Goal: Information Seeking & Learning: Learn about a topic

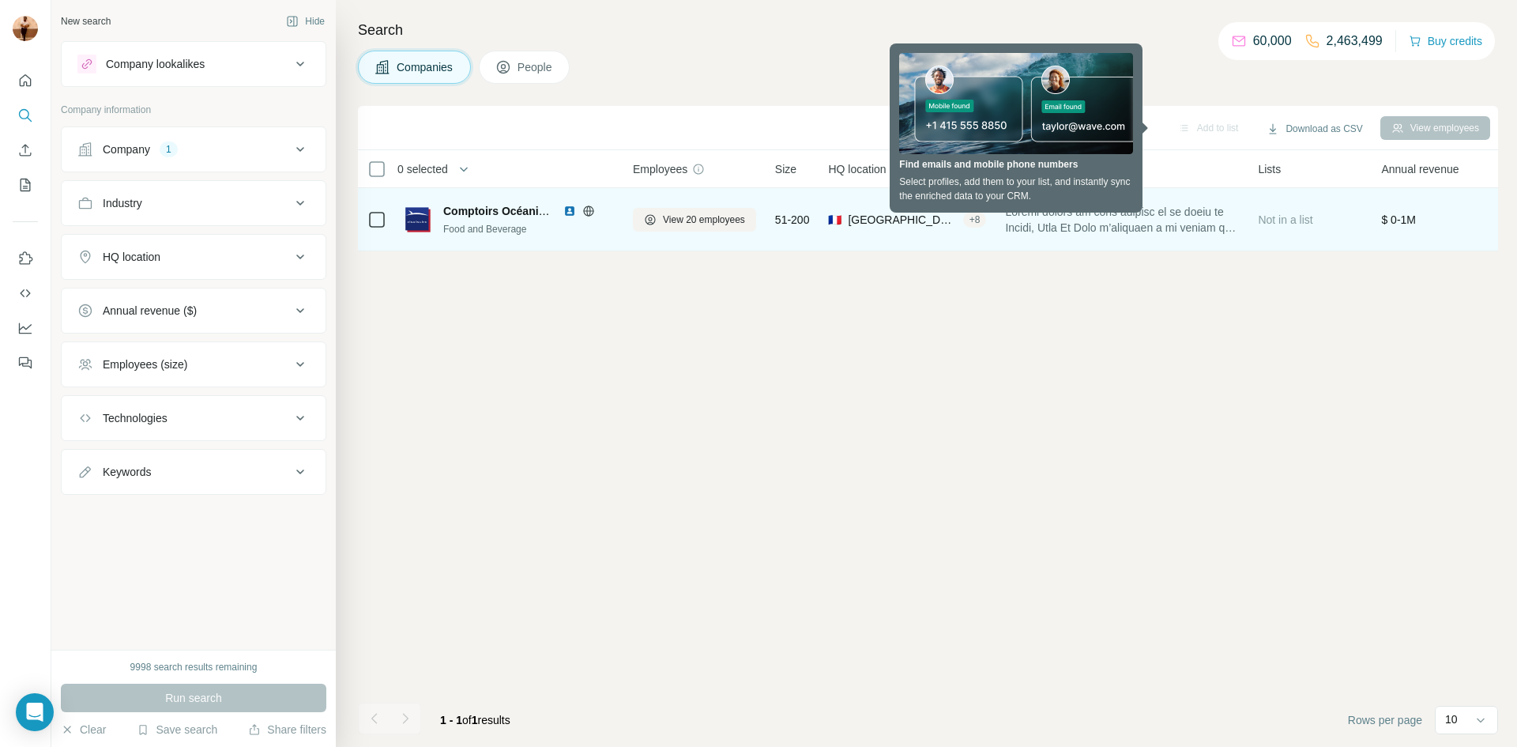
click at [444, 224] on div "Food and Beverage" at bounding box center [528, 229] width 171 height 14
click at [1418, 228] on div "$ 0-1M" at bounding box center [1433, 219] width 104 height 43
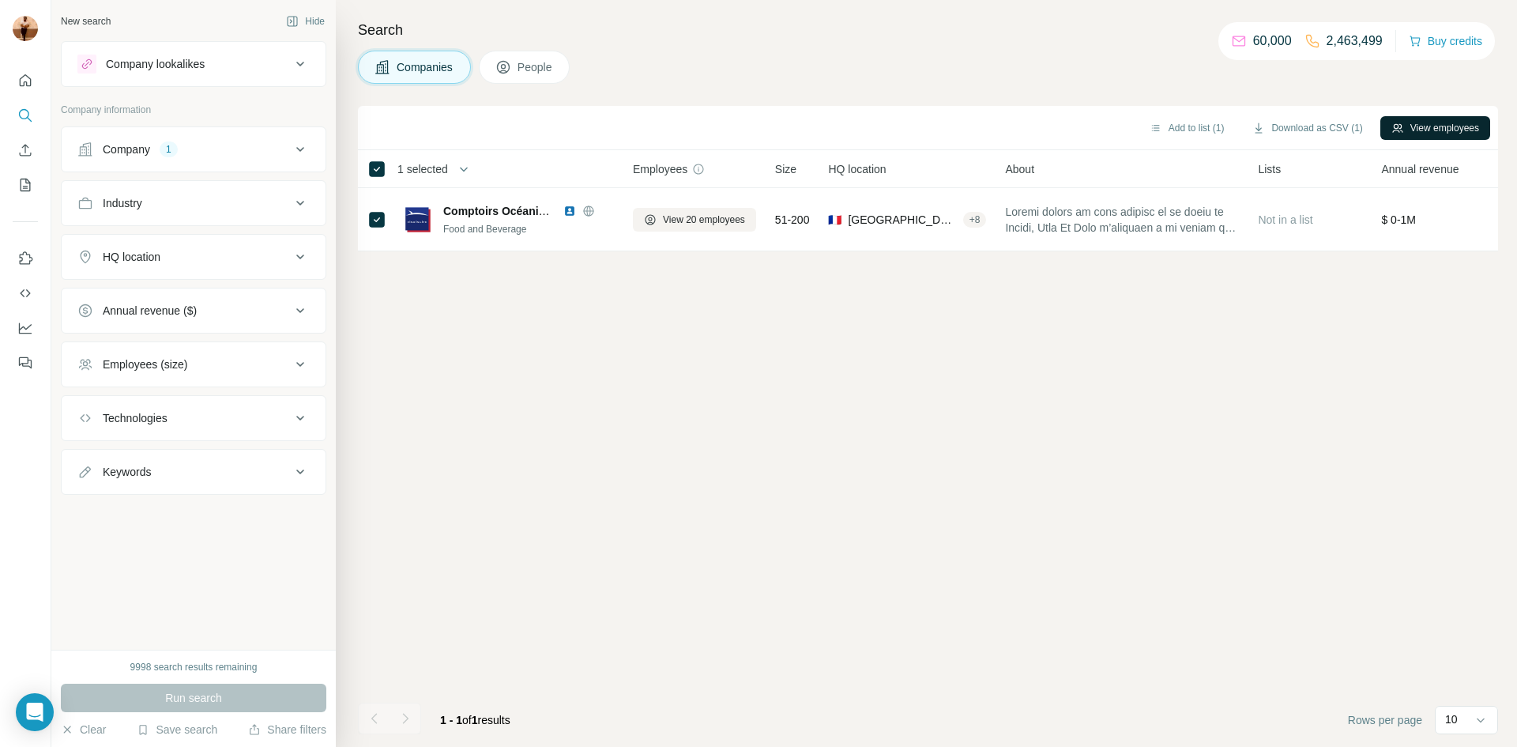
click at [1424, 134] on button "View employees" at bounding box center [1435, 128] width 110 height 24
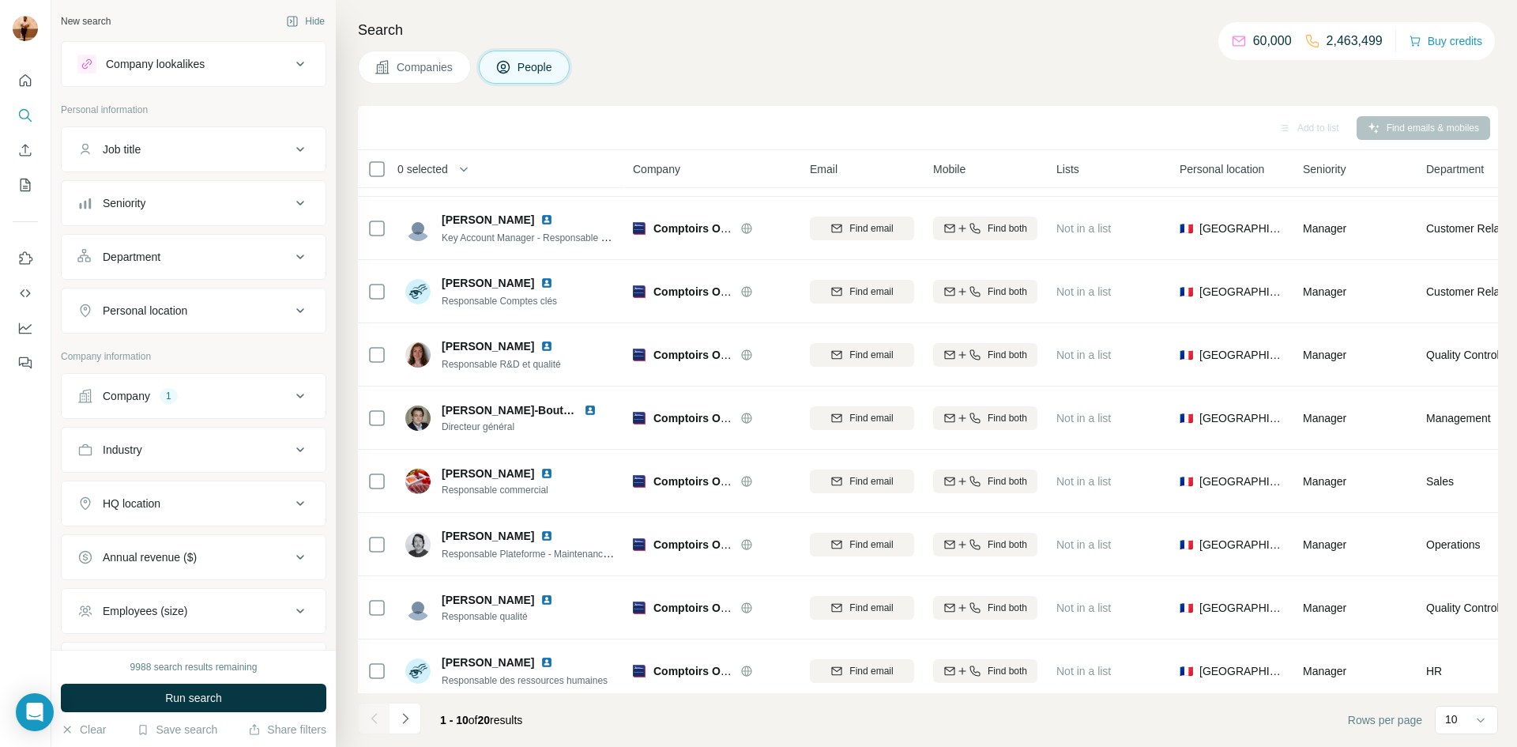
scroll to position [111, 0]
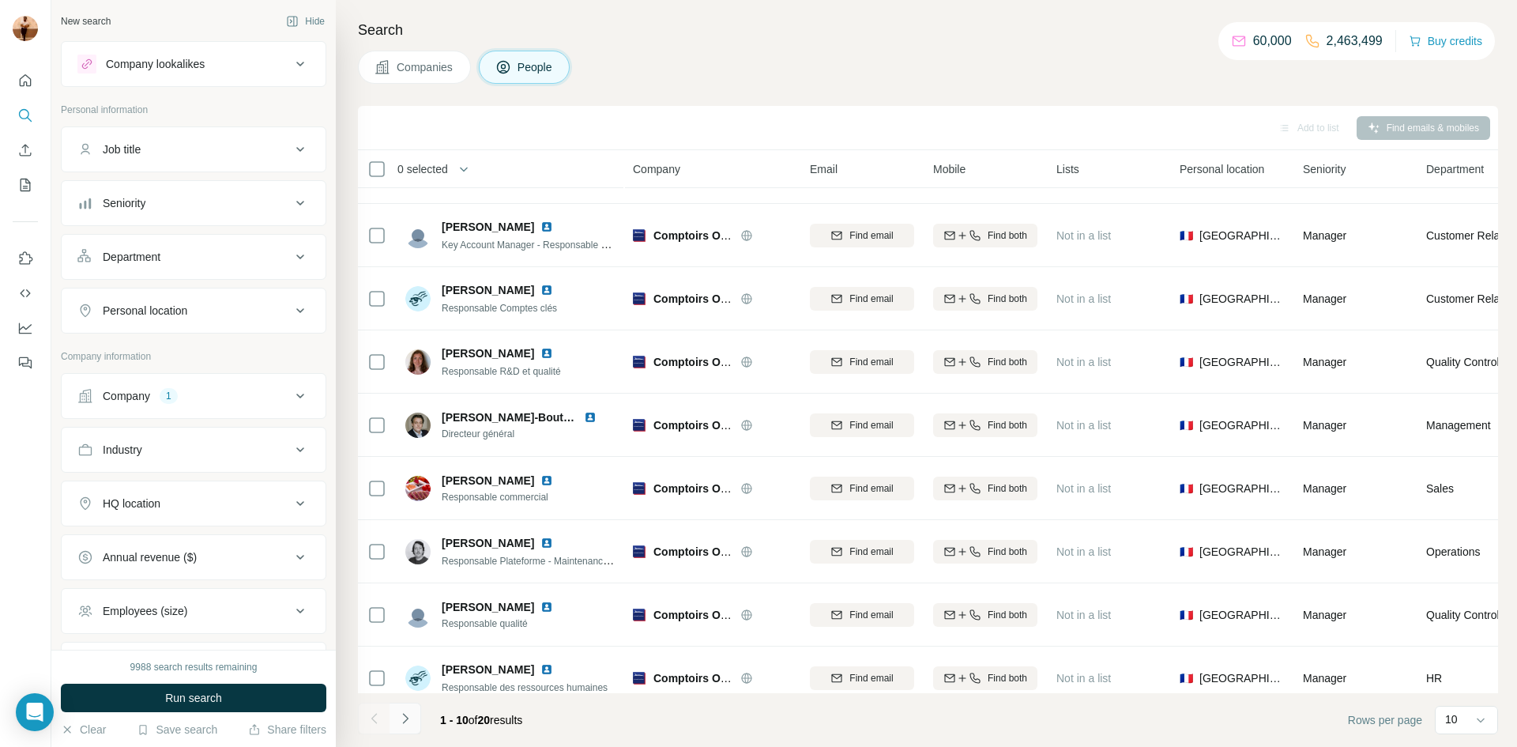
click at [416, 709] on button "Navigate to next page" at bounding box center [406, 718] width 32 height 32
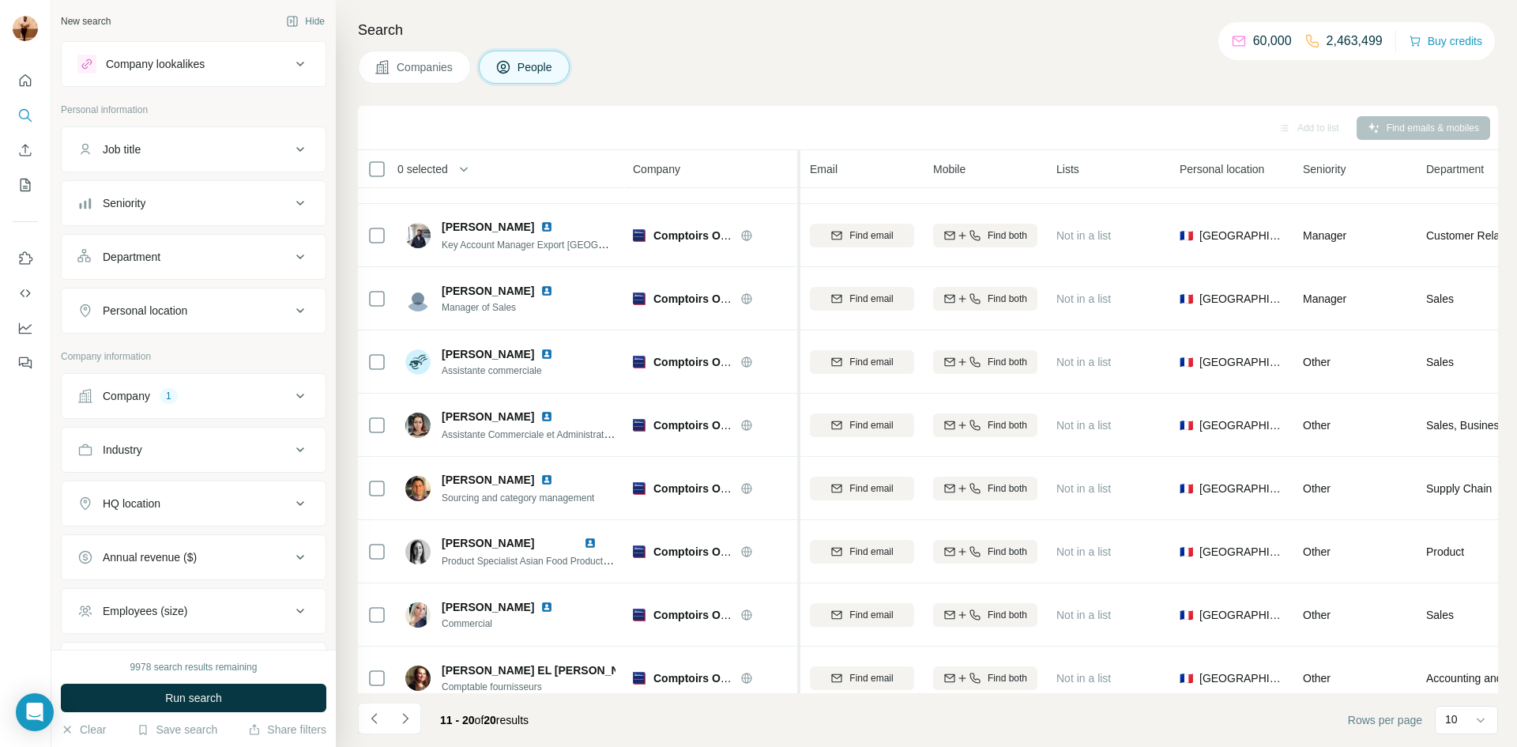
scroll to position [127, 0]
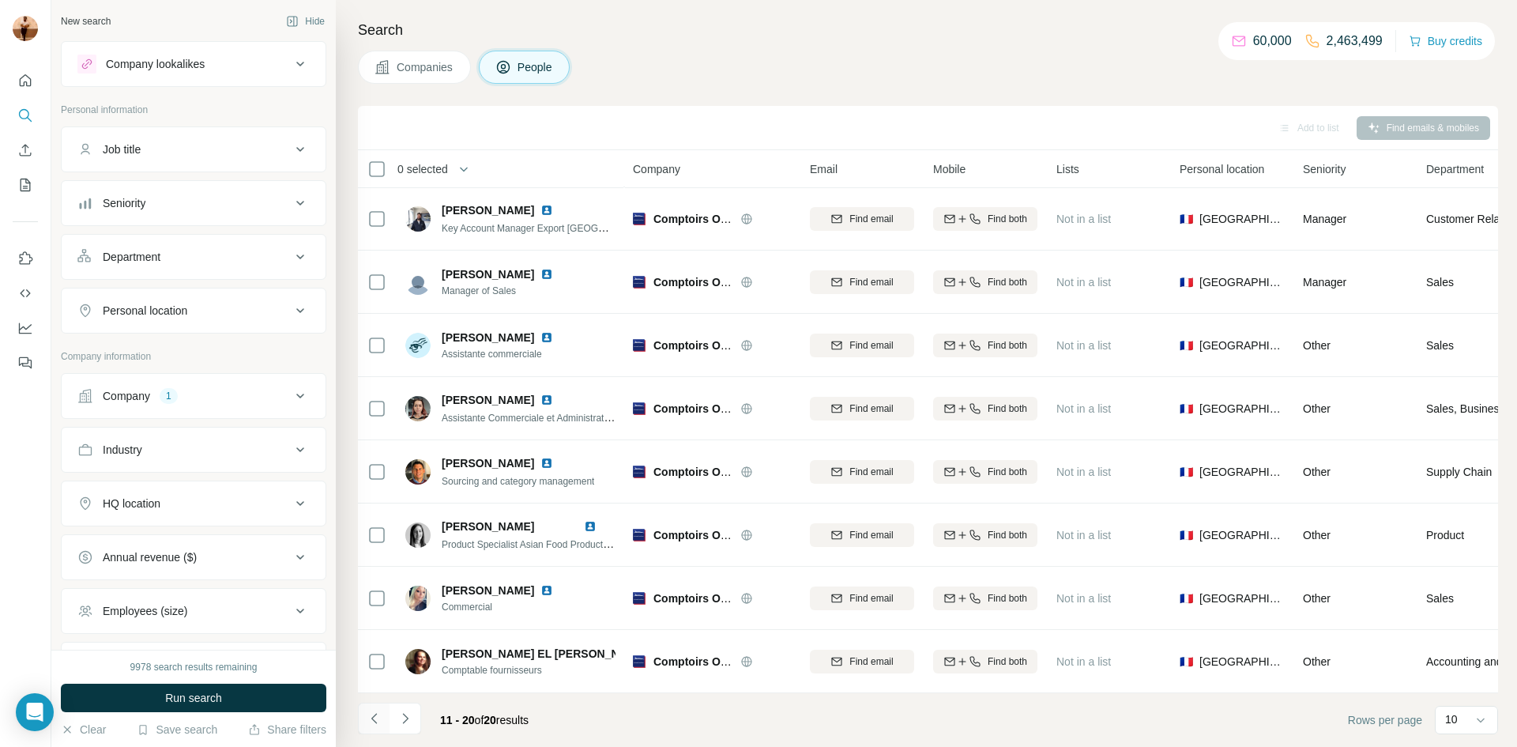
click at [371, 718] on icon "Navigate to previous page" at bounding box center [374, 718] width 6 height 10
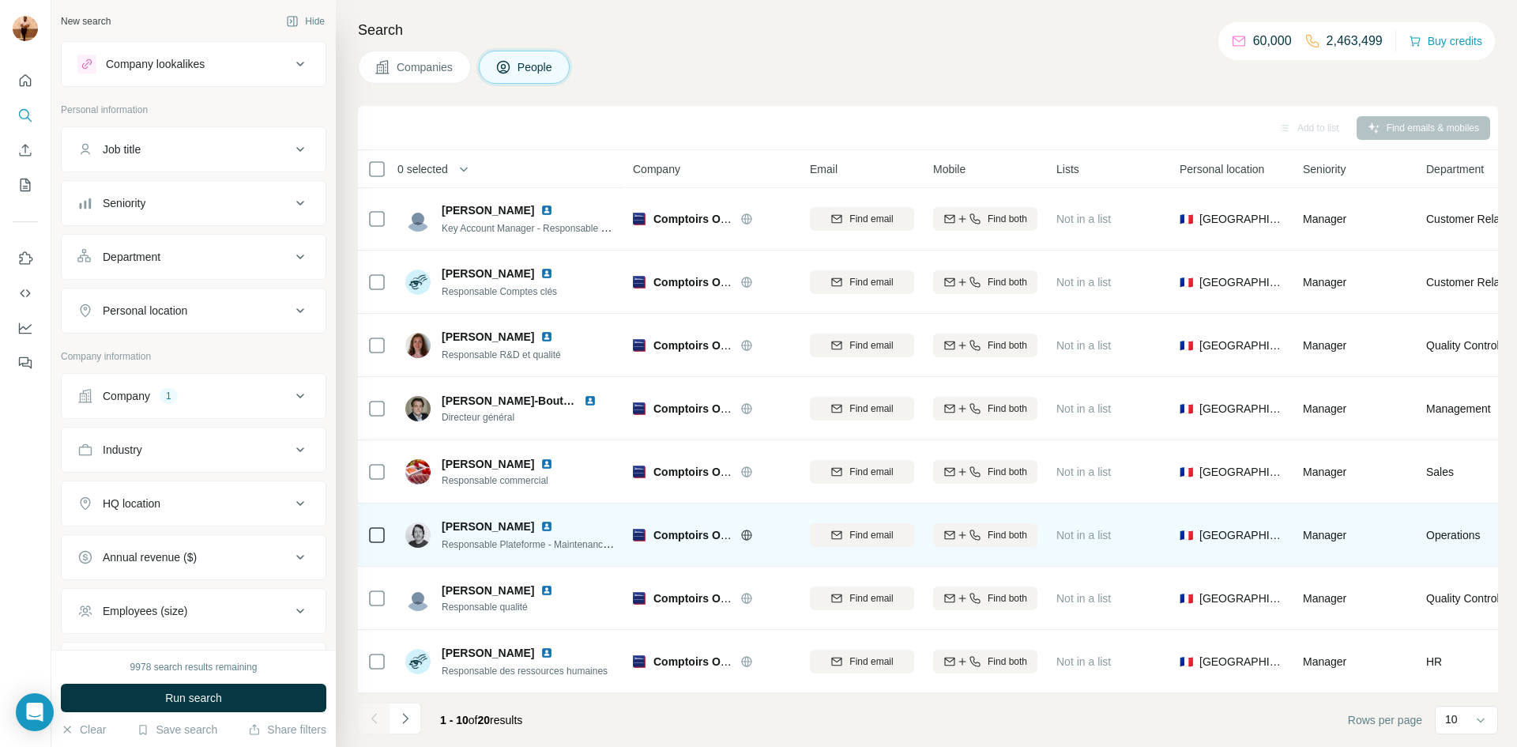
scroll to position [0, 0]
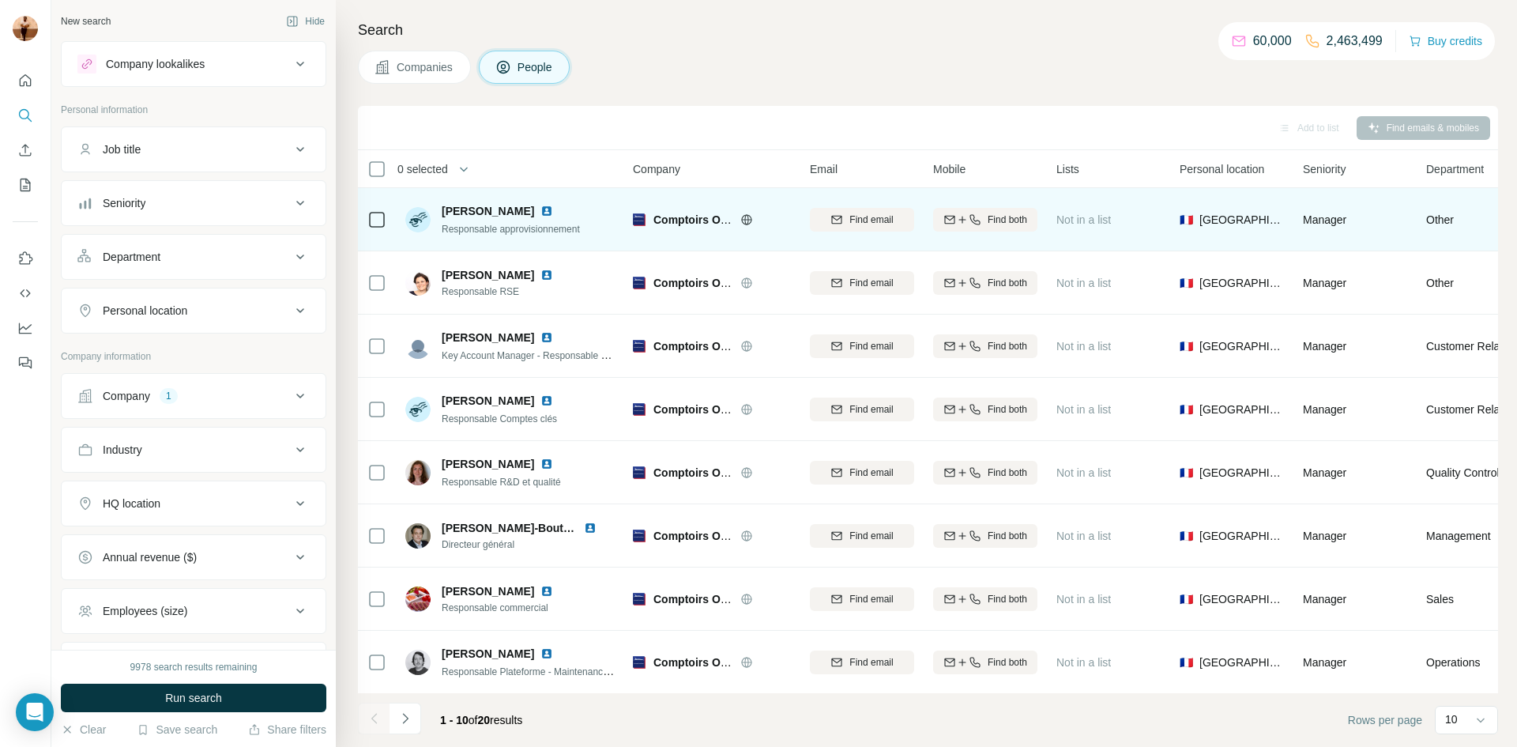
click at [679, 213] on span "Comptoirs Océaniques _ Fish Is Life" at bounding box center [748, 219] width 191 height 13
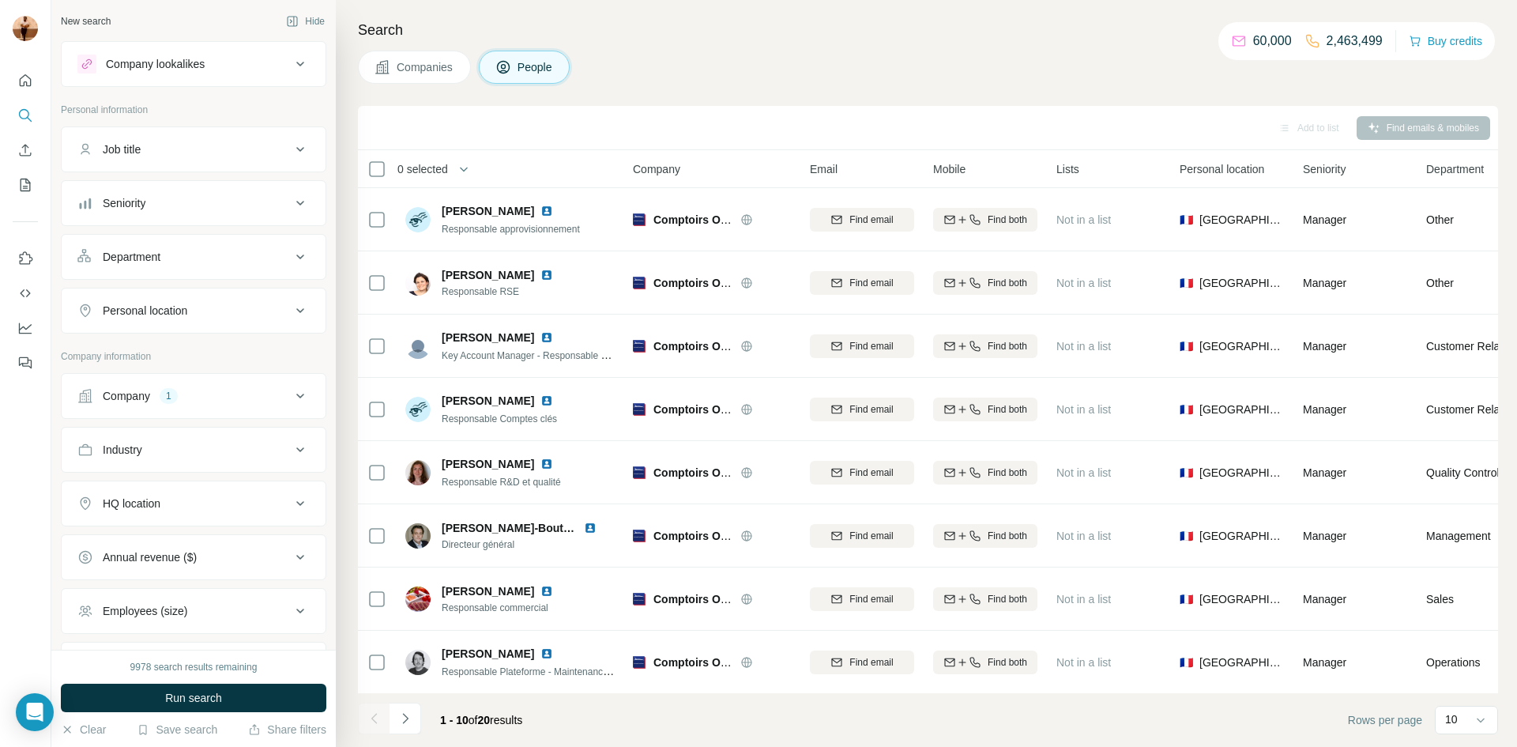
click at [393, 68] on button "Companies" at bounding box center [414, 67] width 113 height 33
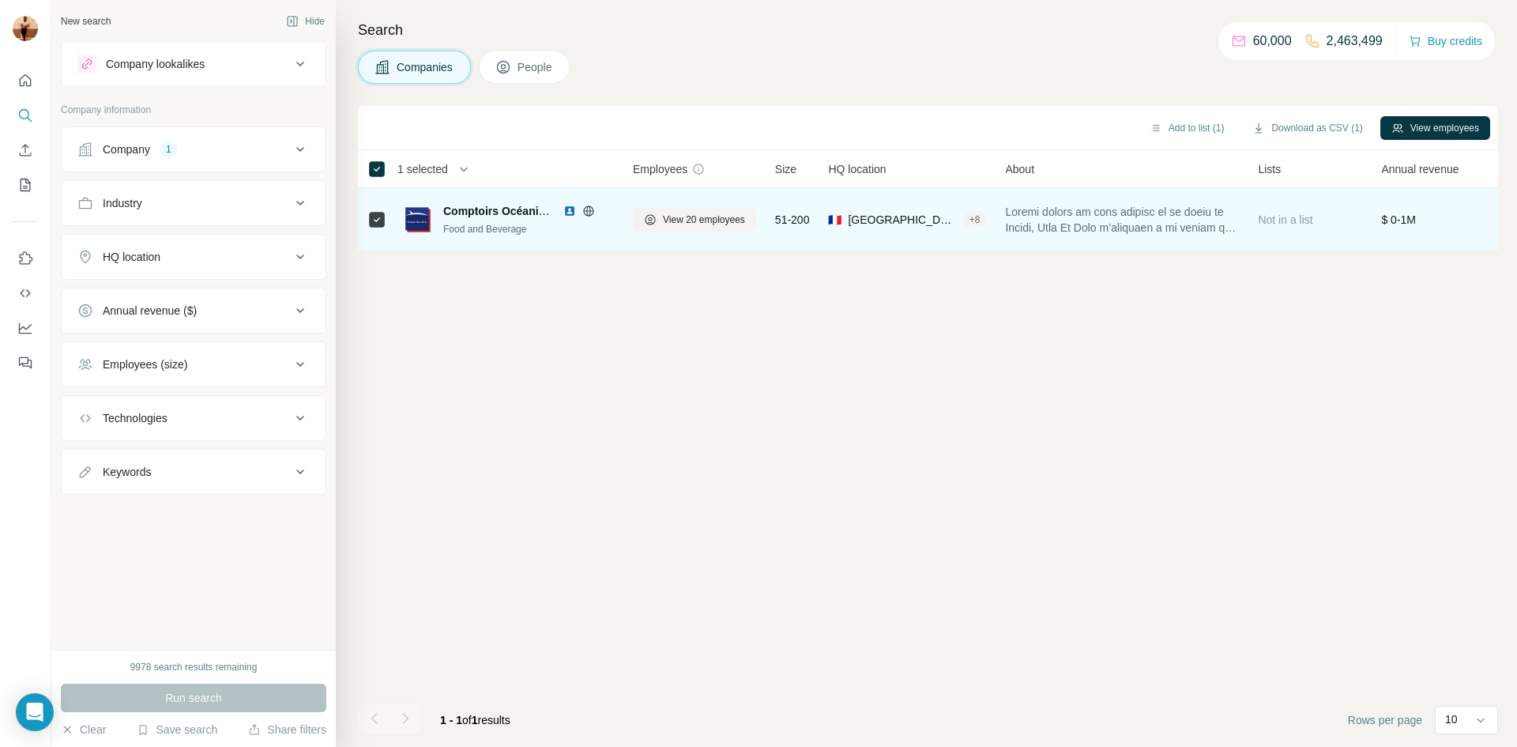
click at [495, 209] on span "Comptoirs Océaniques _ Fish Is Life" at bounding box center [538, 211] width 191 height 13
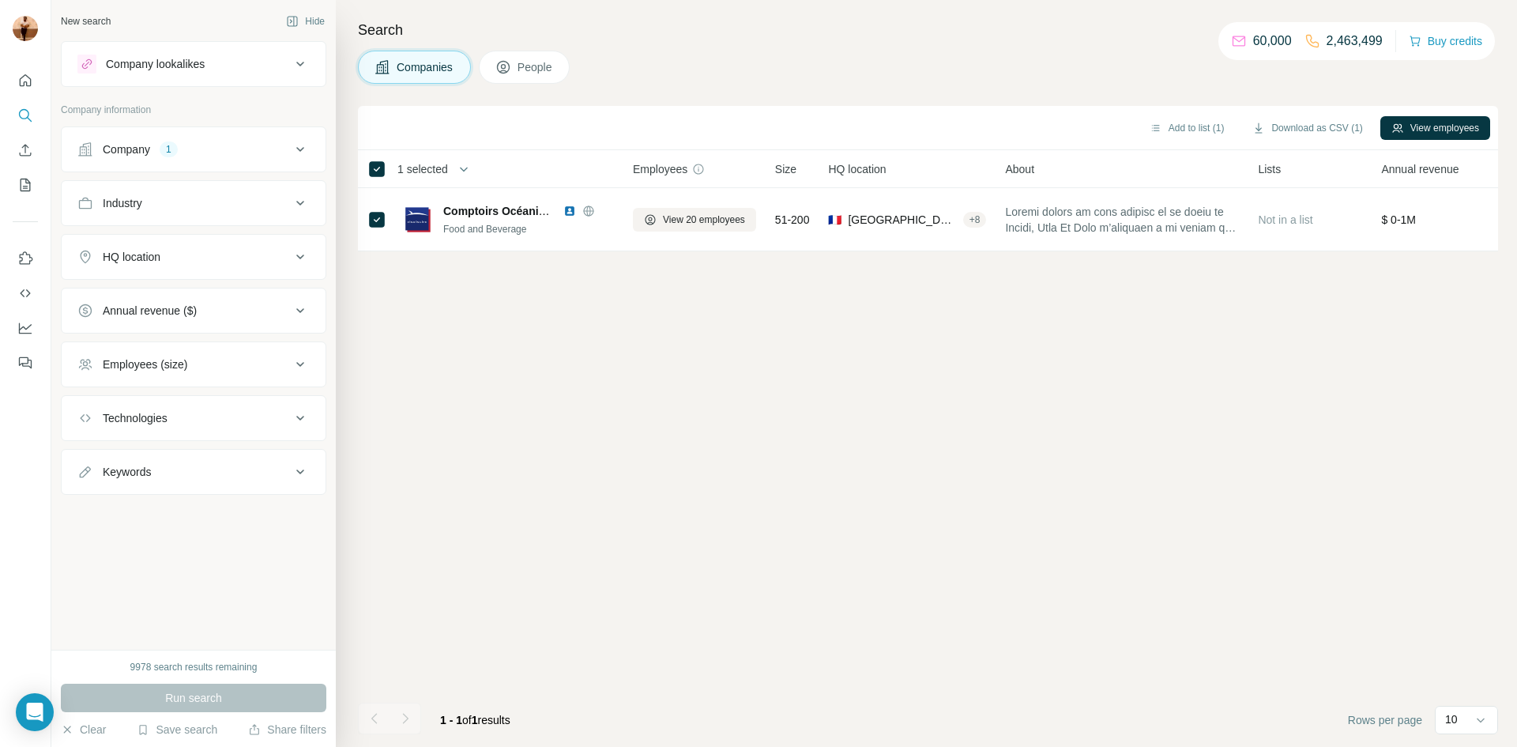
click at [684, 320] on div "Add to list (1) Download as CSV (1) View employees 1 selected Companies Employe…" at bounding box center [928, 426] width 1140 height 641
click at [1437, 122] on button "View employees" at bounding box center [1435, 128] width 110 height 24
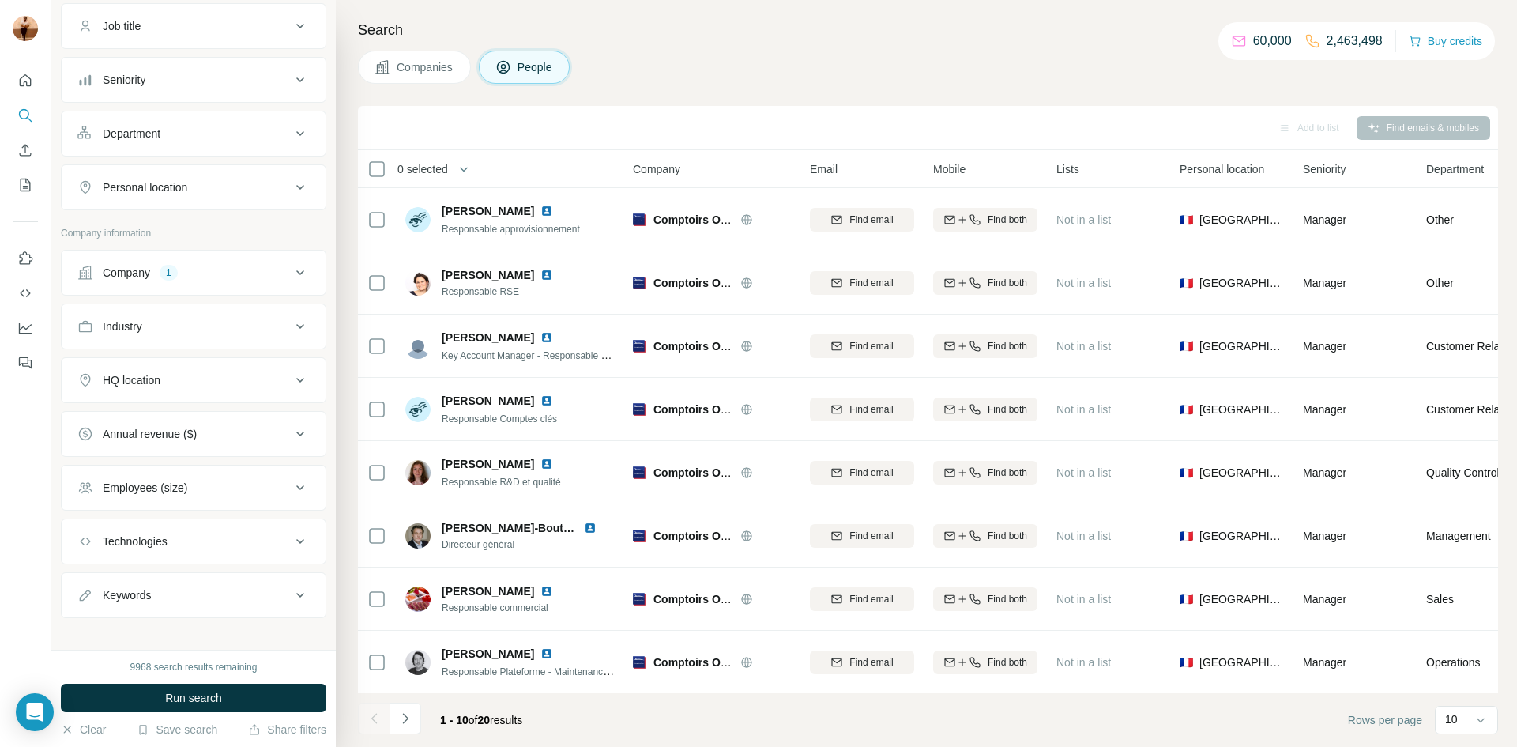
scroll to position [134, 0]
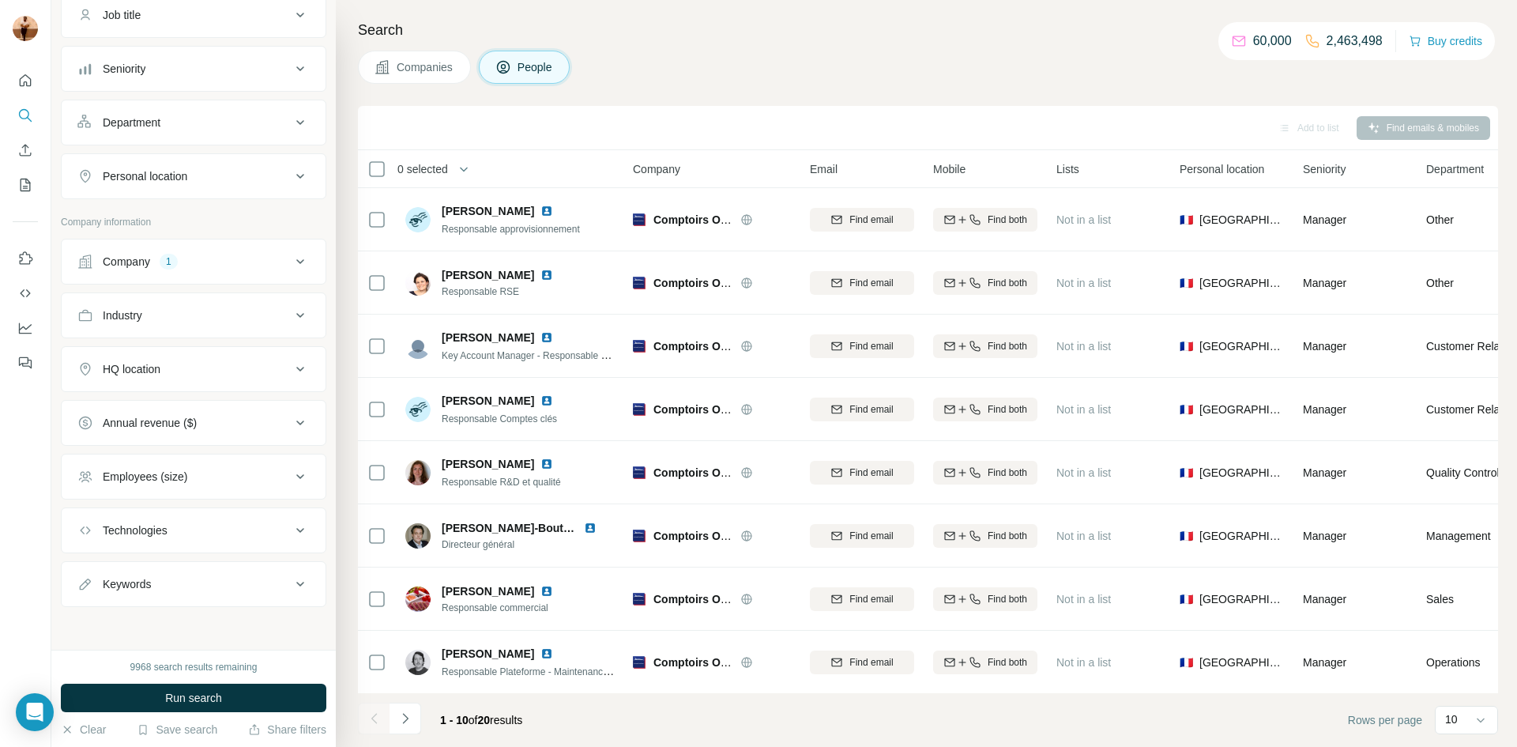
click at [254, 499] on ul "Company 1 Industry HQ location Annual revenue ($) Employees (size) Technologies…" at bounding box center [193, 423] width 265 height 368
click at [297, 484] on icon at bounding box center [300, 476] width 19 height 19
click at [241, 479] on div "Employees (size)" at bounding box center [183, 477] width 213 height 16
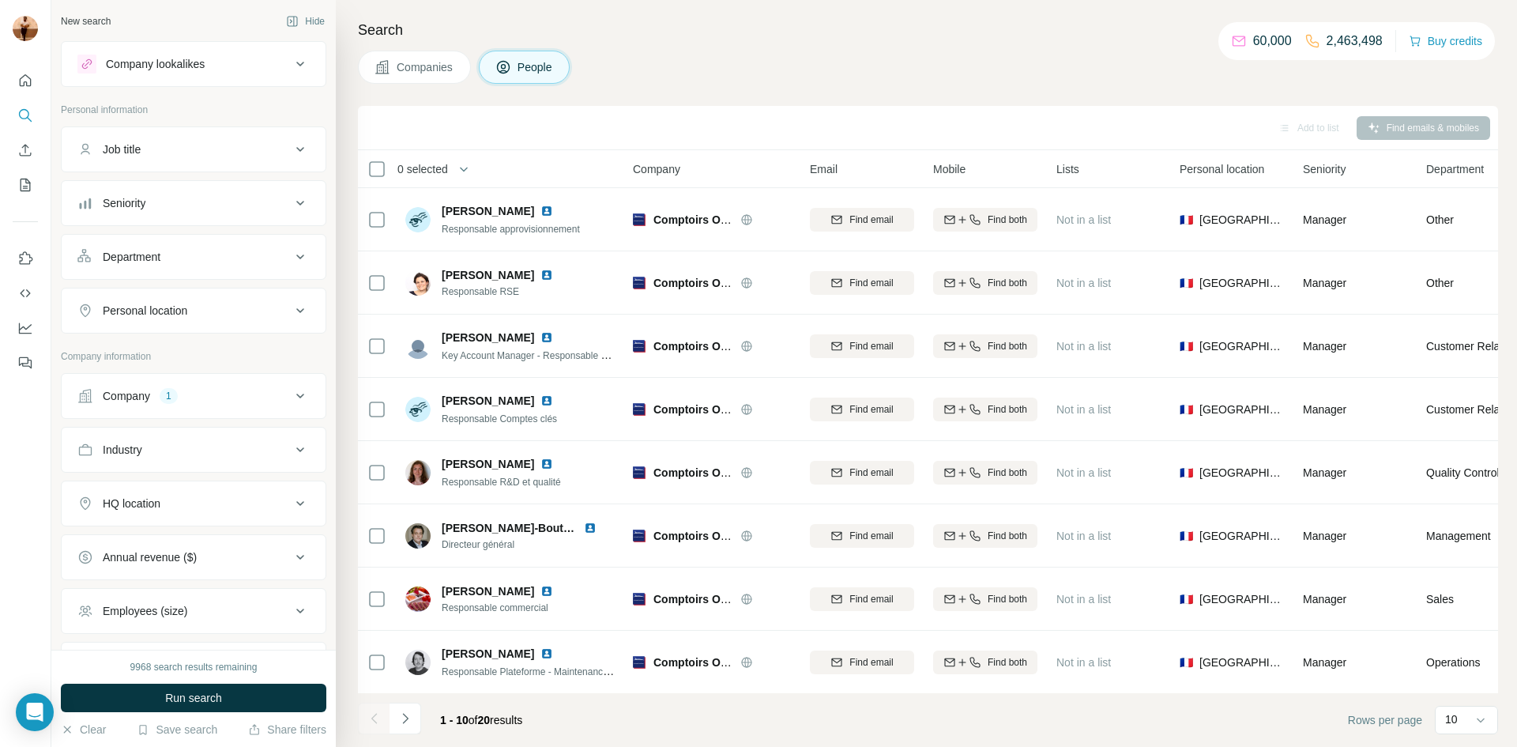
click at [38, 121] on div at bounding box center [25, 217] width 51 height 320
click at [29, 118] on icon "Search" at bounding box center [25, 115] width 16 height 16
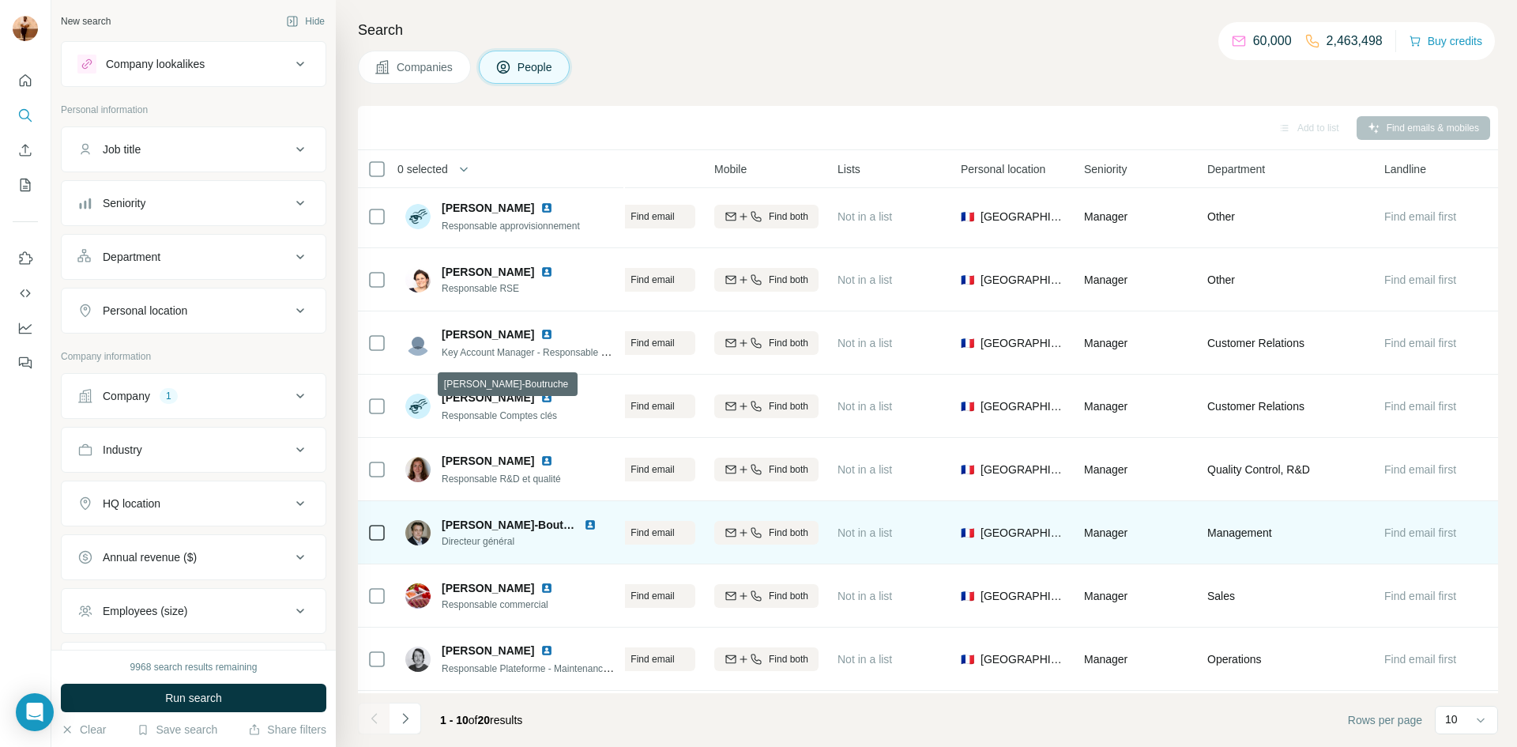
scroll to position [3, 0]
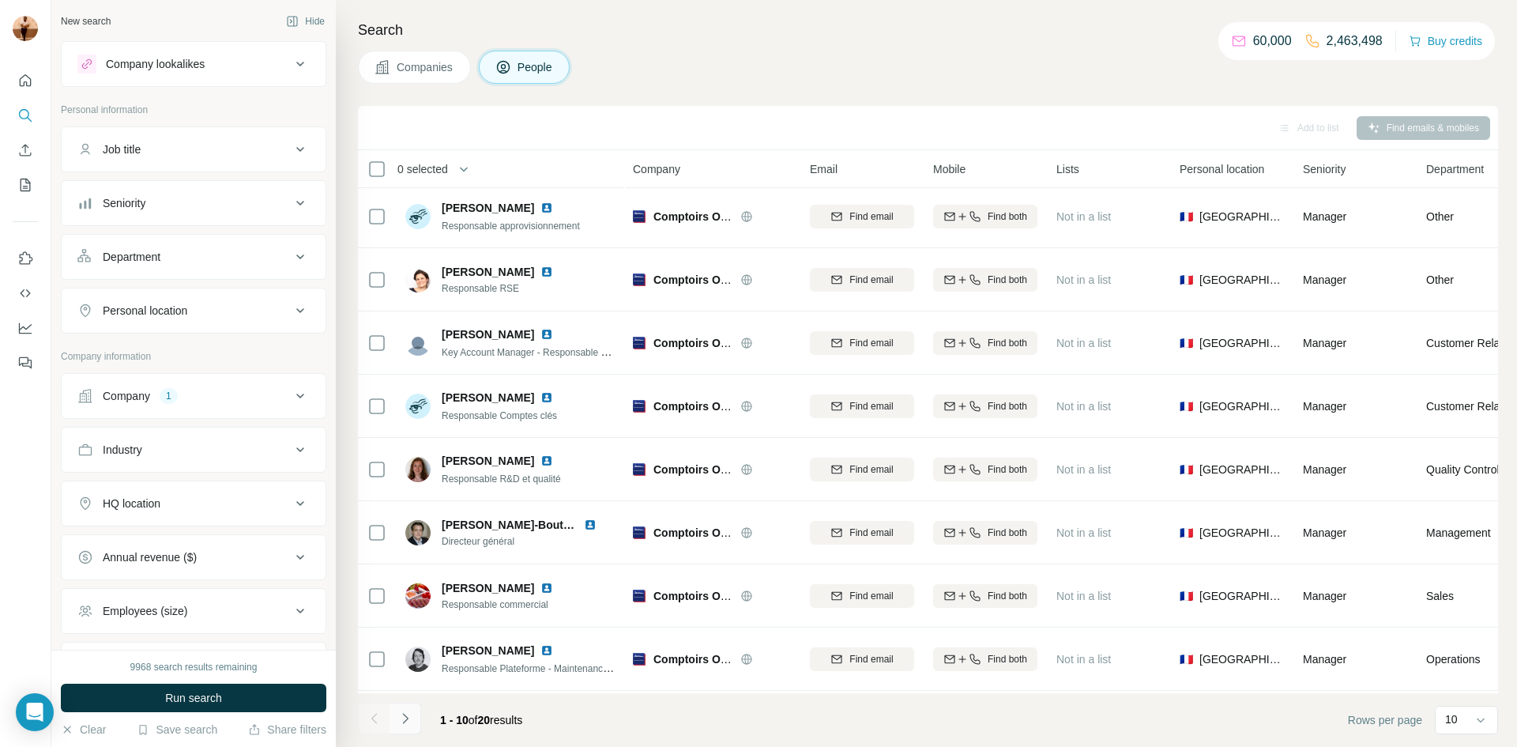
click at [402, 725] on icon "Navigate to next page" at bounding box center [405, 718] width 16 height 16
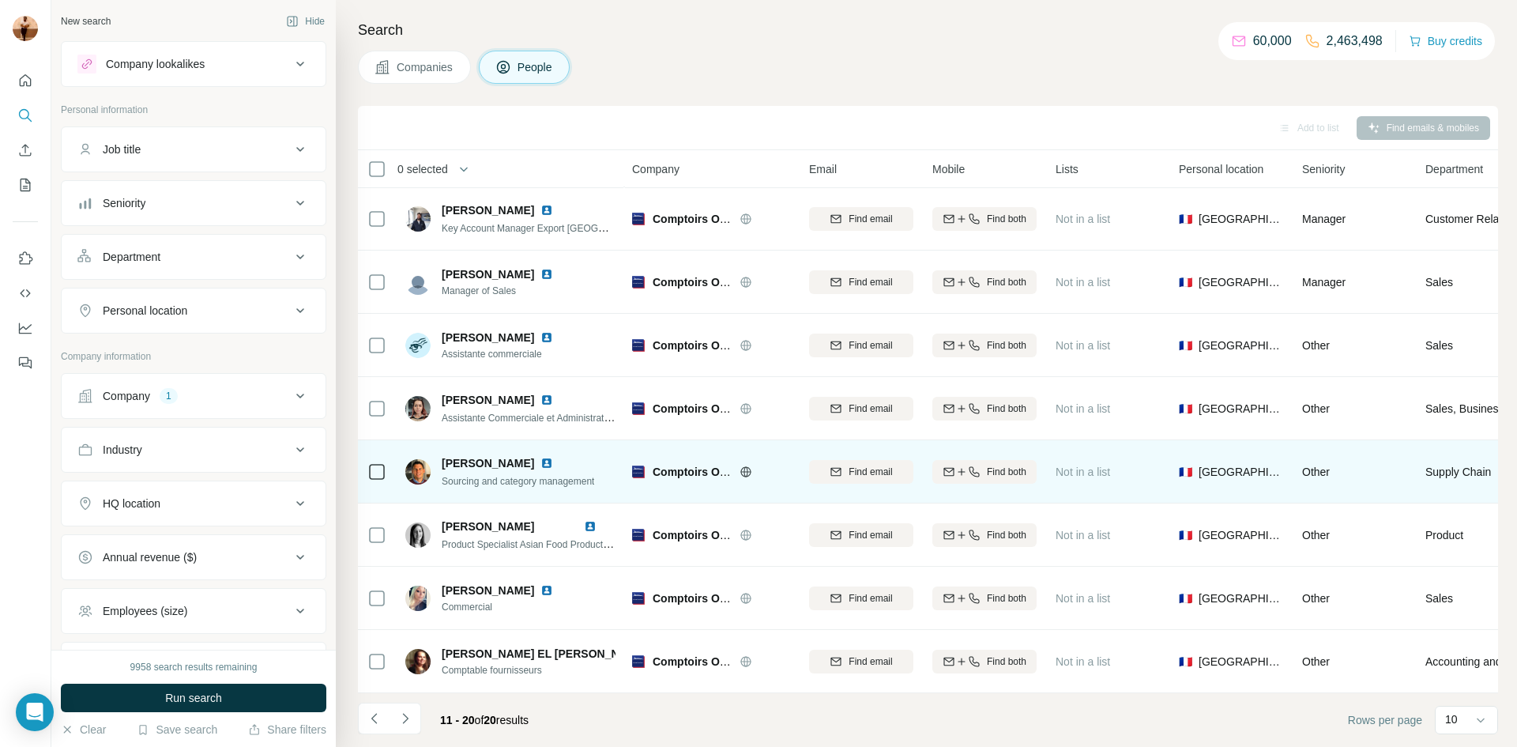
scroll to position [0, 1]
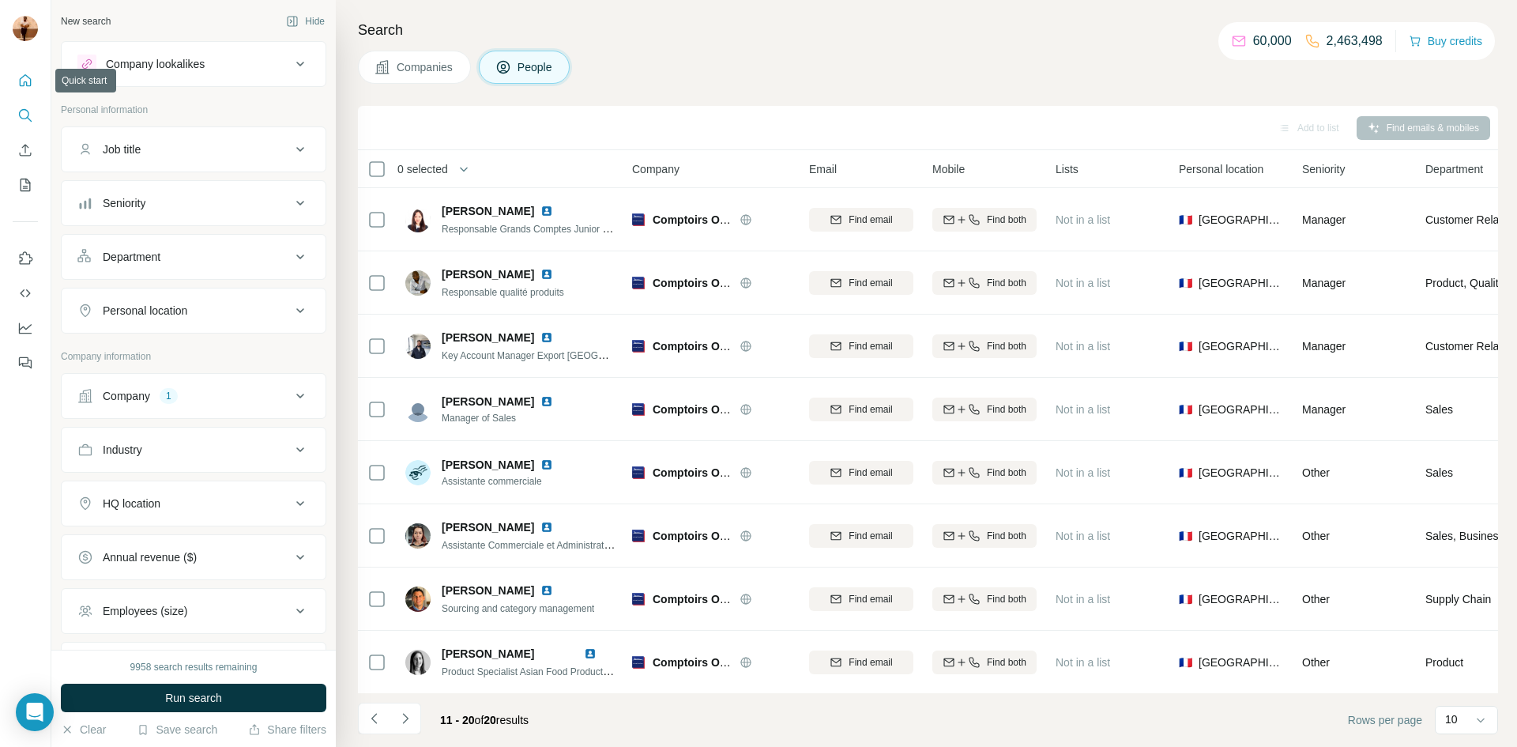
click at [27, 77] on icon "Quick start" at bounding box center [25, 81] width 16 height 16
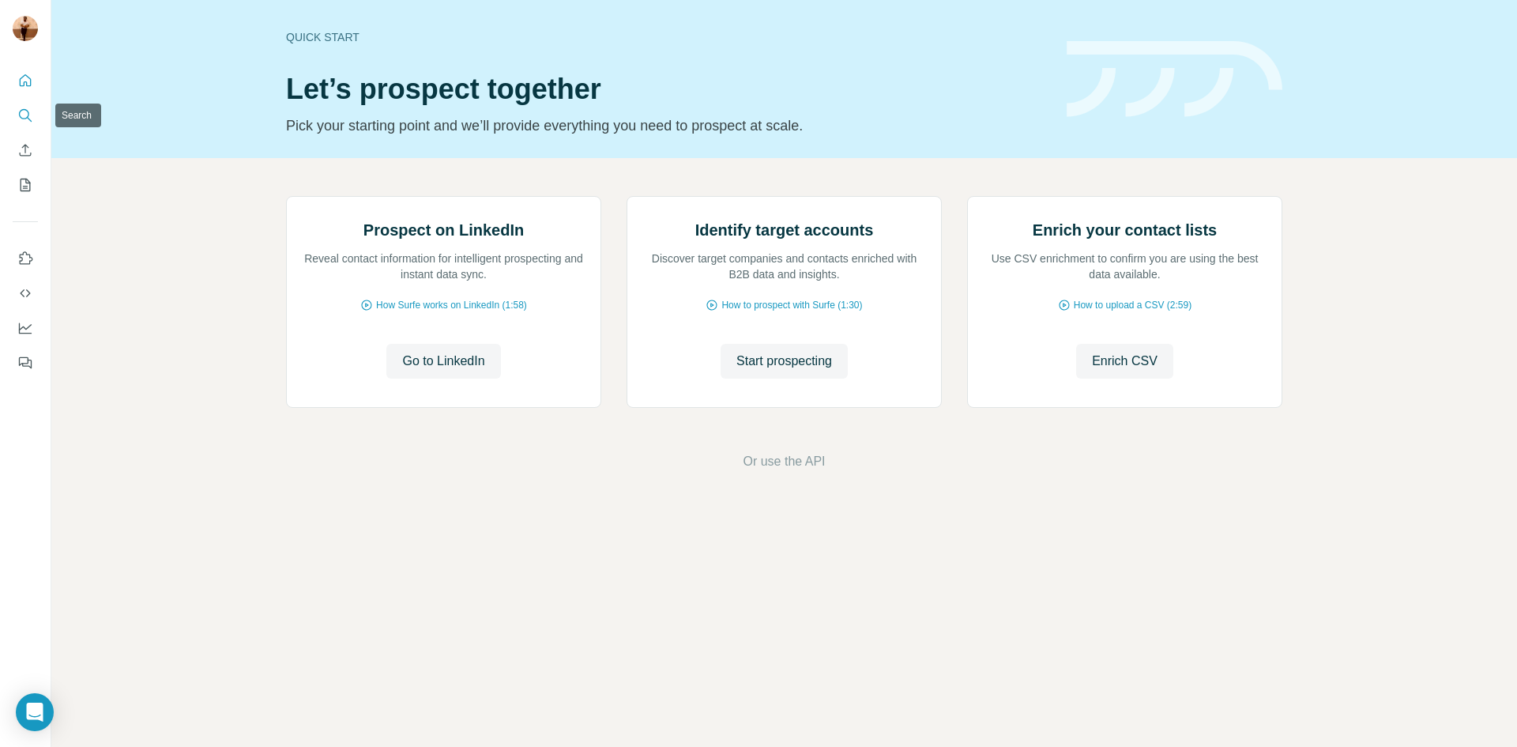
click at [31, 115] on icon "Search" at bounding box center [25, 115] width 16 height 16
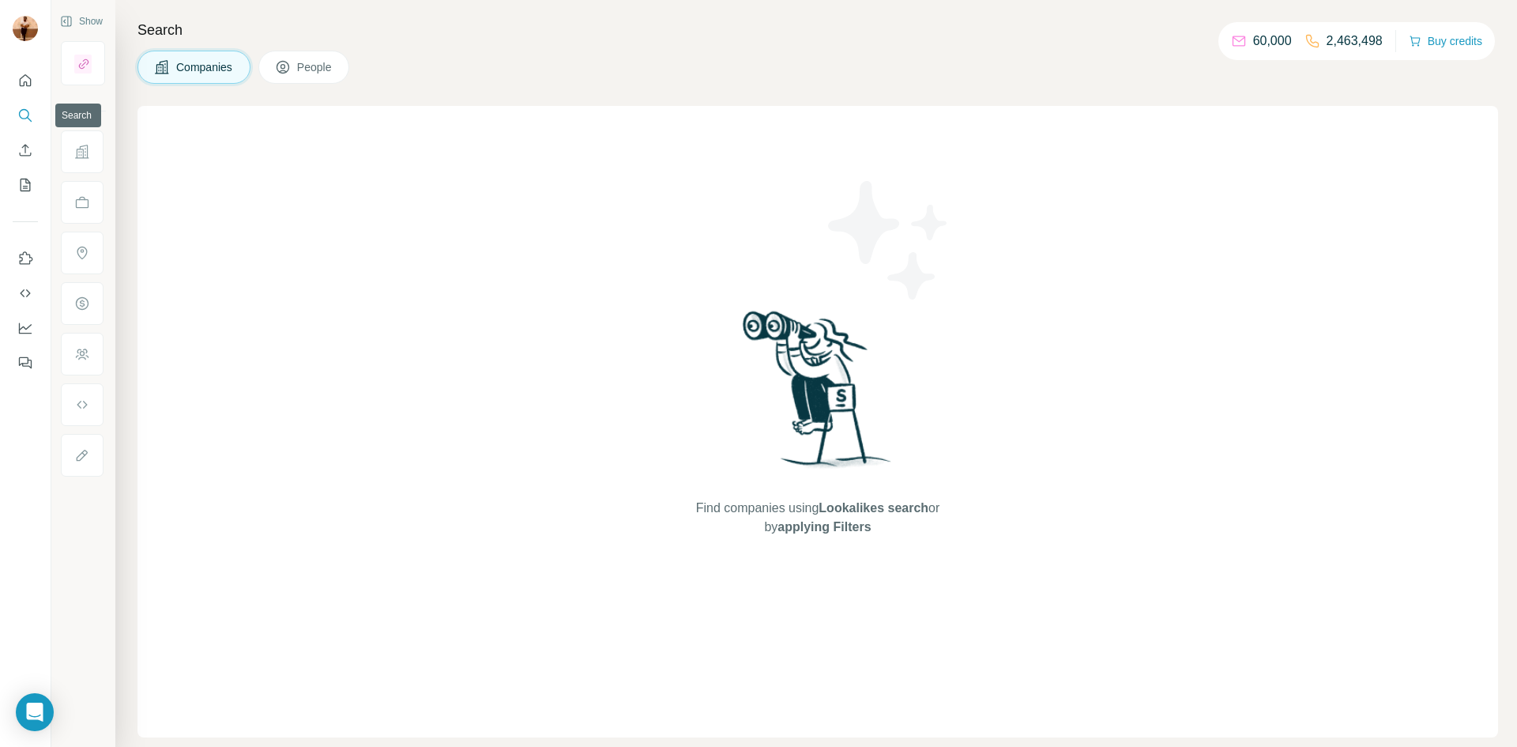
click at [30, 108] on icon "Search" at bounding box center [25, 115] width 16 height 16
click at [273, 66] on button "People" at bounding box center [304, 67] width 92 height 33
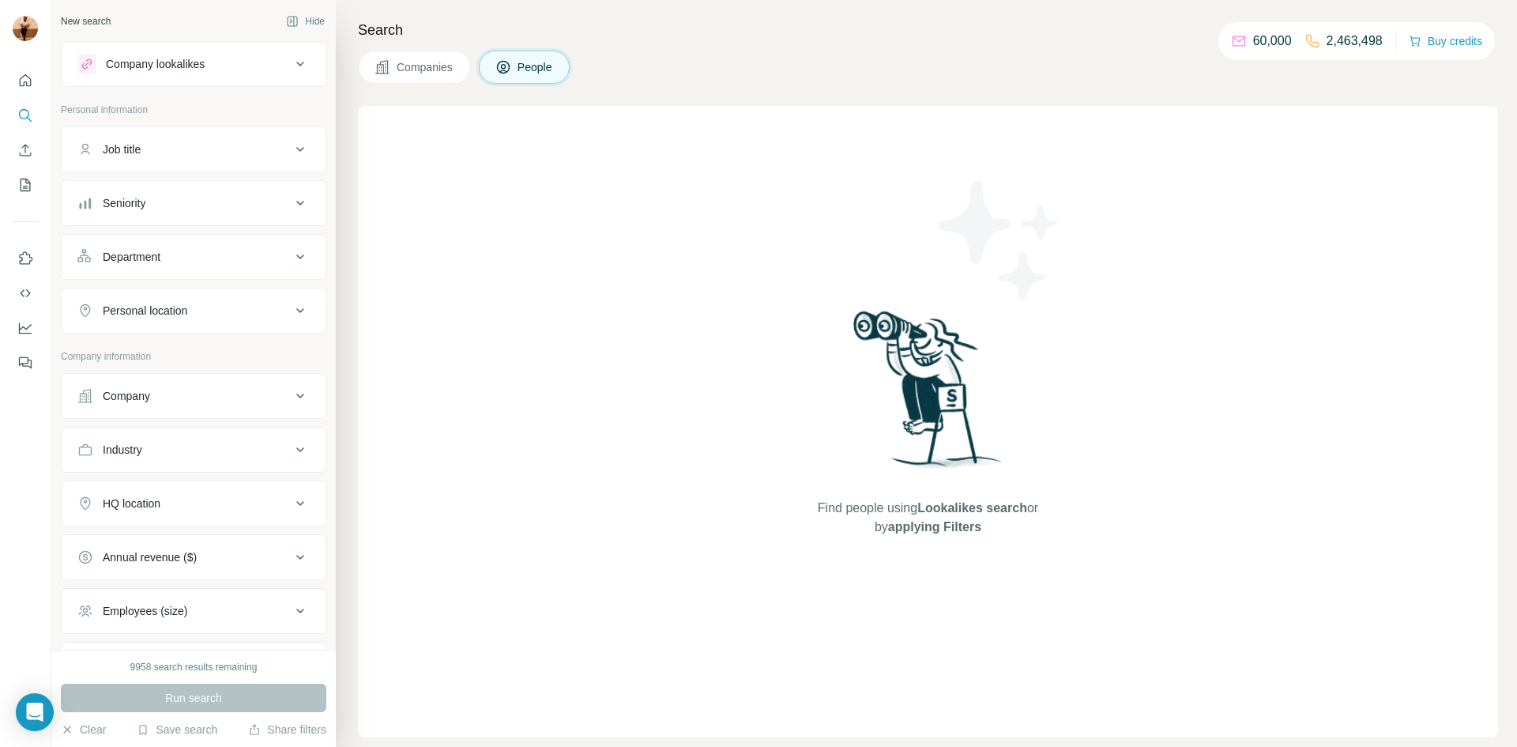
click at [273, 201] on div "Seniority" at bounding box center [183, 203] width 213 height 16
click at [266, 136] on button "Job title" at bounding box center [194, 149] width 264 height 38
click at [266, 136] on button "Job title" at bounding box center [194, 152] width 264 height 44
click at [265, 137] on button "Job title" at bounding box center [194, 149] width 264 height 38
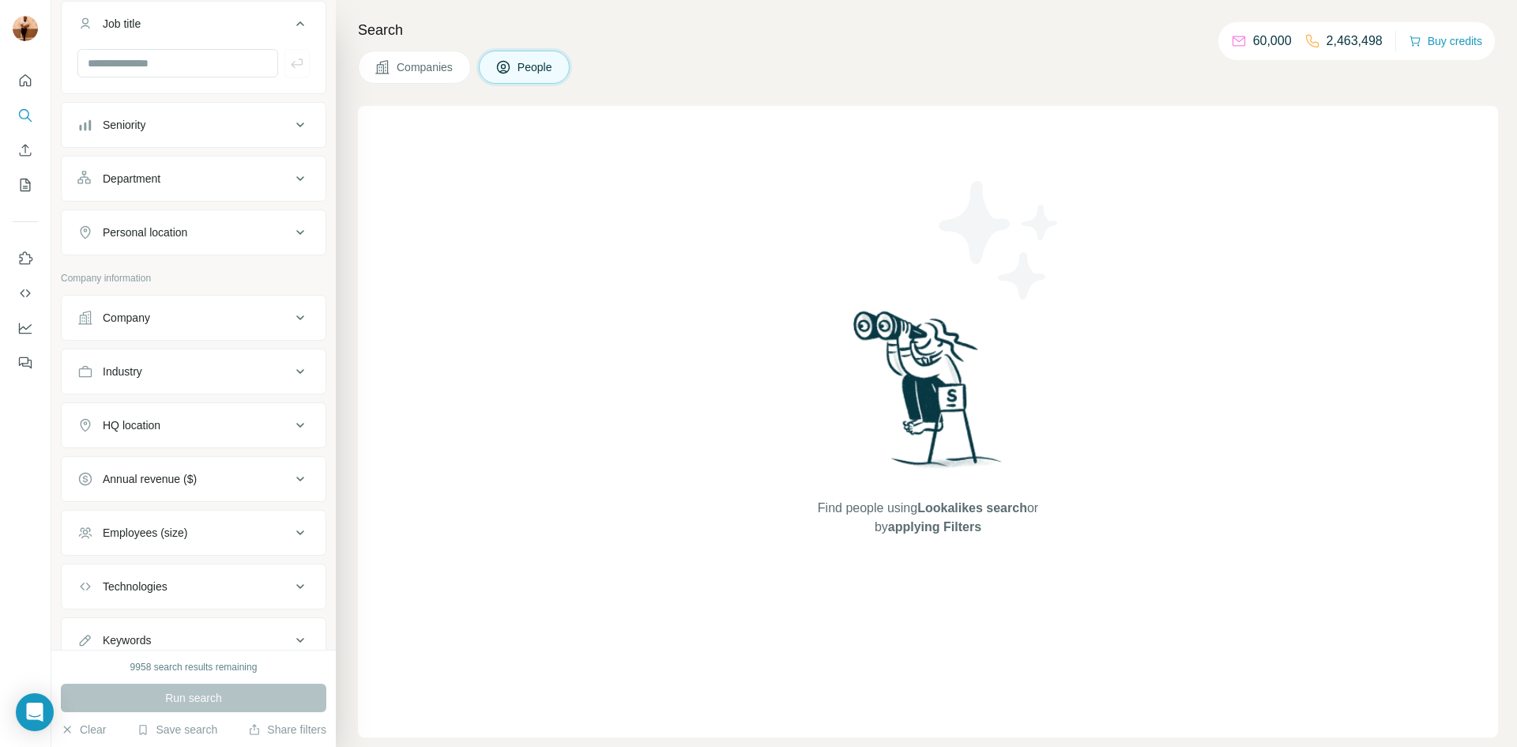
scroll to position [183, 0]
click at [183, 521] on div "Technologies" at bounding box center [183, 529] width 213 height 16
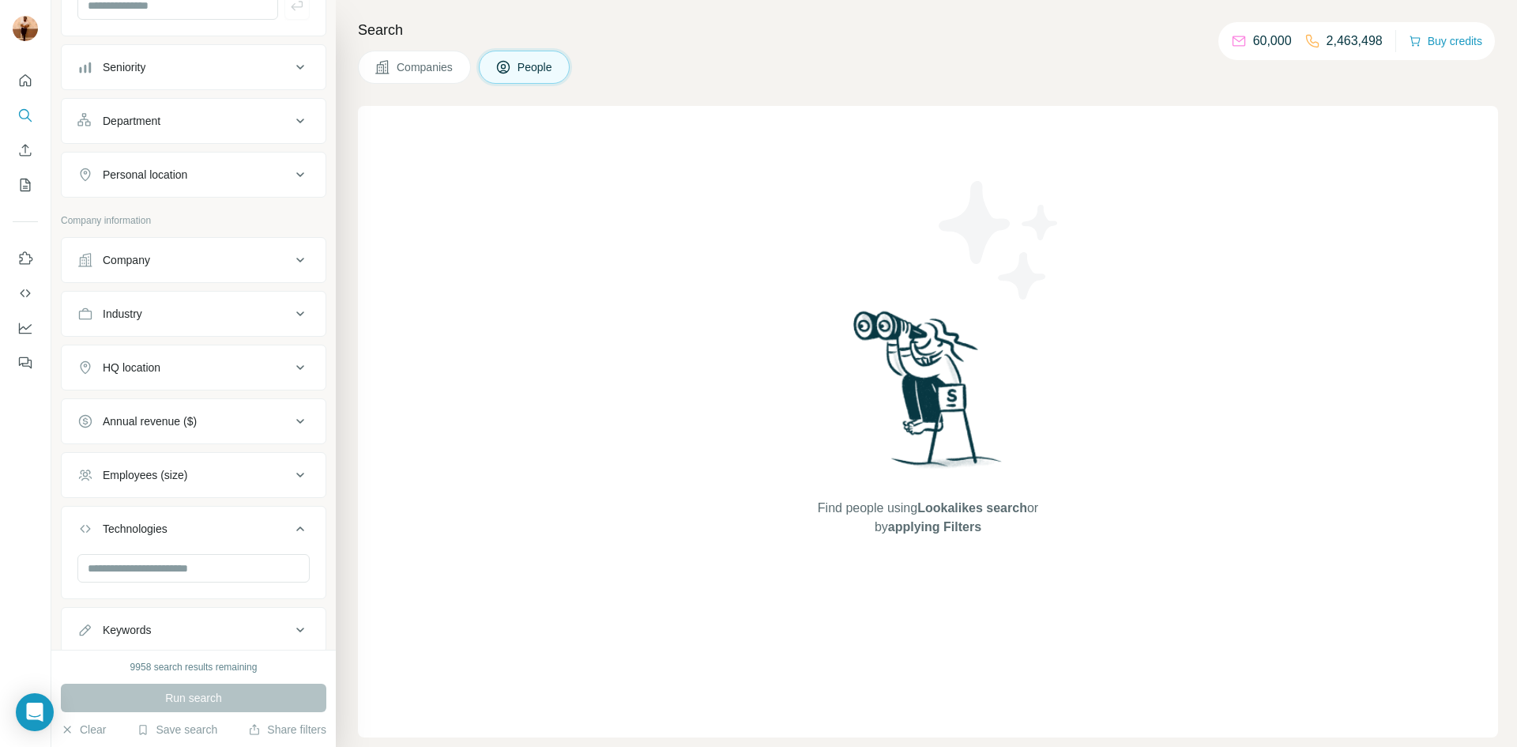
click at [183, 521] on div "Technologies" at bounding box center [183, 529] width 213 height 16
click at [32, 264] on button "Use Surfe on LinkedIn" at bounding box center [25, 258] width 25 height 28
click at [144, 2] on input "text" at bounding box center [177, 5] width 201 height 28
paste input "**********"
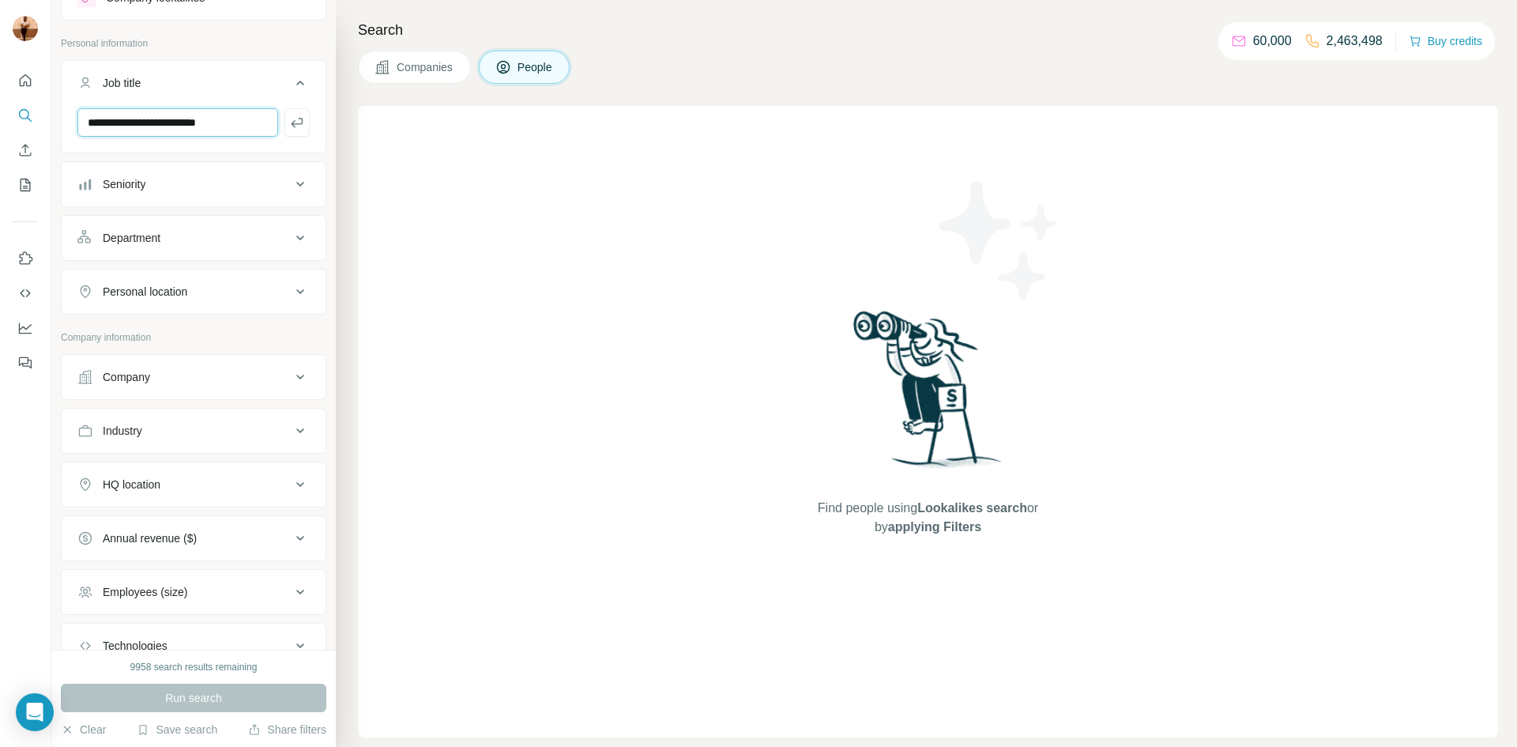
scroll to position [66, 0]
type input "**********"
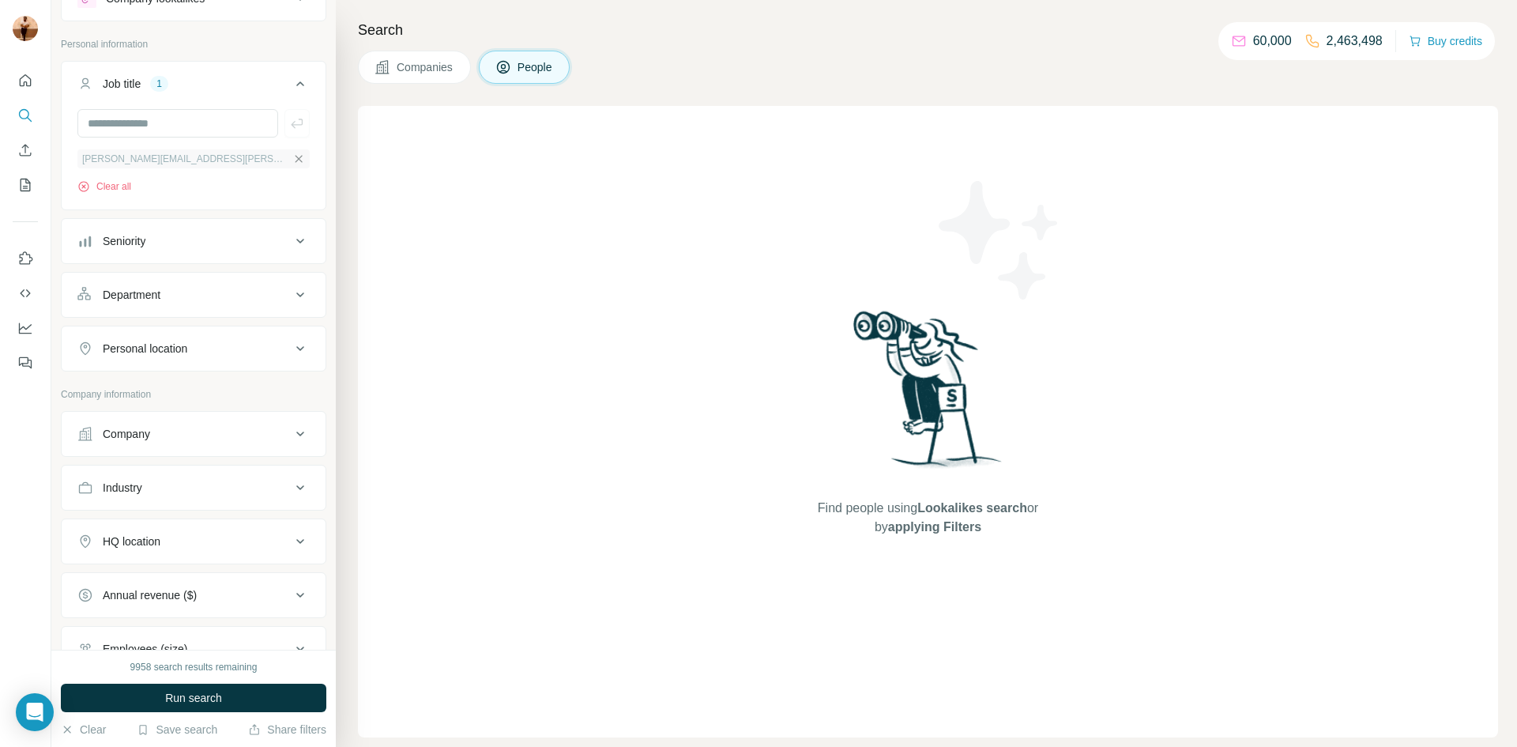
click at [292, 155] on icon "button" at bounding box center [298, 158] width 13 height 13
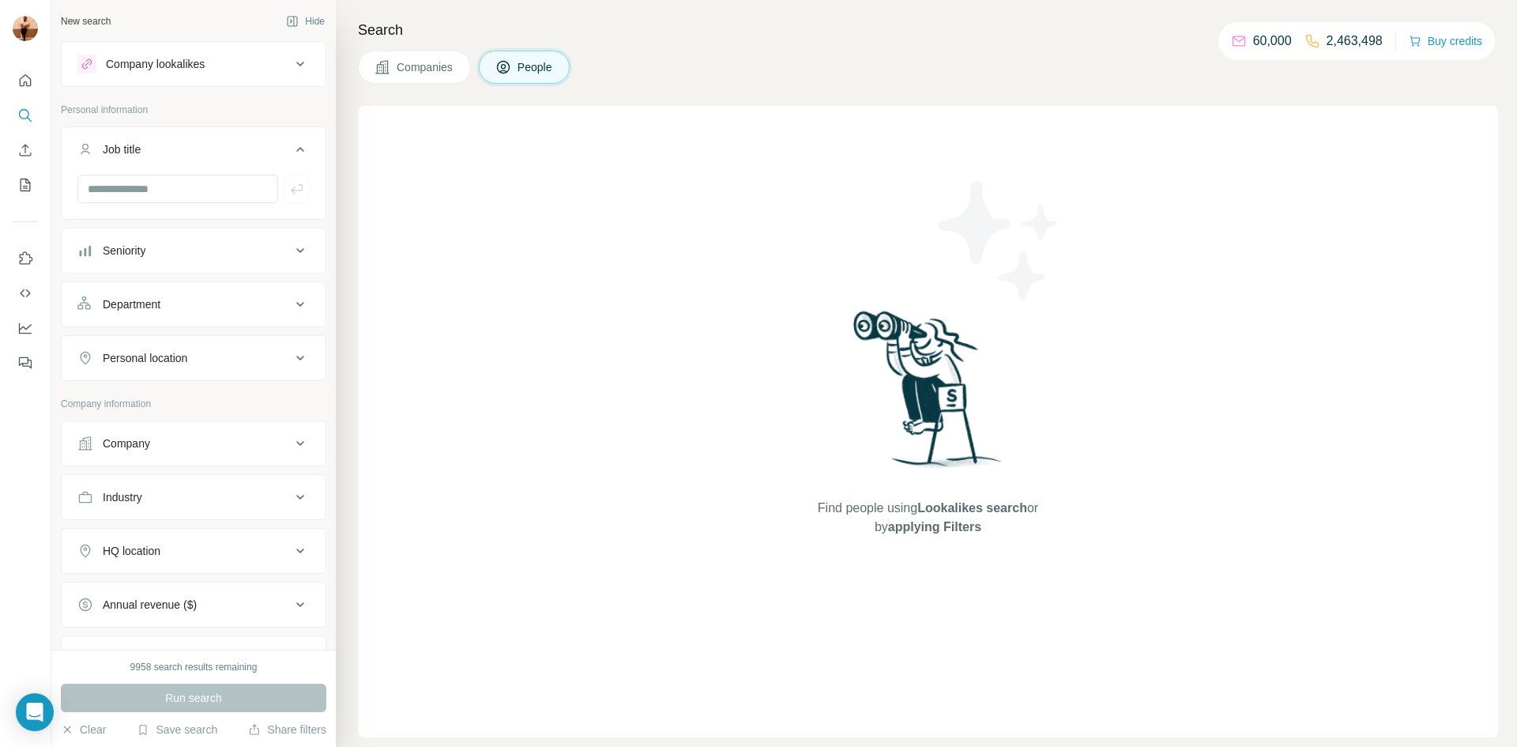
click at [240, 61] on div "Company lookalikes" at bounding box center [183, 64] width 213 height 19
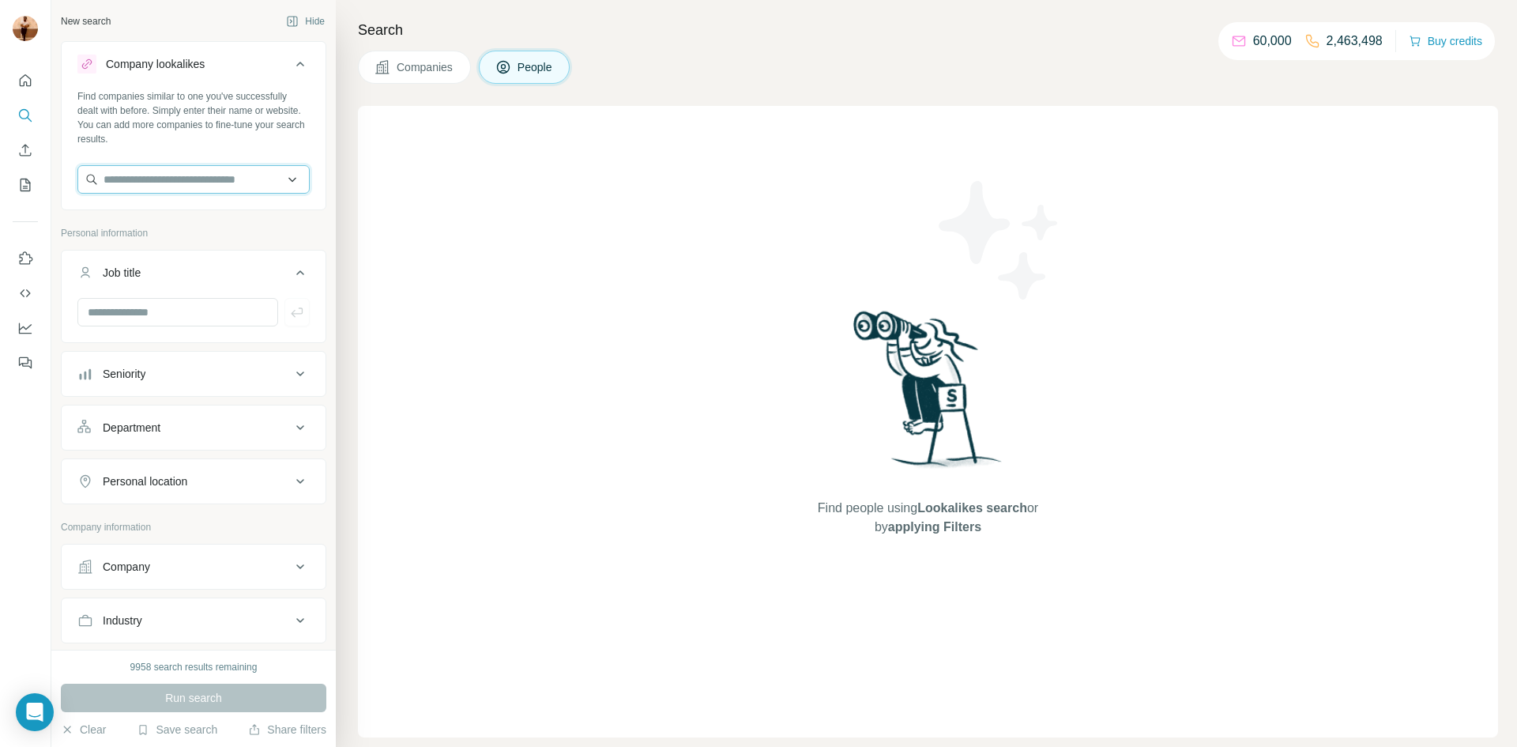
click at [179, 171] on input "text" at bounding box center [193, 179] width 232 height 28
paste input "**********"
type input "**********"
click at [190, 219] on p "Comptoirs Océaniques _ Fish Is Life" at bounding box center [209, 223] width 175 height 32
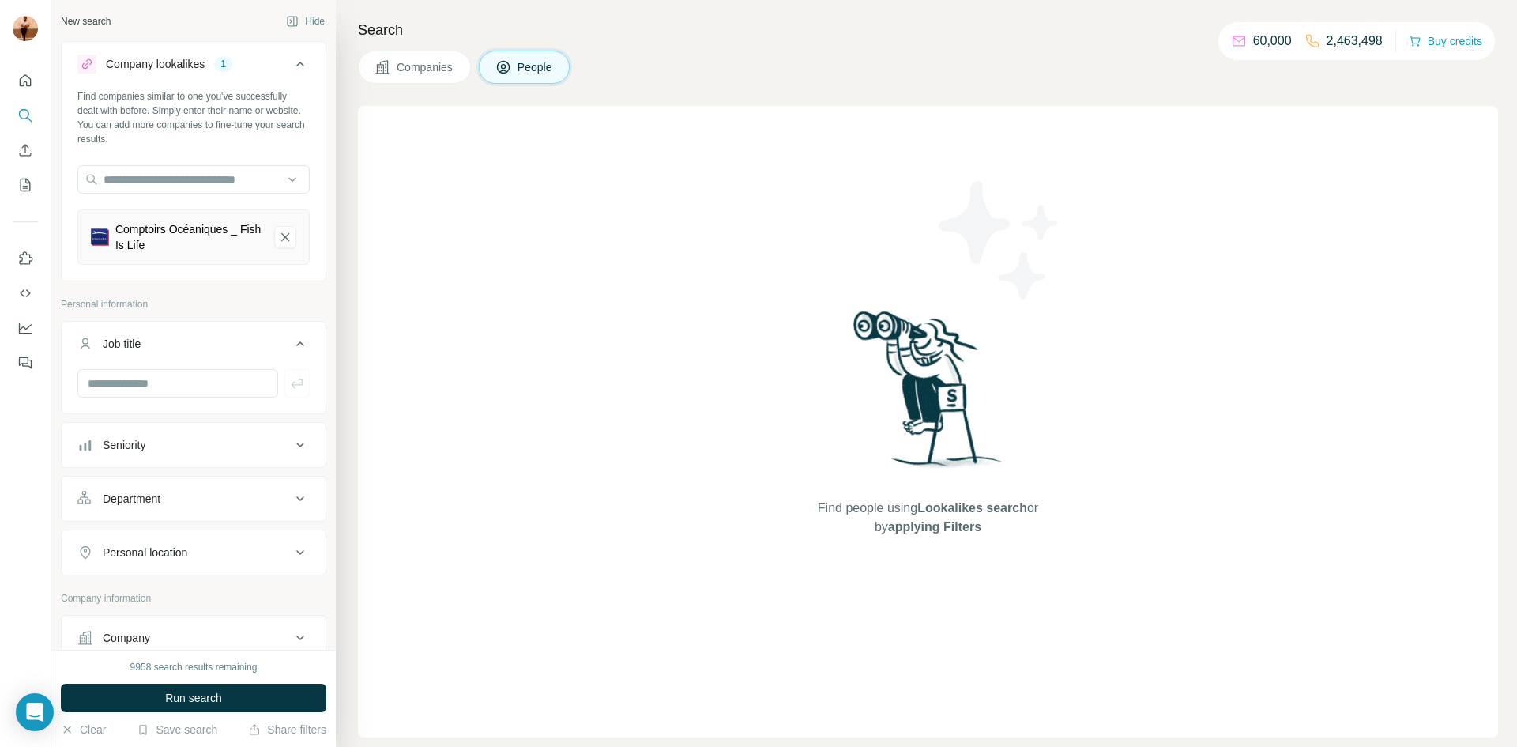
click at [385, 62] on icon at bounding box center [383, 67] width 16 height 16
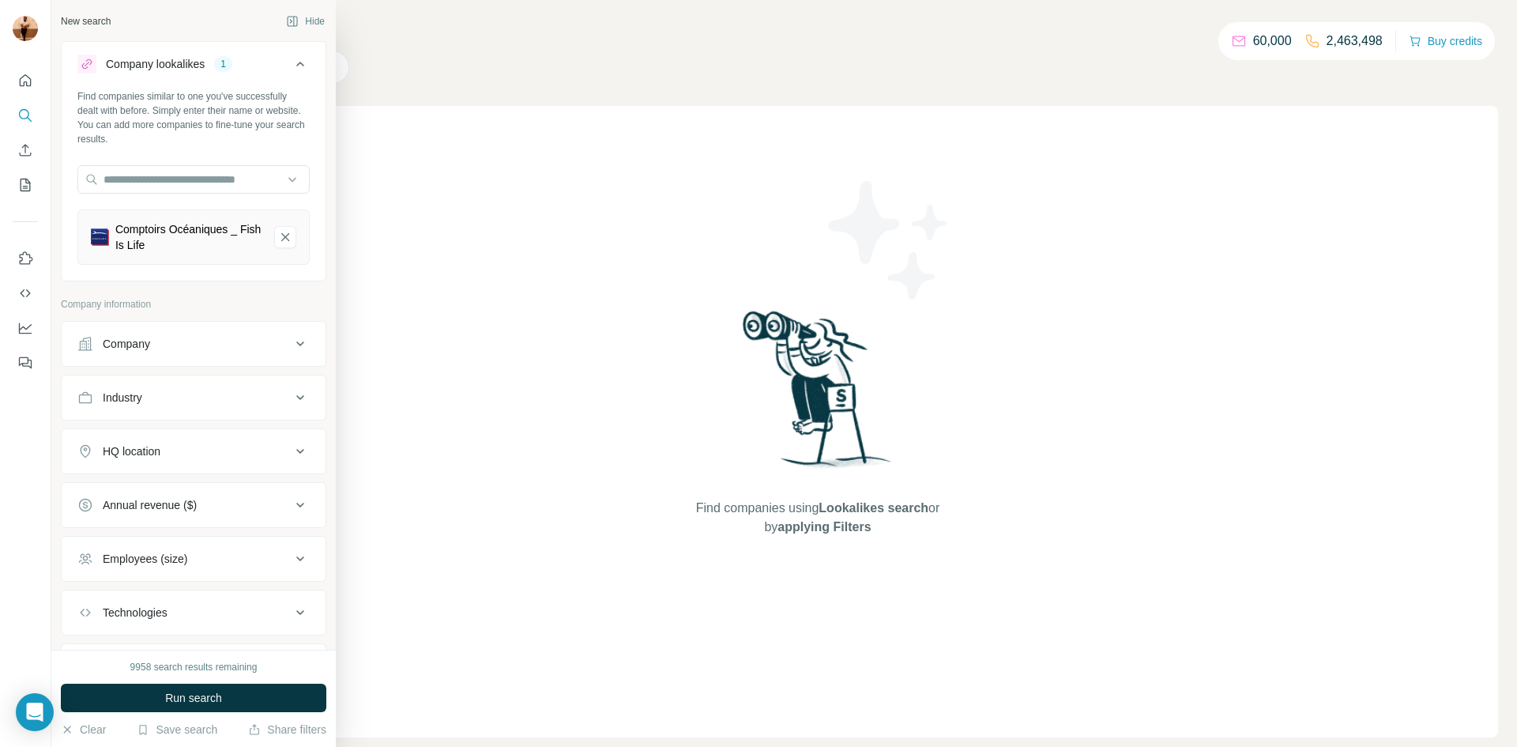
click at [138, 236] on div "Comptoirs Océaniques _ Fish Is Life" at bounding box center [188, 237] width 146 height 32
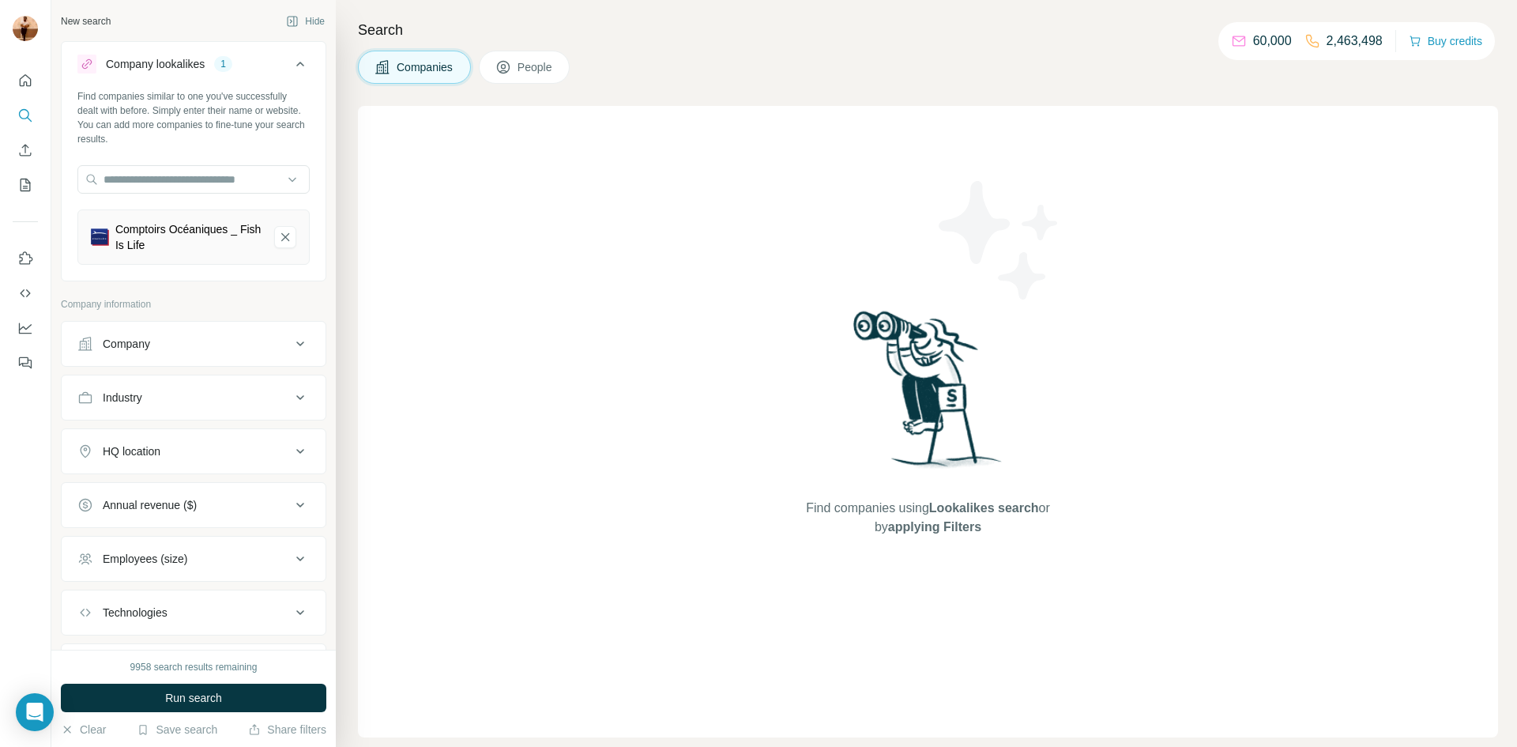
click at [103, 235] on img at bounding box center [100, 237] width 18 height 18
click at [179, 215] on div "Comptoirs Océaniques _ Fish Is Life" at bounding box center [193, 236] width 232 height 55
click at [171, 229] on div "Comptoirs Océaniques _ Fish Is Life" at bounding box center [188, 237] width 146 height 32
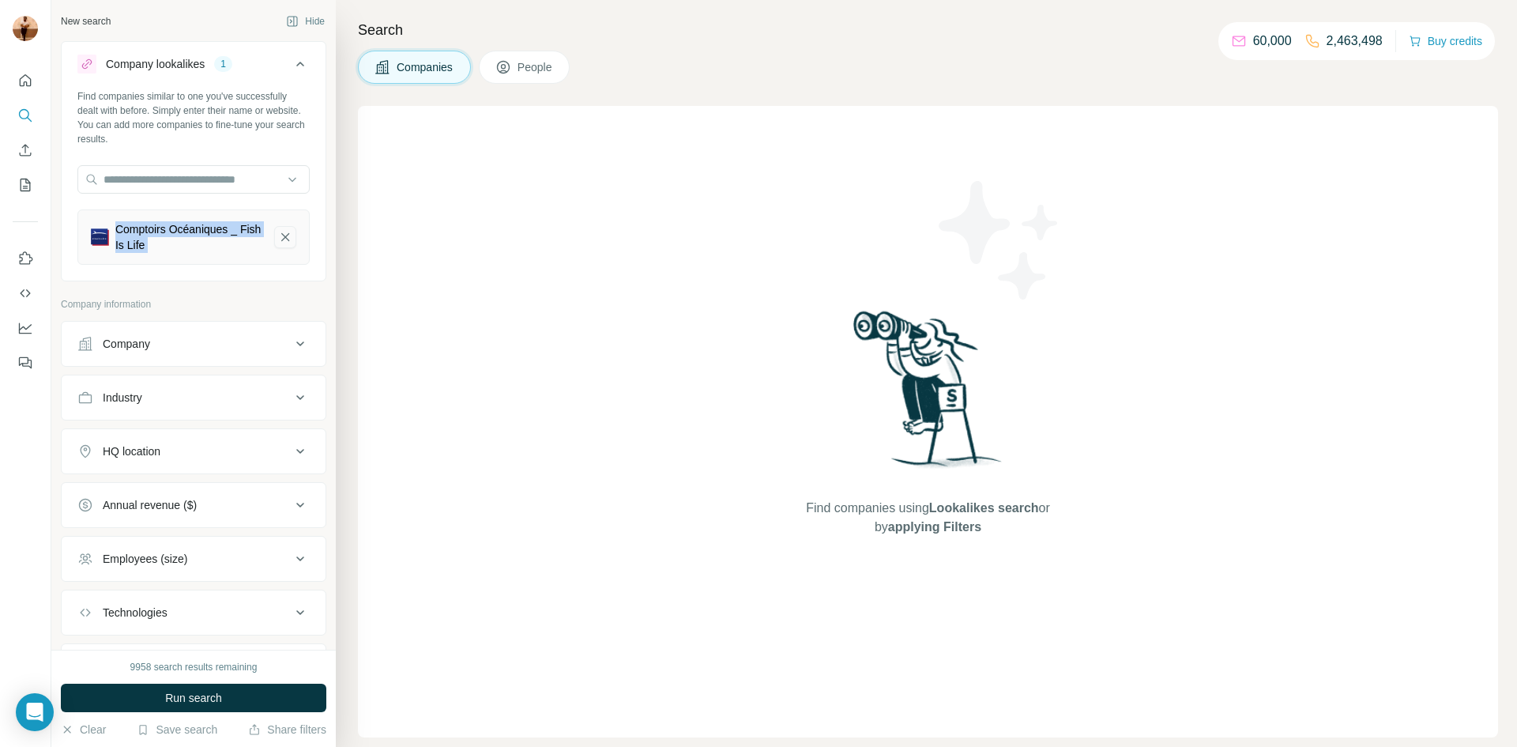
click at [282, 235] on icon "Comptoirs Océaniques _ Fish Is Life-remove-button" at bounding box center [285, 237] width 14 height 16
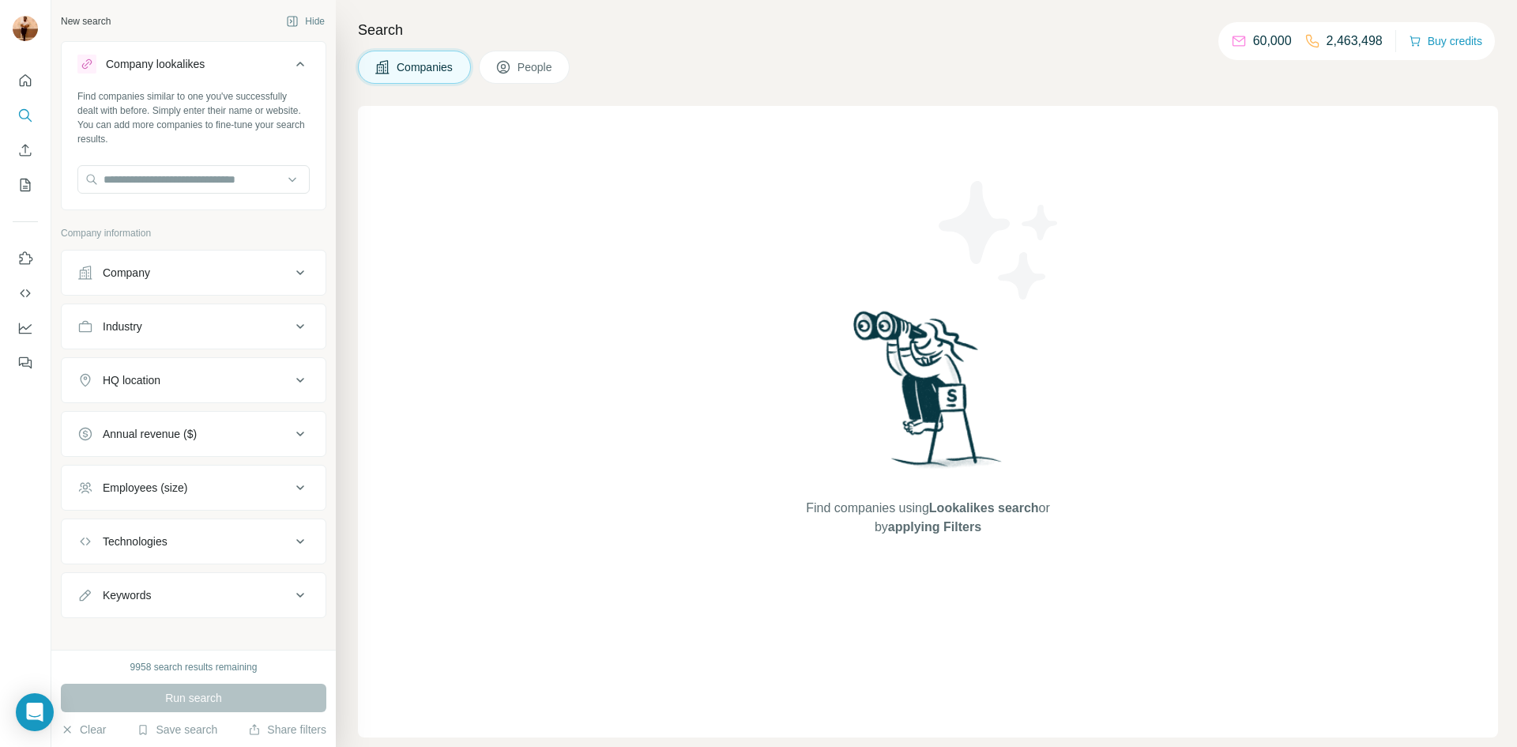
click at [162, 267] on div "Company" at bounding box center [183, 273] width 213 height 16
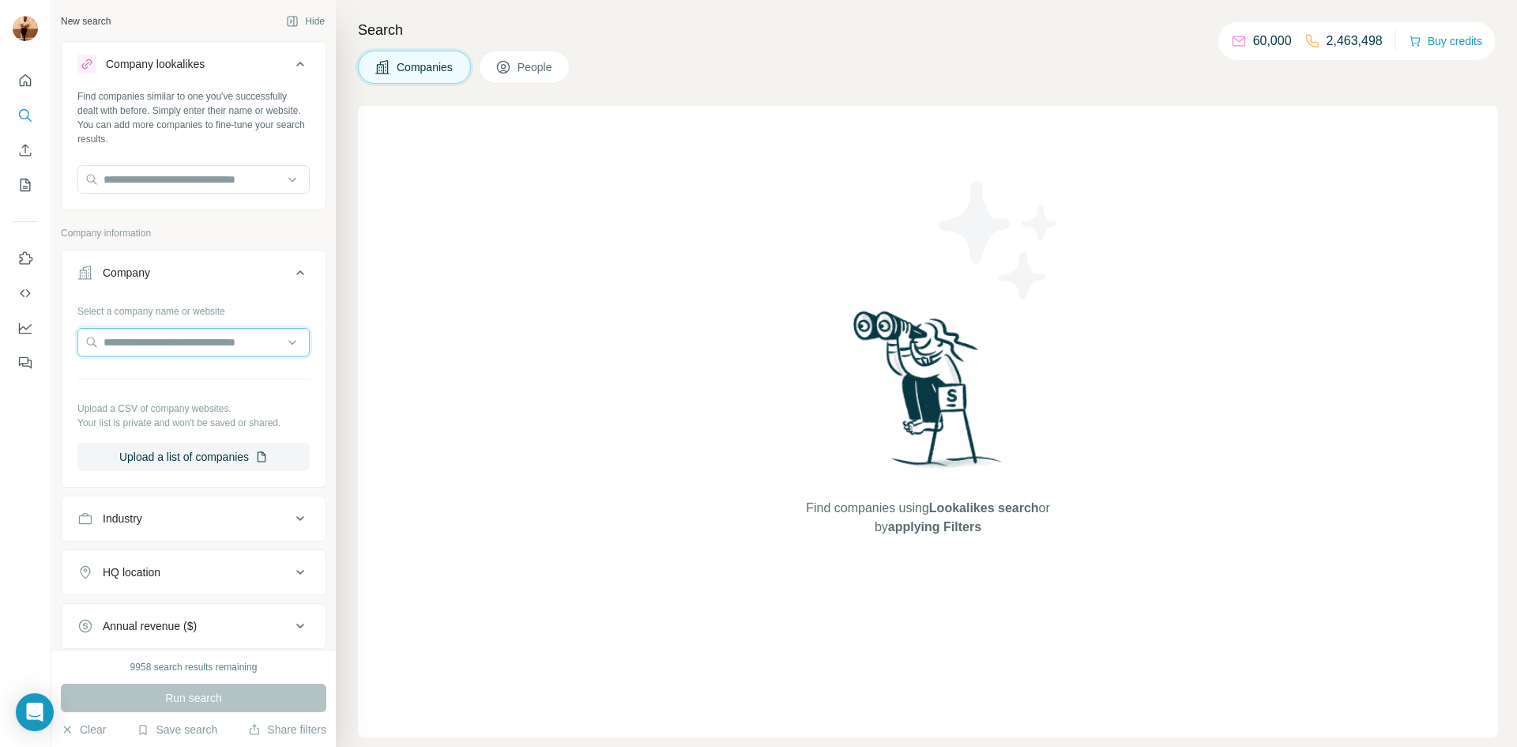
paste input "**********"
type input "**********"
click at [247, 465] on button "Upload a list of companies" at bounding box center [193, 456] width 232 height 28
click at [278, 335] on input "text" at bounding box center [193, 342] width 232 height 28
paste input "**********"
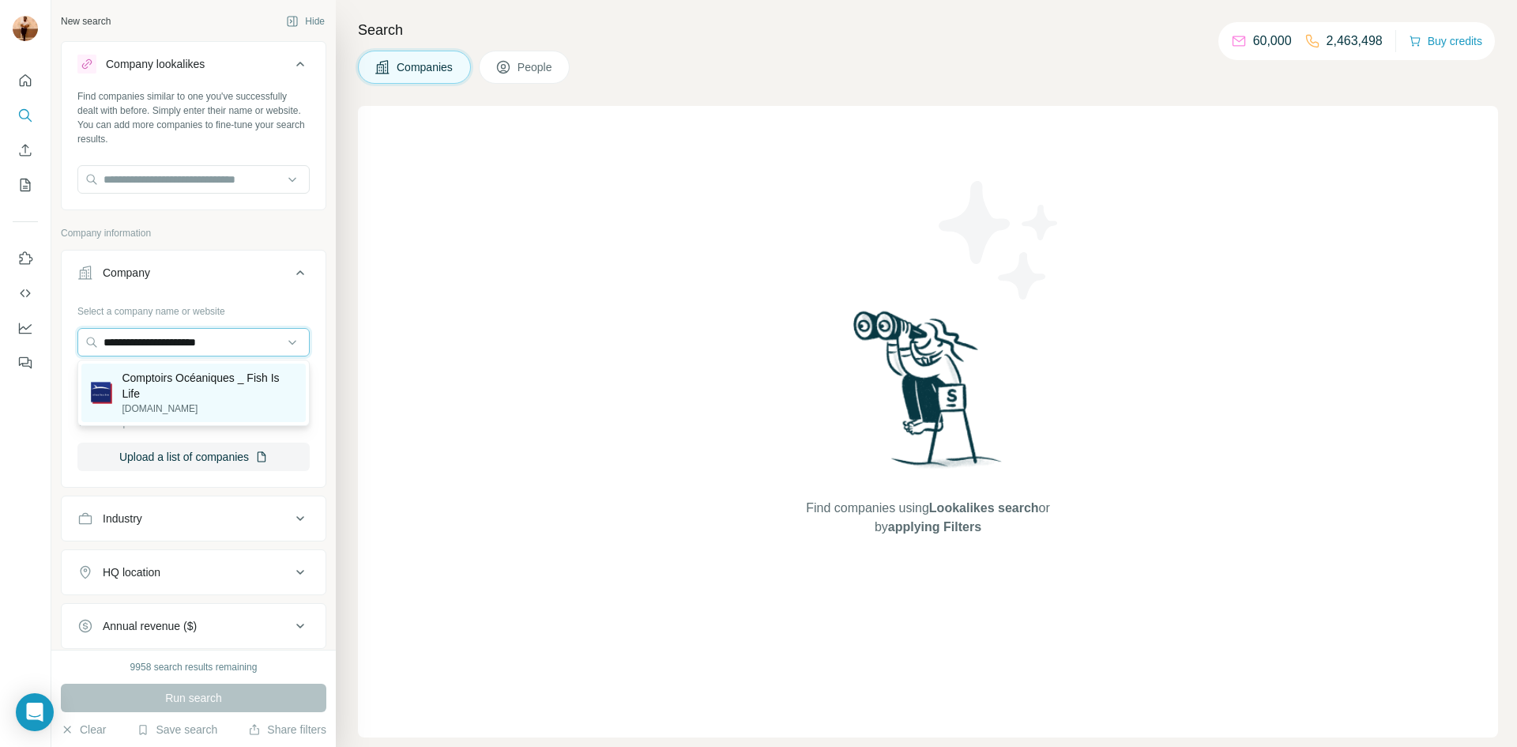
type input "**********"
click at [122, 382] on p "Comptoirs Océaniques _ Fish Is Life" at bounding box center [209, 386] width 175 height 32
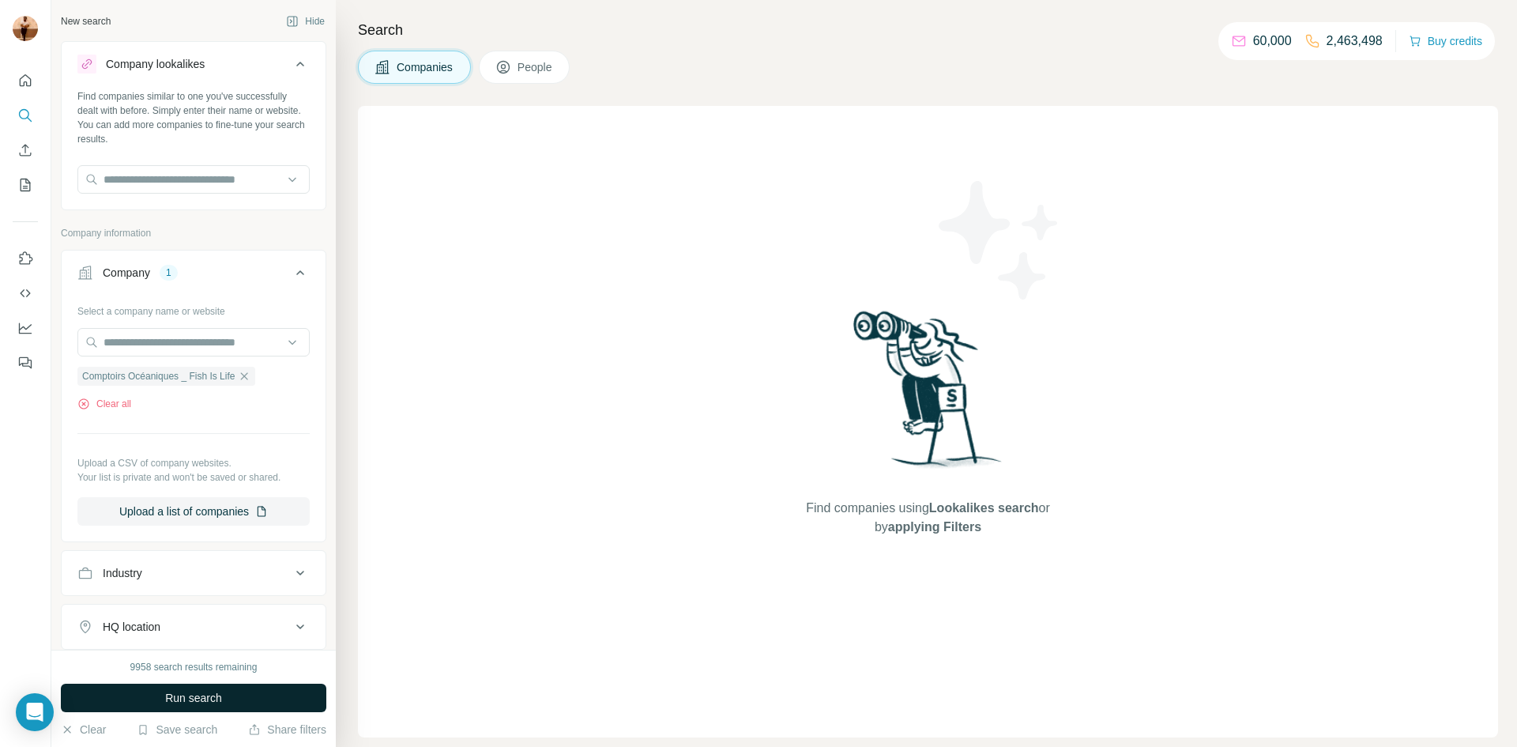
click at [223, 702] on button "Run search" at bounding box center [193, 697] width 265 height 28
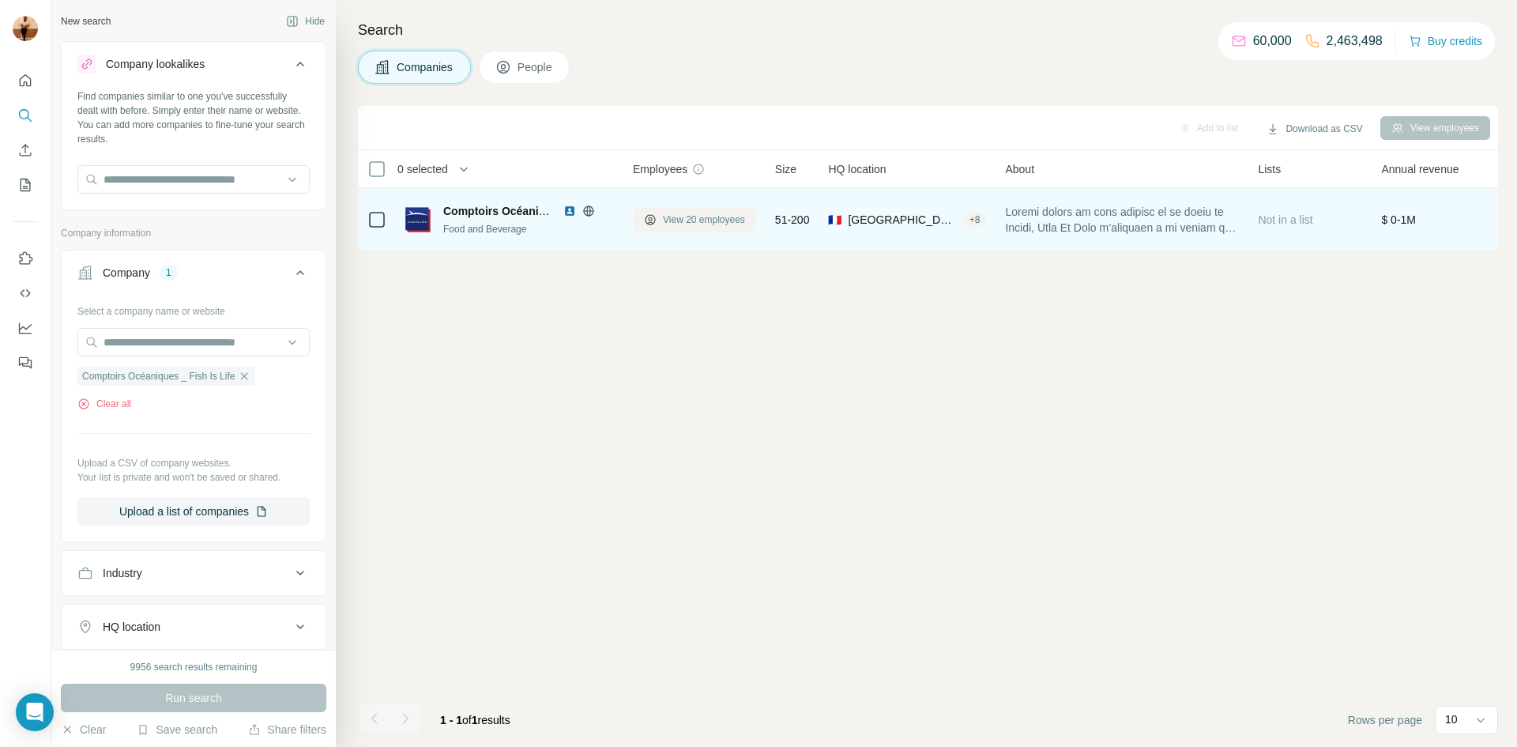
click at [679, 222] on span "View 20 employees" at bounding box center [704, 220] width 82 height 14
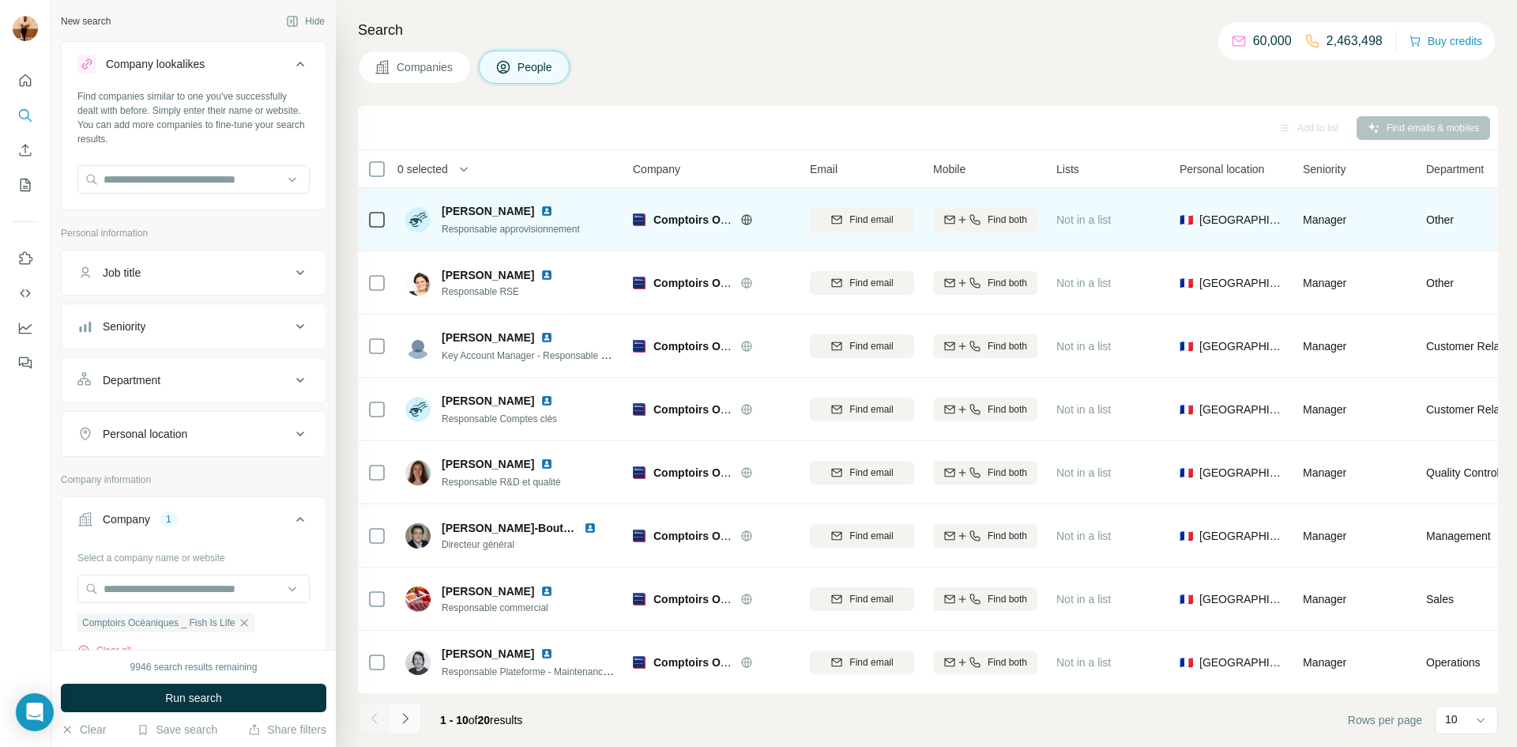
click at [412, 717] on icon "Navigate to next page" at bounding box center [405, 718] width 16 height 16
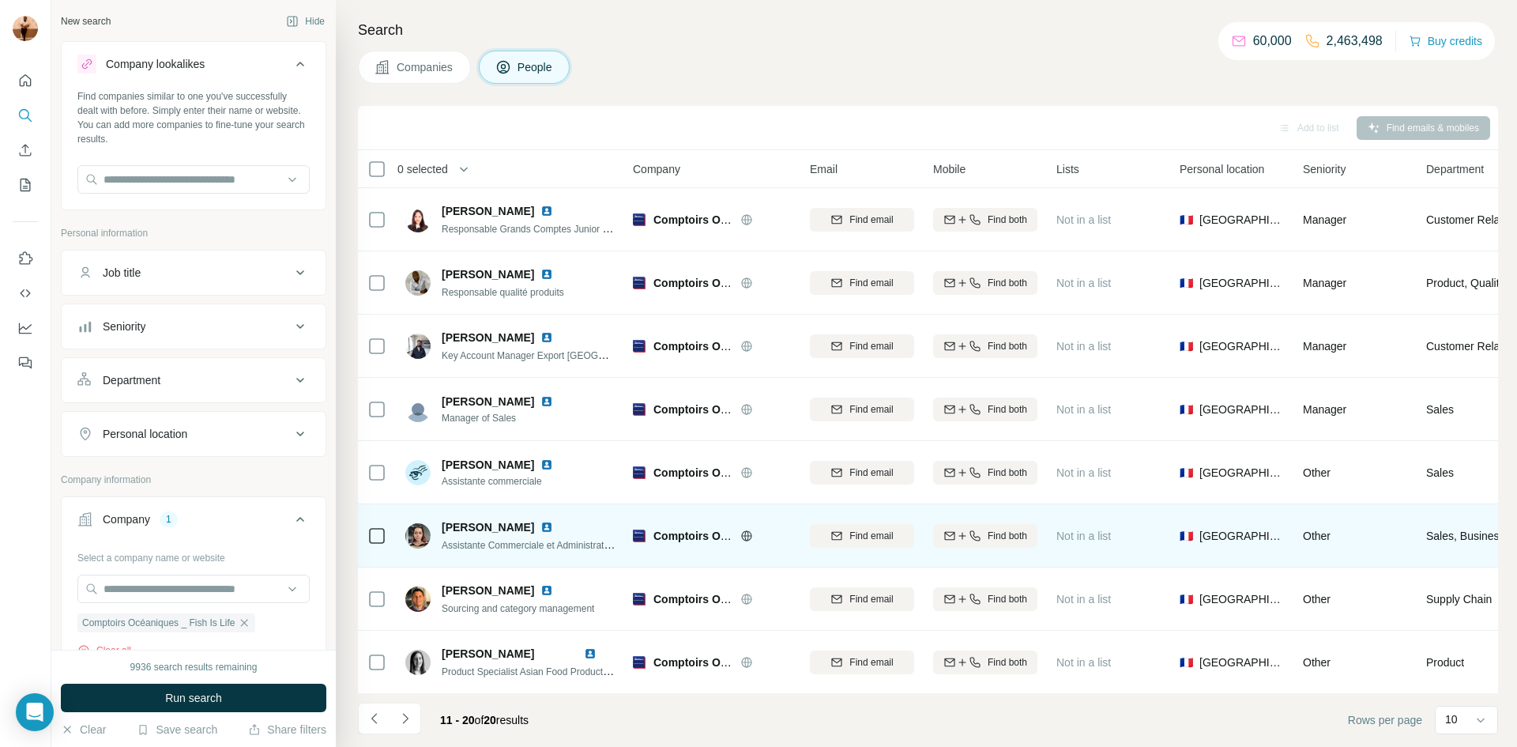
scroll to position [127, 0]
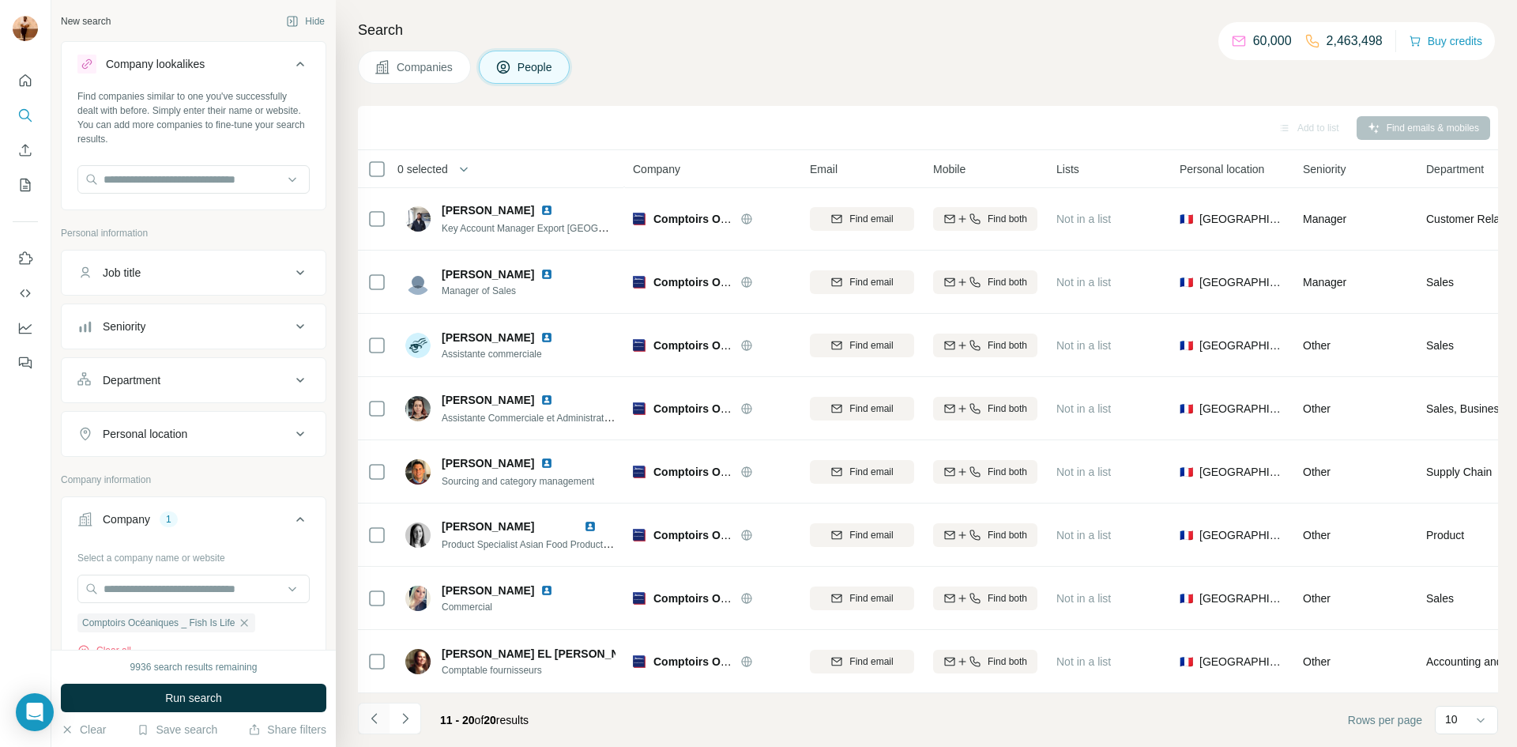
click at [367, 718] on icon "Navigate to previous page" at bounding box center [375, 718] width 16 height 16
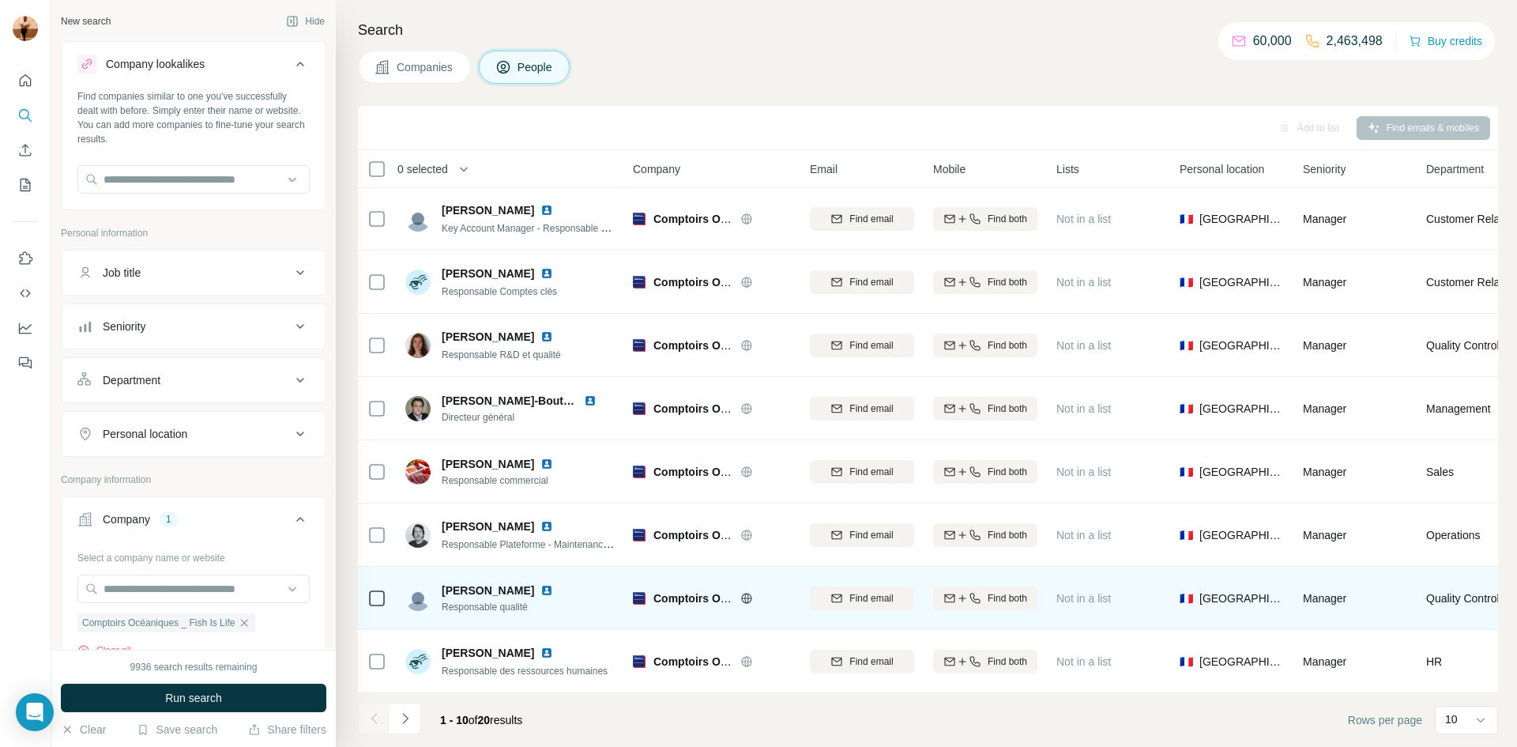
scroll to position [0, 0]
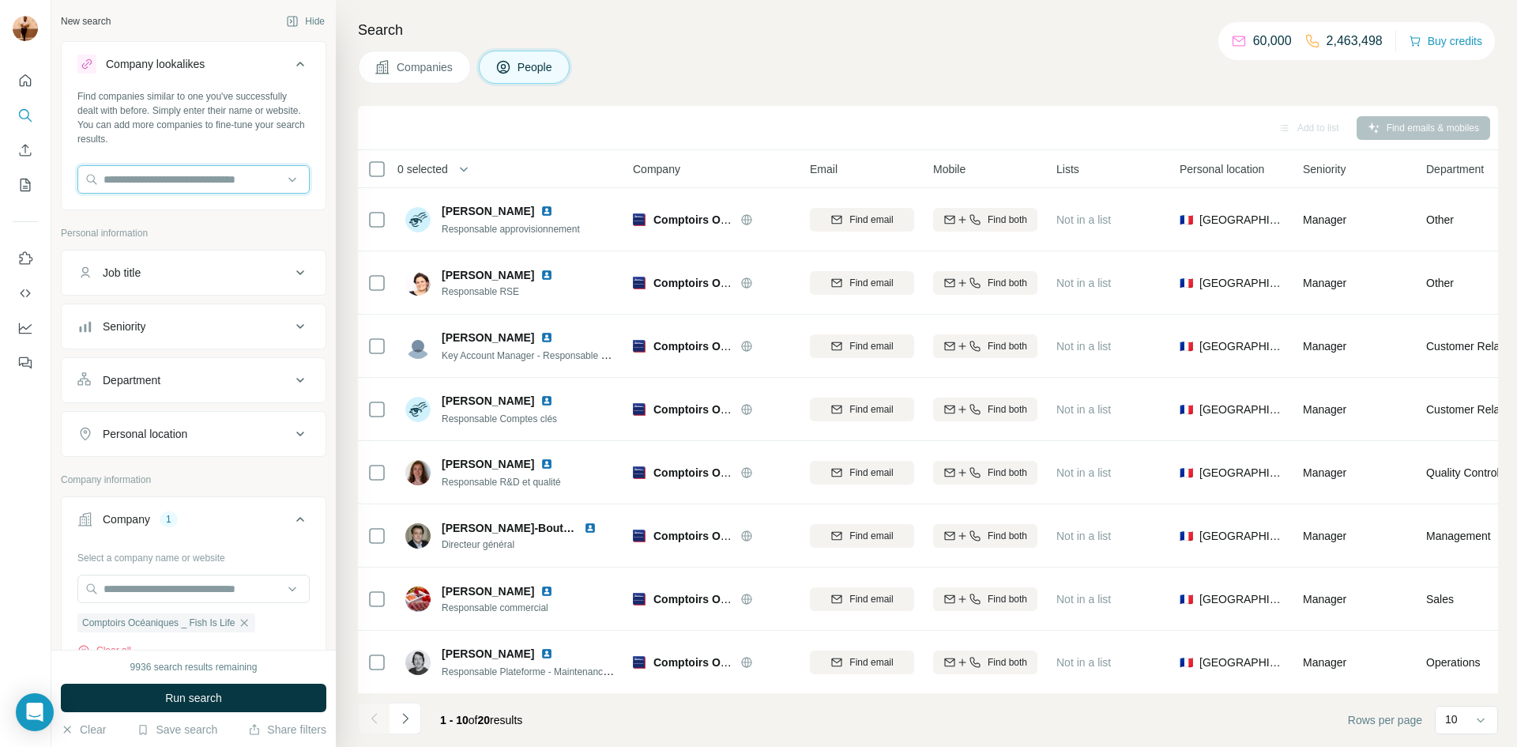
paste input "**********"
type input "**********"
click at [280, 183] on input "**********" at bounding box center [193, 179] width 232 height 28
click at [175, 224] on p "[DOMAIN_NAME]" at bounding box center [161, 230] width 79 height 14
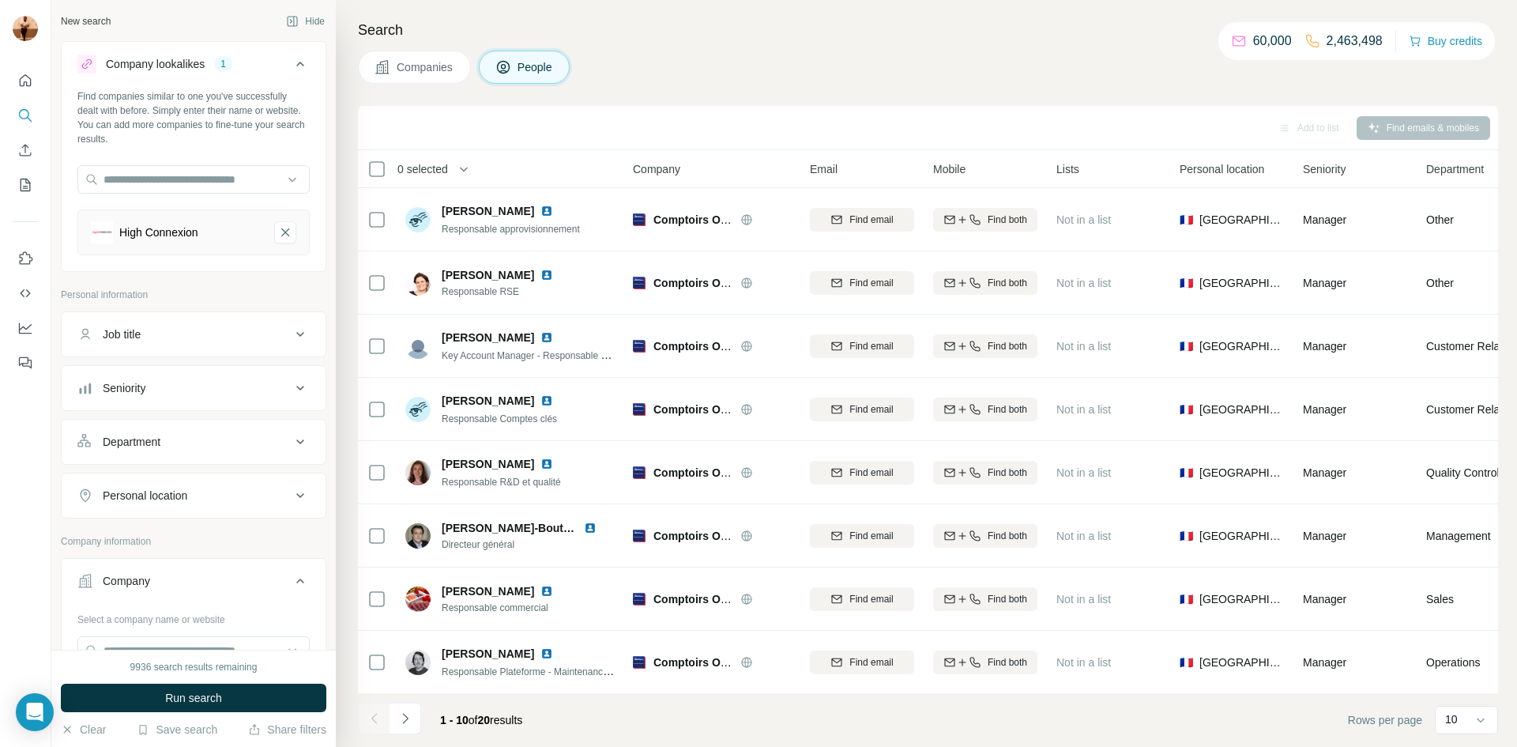
click at [171, 720] on div "9936 search results remaining Run search Clear Save search Share filters" at bounding box center [193, 697] width 284 height 97
click at [178, 692] on span "Run search" at bounding box center [193, 698] width 57 height 16
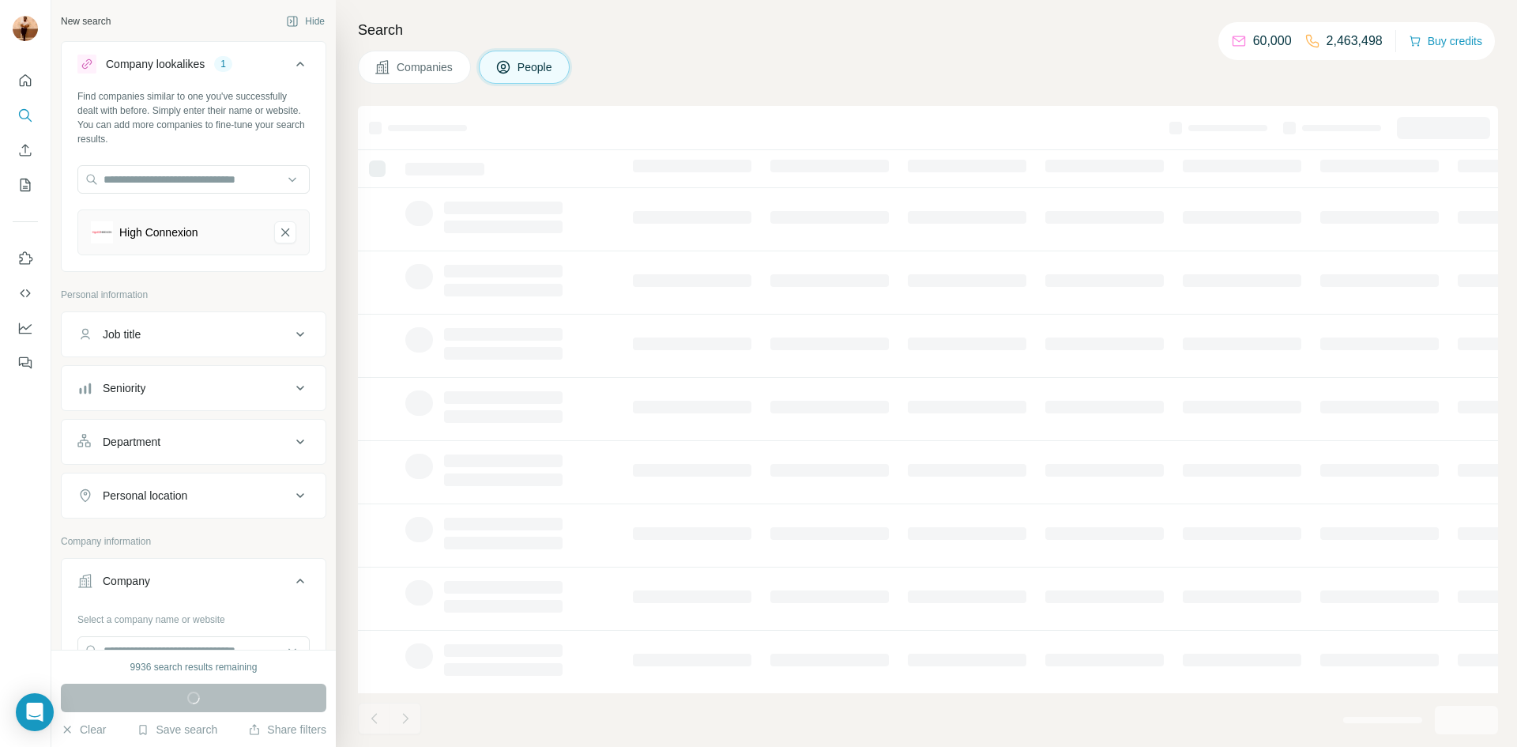
click at [461, 78] on button "Companies" at bounding box center [414, 67] width 113 height 33
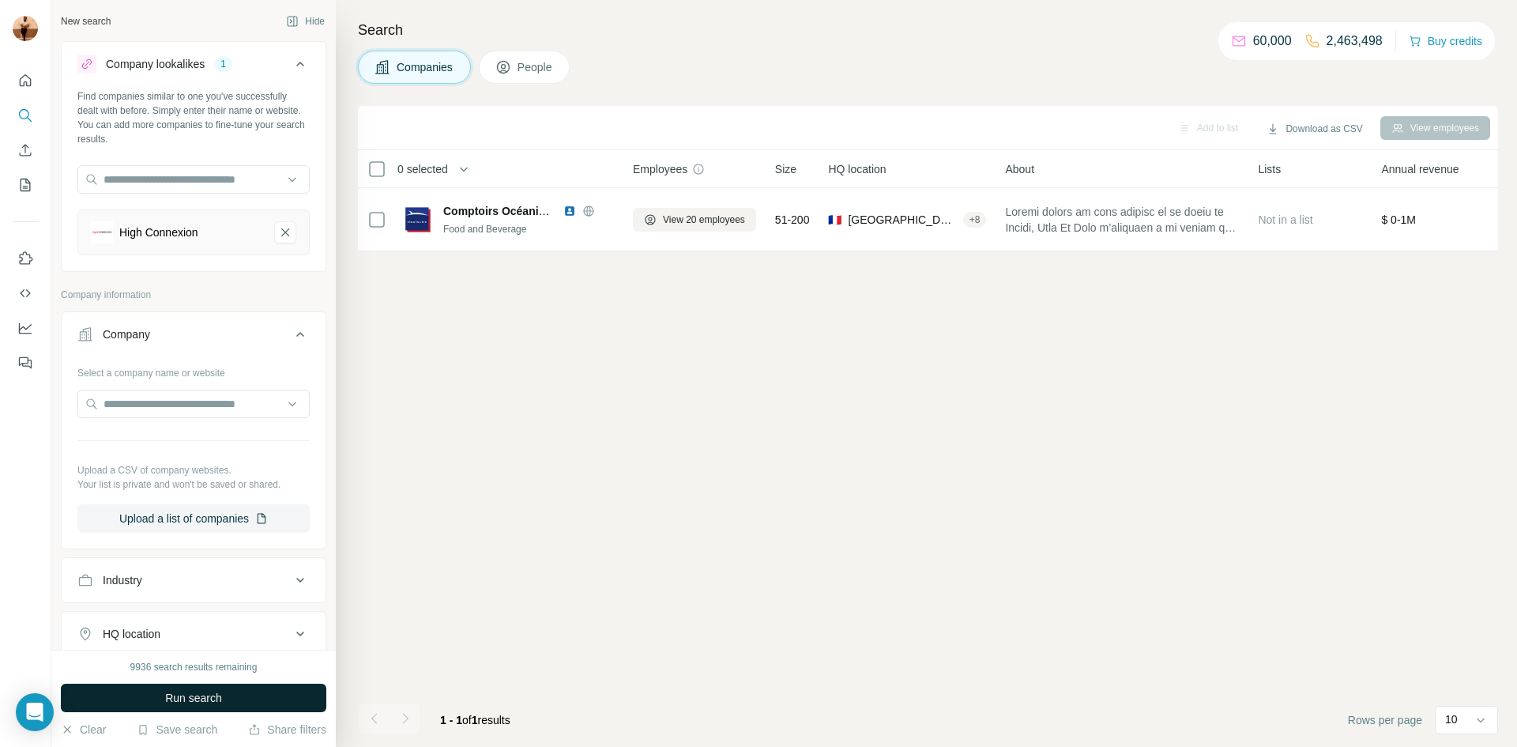
click at [242, 236] on div "High Connexion" at bounding box center [176, 232] width 171 height 22
click at [281, 230] on icon "High Connexion-remove-button" at bounding box center [285, 232] width 14 height 16
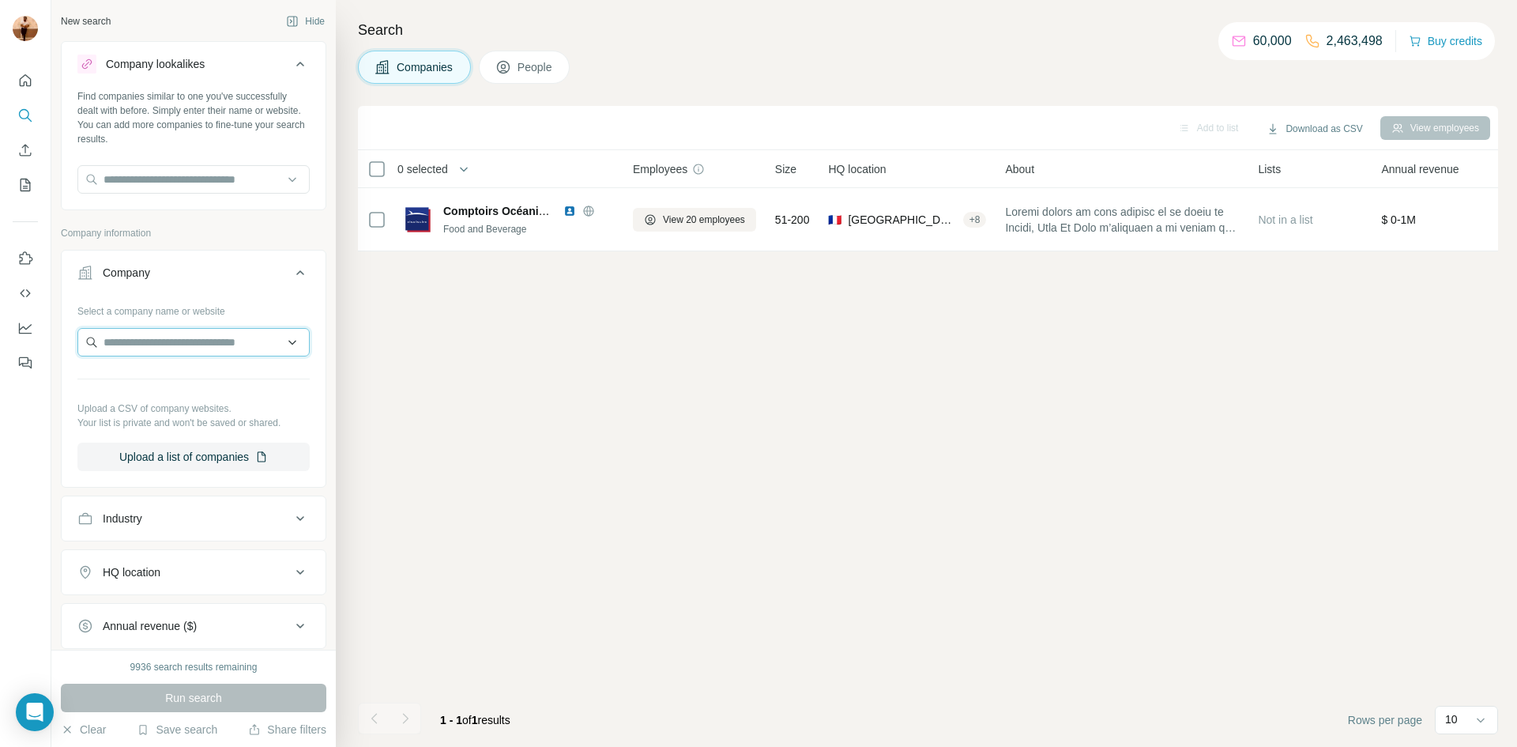
click at [214, 337] on input "text" at bounding box center [193, 342] width 232 height 28
type input "**********"
click at [201, 380] on p "High Connexion" at bounding box center [161, 378] width 79 height 16
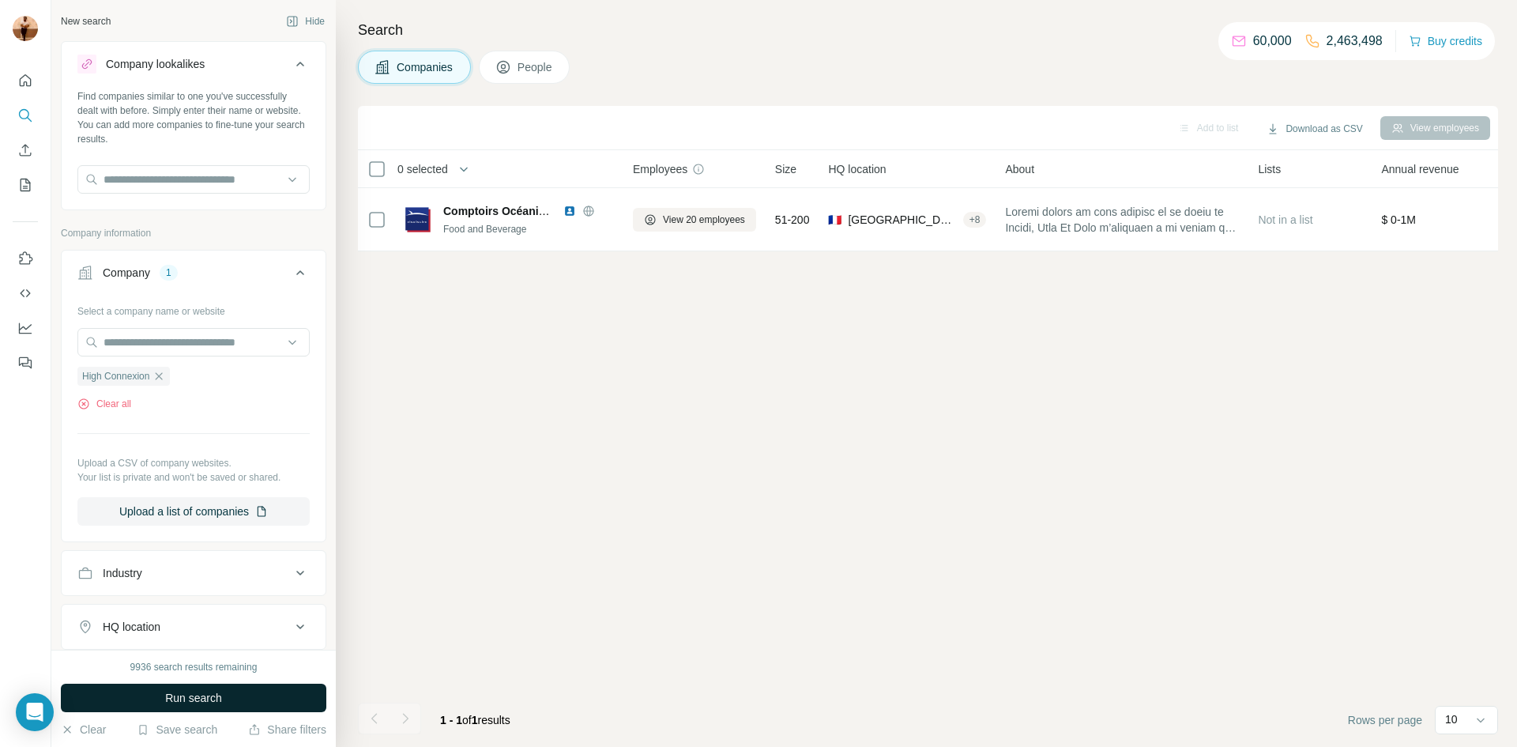
click at [168, 706] on button "Run search" at bounding box center [193, 697] width 265 height 28
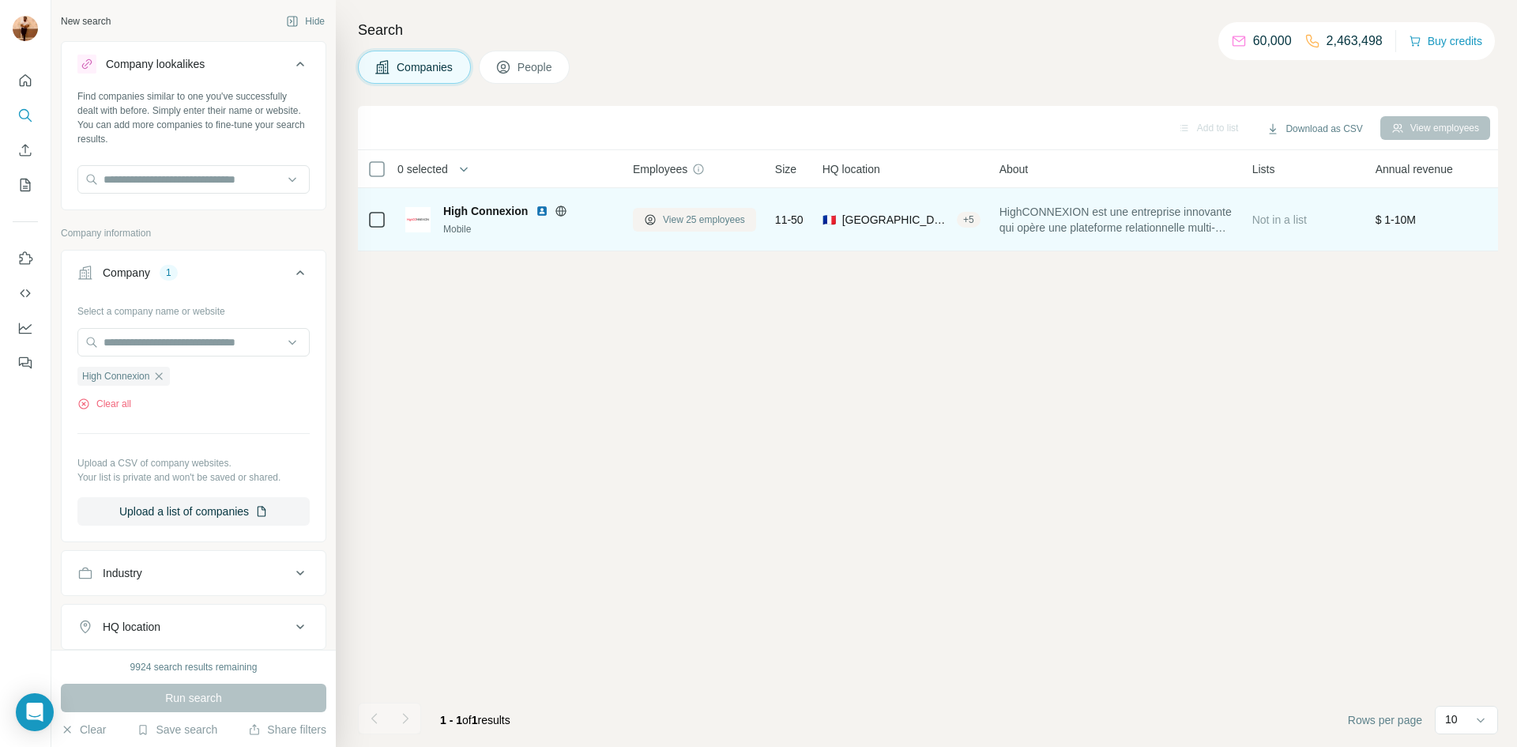
click at [706, 217] on span "View 25 employees" at bounding box center [704, 220] width 82 height 14
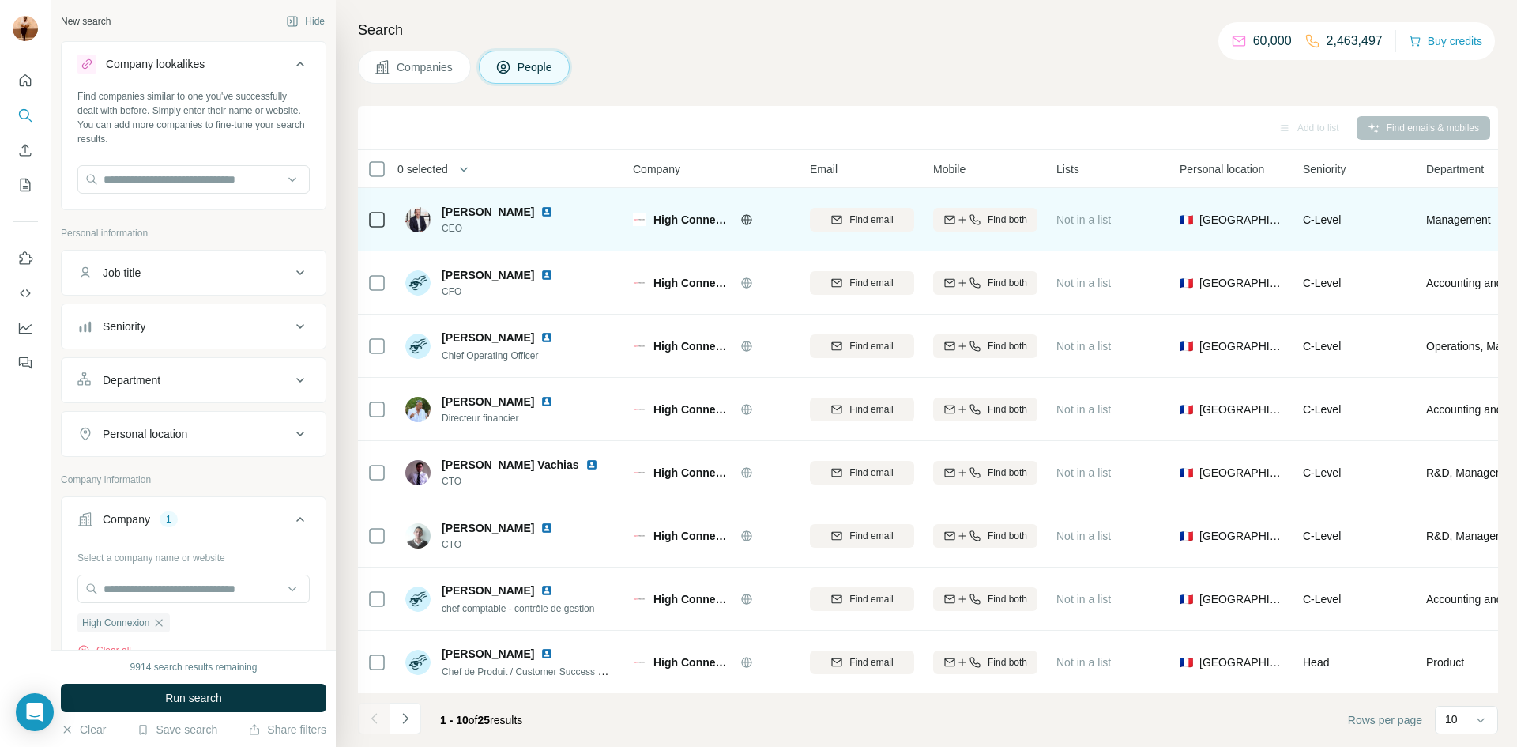
click at [540, 208] on img at bounding box center [546, 211] width 13 height 13
click at [416, 228] on img at bounding box center [417, 219] width 25 height 25
click at [988, 227] on button "Find both" at bounding box center [985, 220] width 104 height 24
drag, startPoint x: 951, startPoint y: 224, endPoint x: 1036, endPoint y: 220, distance: 85.4
click at [1036, 220] on div "[PHONE_NUMBER]" at bounding box center [985, 219] width 104 height 43
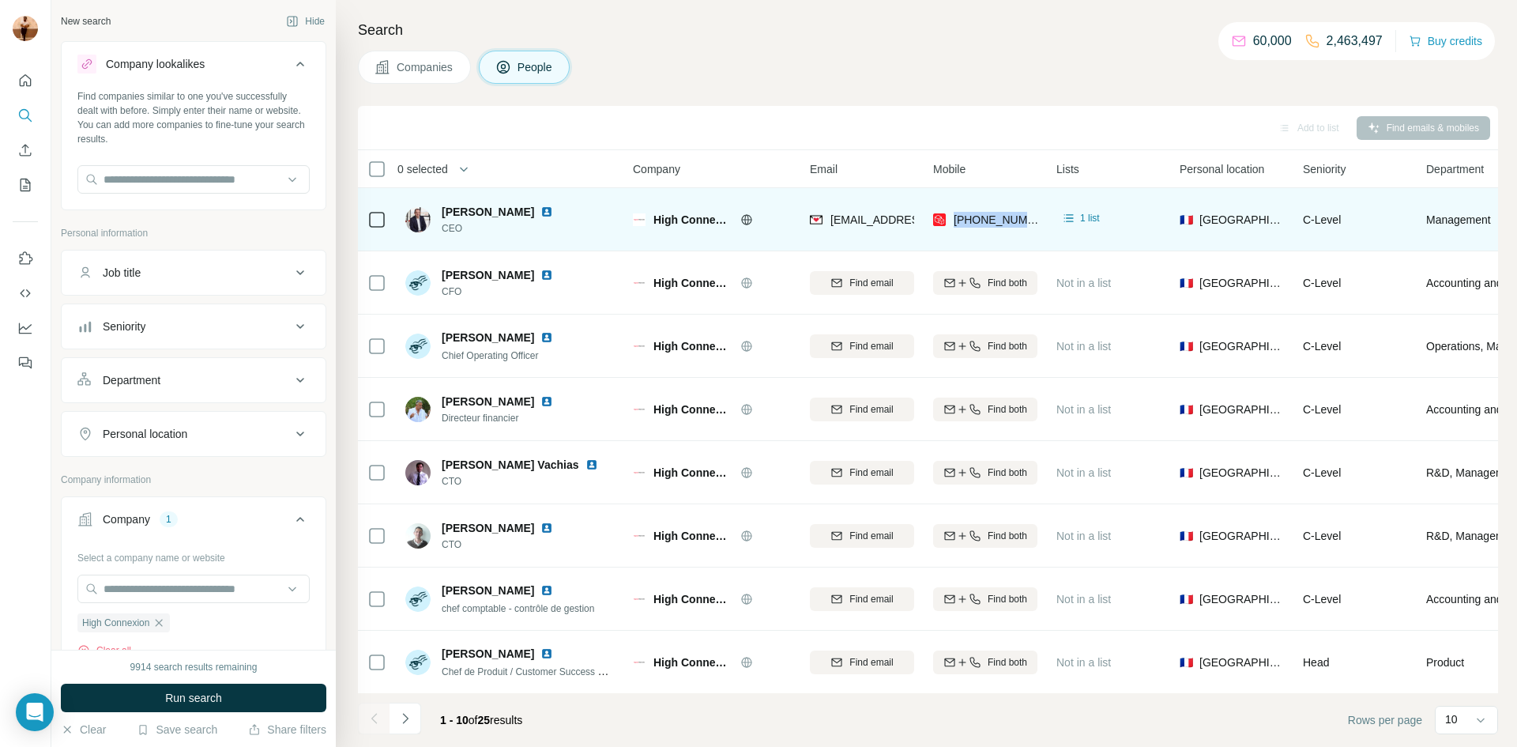
copy span "[PHONE_NUMBER]"
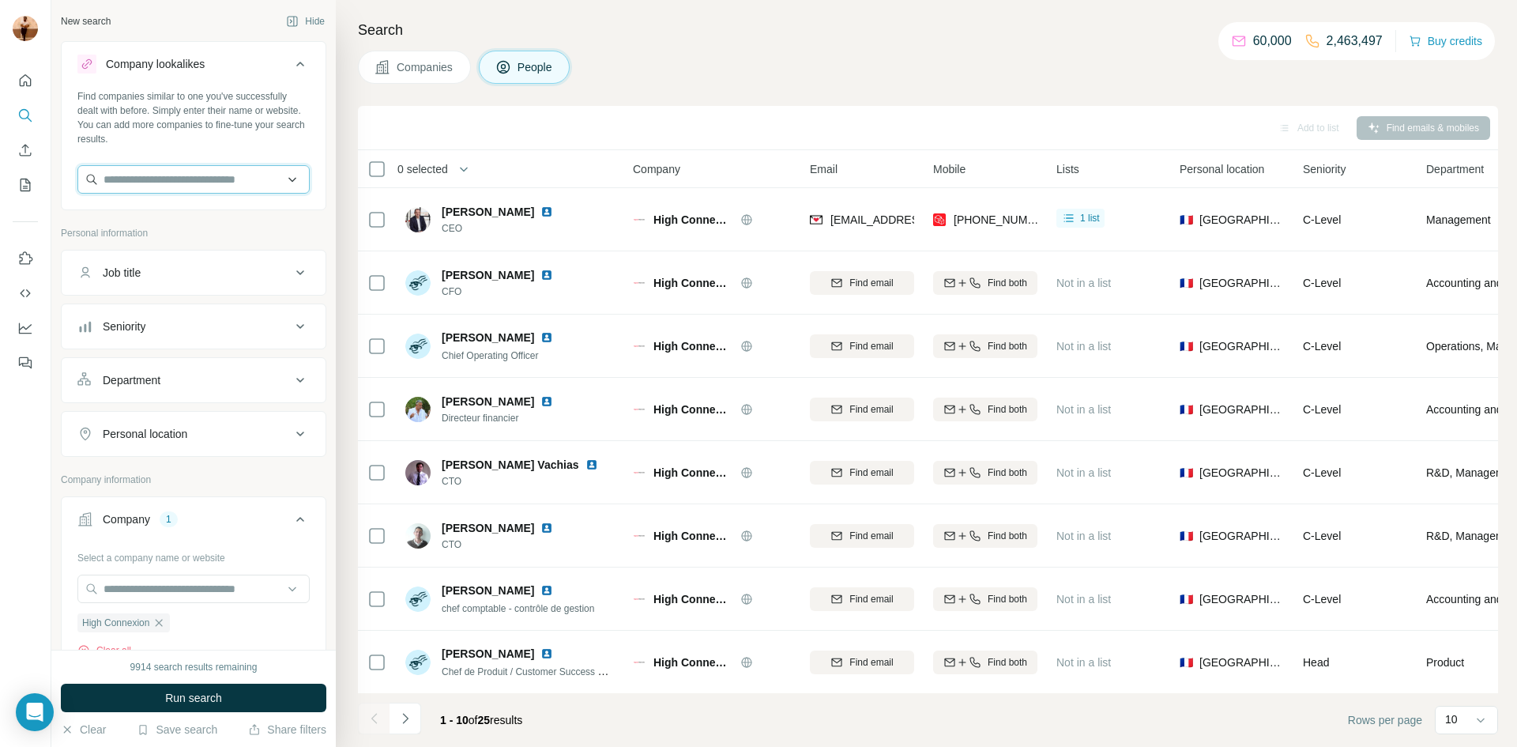
click at [262, 179] on input "text" at bounding box center [193, 179] width 232 height 28
paste input "********"
type input "********"
click at [17, 469] on div at bounding box center [25, 373] width 51 height 747
click at [226, 280] on div "Job title" at bounding box center [183, 273] width 213 height 16
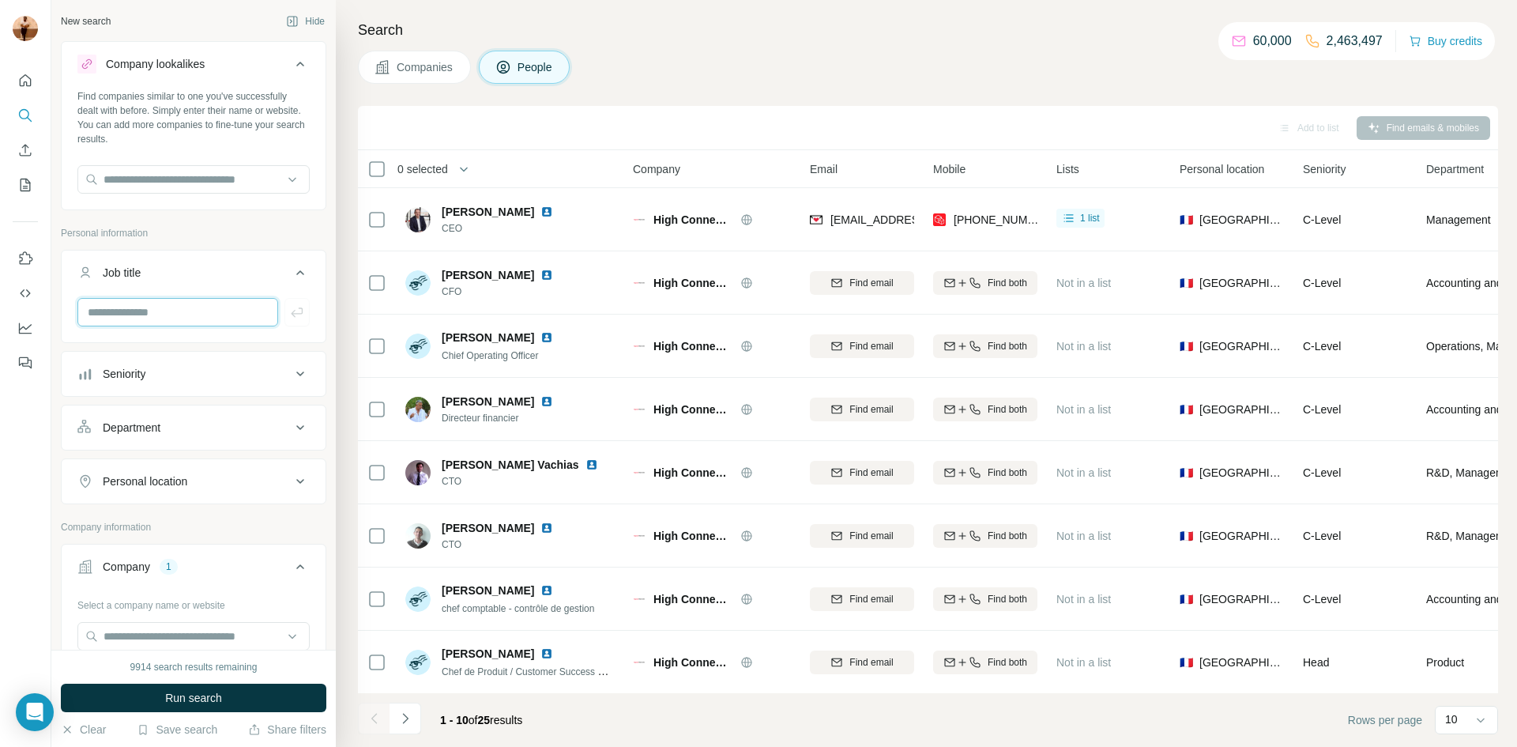
click at [159, 314] on input "text" at bounding box center [177, 312] width 201 height 28
paste input "**********"
type input "**********"
click at [299, 319] on icon "button" at bounding box center [297, 312] width 16 height 16
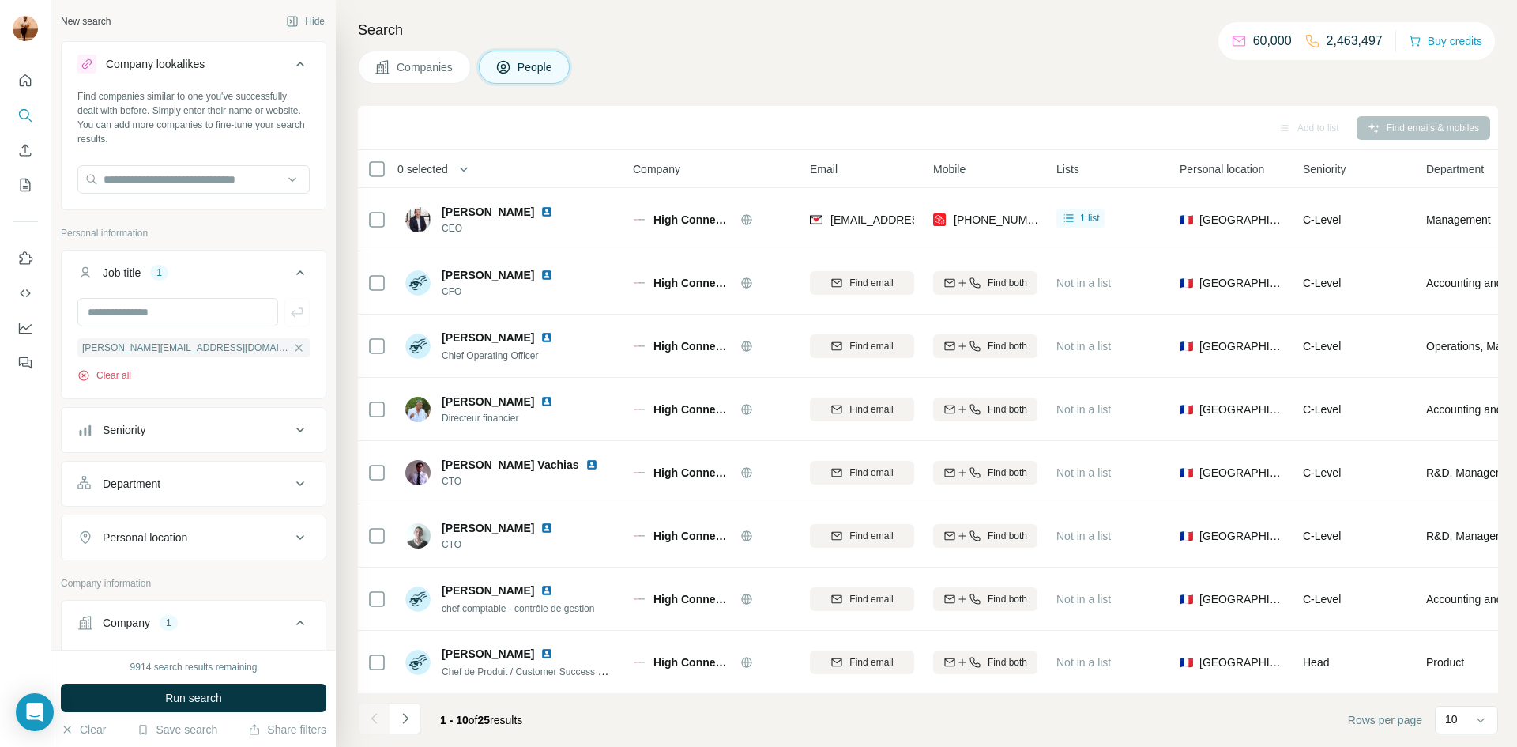
click at [124, 375] on button "Clear all" at bounding box center [104, 375] width 54 height 14
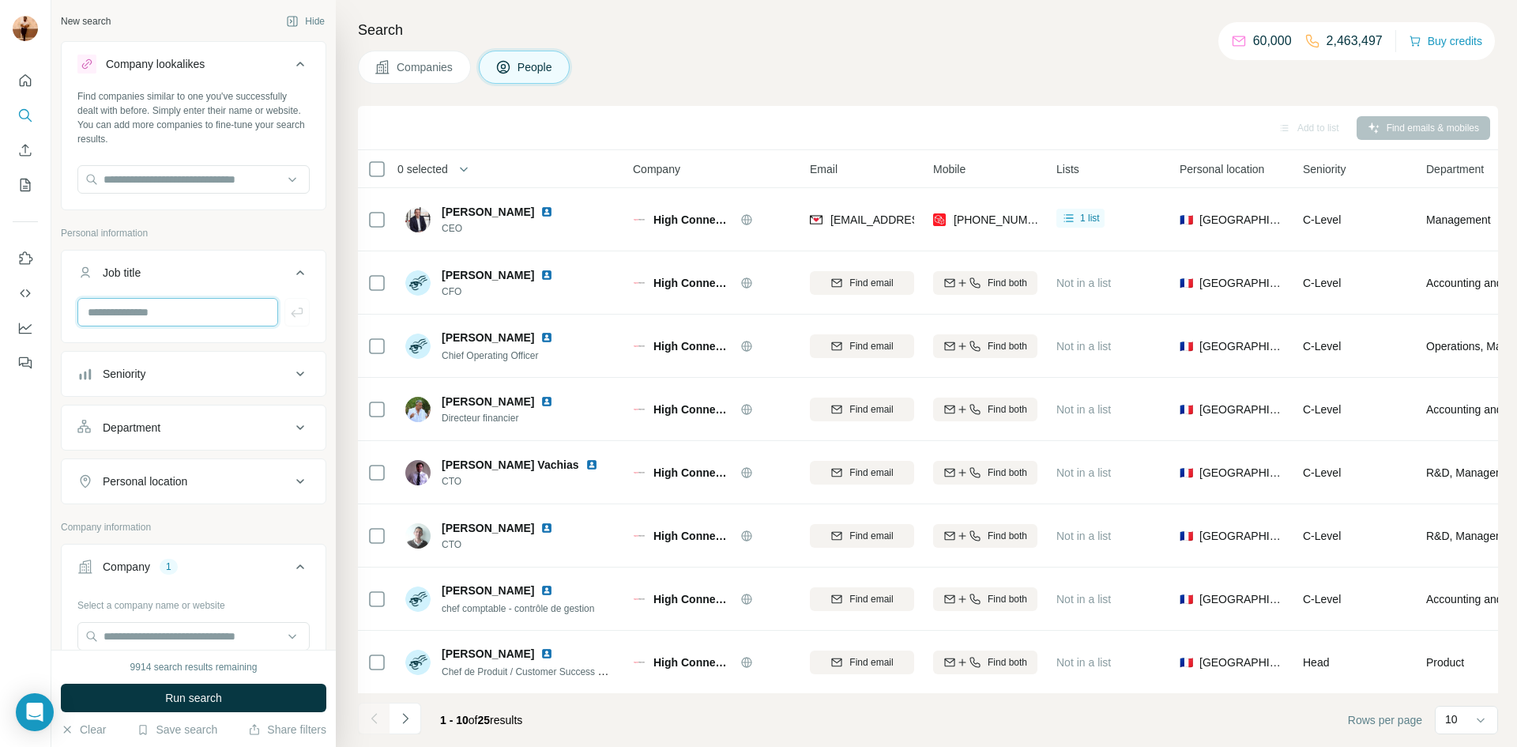
click at [157, 319] on input "text" at bounding box center [177, 312] width 201 height 28
click at [205, 314] on input "**********" at bounding box center [177, 312] width 201 height 28
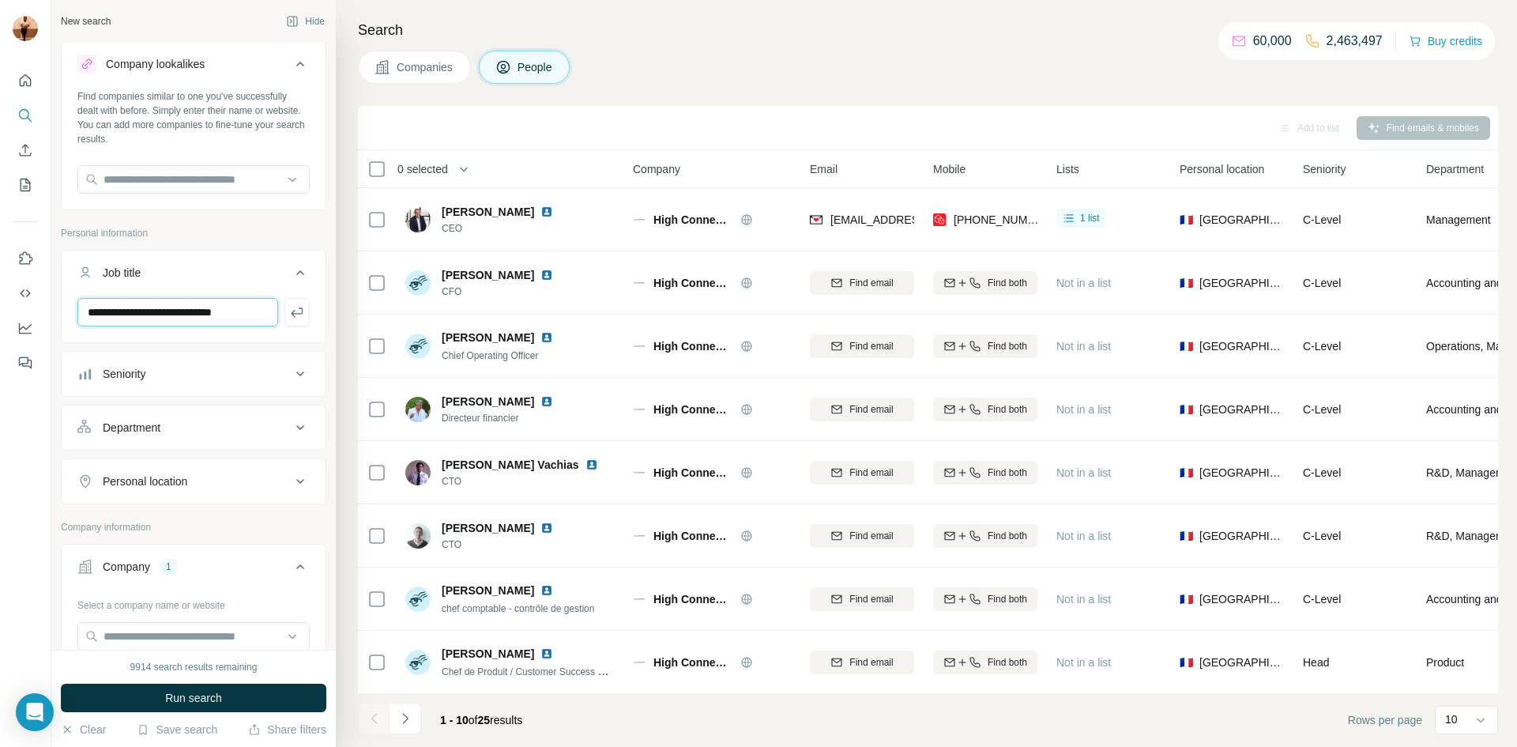
click at [185, 311] on input "**********" at bounding box center [177, 312] width 201 height 28
click at [189, 312] on input "**********" at bounding box center [177, 312] width 201 height 28
type input "**********"
click at [226, 307] on input "**********" at bounding box center [177, 312] width 201 height 28
paste input "**********"
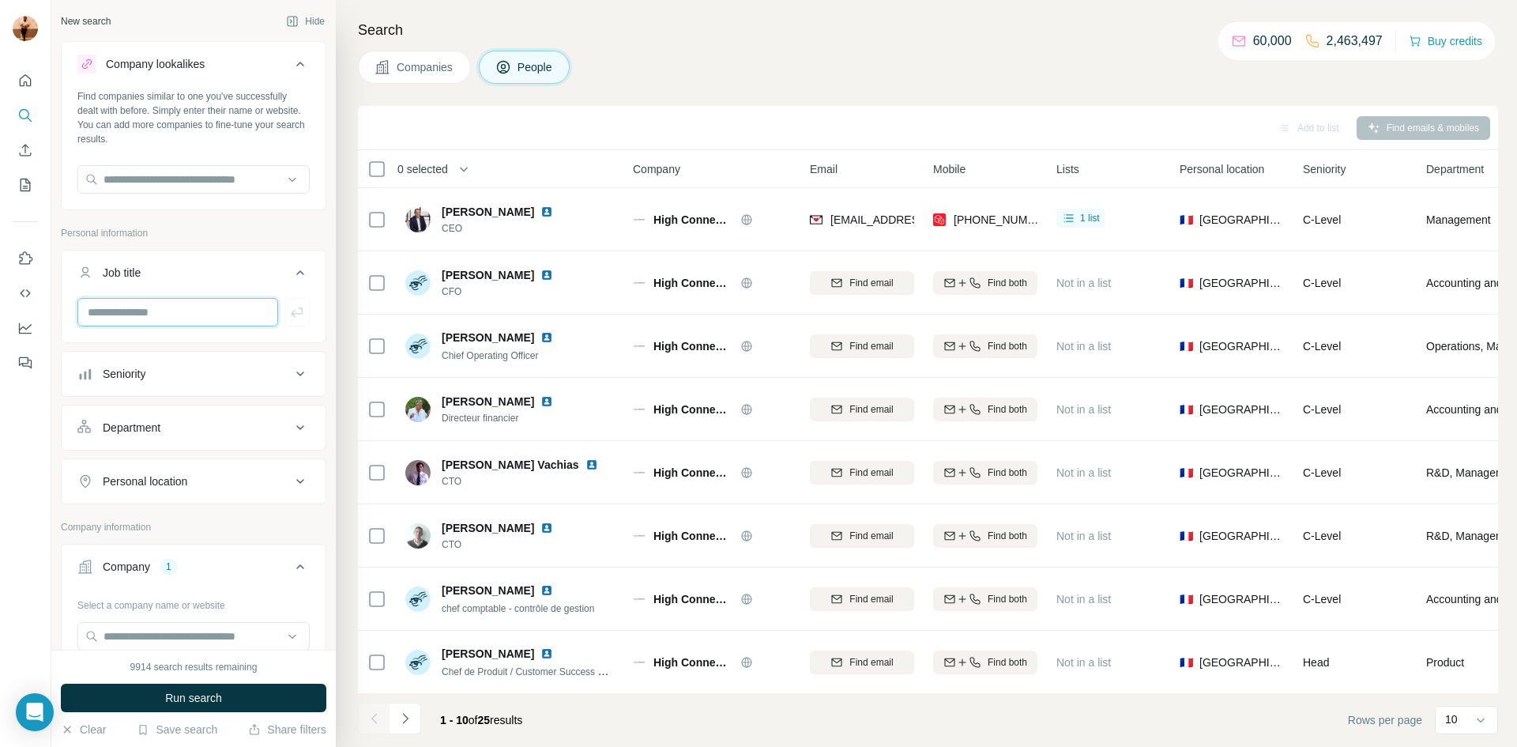
type input "**********"
click at [310, 277] on button "Job title" at bounding box center [194, 276] width 264 height 44
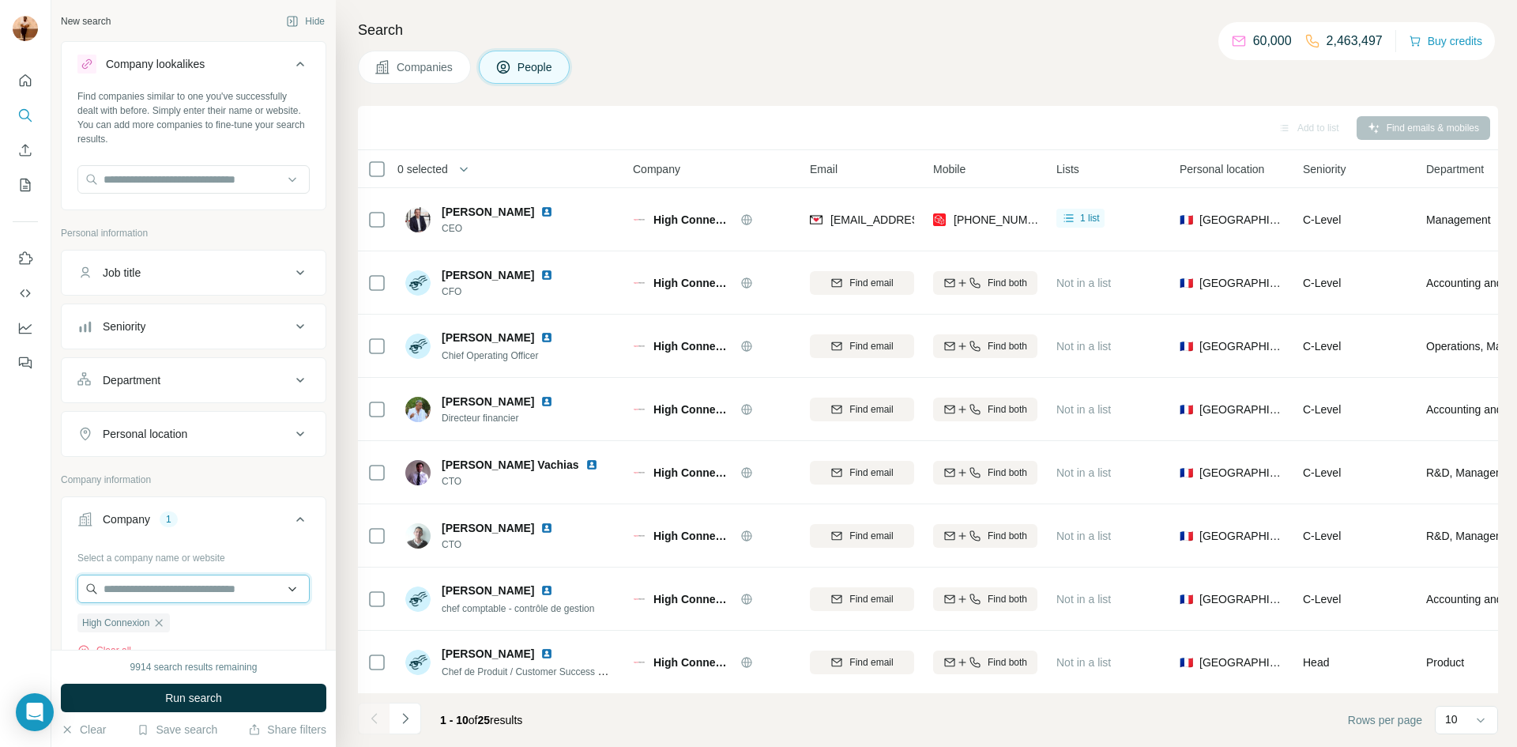
click at [171, 593] on input "text" at bounding box center [193, 588] width 232 height 28
paste input "**********"
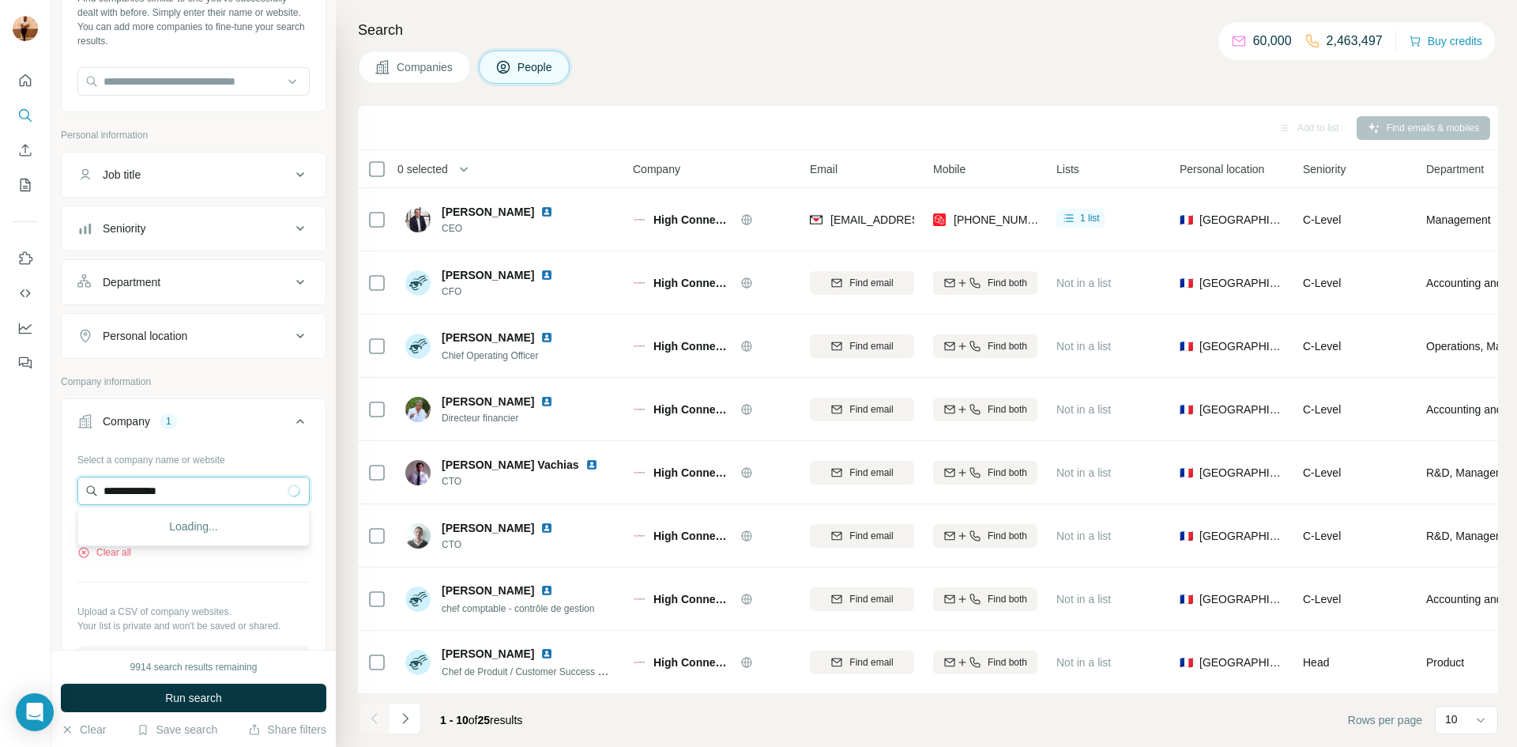
scroll to position [100, 0]
type input "**********"
click at [216, 534] on div "Objectware [DOMAIN_NAME]" at bounding box center [193, 531] width 224 height 43
click at [119, 485] on input "text" at bounding box center [193, 489] width 232 height 28
click at [166, 418] on div "2" at bounding box center [169, 419] width 18 height 14
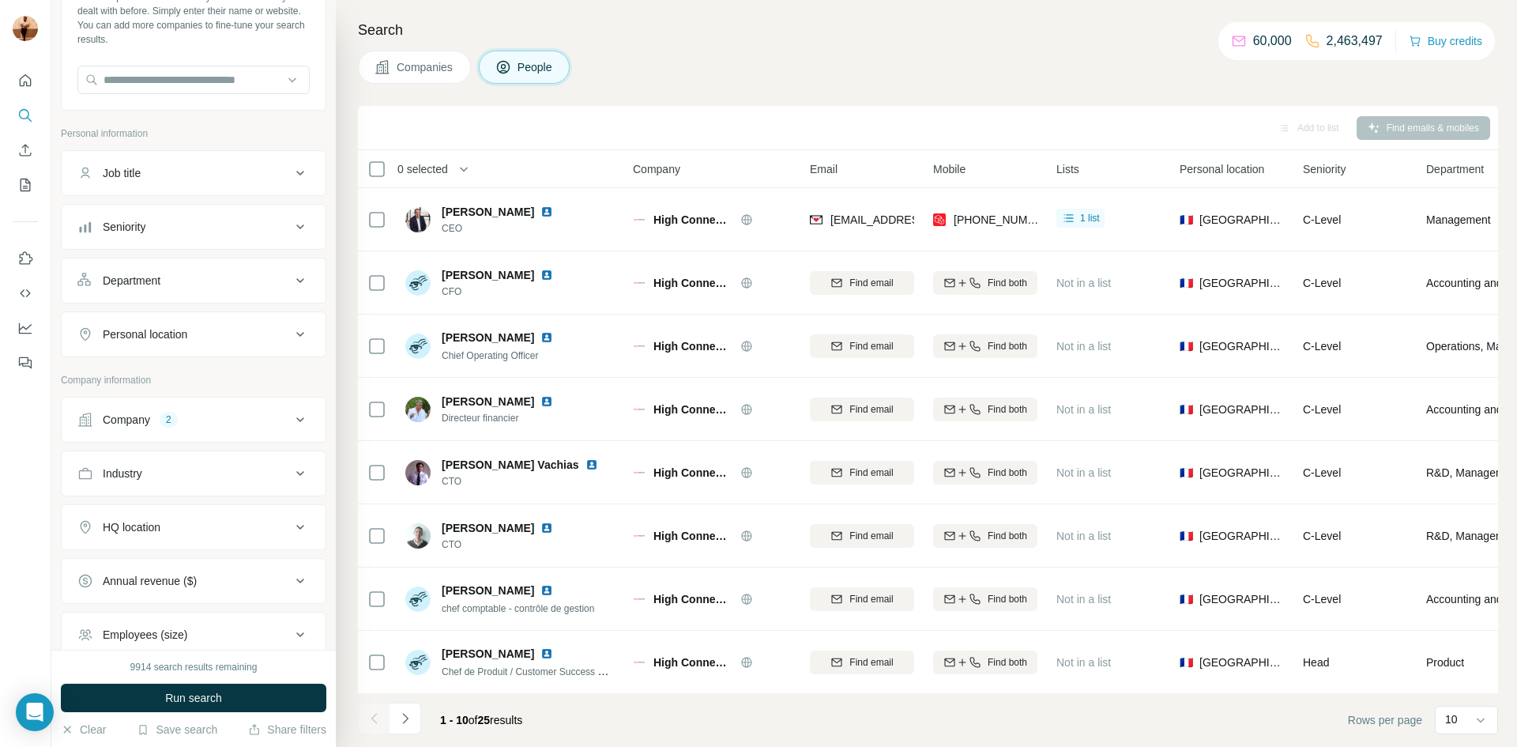
click at [165, 420] on div "2" at bounding box center [169, 419] width 18 height 14
click at [162, 521] on icon "button" at bounding box center [158, 523] width 13 height 13
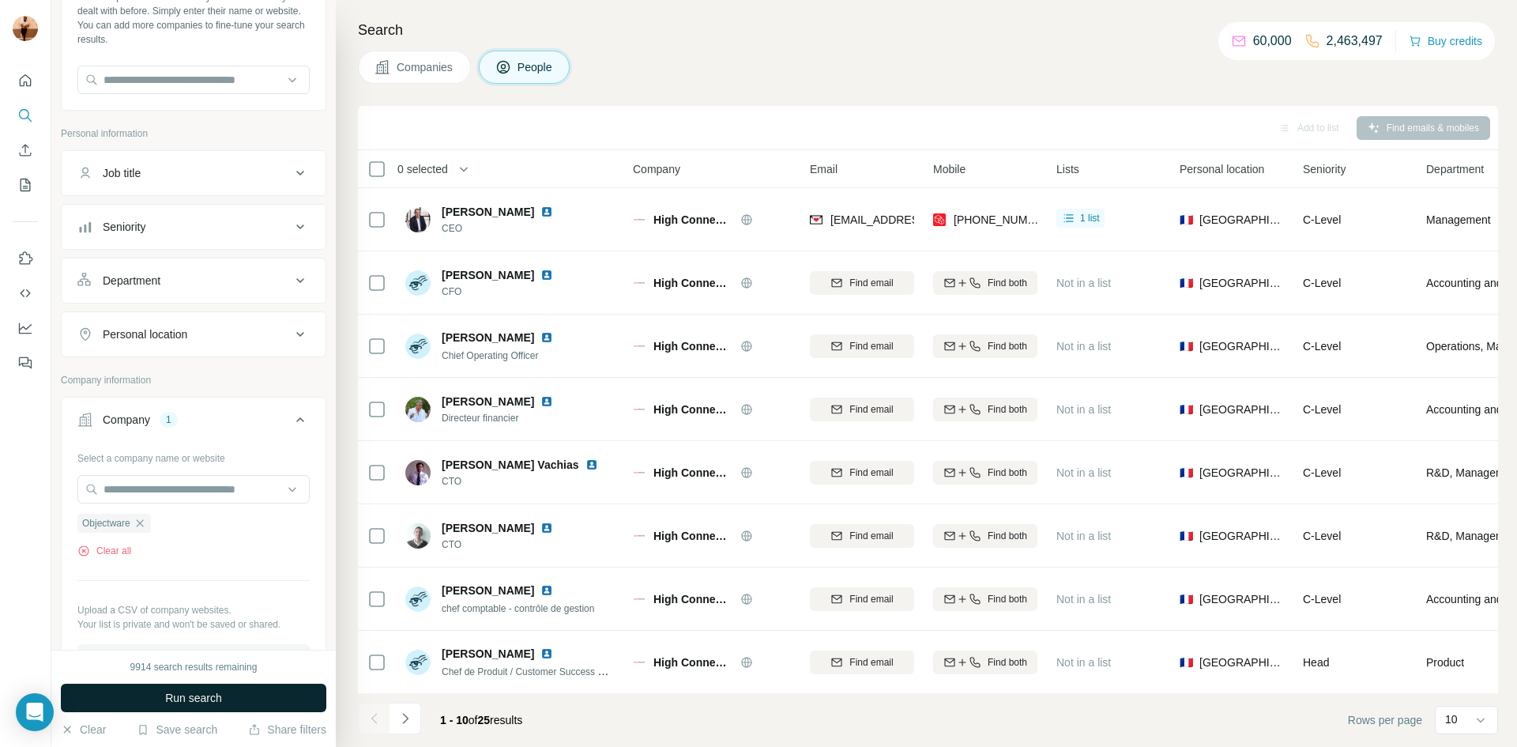
click at [119, 684] on button "Run search" at bounding box center [193, 697] width 265 height 28
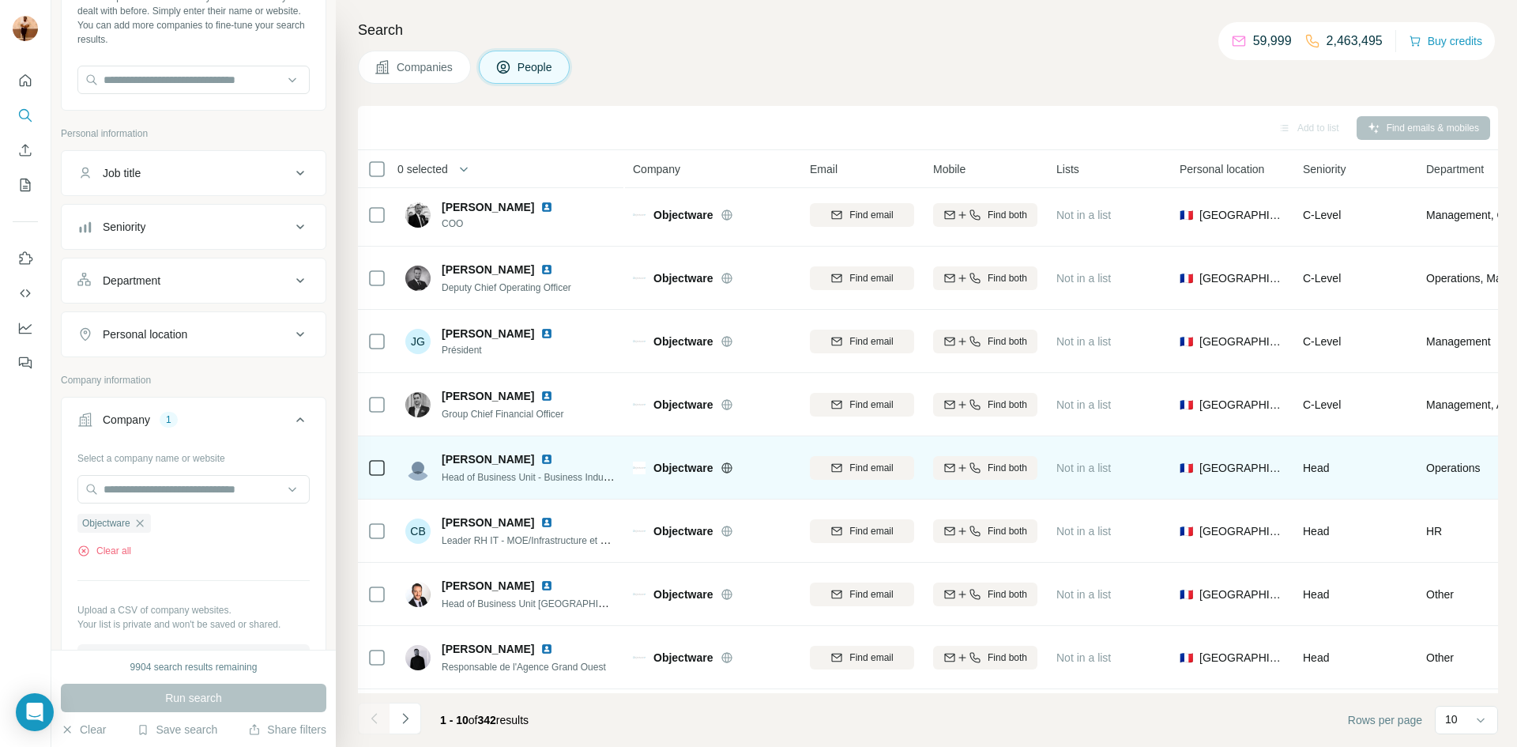
scroll to position [15, 1]
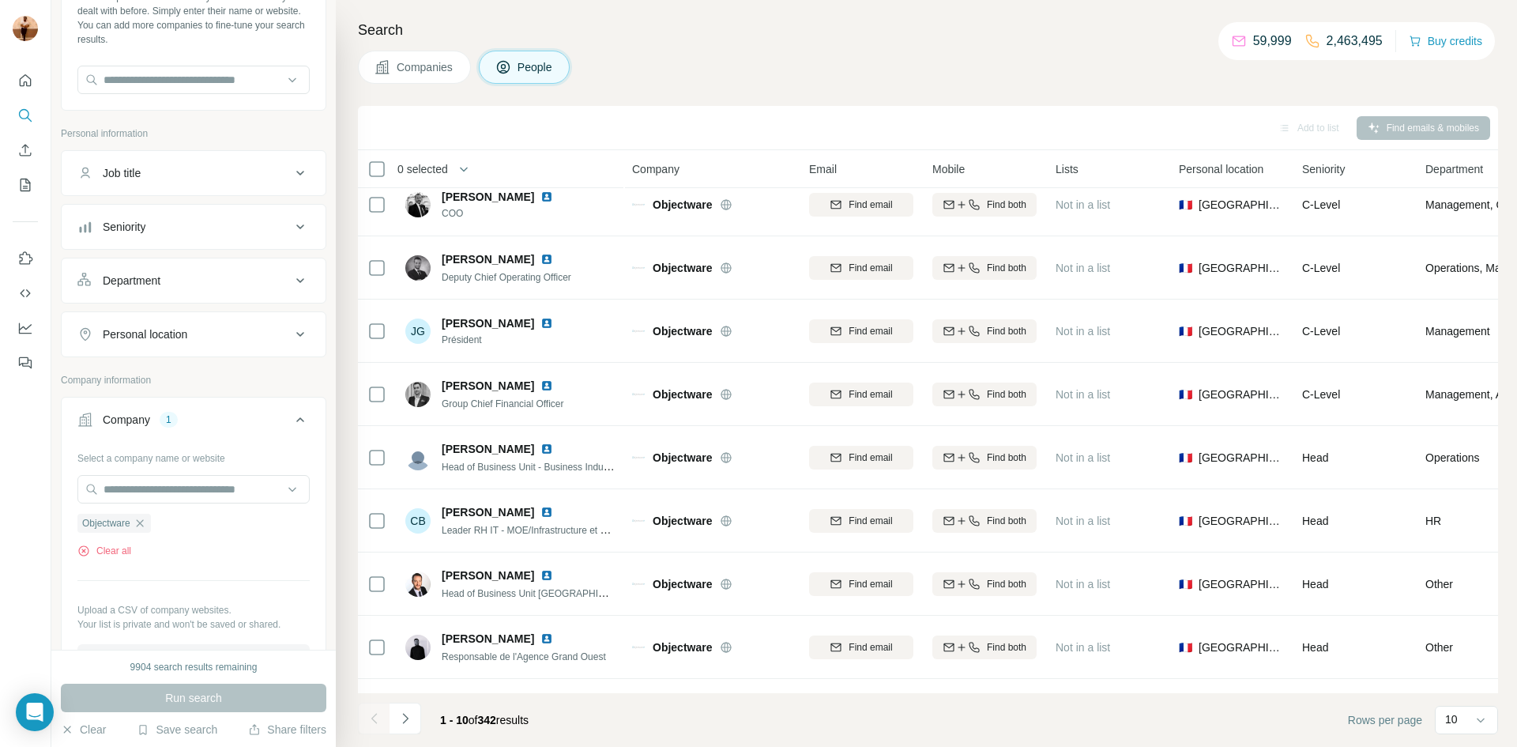
click at [204, 513] on ul "Objectware" at bounding box center [193, 523] width 232 height 20
click at [199, 495] on input "text" at bounding box center [193, 489] width 232 height 28
paste input "**********"
type input "**********"
click at [588, 122] on div "Add to list Find emails & mobiles" at bounding box center [928, 128] width 1124 height 28
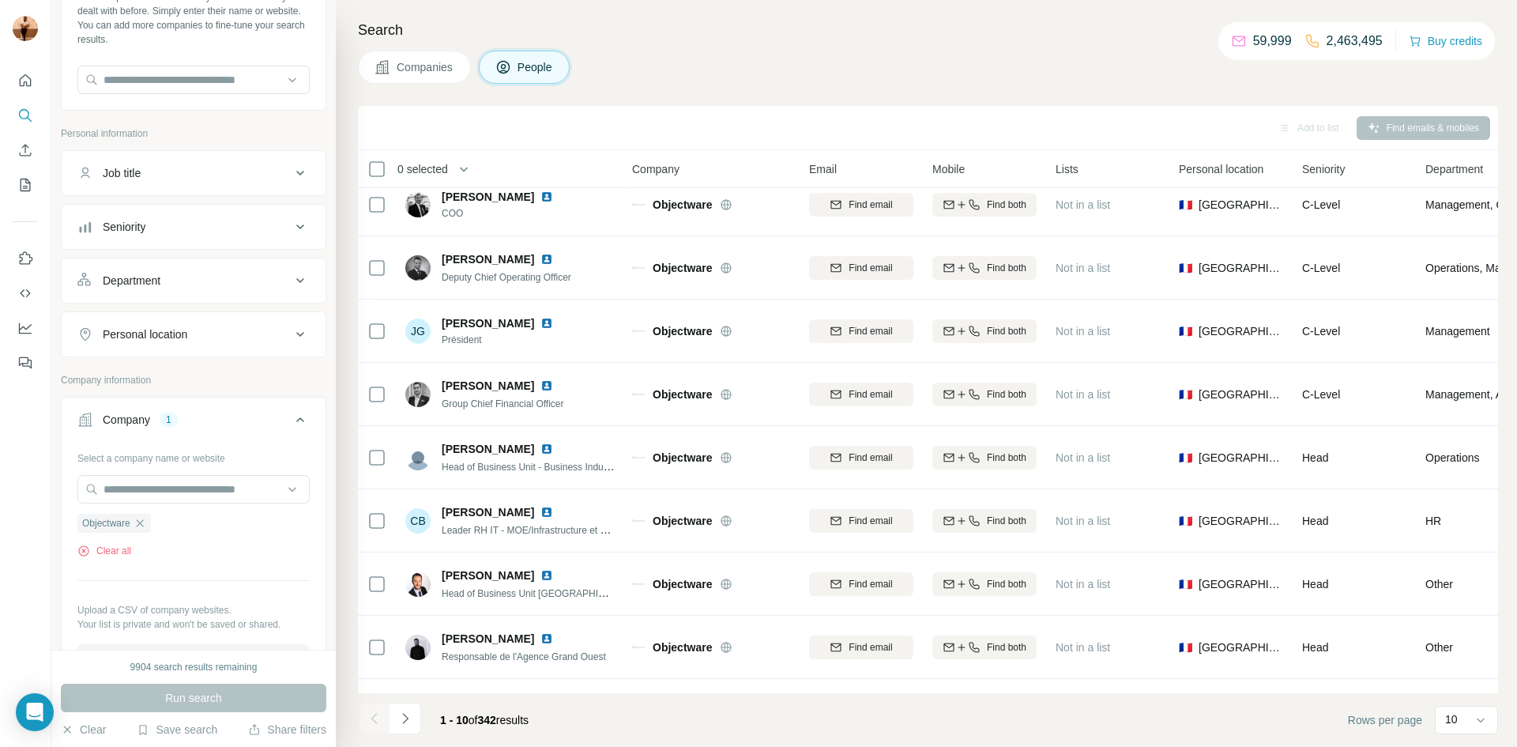
click at [1358, 133] on div "Add to list Find emails & mobiles" at bounding box center [928, 128] width 1124 height 28
click at [290, 716] on div "9904 search results remaining Run search Clear Save search Share filters" at bounding box center [193, 697] width 284 height 97
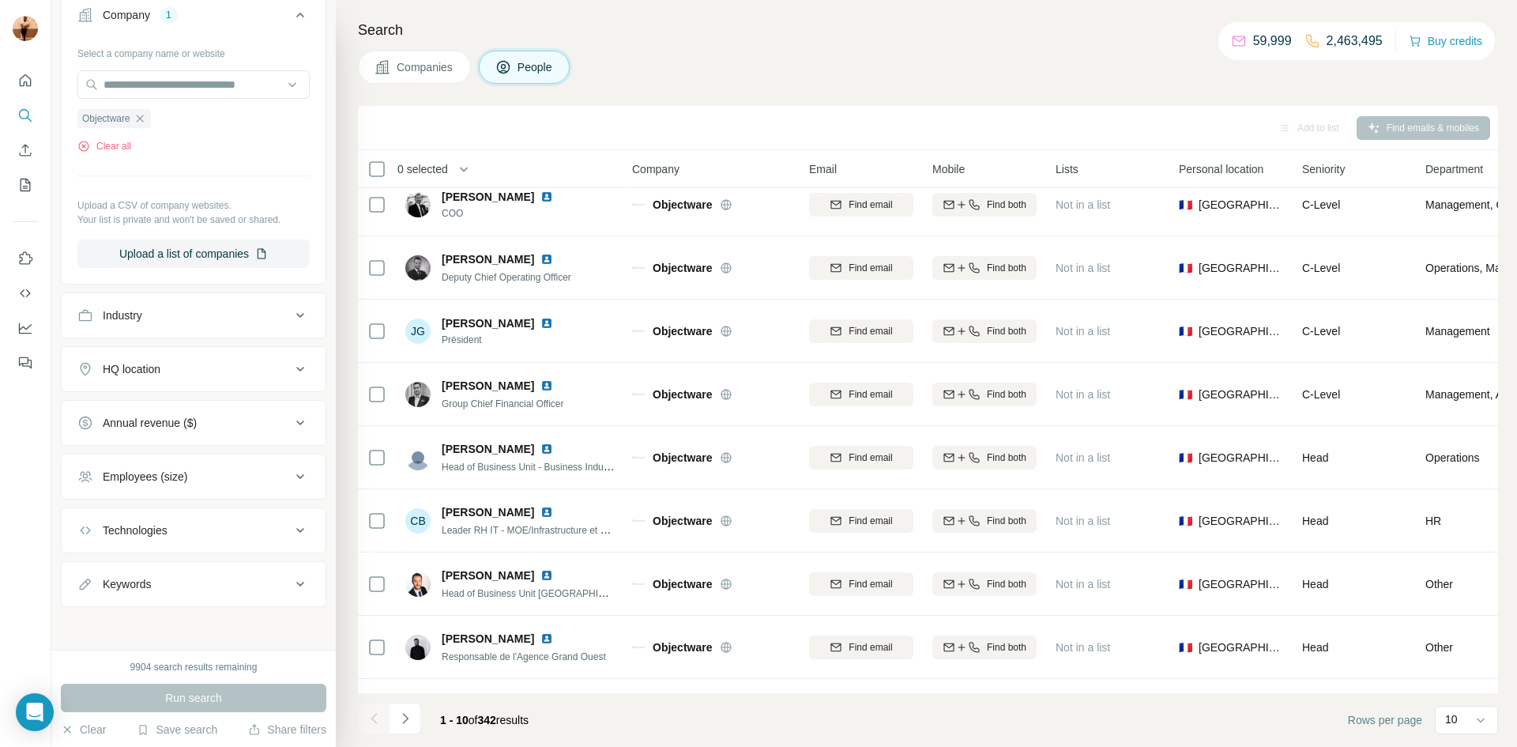
scroll to position [488, 0]
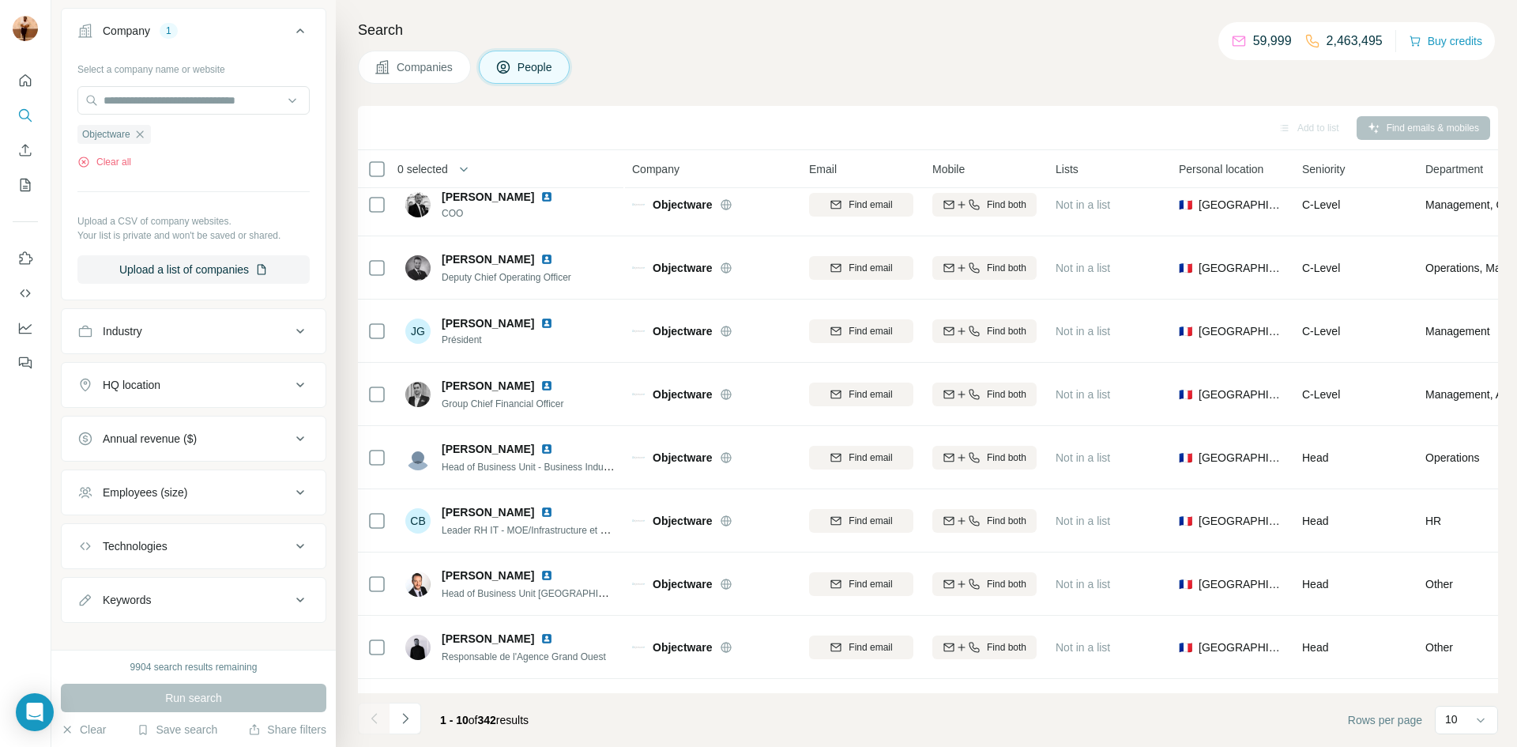
click at [203, 613] on button "Keywords" at bounding box center [194, 600] width 264 height 38
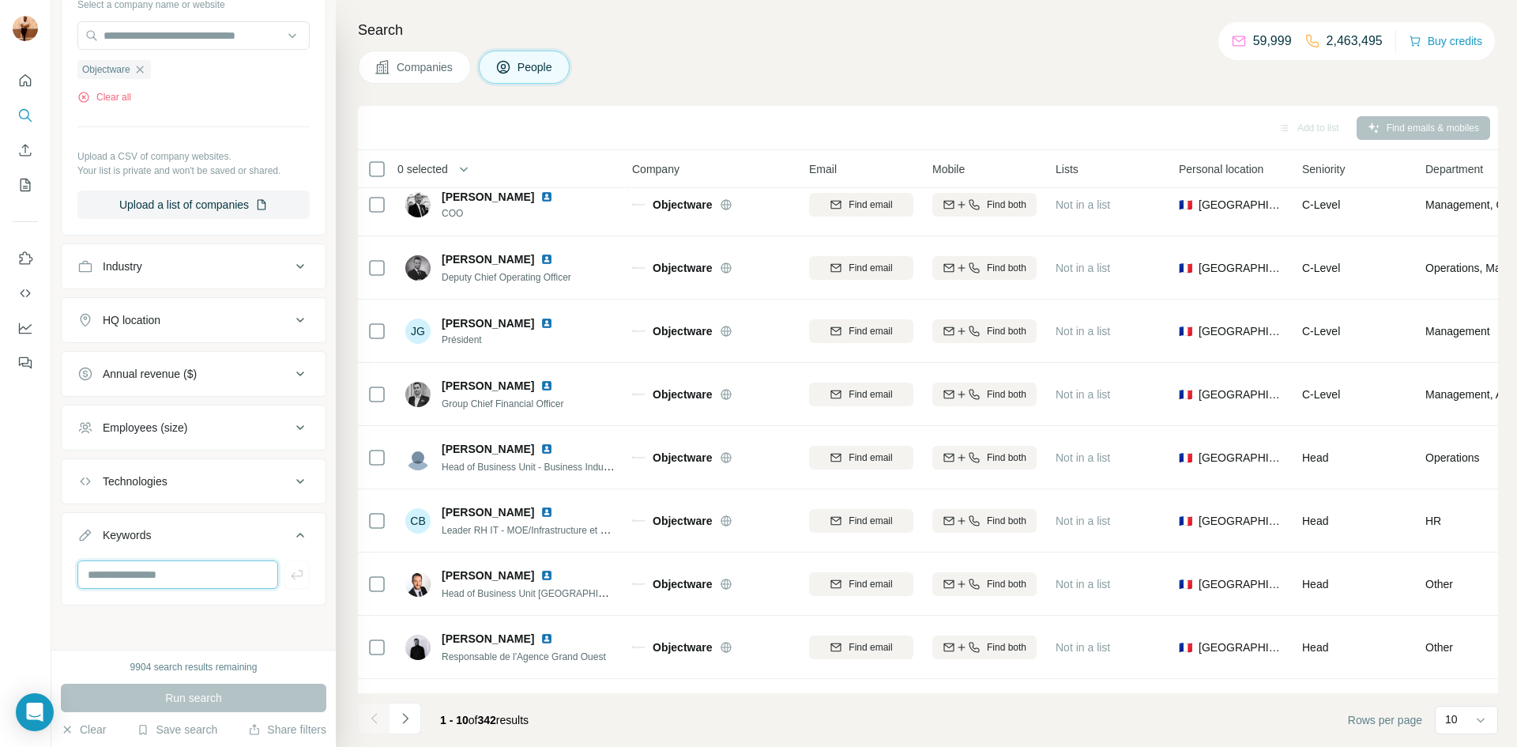
click at [192, 569] on input "text" at bounding box center [177, 574] width 201 height 28
paste input "**********"
type input "**********"
click at [307, 582] on button "button" at bounding box center [296, 574] width 25 height 28
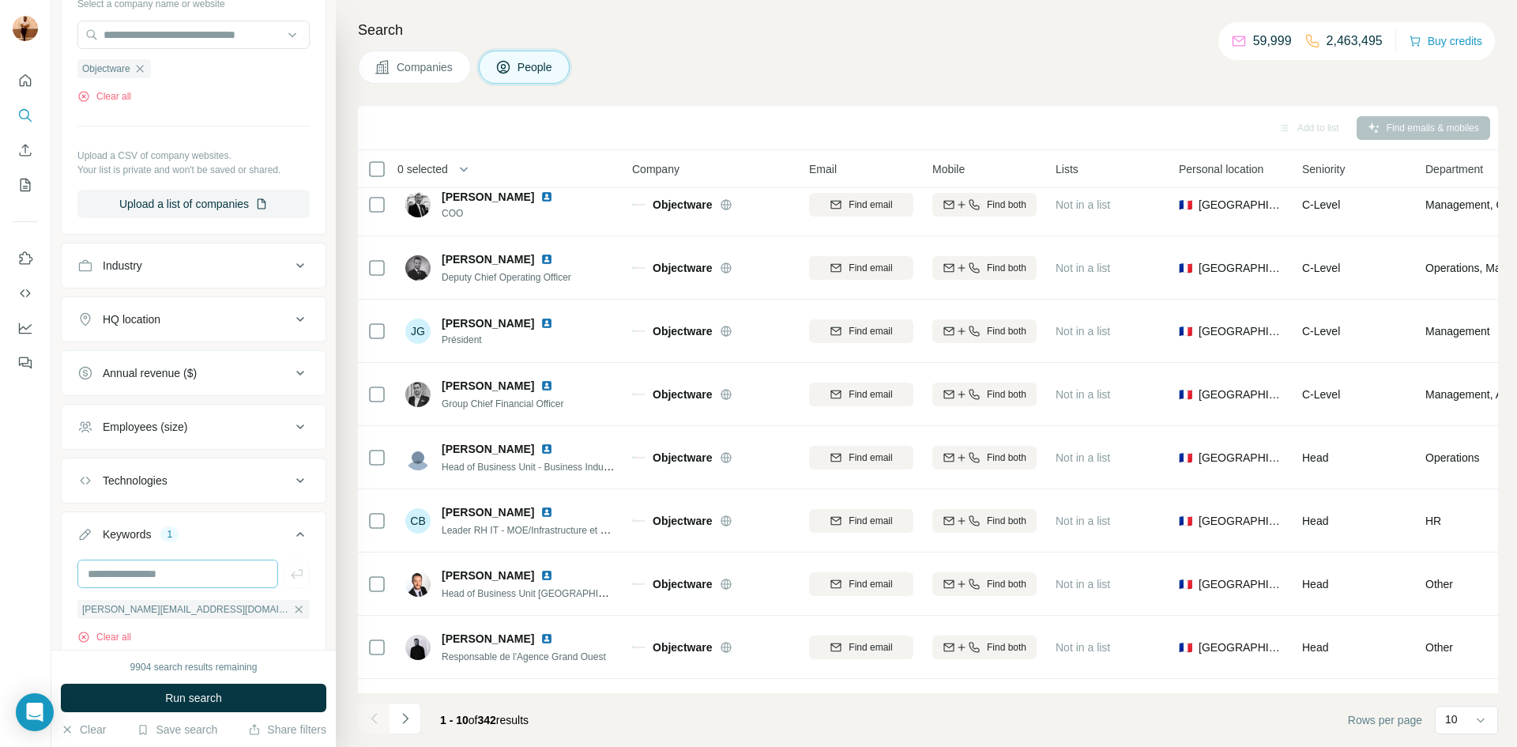
scroll to position [611, 0]
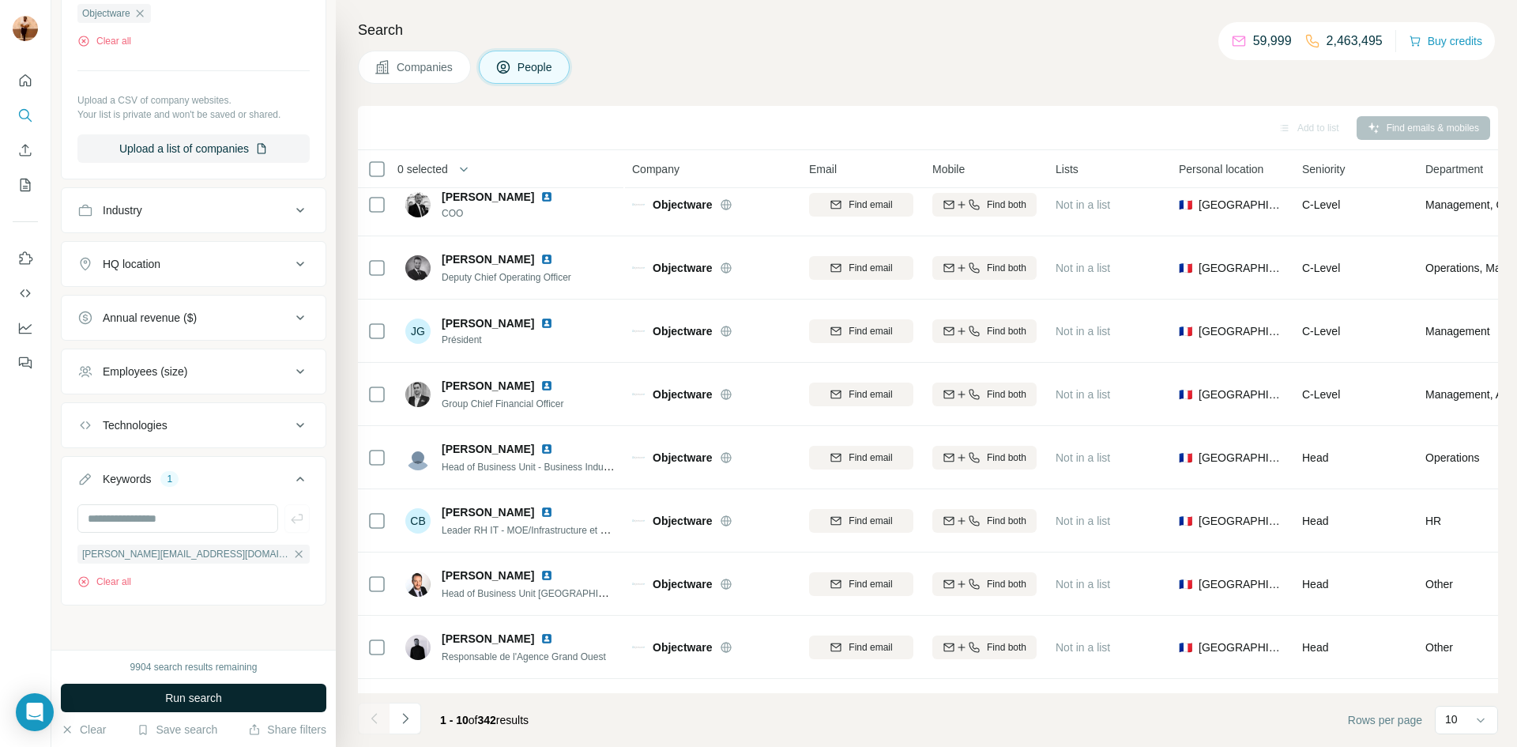
click at [198, 694] on span "Run search" at bounding box center [193, 698] width 57 height 16
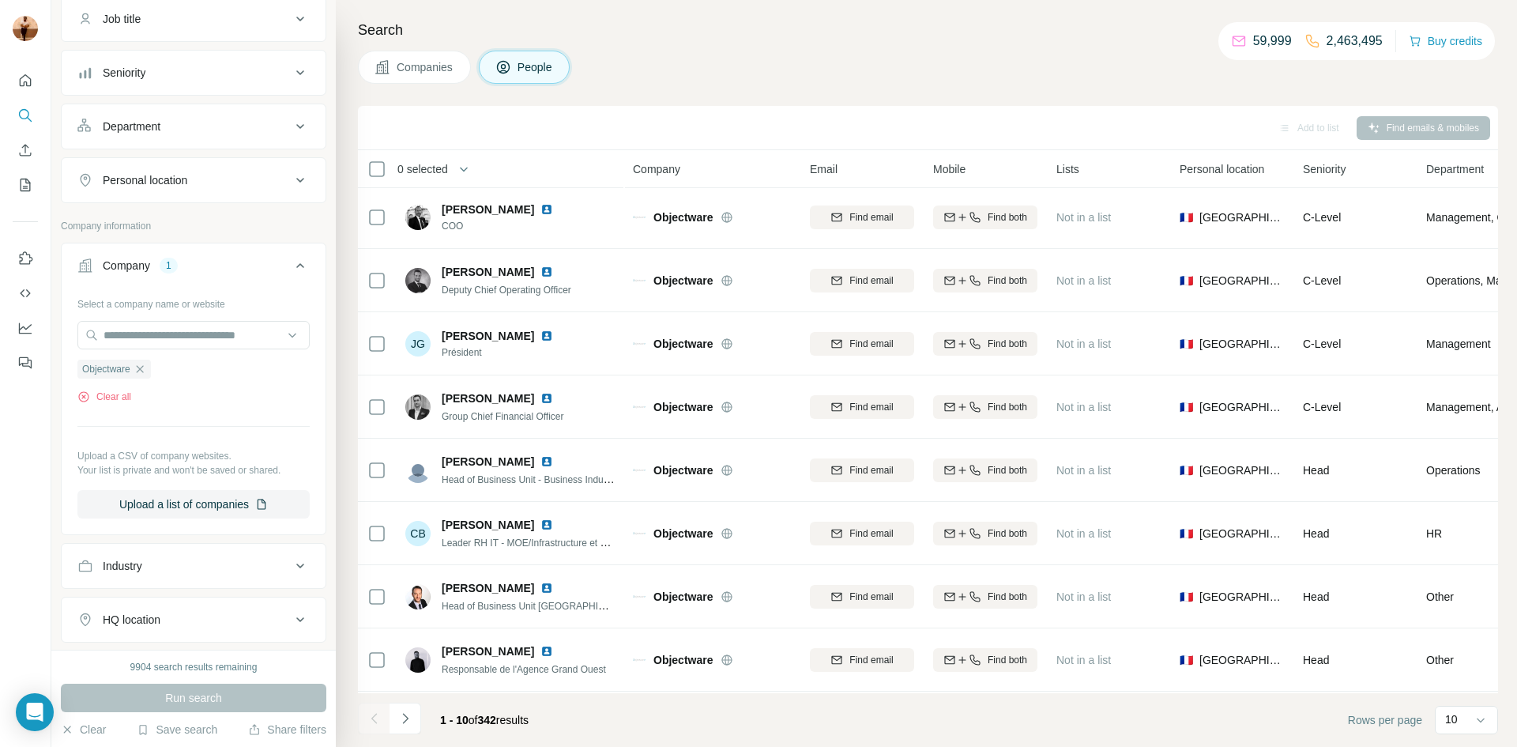
scroll to position [0, 0]
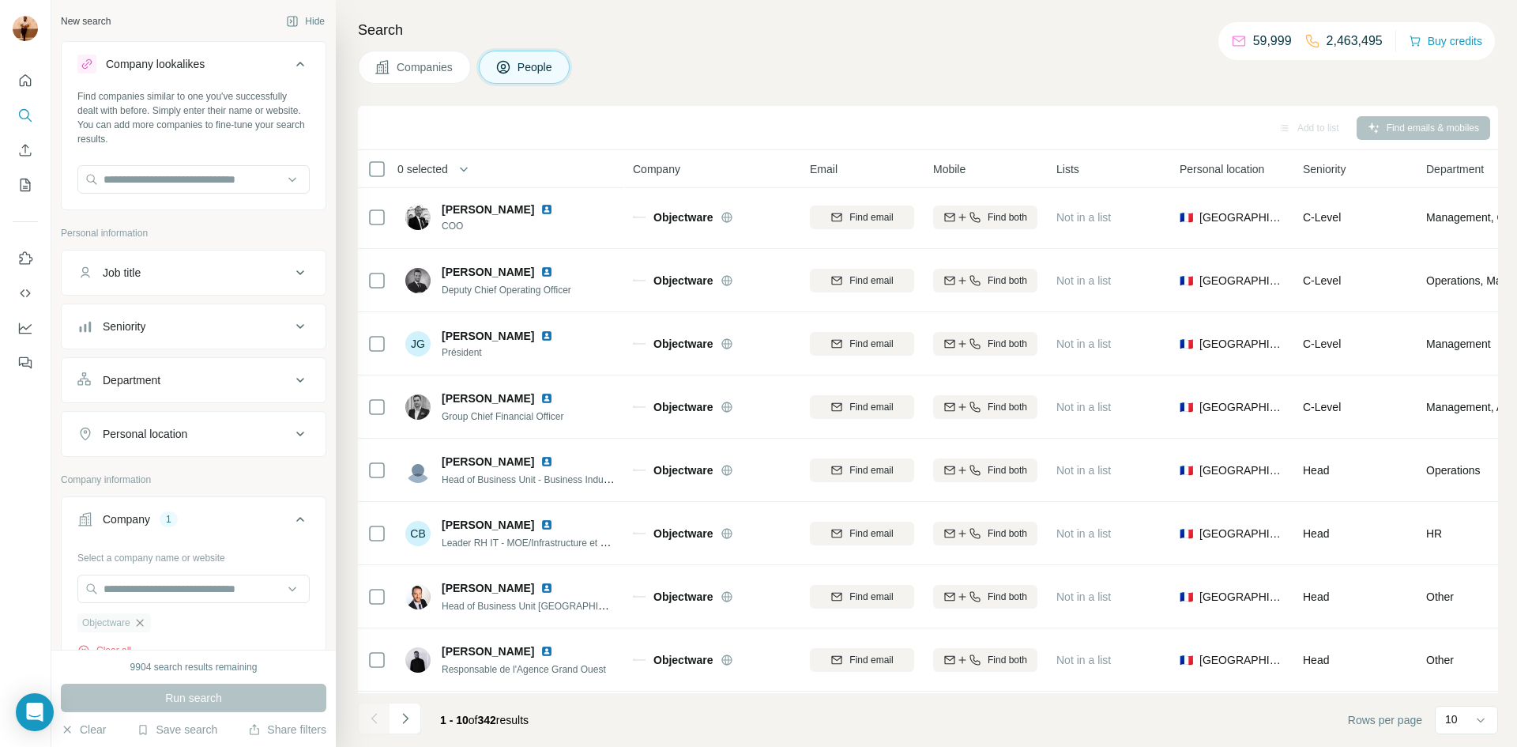
click at [138, 621] on icon "button" at bounding box center [140, 622] width 13 height 13
click at [148, 591] on input "text" at bounding box center [193, 588] width 232 height 28
paste input "**********"
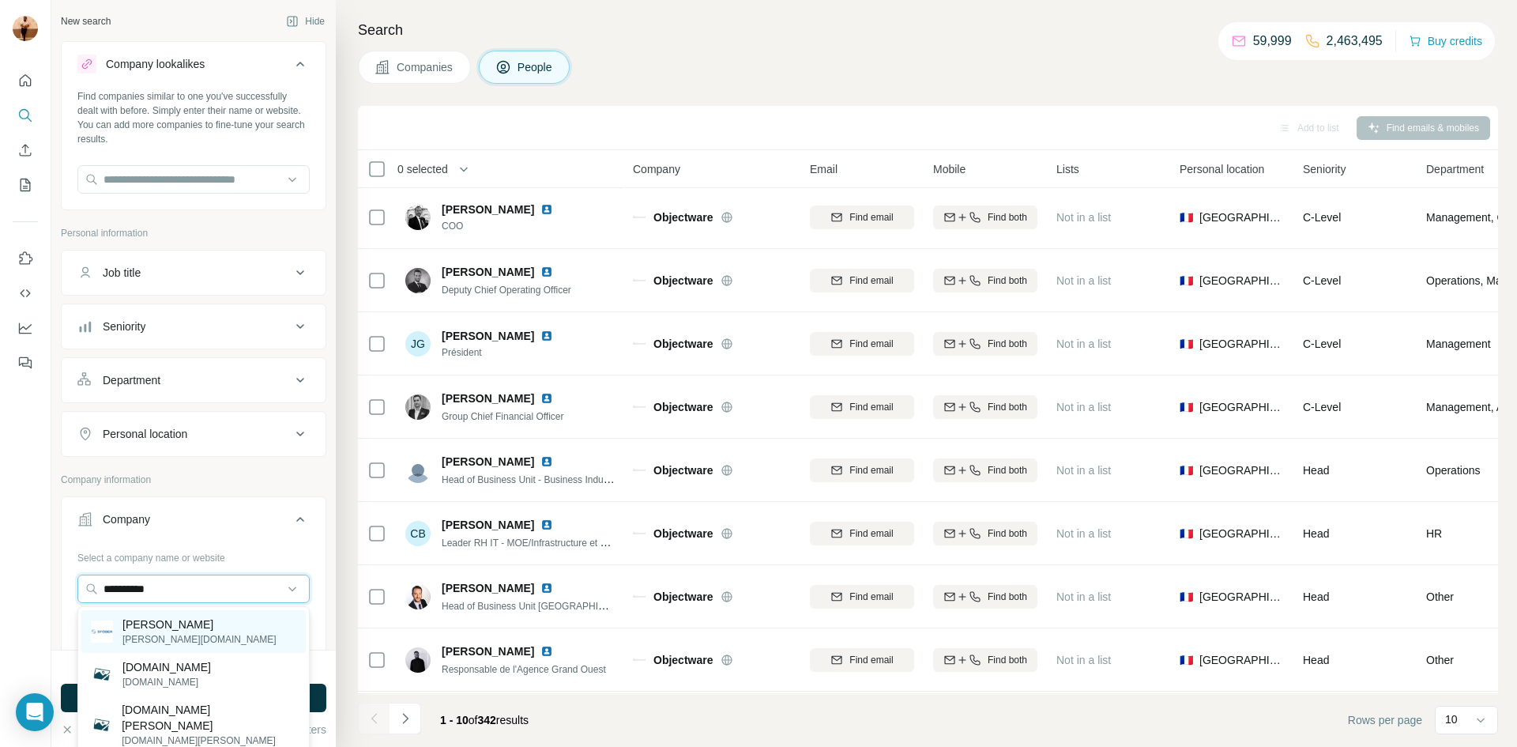
type input "**********"
click at [152, 624] on p "[PERSON_NAME]" at bounding box center [199, 624] width 154 height 16
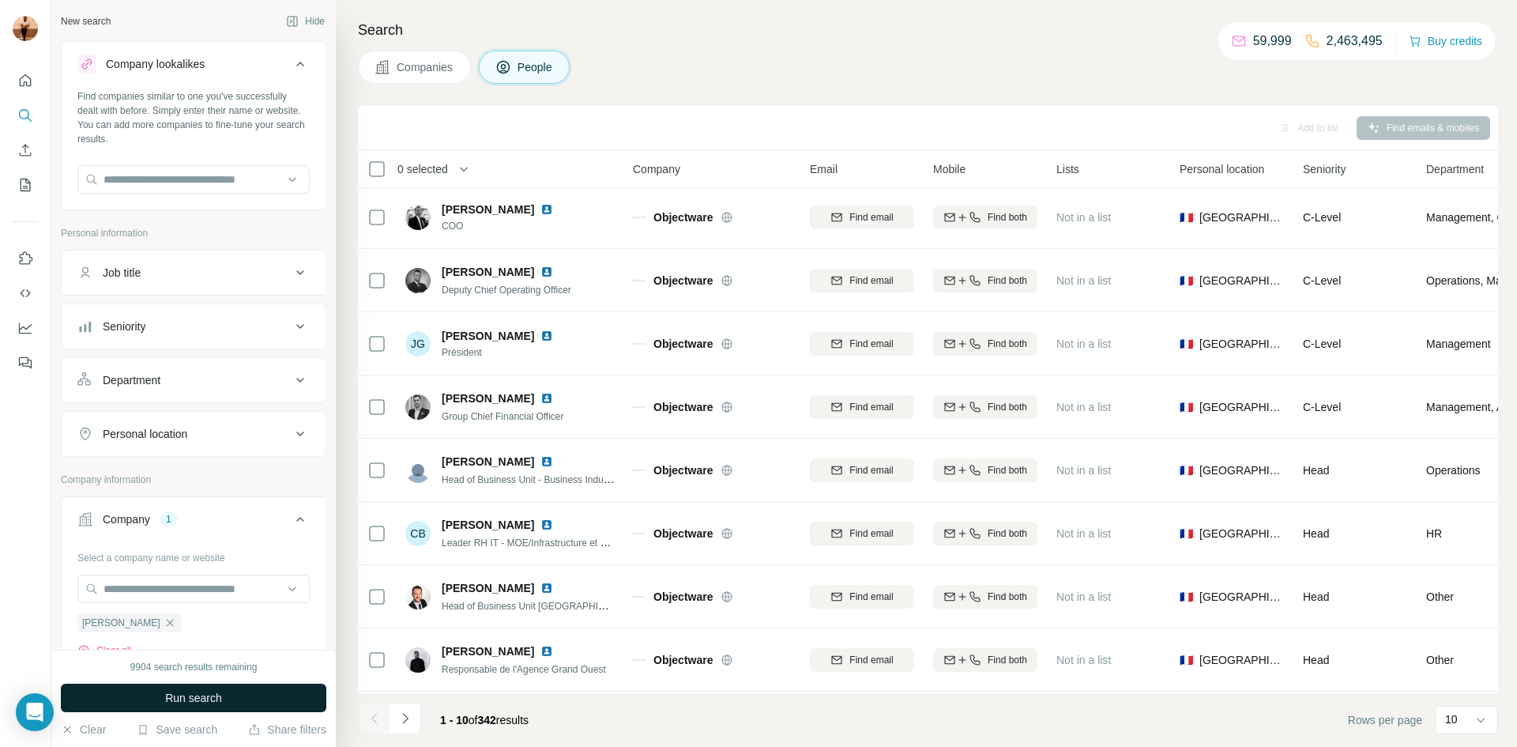
click at [156, 694] on button "Run search" at bounding box center [193, 697] width 265 height 28
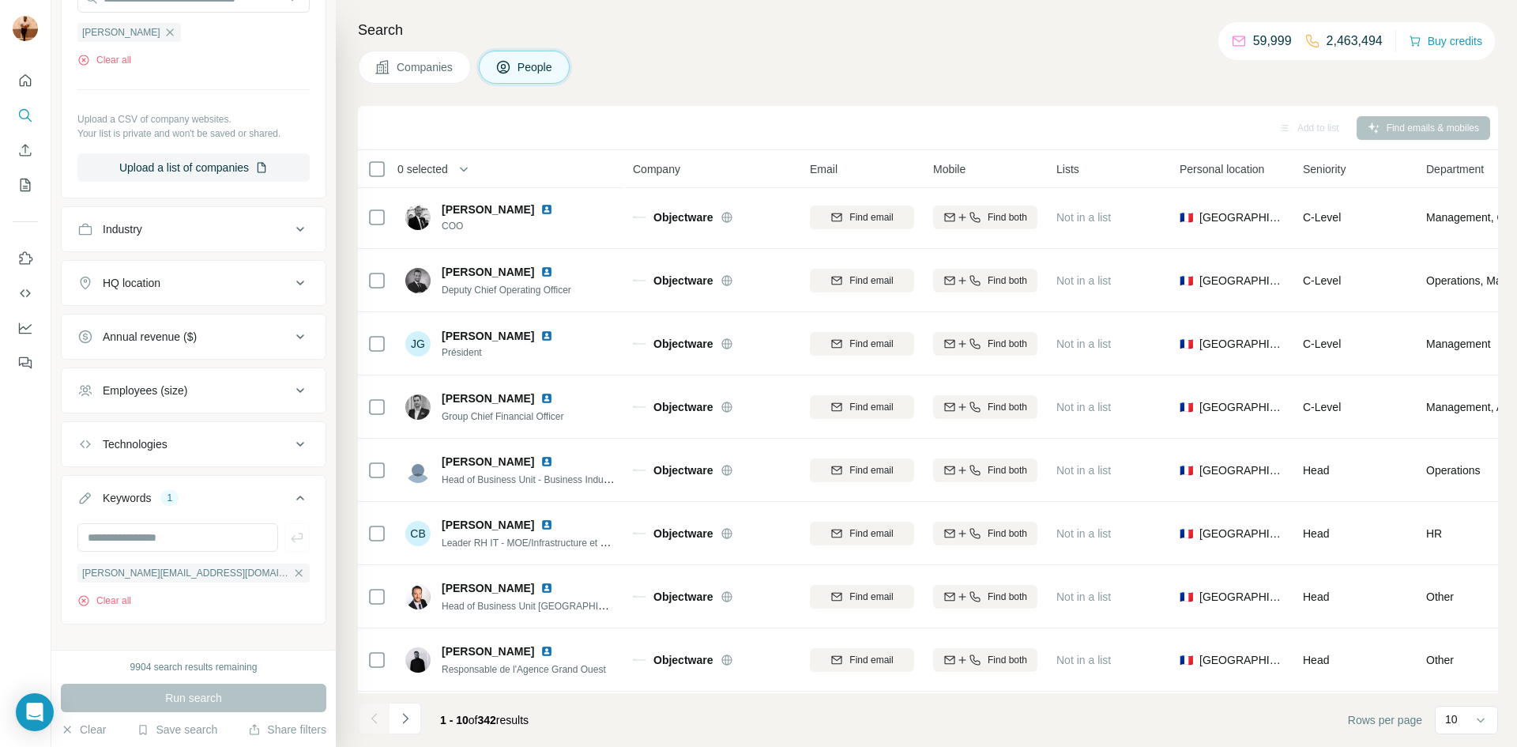
scroll to position [611, 0]
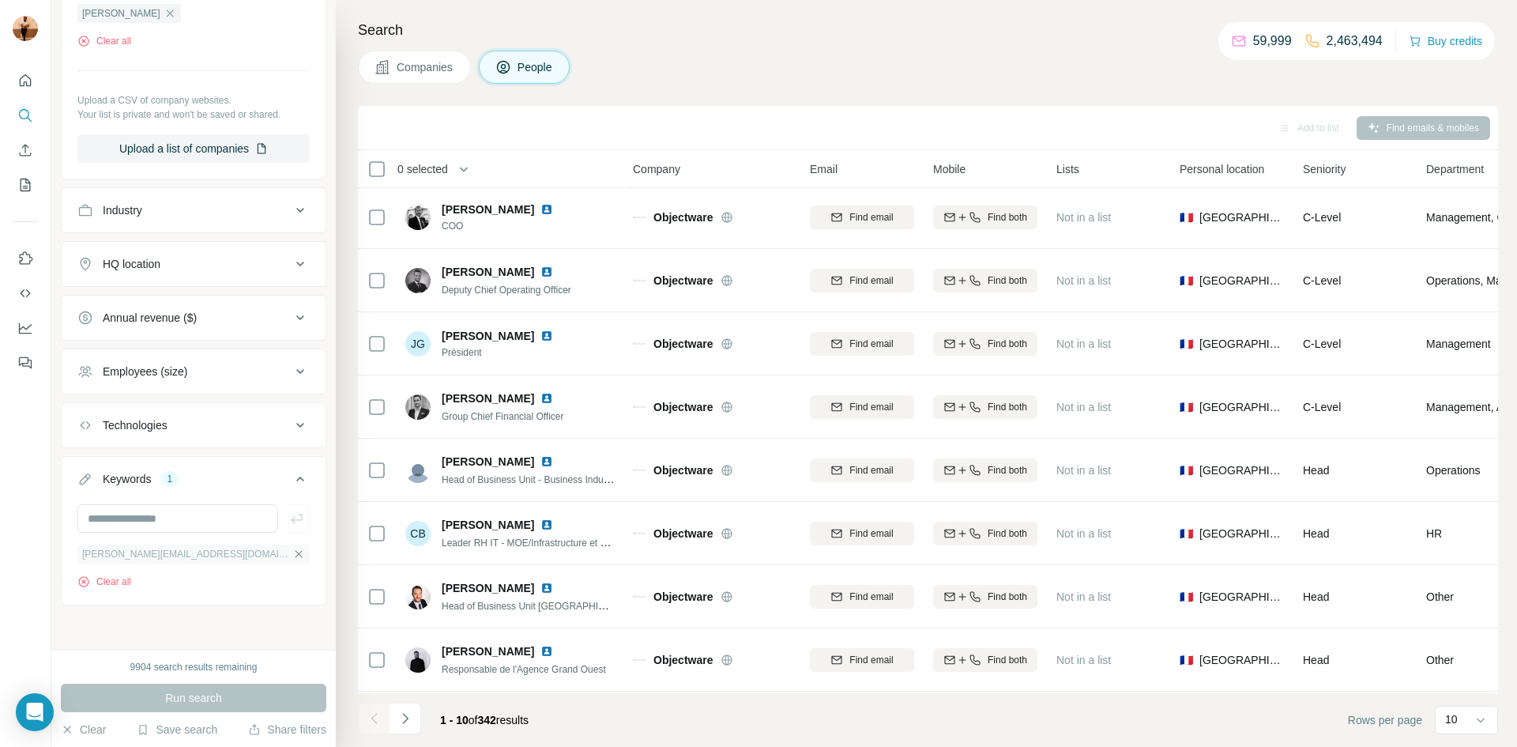
click at [292, 550] on icon "button" at bounding box center [298, 554] width 13 height 13
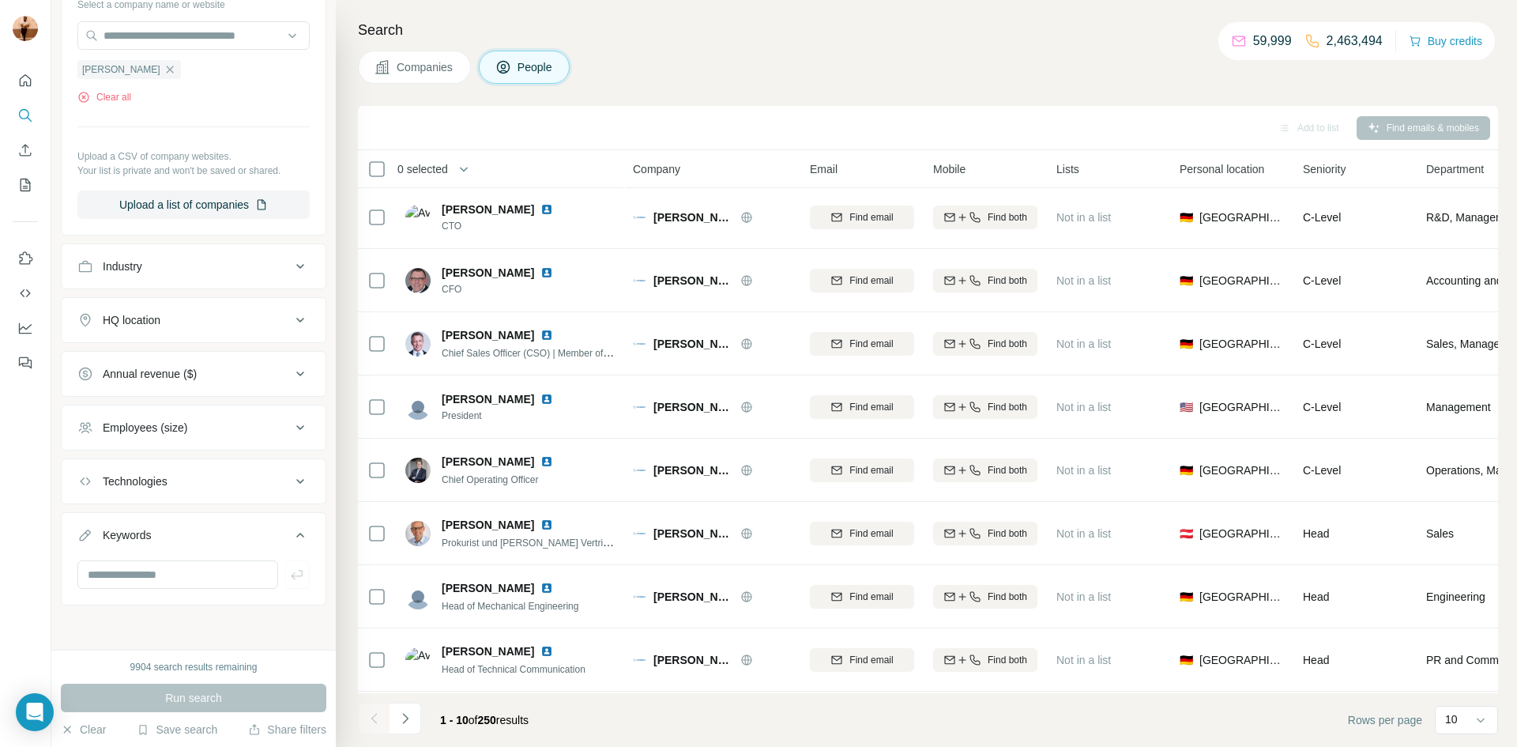
click at [166, 692] on div "Run search" at bounding box center [193, 697] width 265 height 28
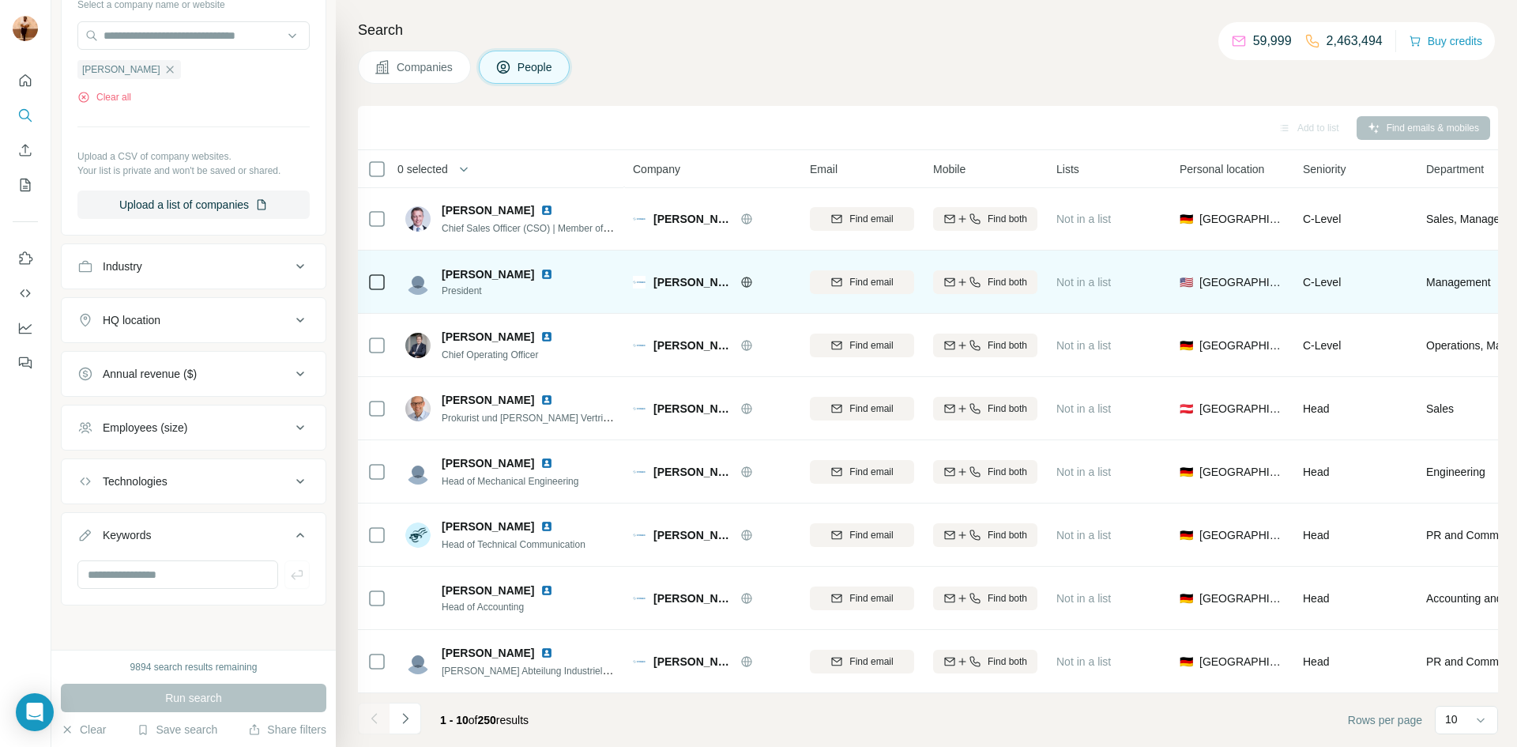
scroll to position [127, 0]
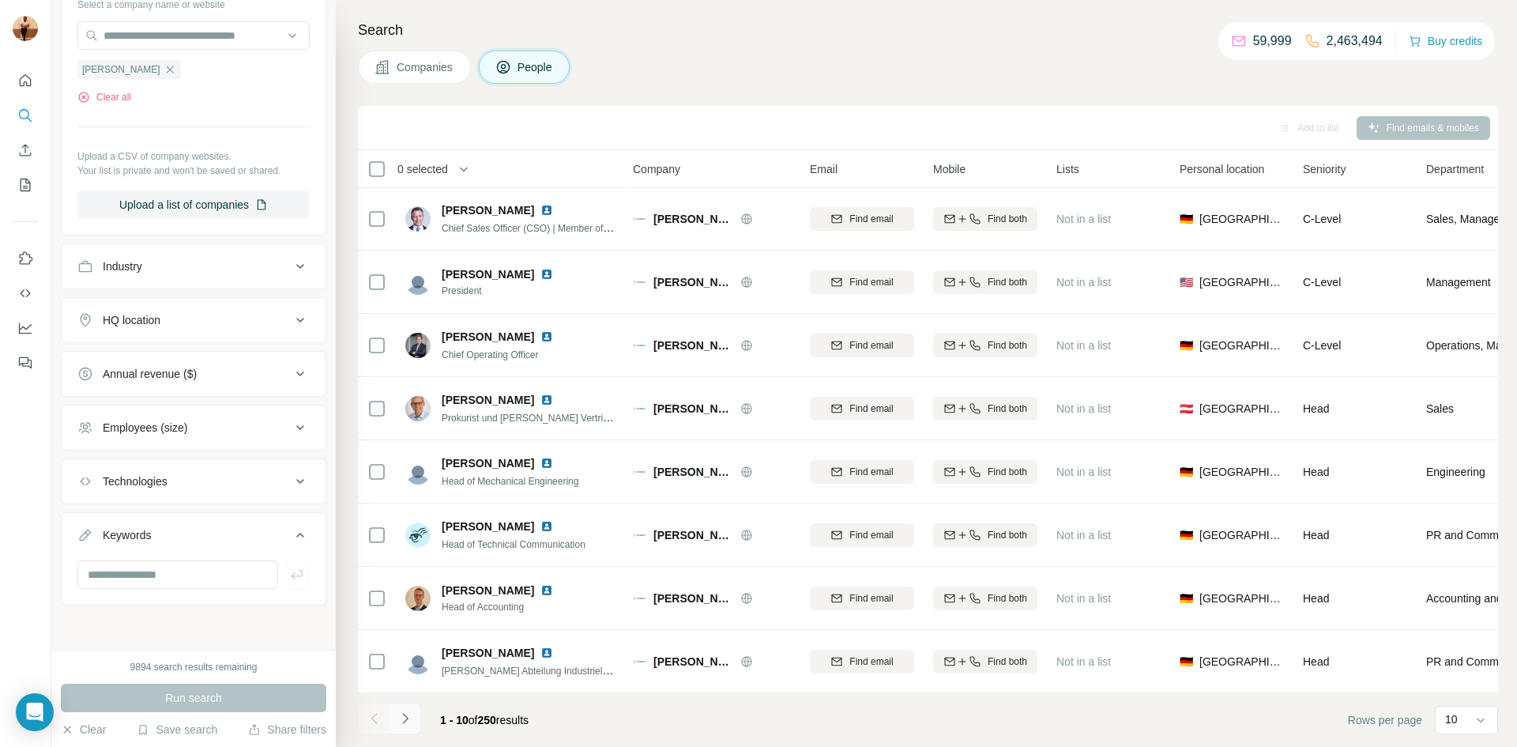
click at [405, 725] on icon "Navigate to next page" at bounding box center [405, 718] width 16 height 16
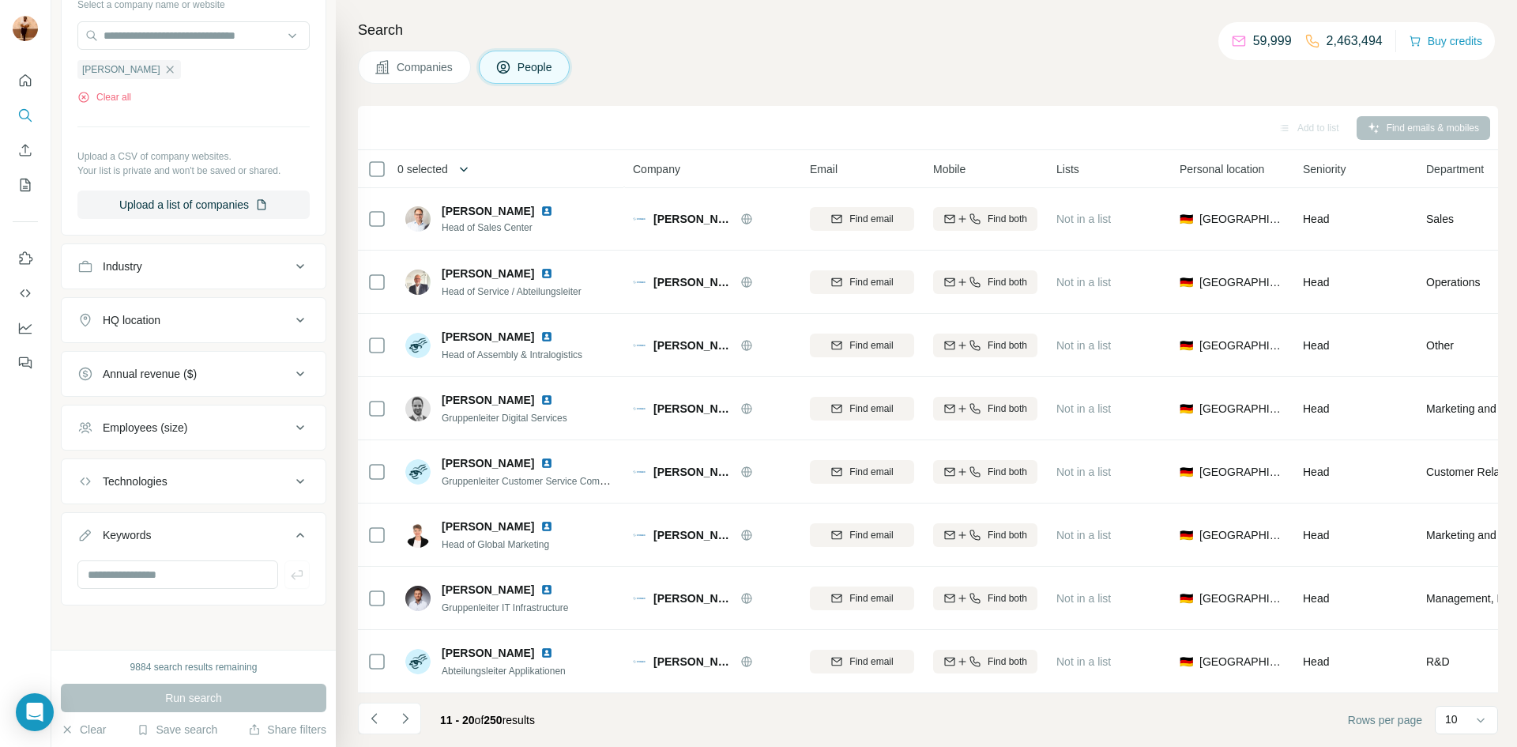
click at [456, 162] on button "button" at bounding box center [464, 169] width 32 height 32
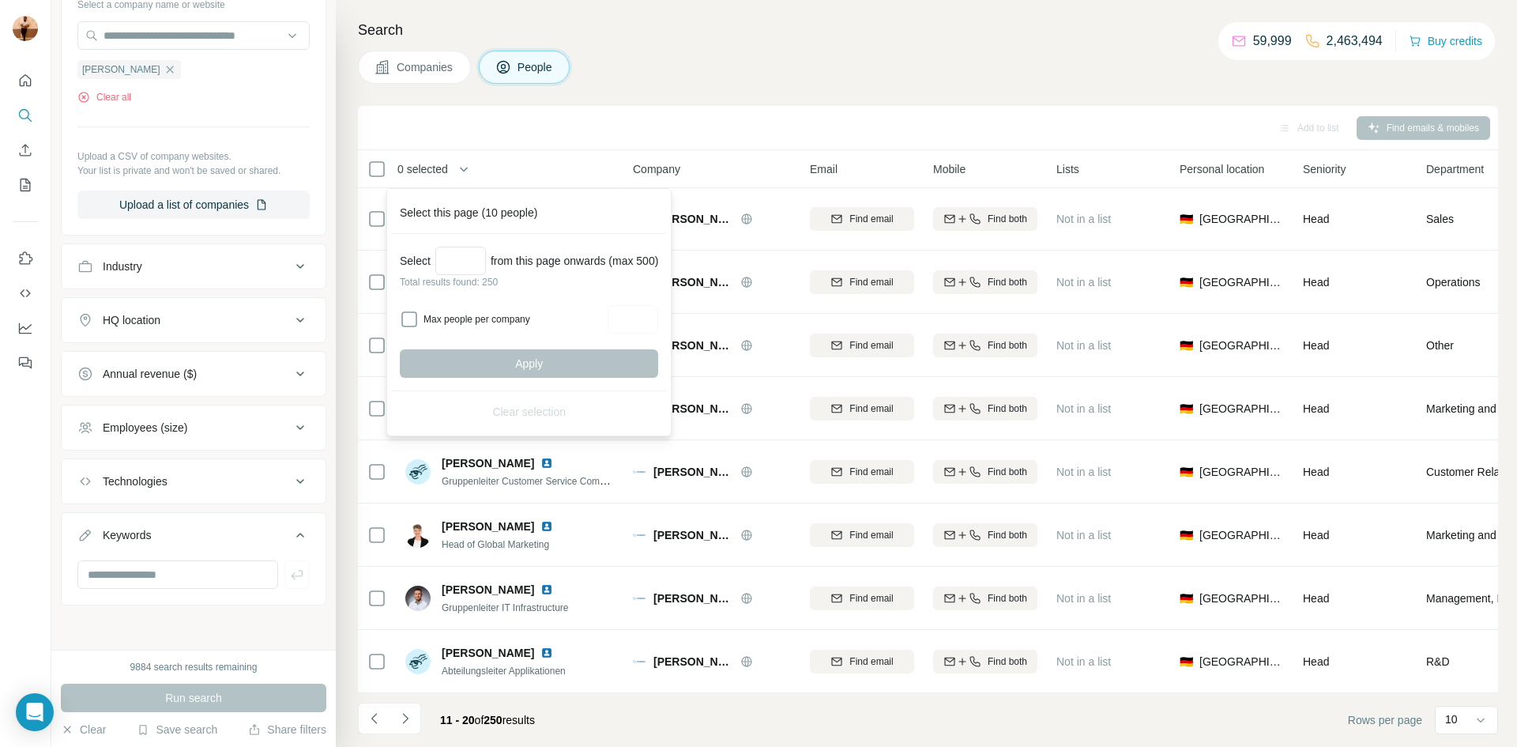
click at [559, 137] on div "Add to list Find emails & mobiles" at bounding box center [928, 128] width 1124 height 28
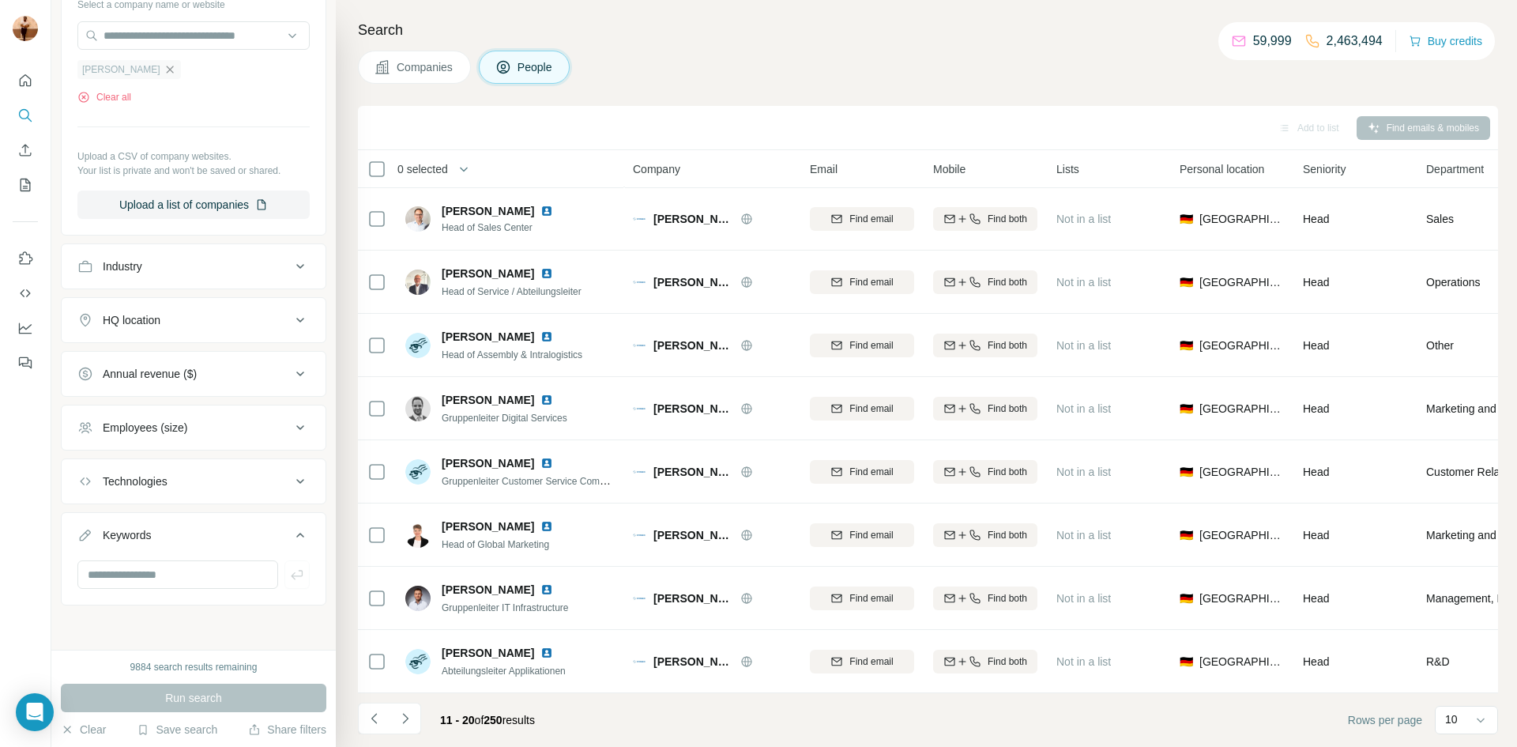
click at [164, 67] on icon "button" at bounding box center [170, 69] width 13 height 13
click at [20, 84] on icon "Quick start" at bounding box center [26, 80] width 12 height 12
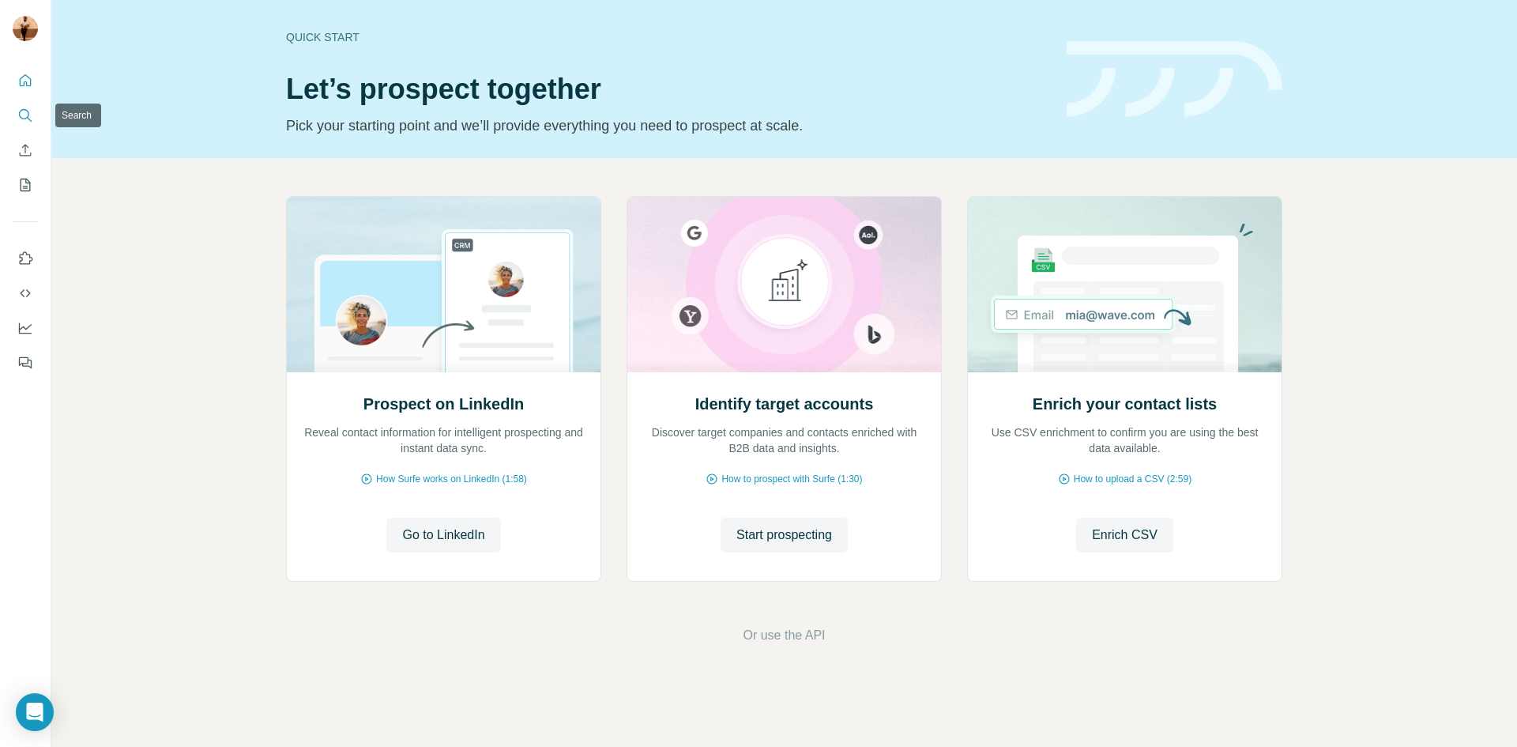
click at [19, 109] on icon "Search" at bounding box center [25, 115] width 16 height 16
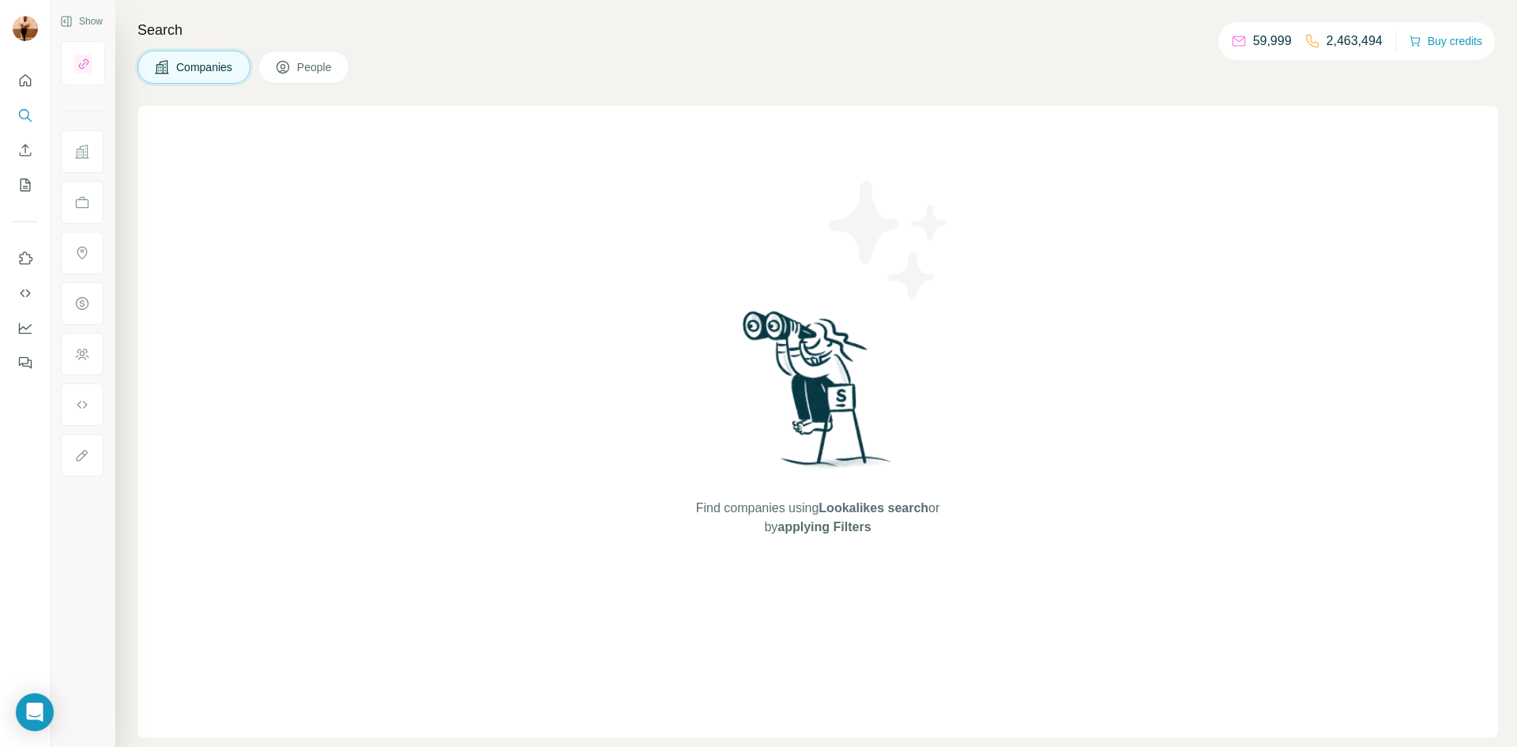
click at [264, 71] on button "People" at bounding box center [304, 67] width 92 height 33
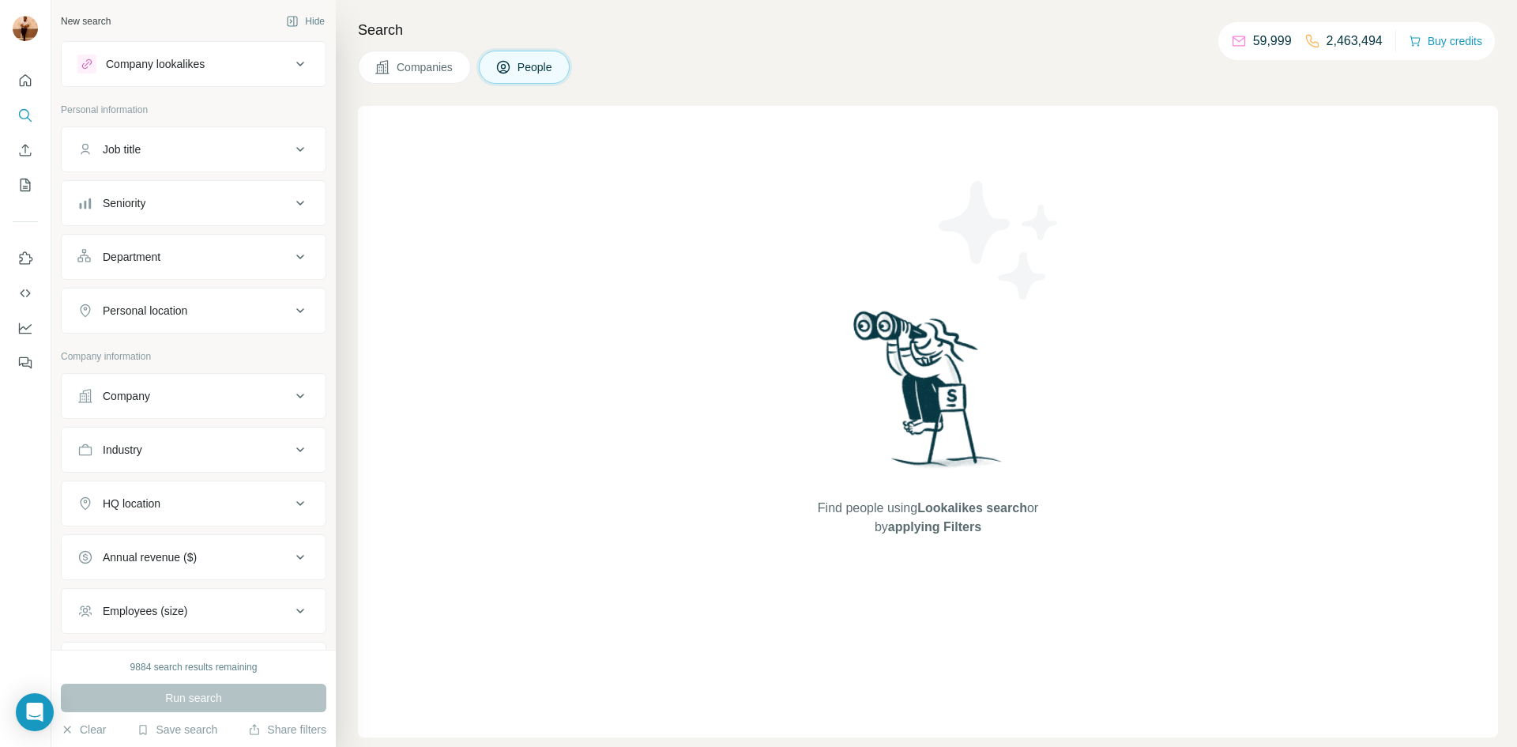
click at [528, 81] on button "People" at bounding box center [525, 67] width 92 height 33
click at [262, 199] on div "Seniority" at bounding box center [183, 203] width 213 height 16
click at [204, 254] on div "Department" at bounding box center [183, 257] width 213 height 16
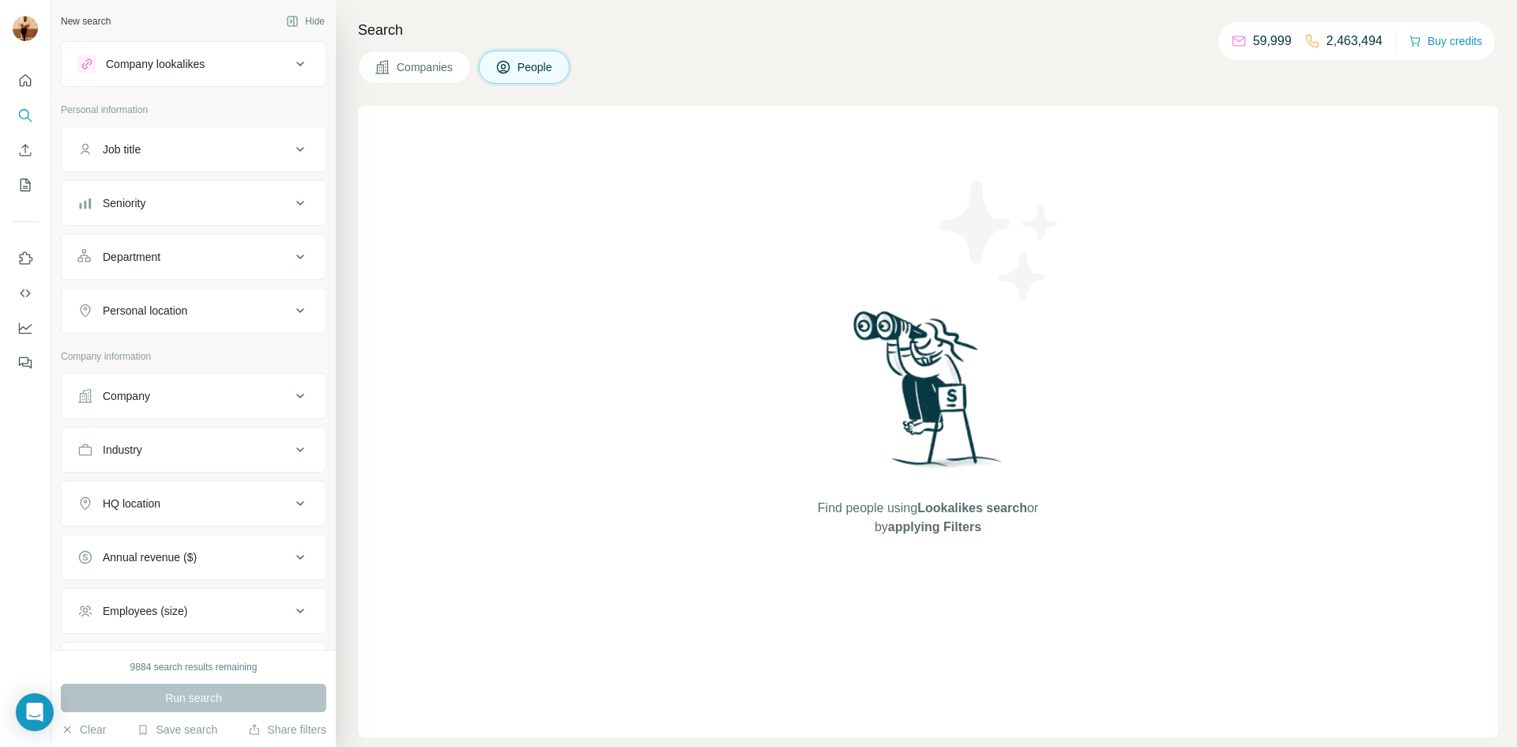
click at [189, 289] on div "Personal location" at bounding box center [193, 311] width 265 height 46
click at [179, 304] on div "Personal location" at bounding box center [145, 311] width 85 height 16
click at [143, 388] on div "Company" at bounding box center [126, 396] width 47 height 16
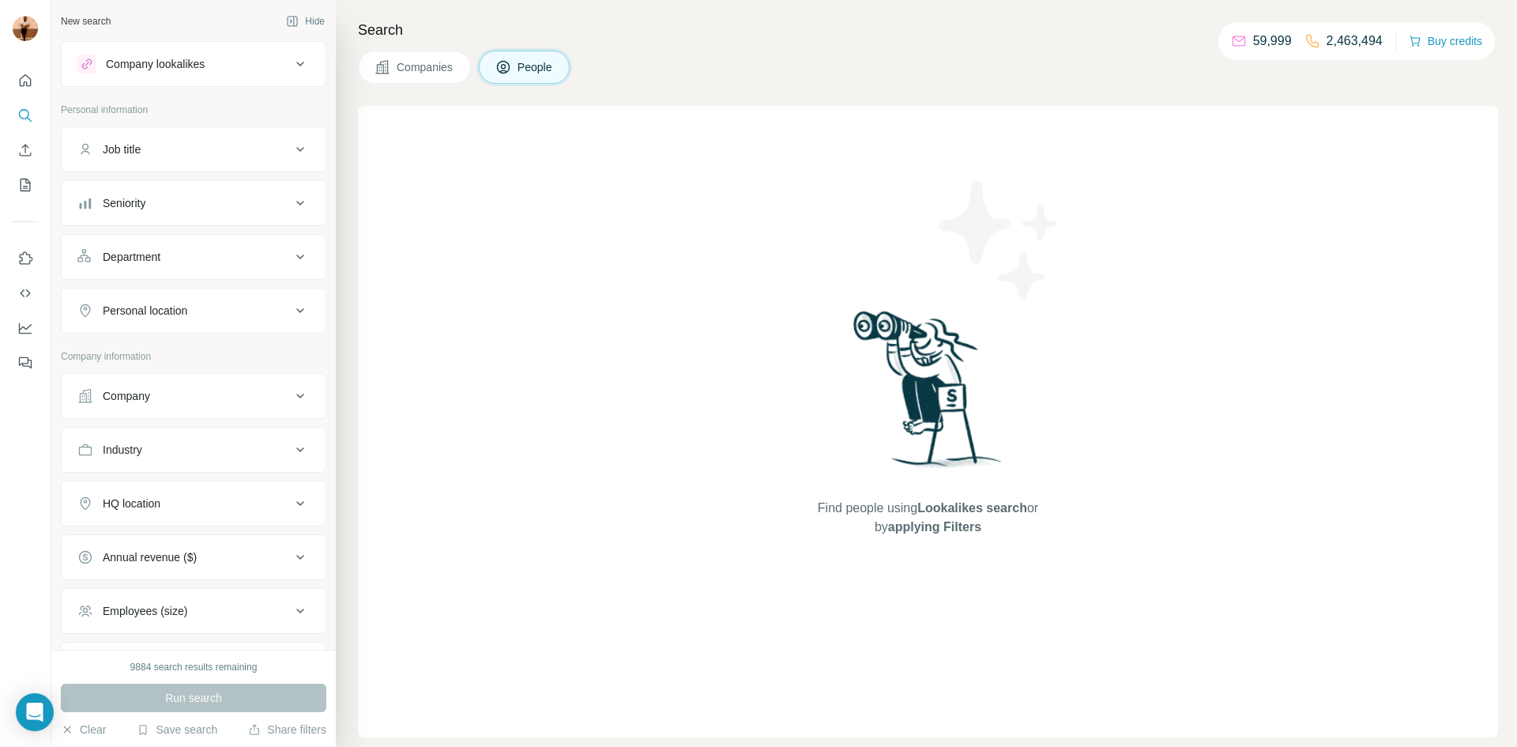
click at [126, 439] on button "Industry" at bounding box center [194, 450] width 264 height 38
click at [126, 439] on button "Industry" at bounding box center [194, 453] width 264 height 44
click at [119, 570] on button "Annual revenue ($)" at bounding box center [194, 557] width 264 height 38
click at [119, 570] on button "Annual revenue ($)" at bounding box center [194, 560] width 264 height 44
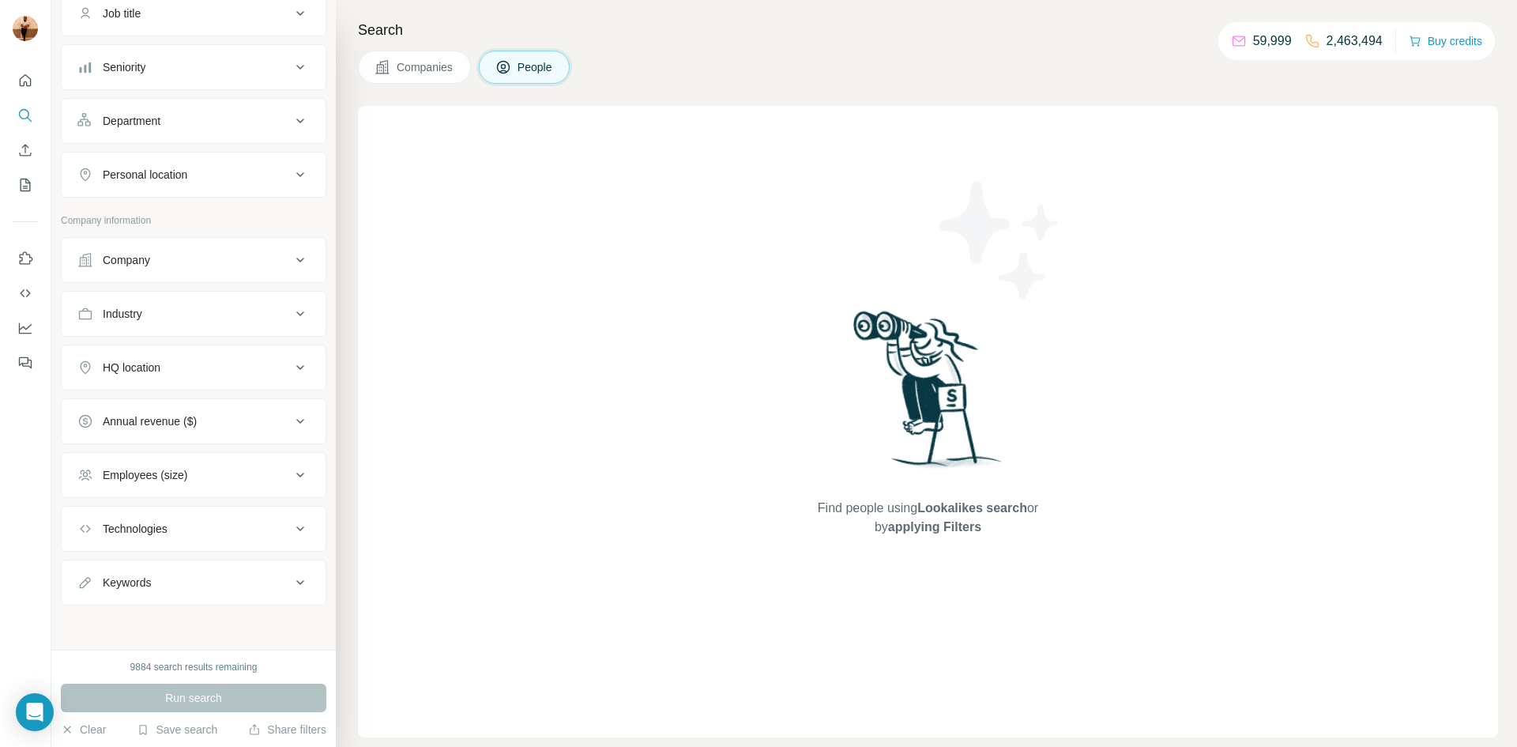
scroll to position [126, 0]
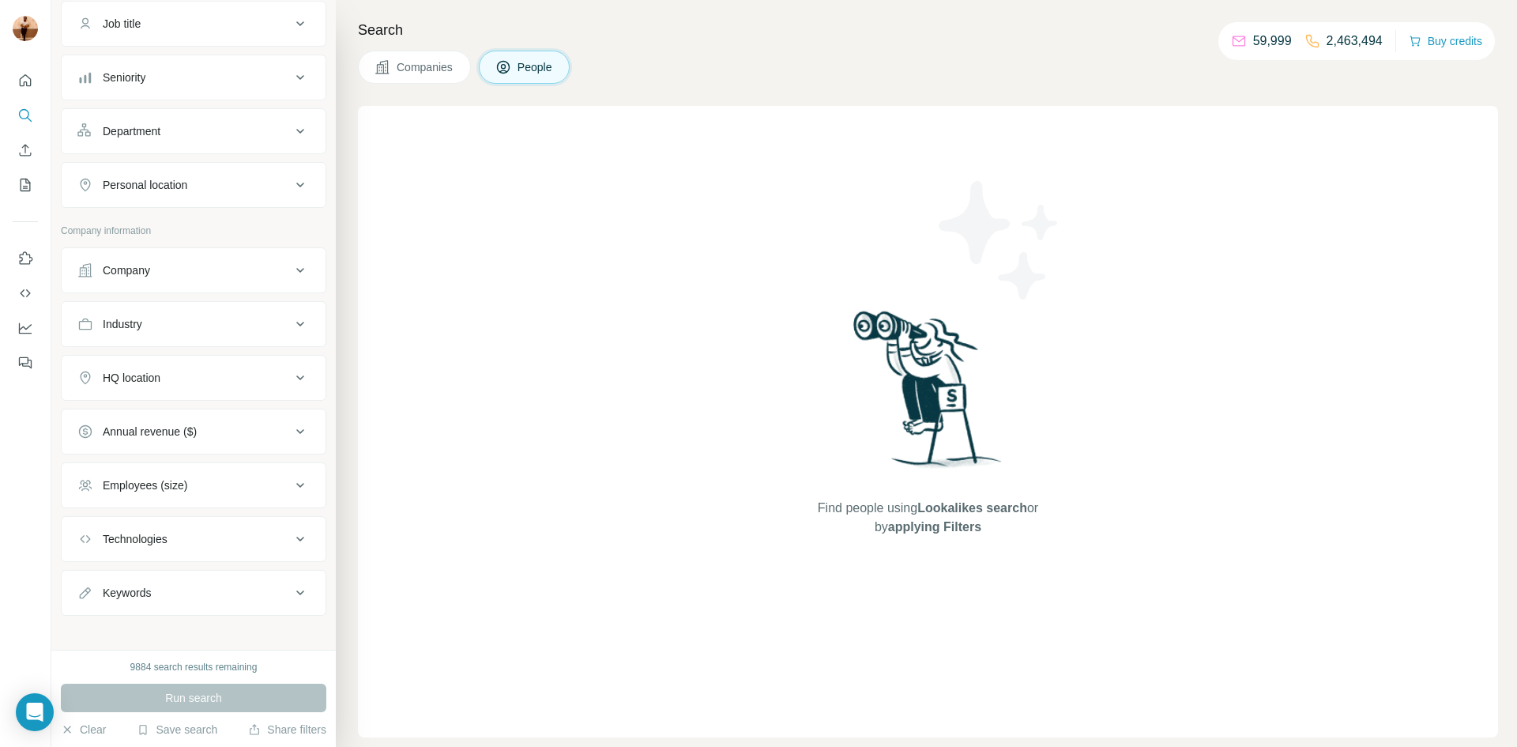
click at [116, 594] on div "Keywords" at bounding box center [127, 593] width 48 height 16
click at [104, 626] on input "text" at bounding box center [177, 632] width 201 height 28
paste input "**********"
type input "**********"
click at [296, 619] on button "button" at bounding box center [296, 632] width 25 height 28
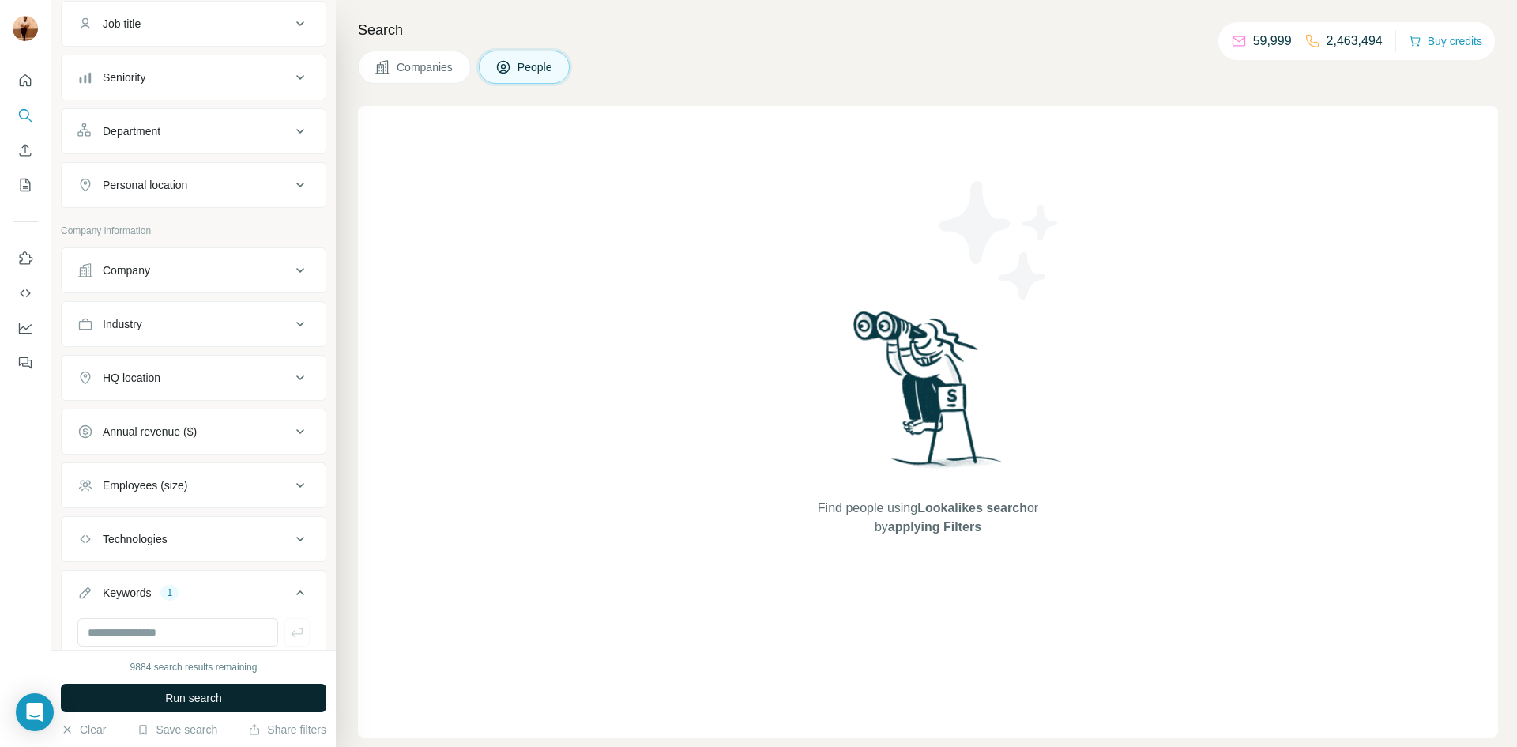
click at [190, 699] on span "Run search" at bounding box center [193, 698] width 57 height 16
click at [250, 707] on button "Run search" at bounding box center [193, 697] width 265 height 28
click at [254, 706] on button "Run search" at bounding box center [193, 697] width 265 height 28
click at [254, 692] on button "Run search" at bounding box center [193, 697] width 265 height 28
click at [197, 642] on input "text" at bounding box center [177, 632] width 201 height 28
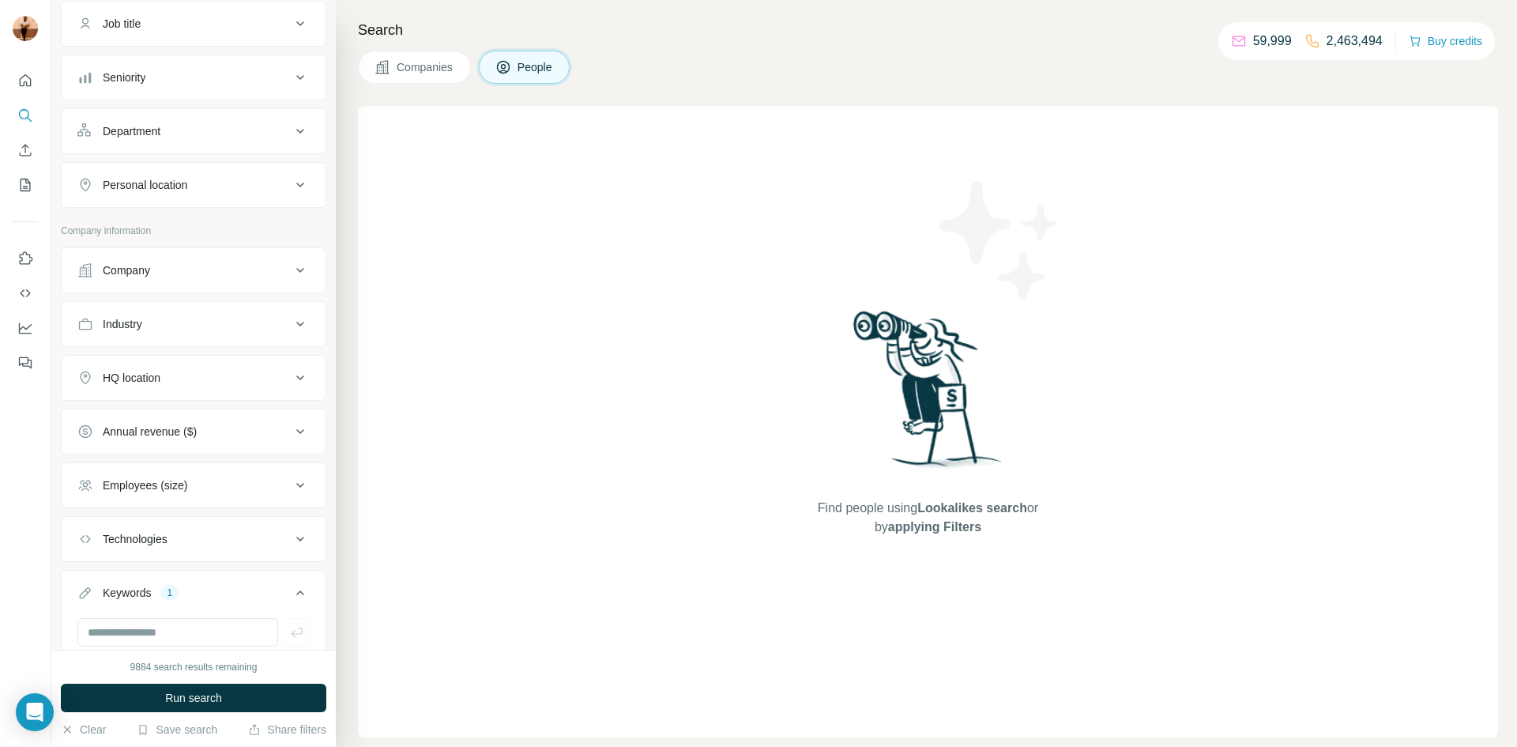
click at [165, 284] on button "Company" at bounding box center [194, 270] width 264 height 38
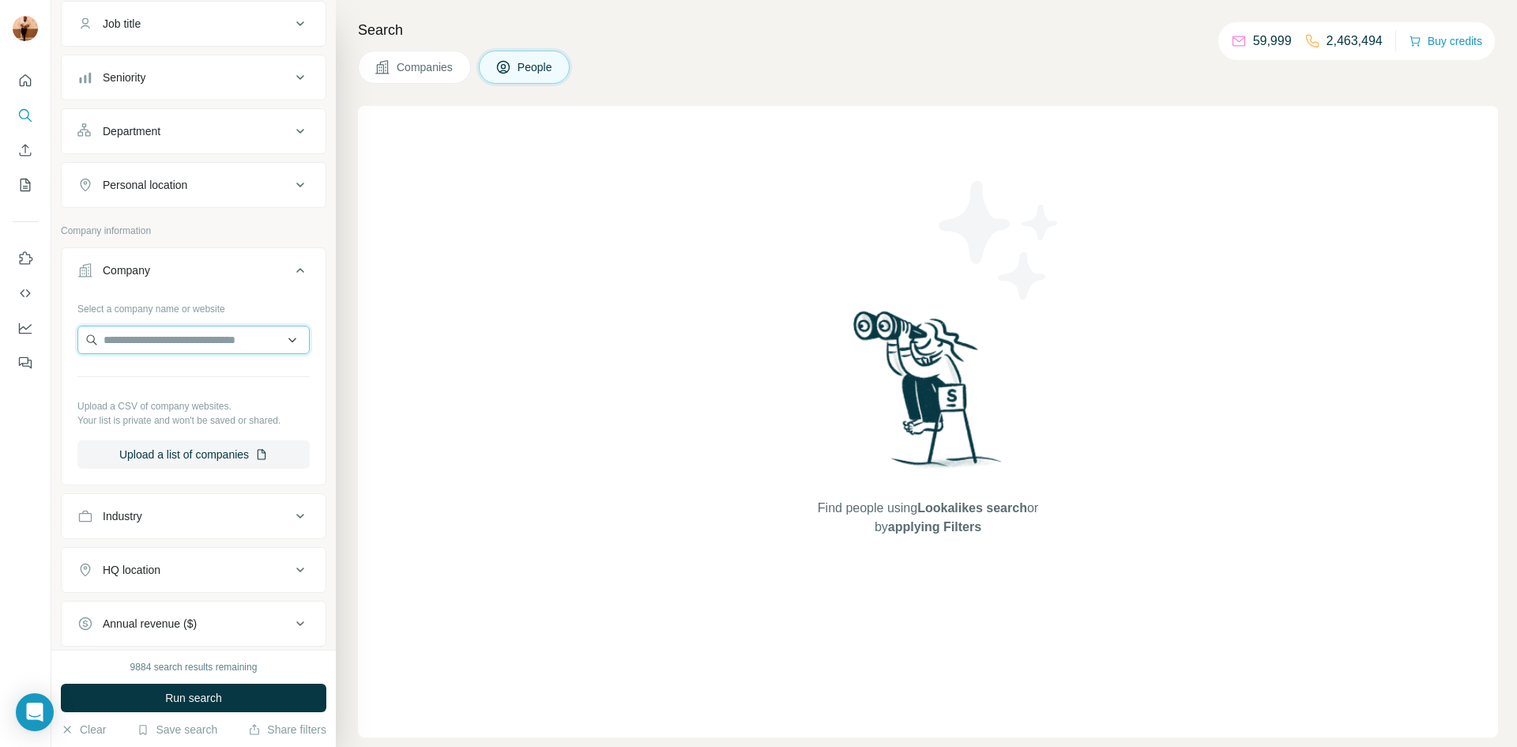
click at [149, 340] on input "text" at bounding box center [193, 340] width 232 height 28
paste input "**********"
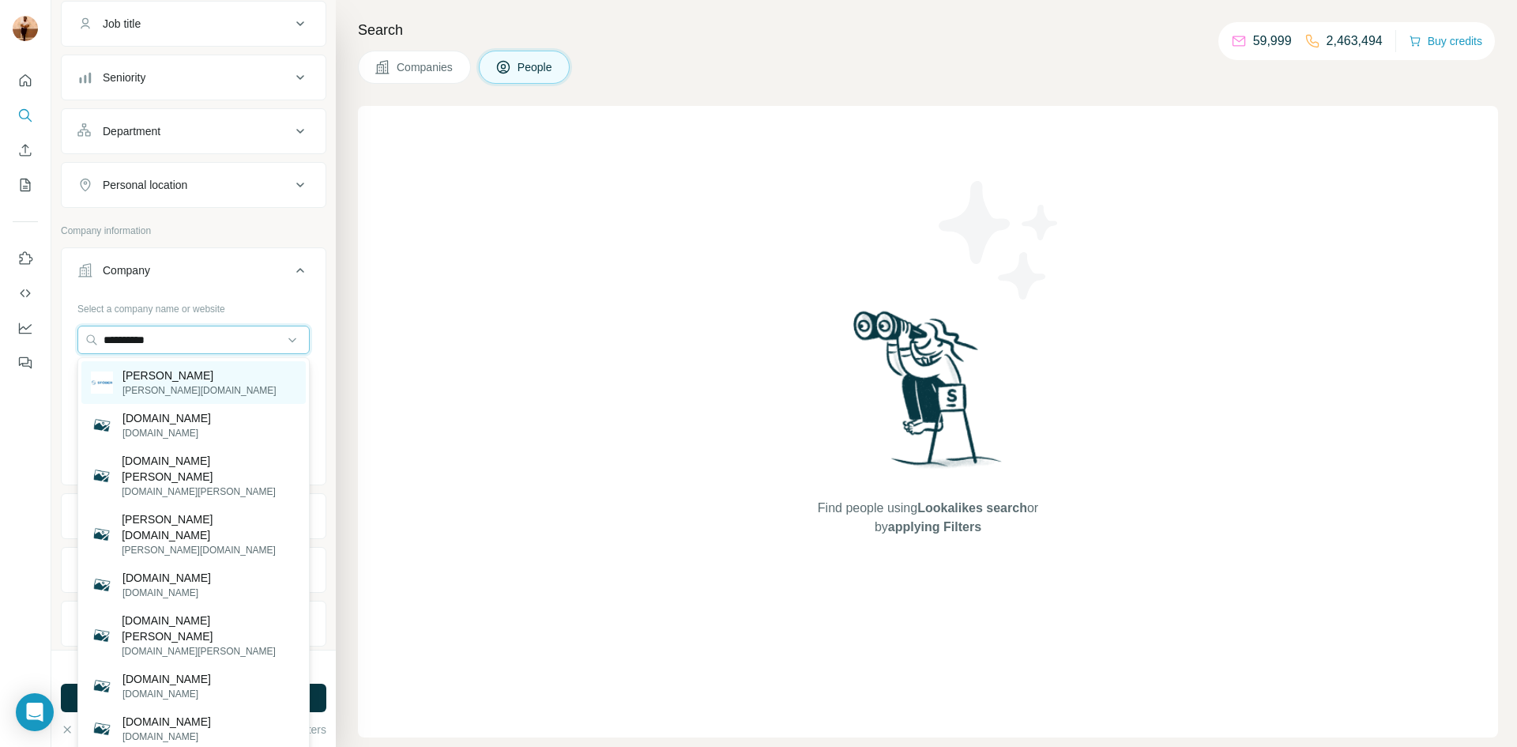
type input "**********"
click at [150, 381] on p "[PERSON_NAME]" at bounding box center [199, 375] width 154 height 16
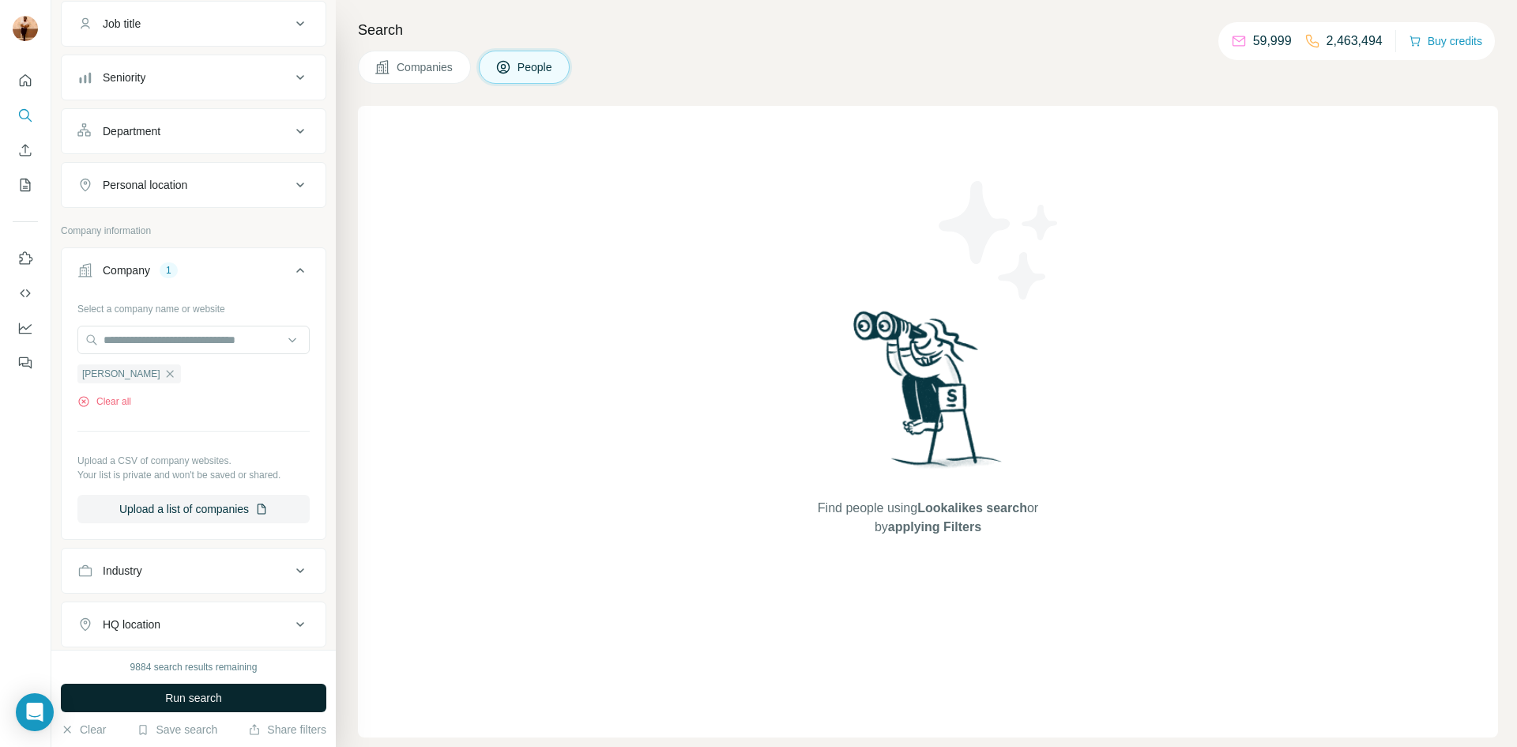
click at [177, 695] on span "Run search" at bounding box center [193, 698] width 57 height 16
click at [417, 64] on span "Companies" at bounding box center [426, 67] width 58 height 16
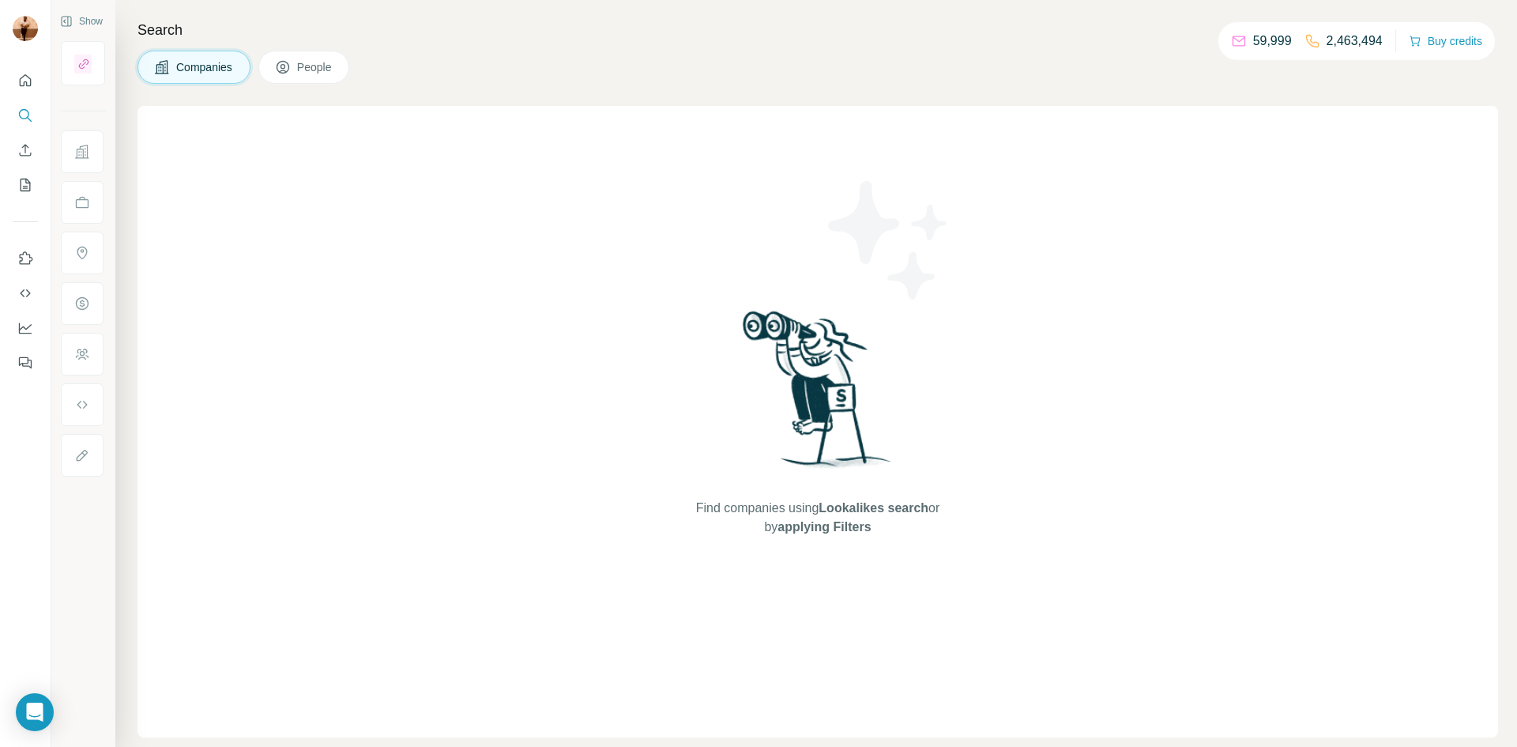
click at [90, 66] on div at bounding box center [82, 64] width 17 height 19
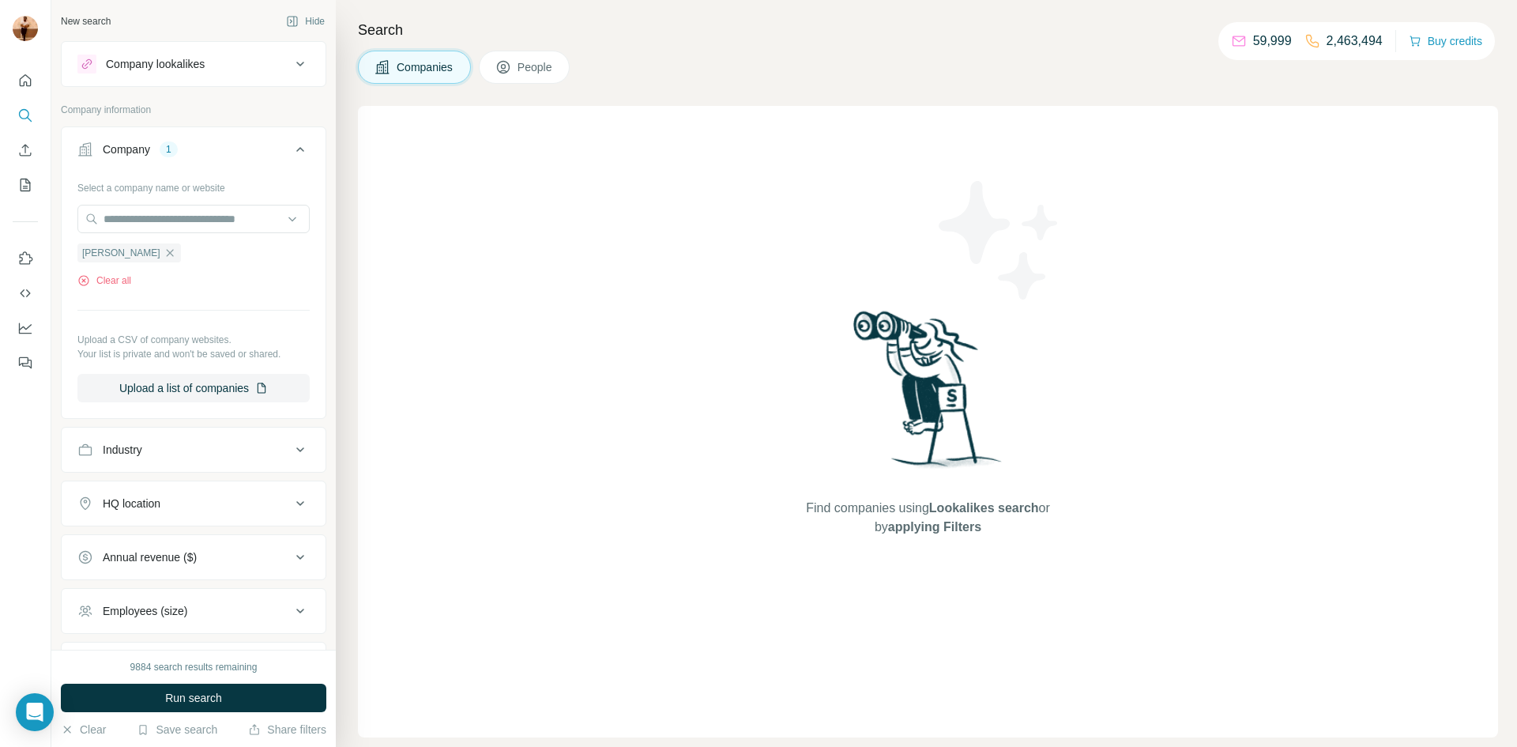
scroll to position [241, 0]
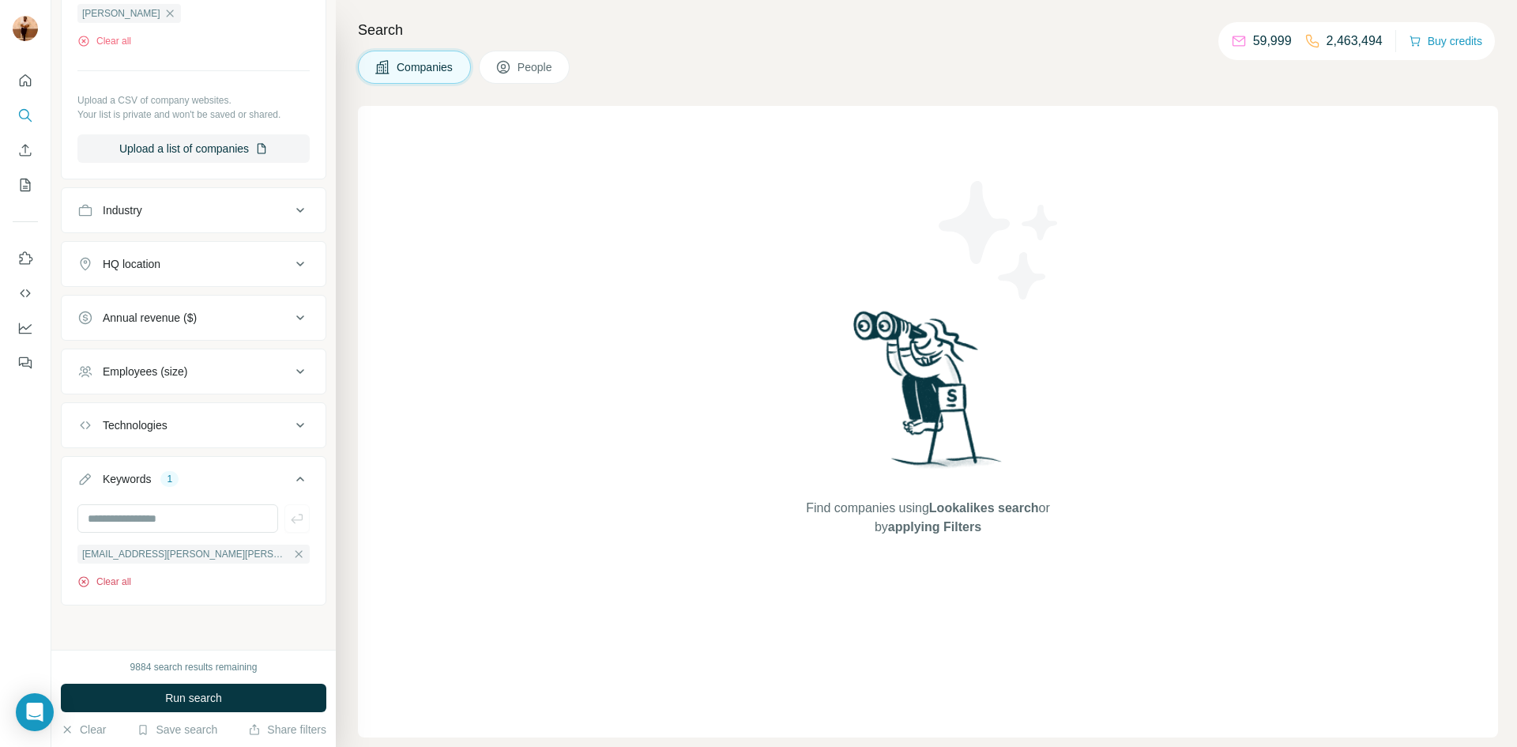
click at [118, 579] on button "Clear all" at bounding box center [104, 581] width 54 height 14
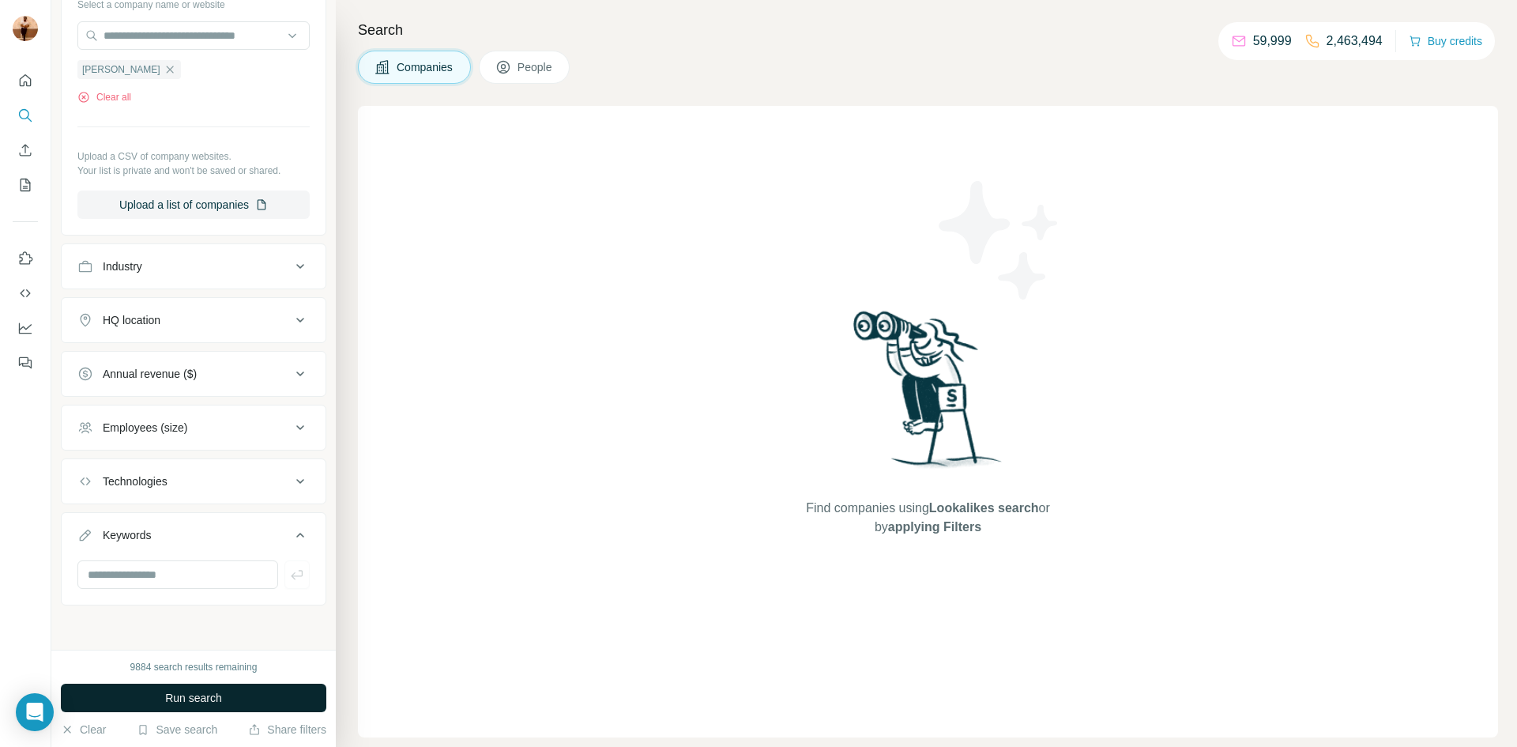
click at [137, 702] on button "Run search" at bounding box center [193, 697] width 265 height 28
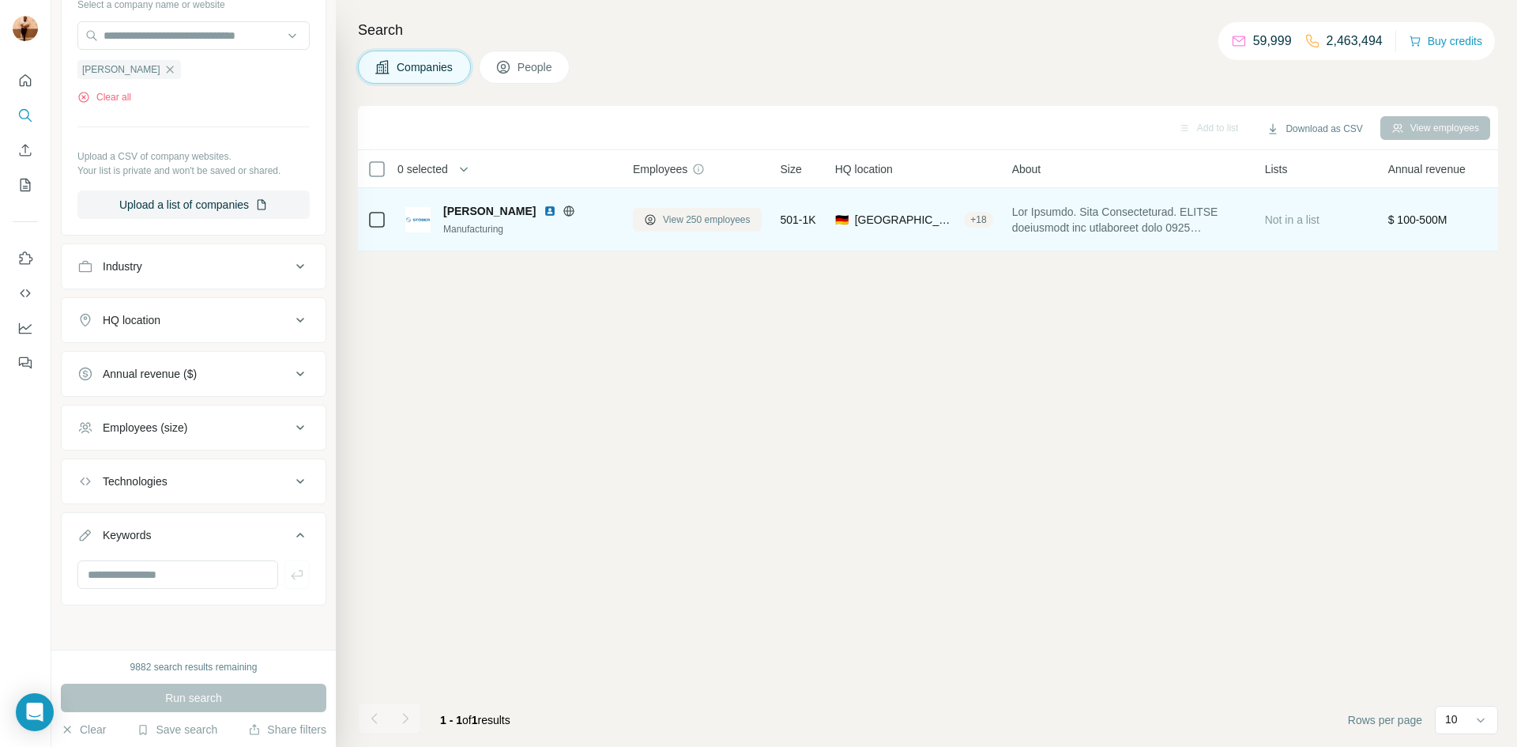
click at [726, 226] on button "View 250 employees" at bounding box center [697, 220] width 129 height 24
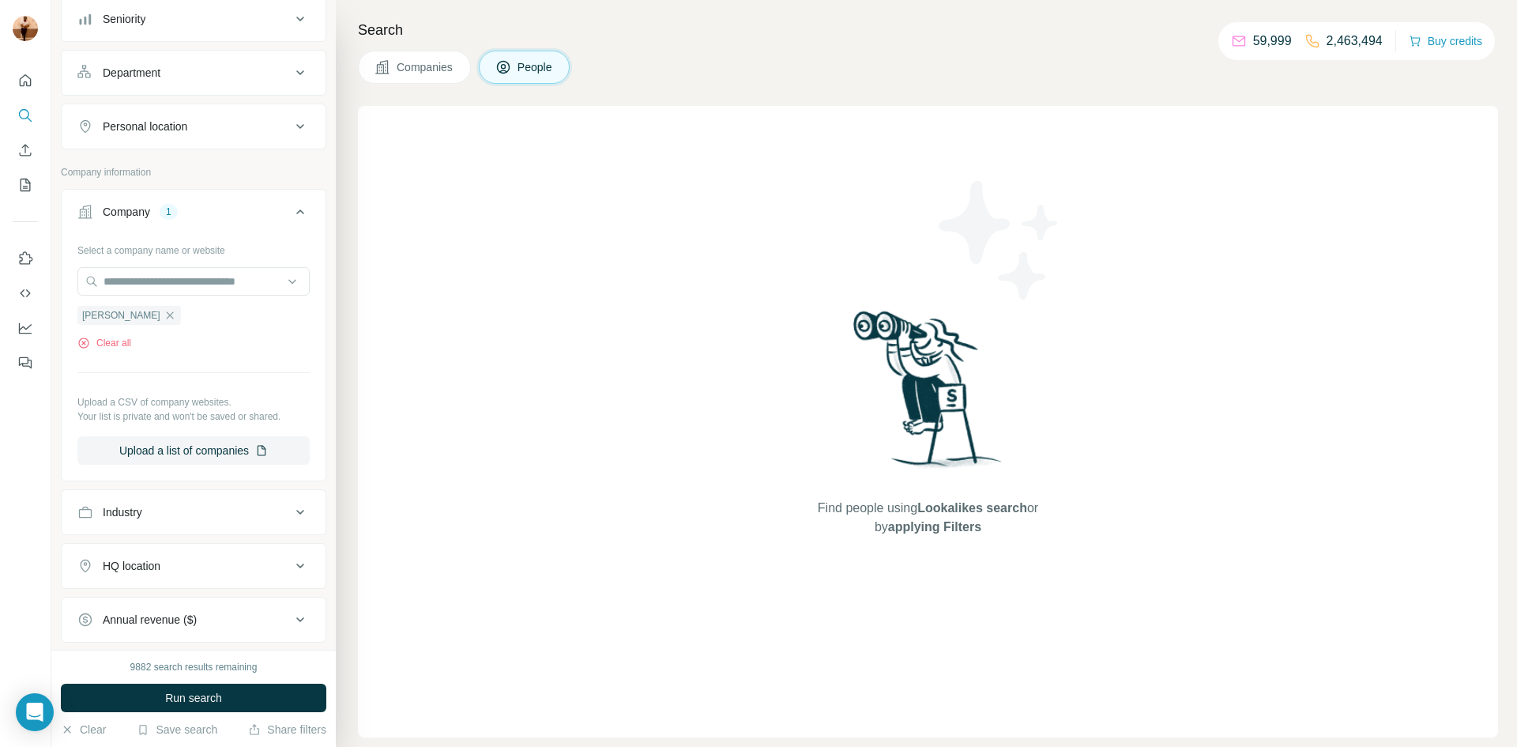
scroll to position [431, 0]
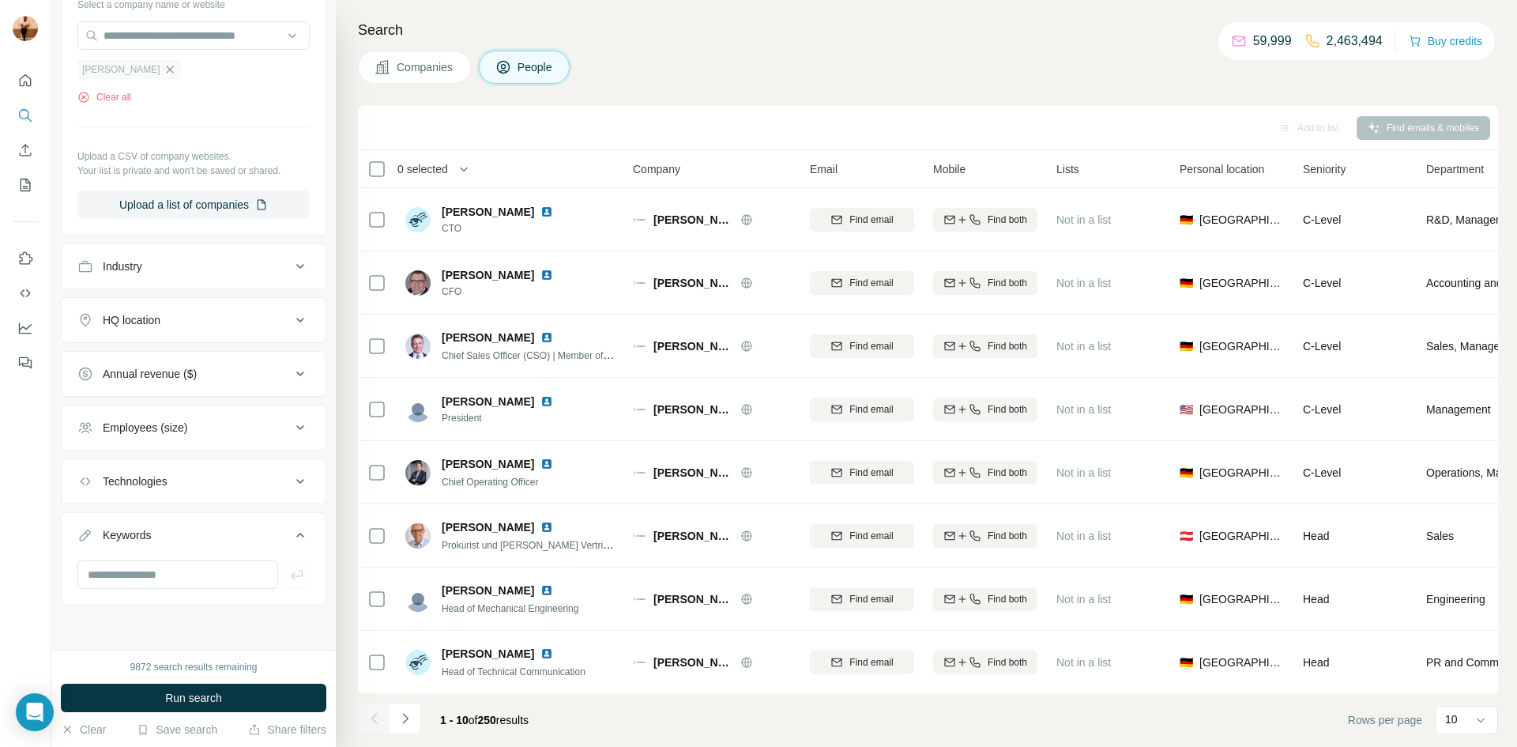
click at [164, 68] on icon "button" at bounding box center [170, 69] width 13 height 13
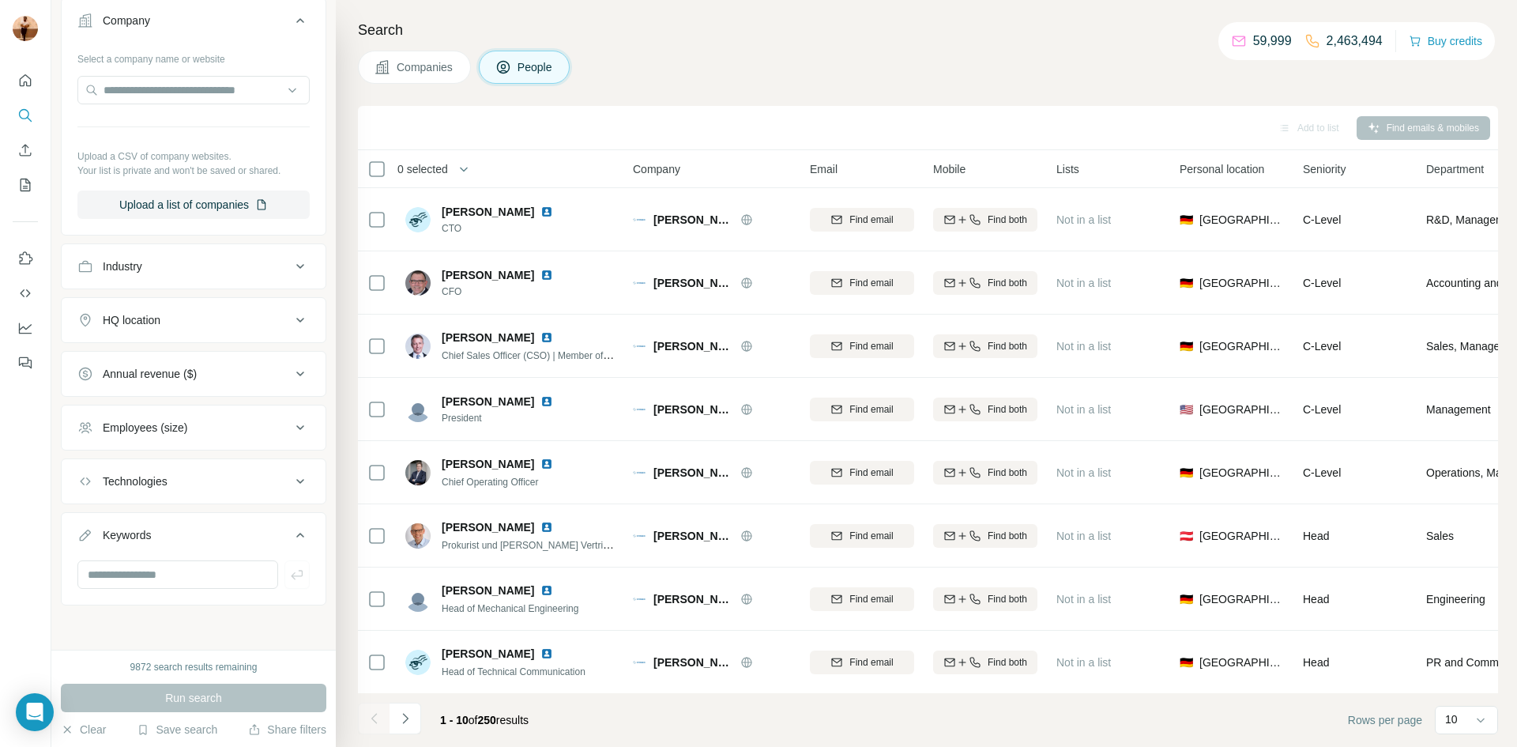
scroll to position [375, 0]
click at [111, 98] on input "text" at bounding box center [193, 90] width 232 height 28
paste input "**********"
drag, startPoint x: 147, startPoint y: 89, endPoint x: 86, endPoint y: 85, distance: 61.0
click at [86, 85] on input "**********" at bounding box center [193, 90] width 232 height 28
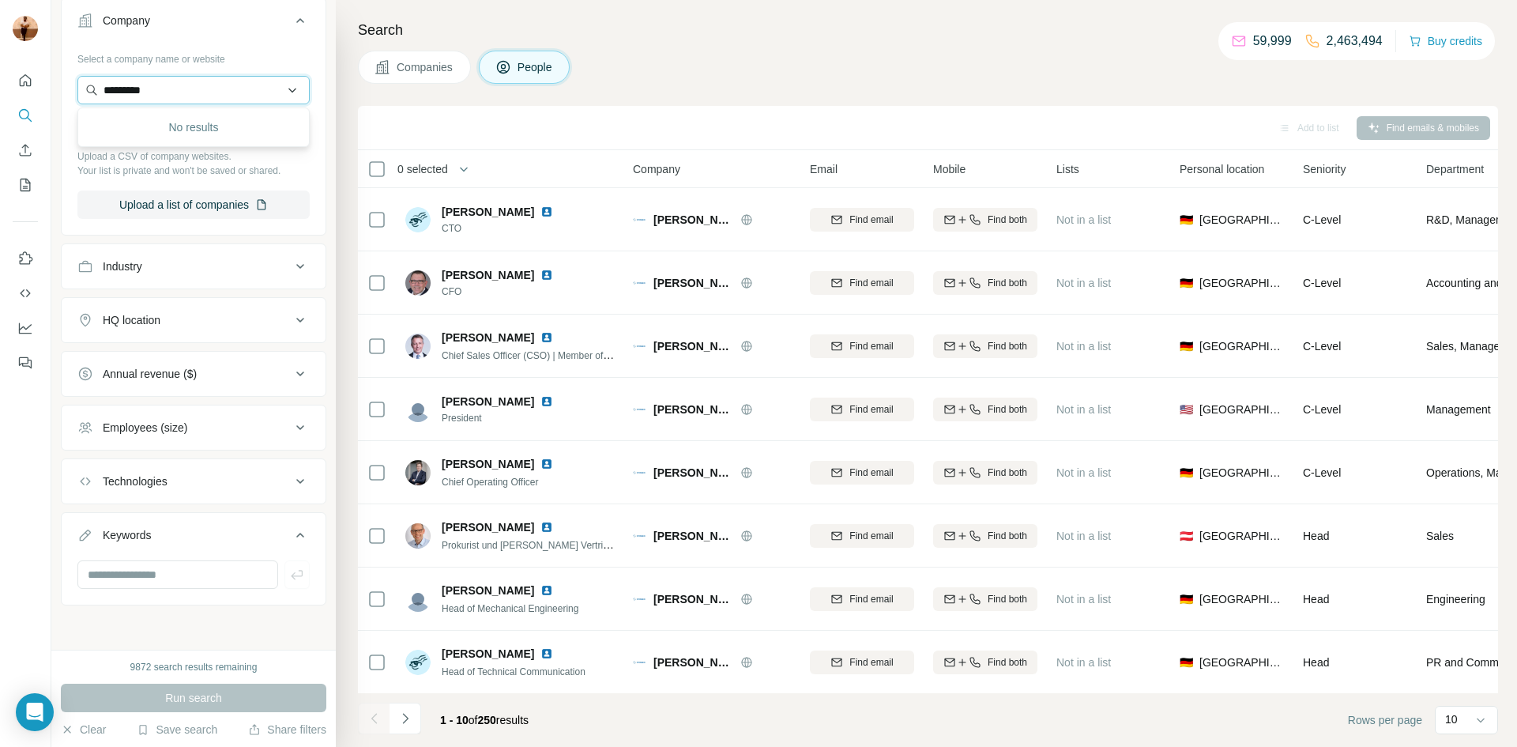
click at [224, 97] on input "*********" at bounding box center [193, 90] width 232 height 28
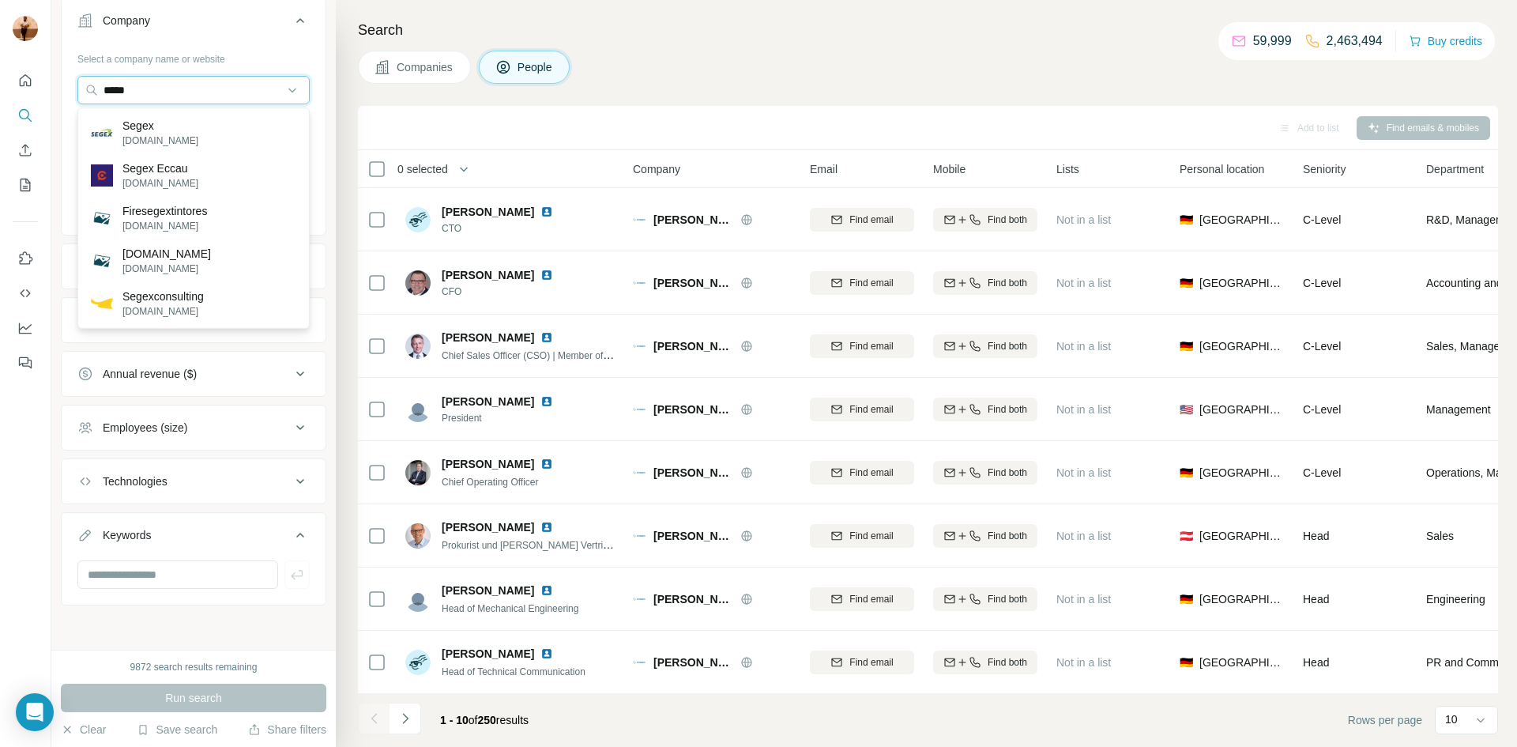
type input "*****"
click at [123, 552] on button "Keywords" at bounding box center [194, 538] width 264 height 44
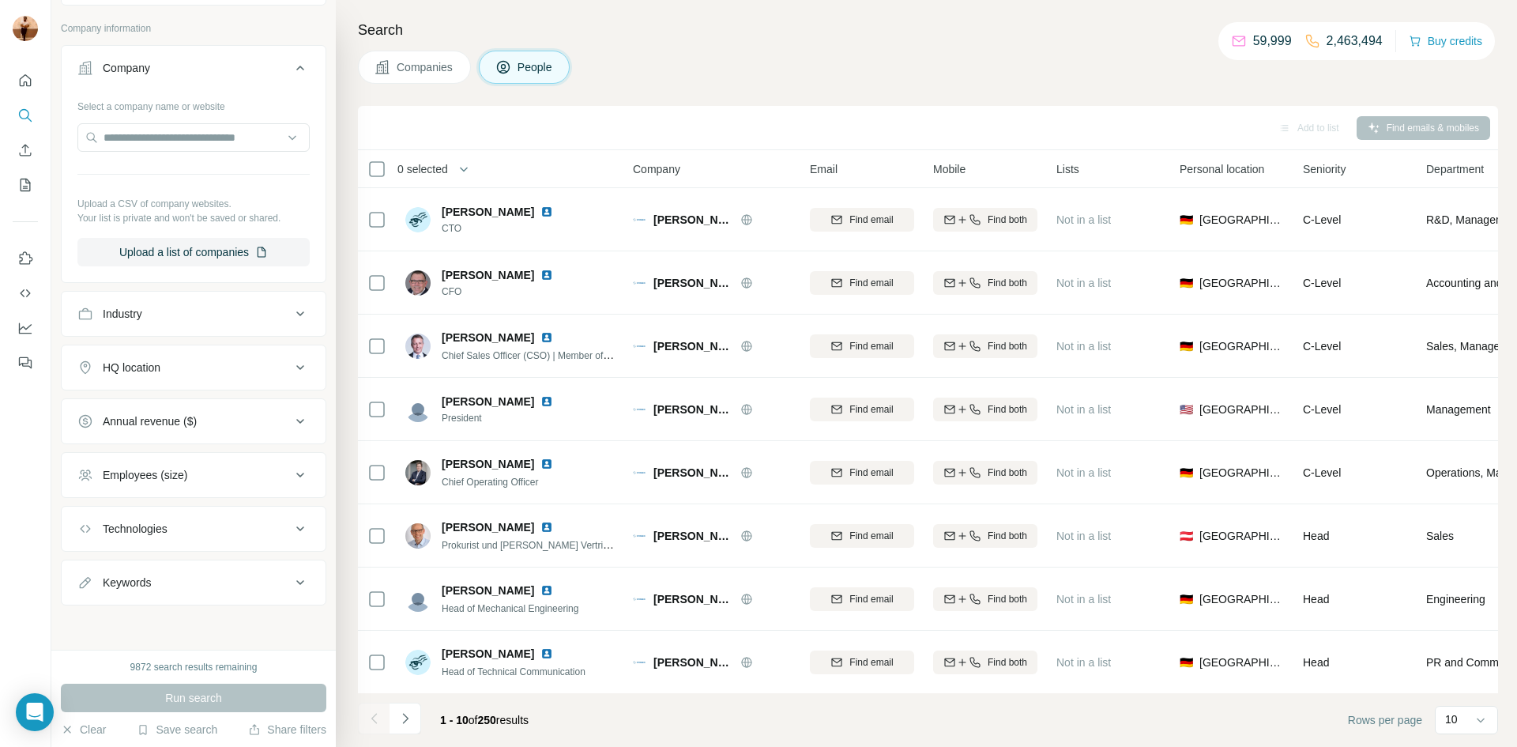
scroll to position [328, 0]
click at [69, 584] on button "Keywords" at bounding box center [194, 582] width 264 height 38
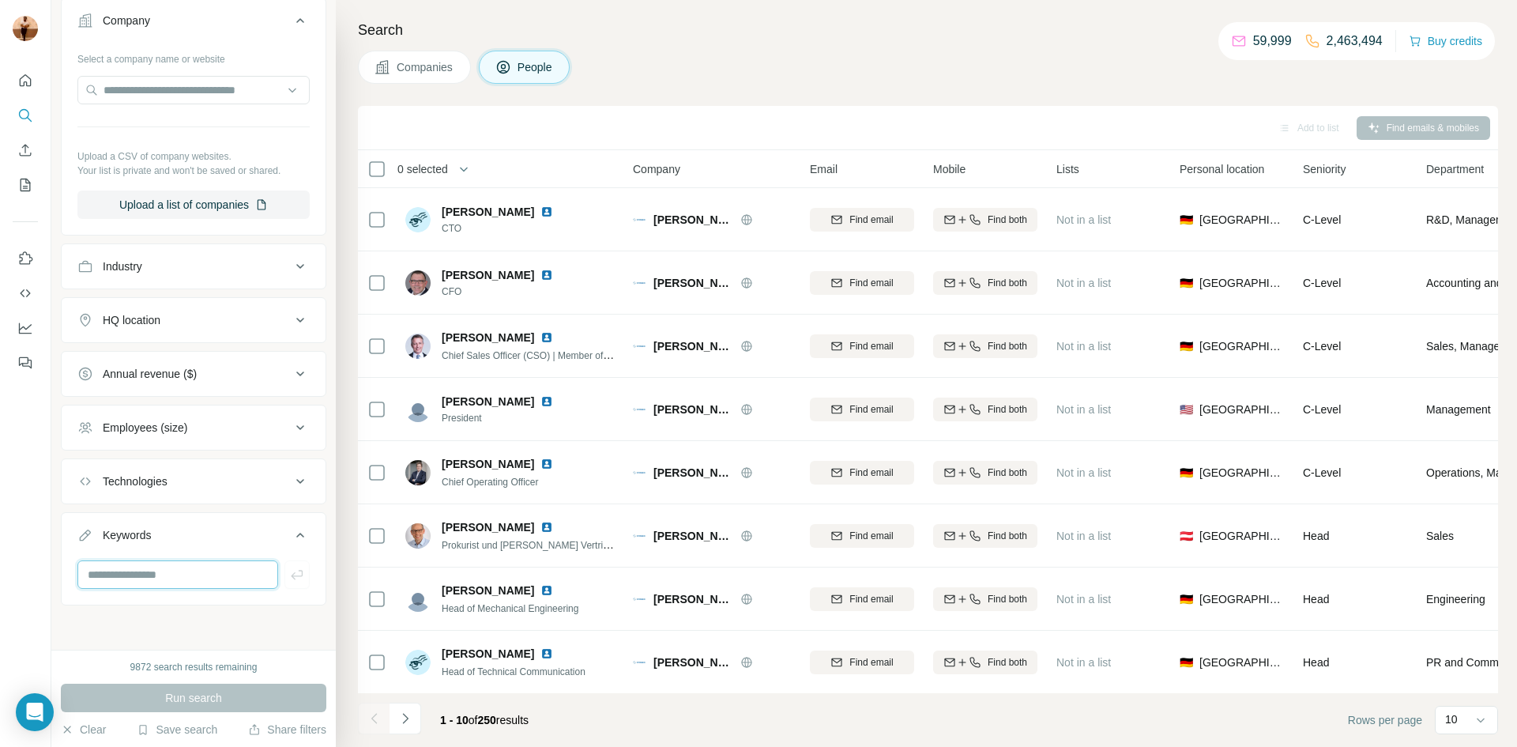
click at [100, 582] on input "text" at bounding box center [177, 574] width 201 height 28
paste input "**********"
type input "**********"
click at [289, 579] on icon "button" at bounding box center [297, 575] width 16 height 16
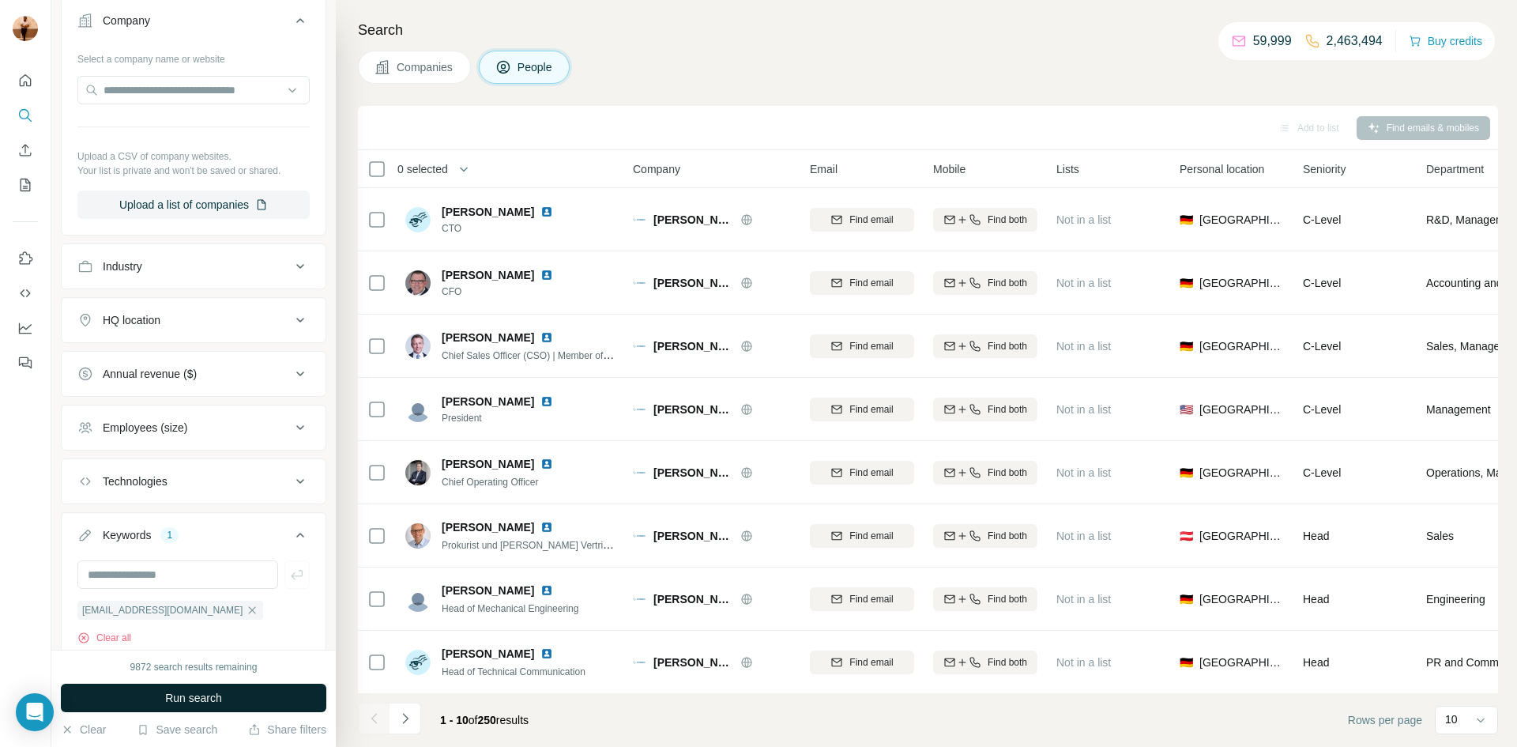
click at [193, 700] on span "Run search" at bounding box center [193, 698] width 57 height 16
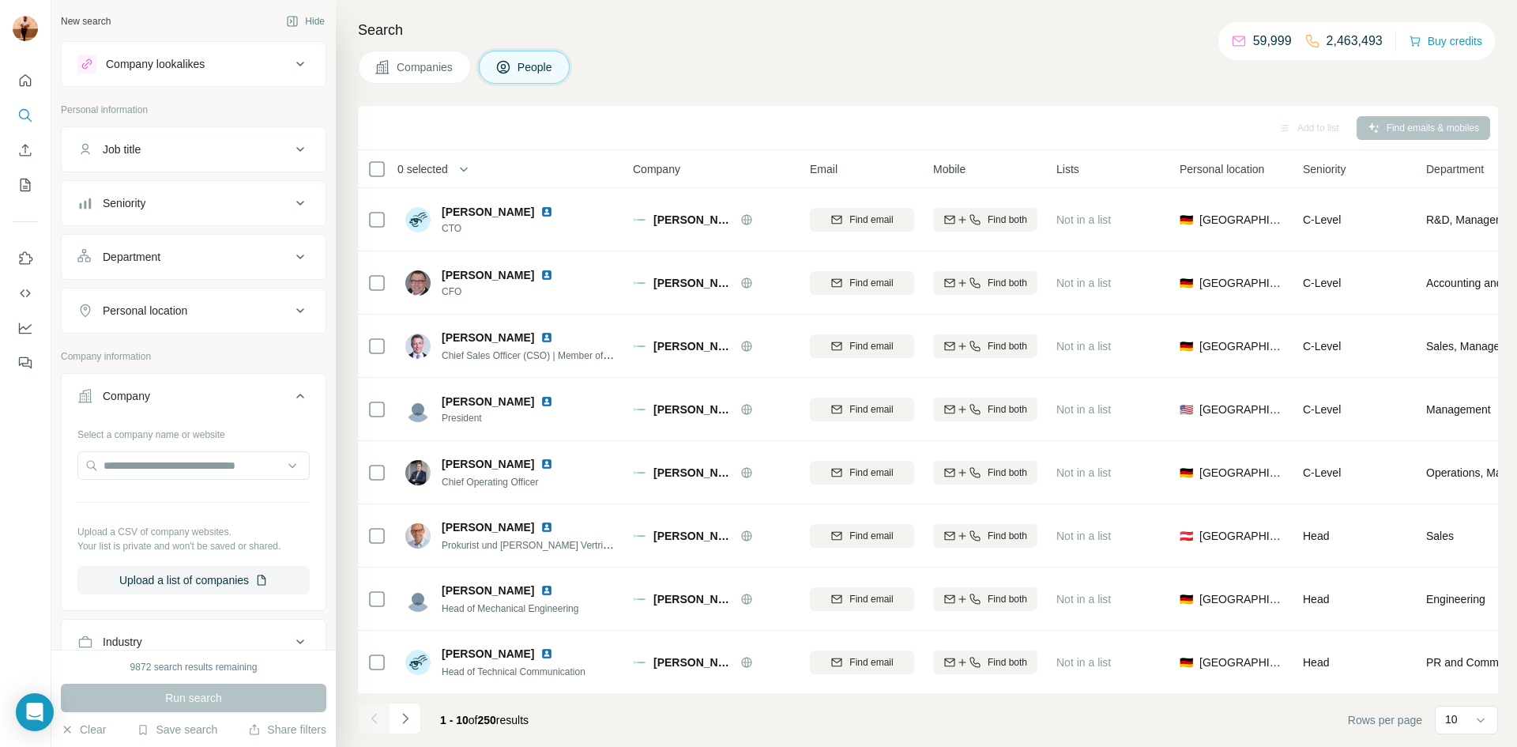
click at [417, 81] on button "Companies" at bounding box center [414, 67] width 113 height 33
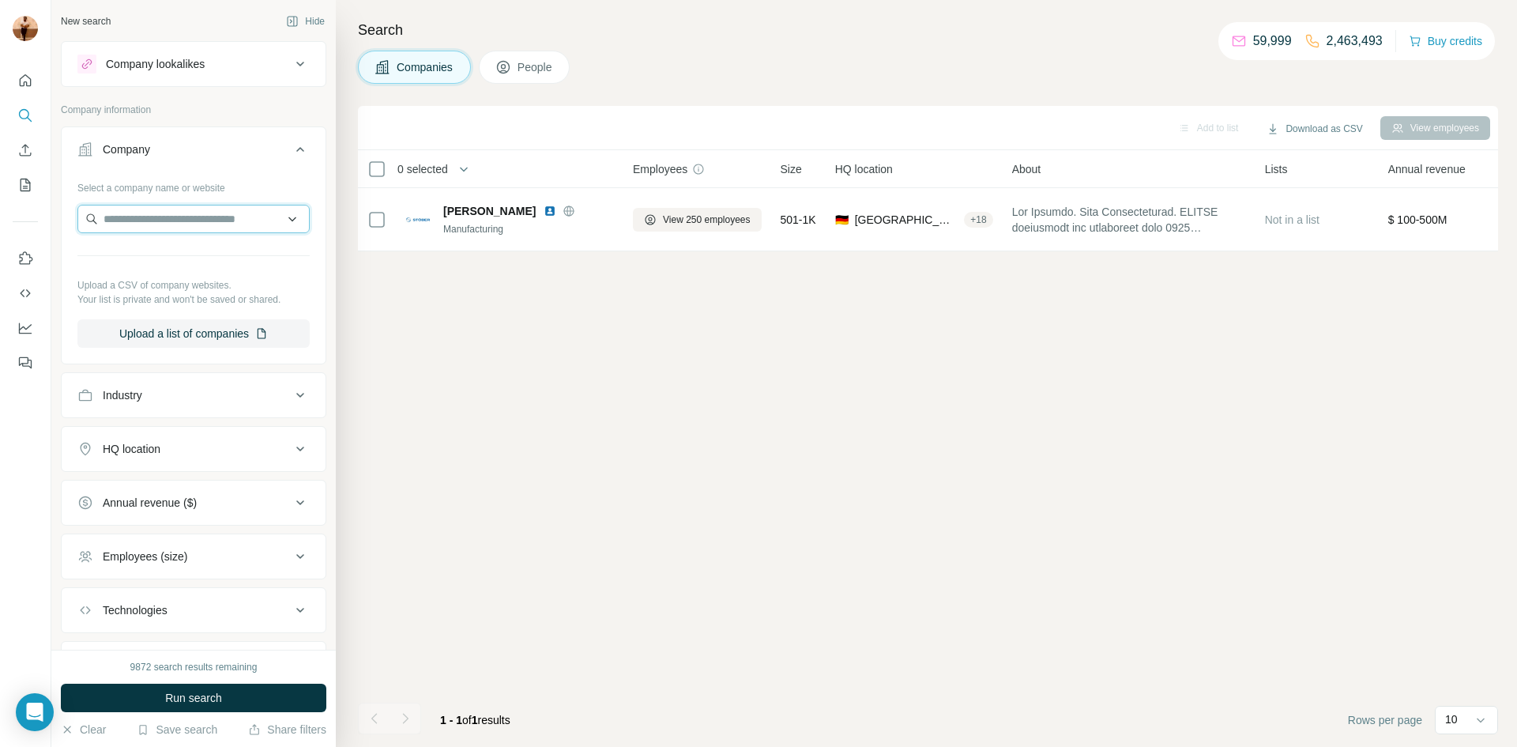
click at [186, 227] on input "text" at bounding box center [193, 219] width 232 height 28
paste input "**********"
type input "**********"
click at [191, 262] on div "Terideal [DOMAIN_NAME]" at bounding box center [193, 261] width 224 height 43
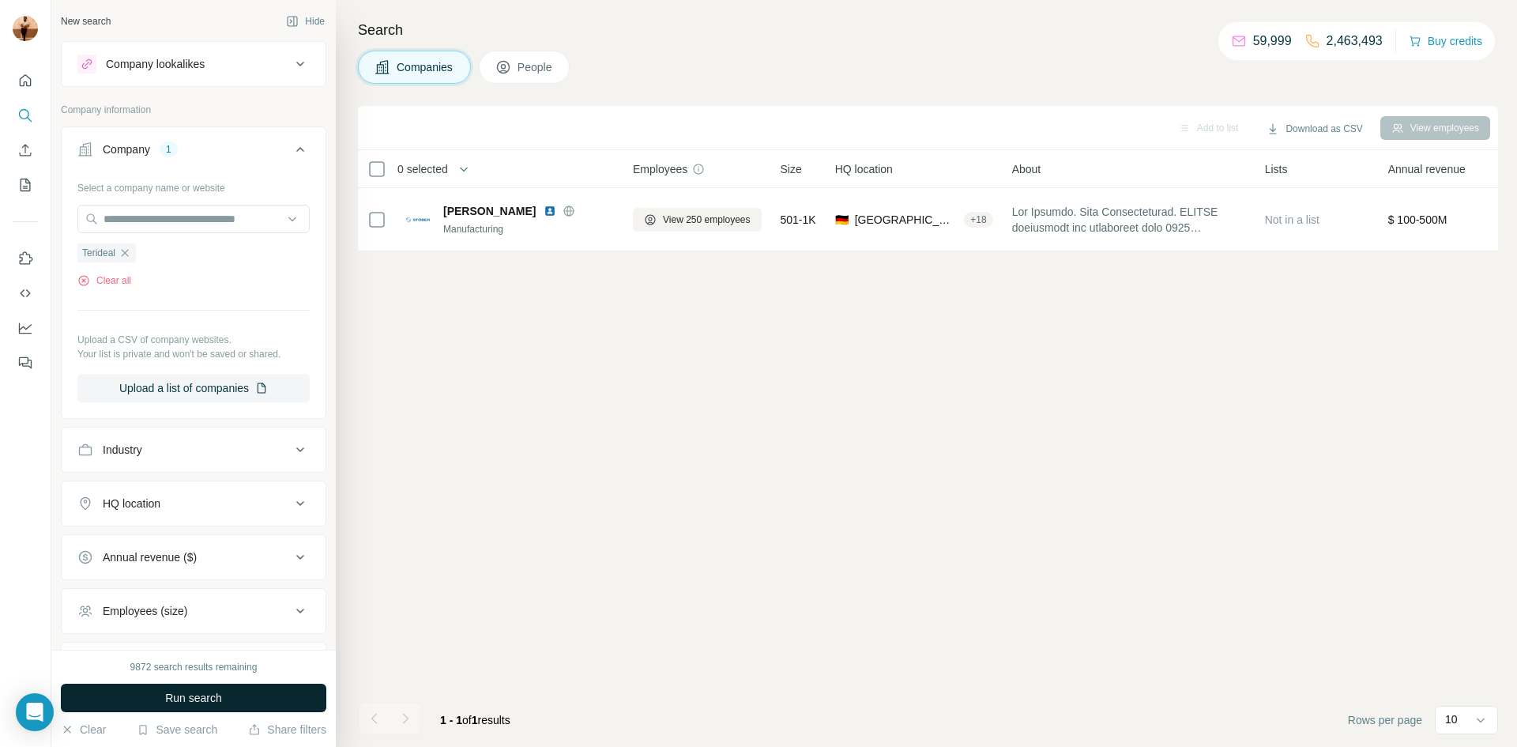
click at [156, 683] on button "Run search" at bounding box center [193, 697] width 265 height 28
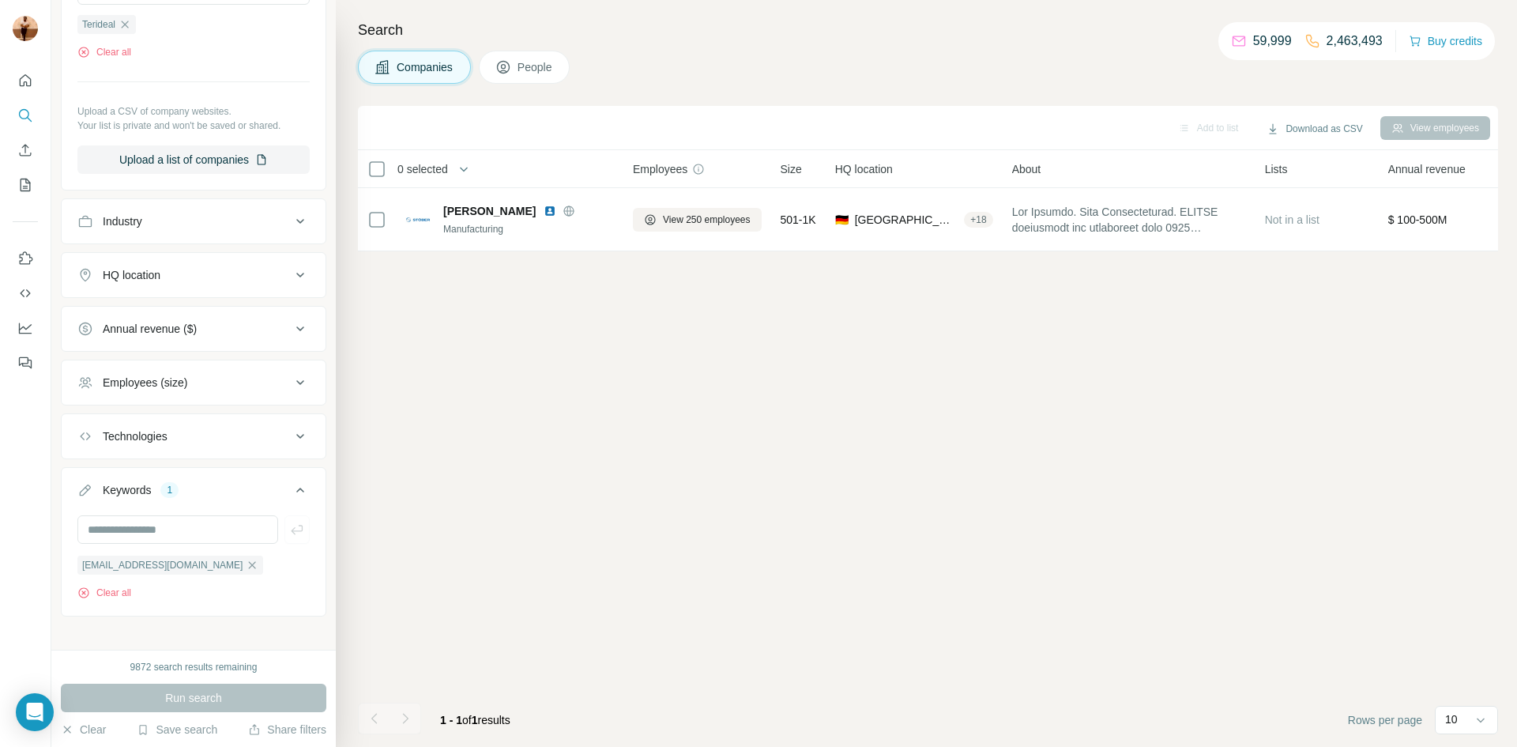
scroll to position [241, 0]
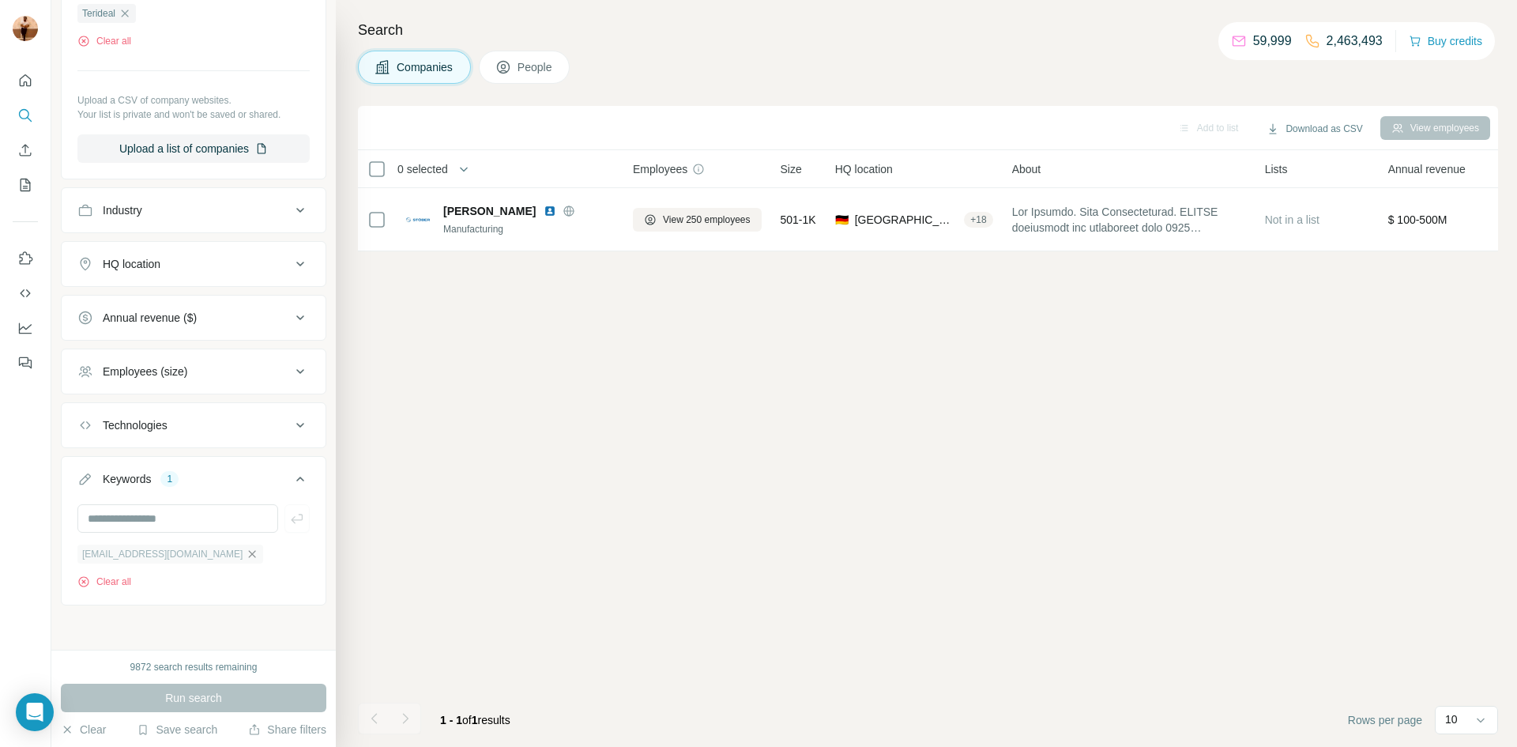
click at [246, 548] on icon "button" at bounding box center [252, 554] width 13 height 13
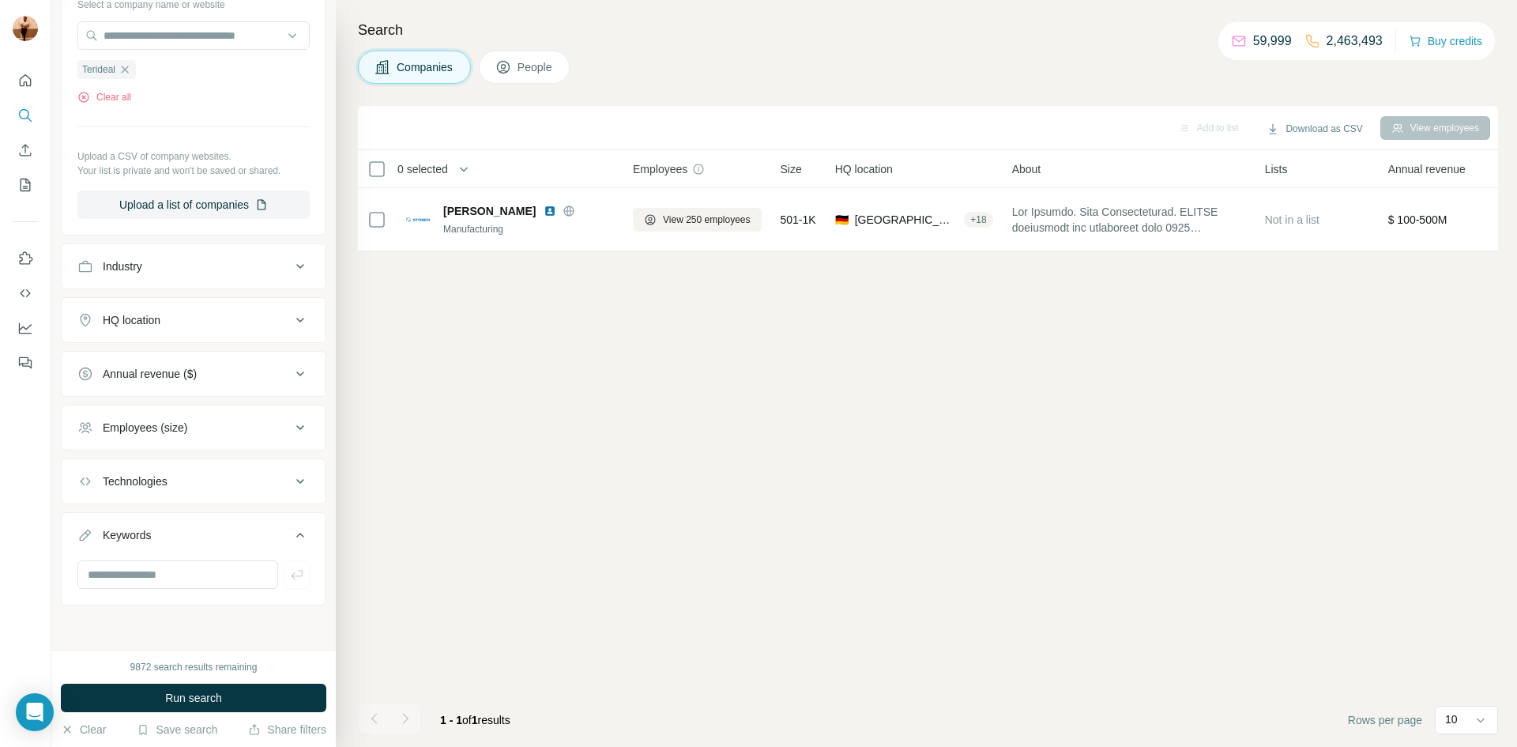
scroll to position [184, 0]
click at [162, 705] on button "Run search" at bounding box center [193, 697] width 265 height 28
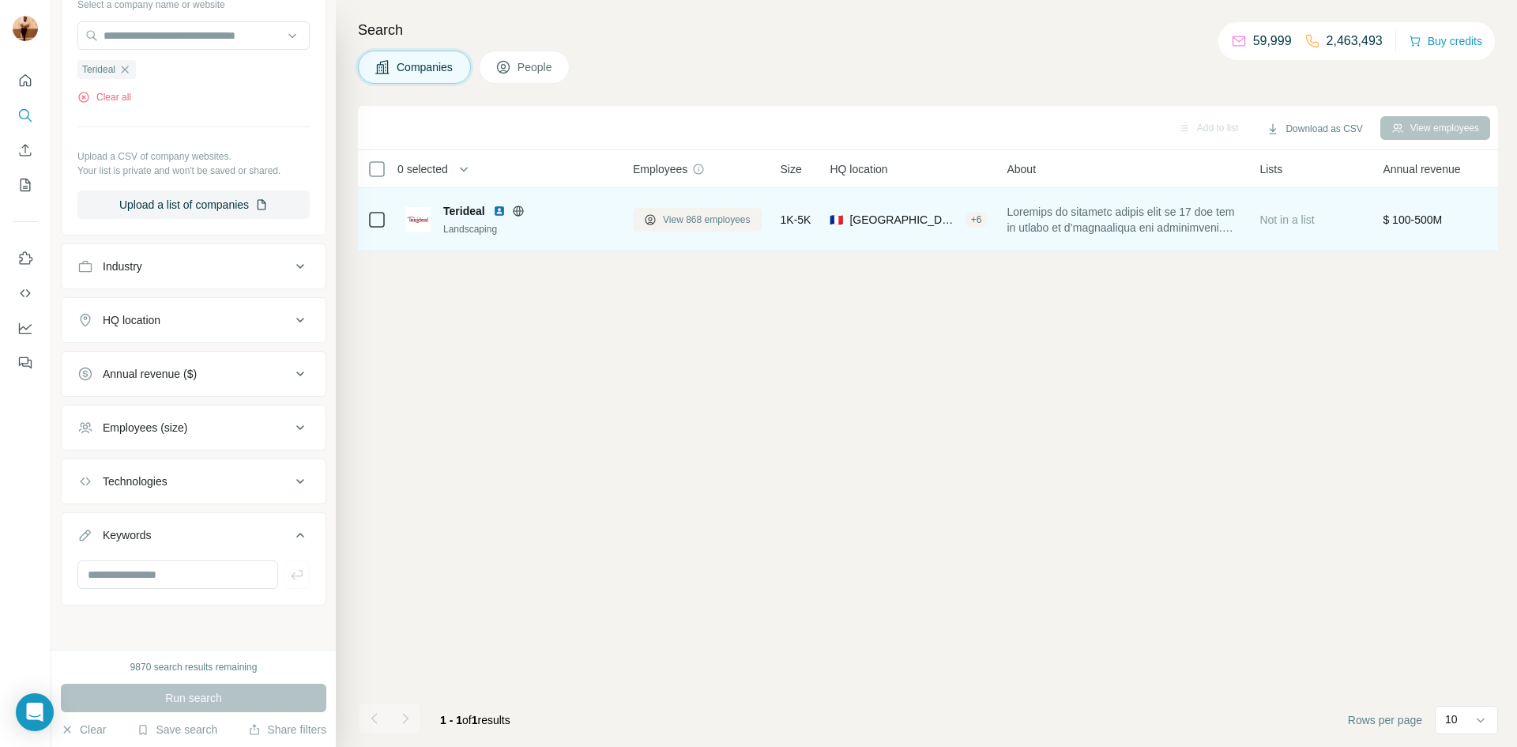
click at [714, 216] on span "View 868 employees" at bounding box center [707, 220] width 88 height 14
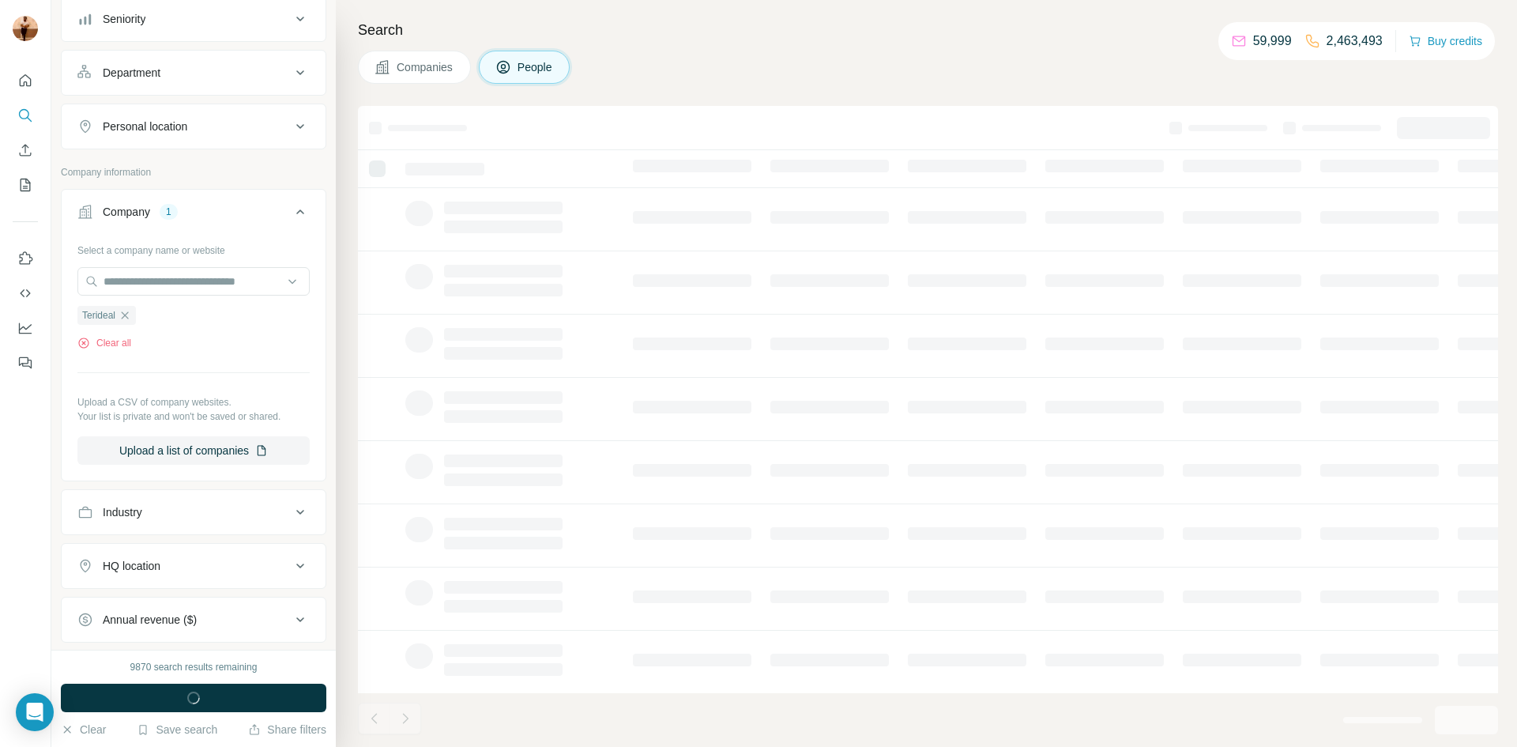
scroll to position [431, 0]
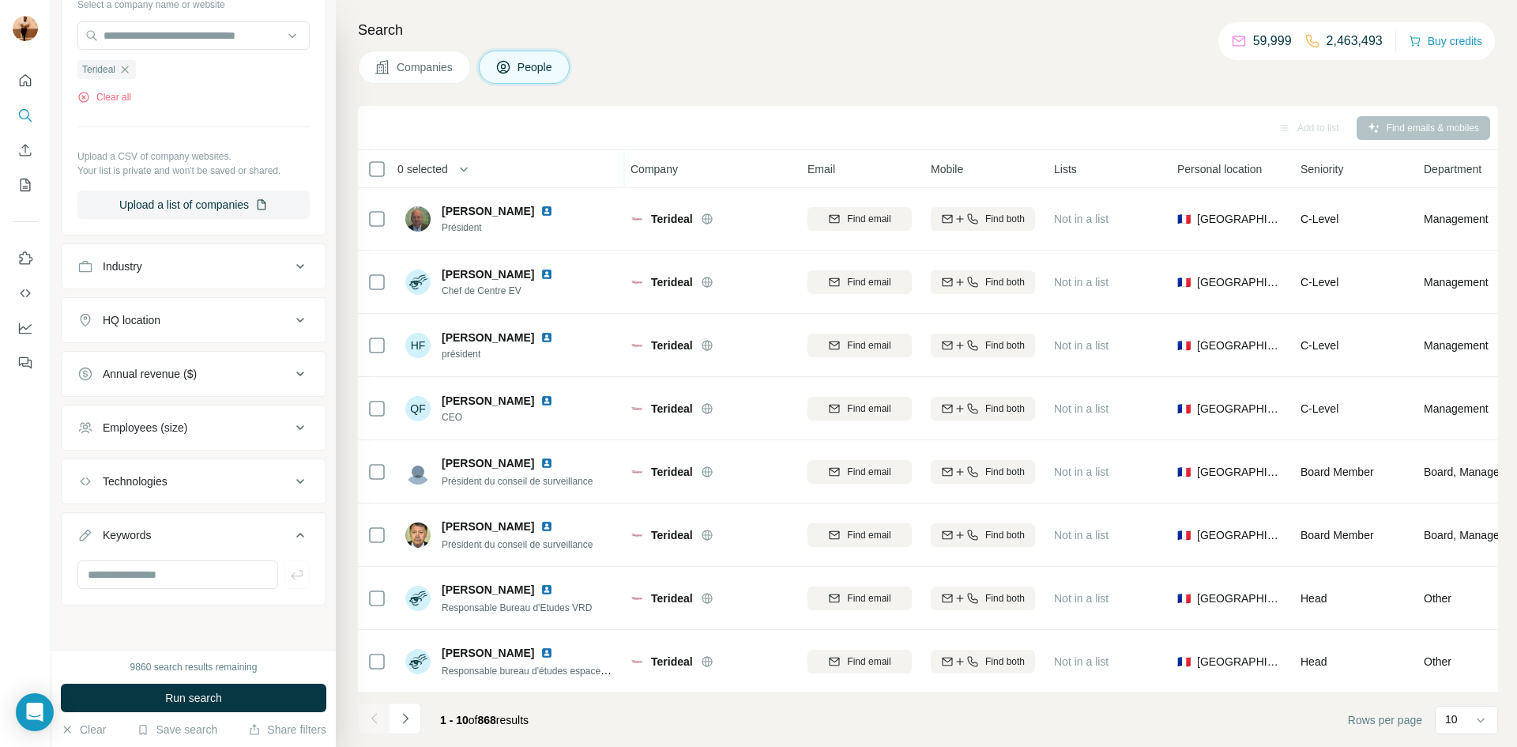
scroll to position [0, 2]
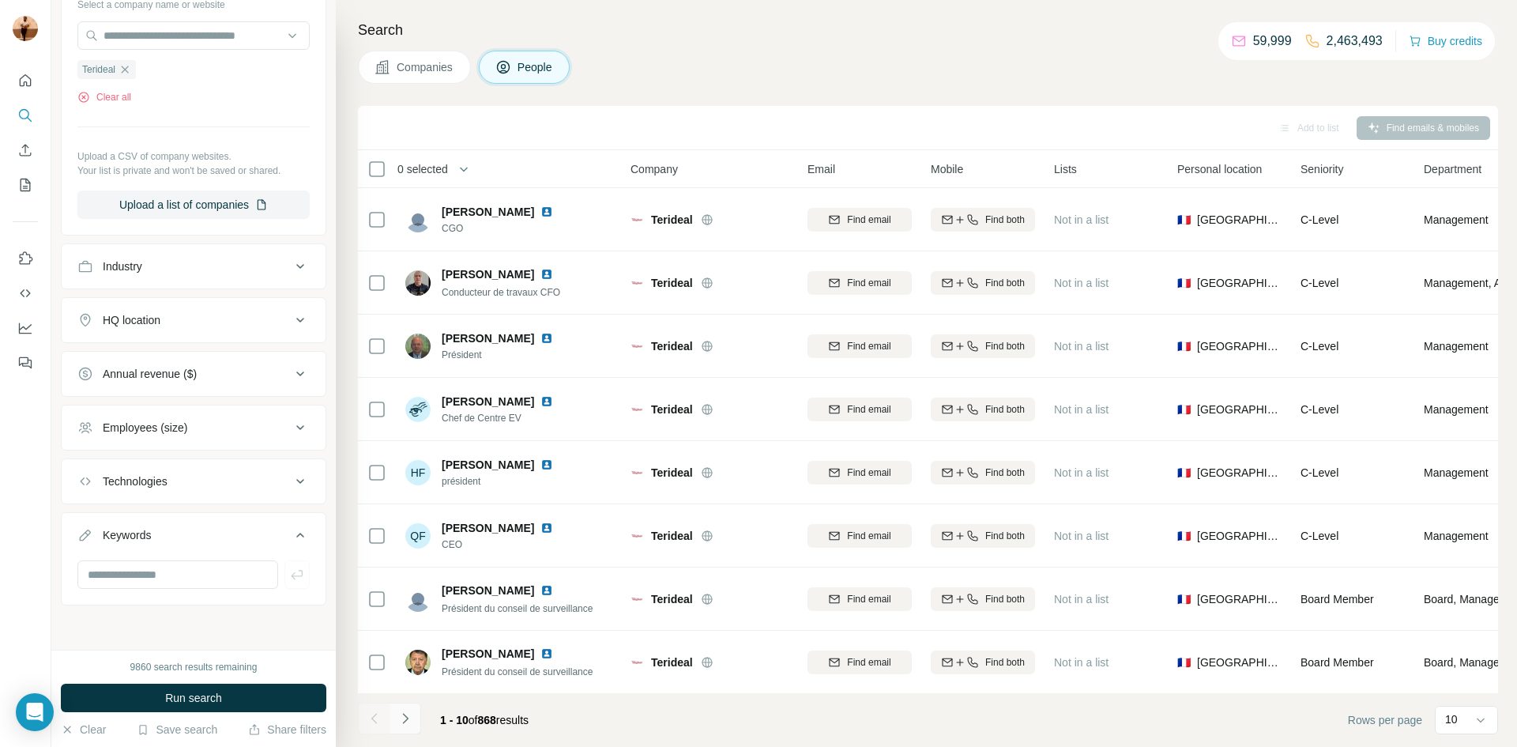
click at [411, 716] on icon "Navigate to next page" at bounding box center [405, 718] width 16 height 16
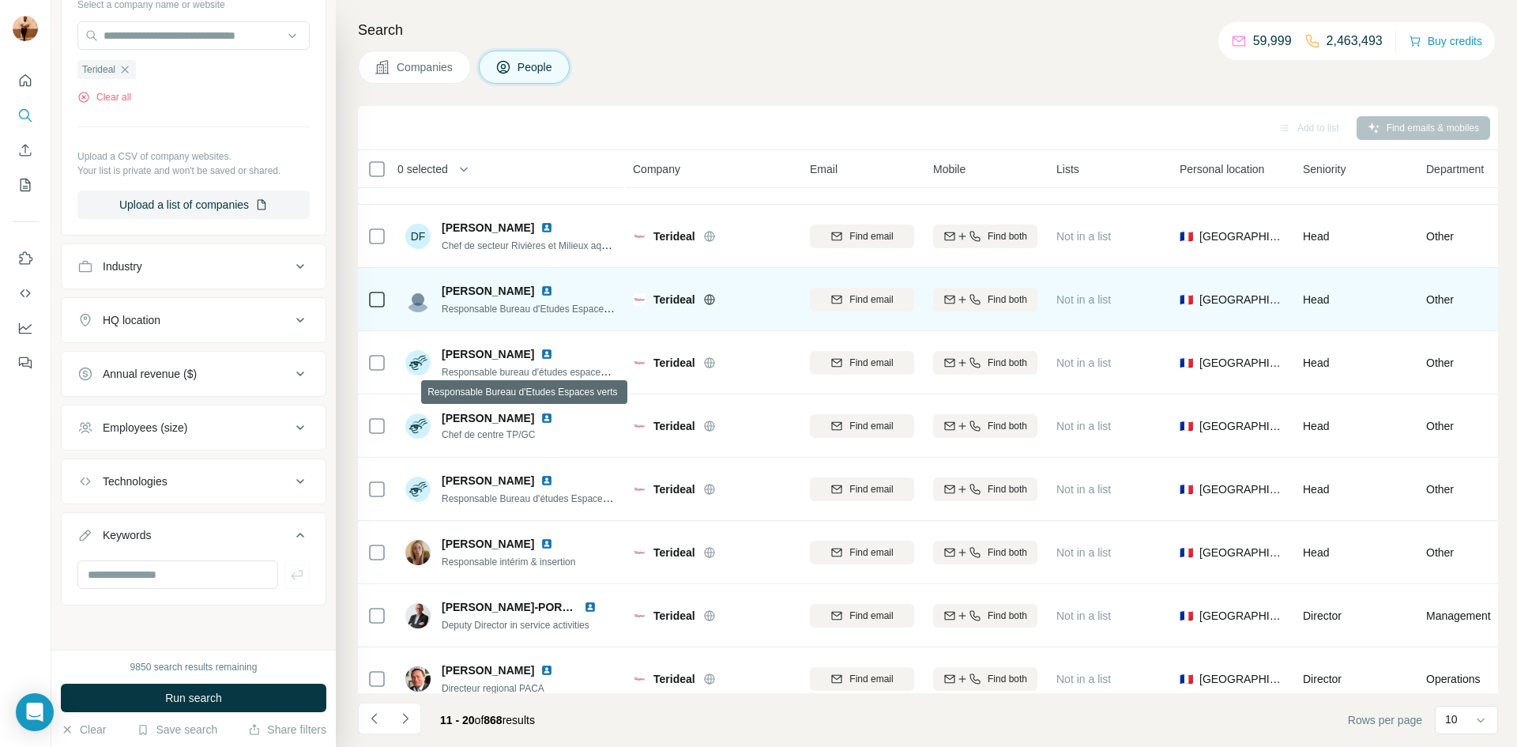
scroll to position [127, 0]
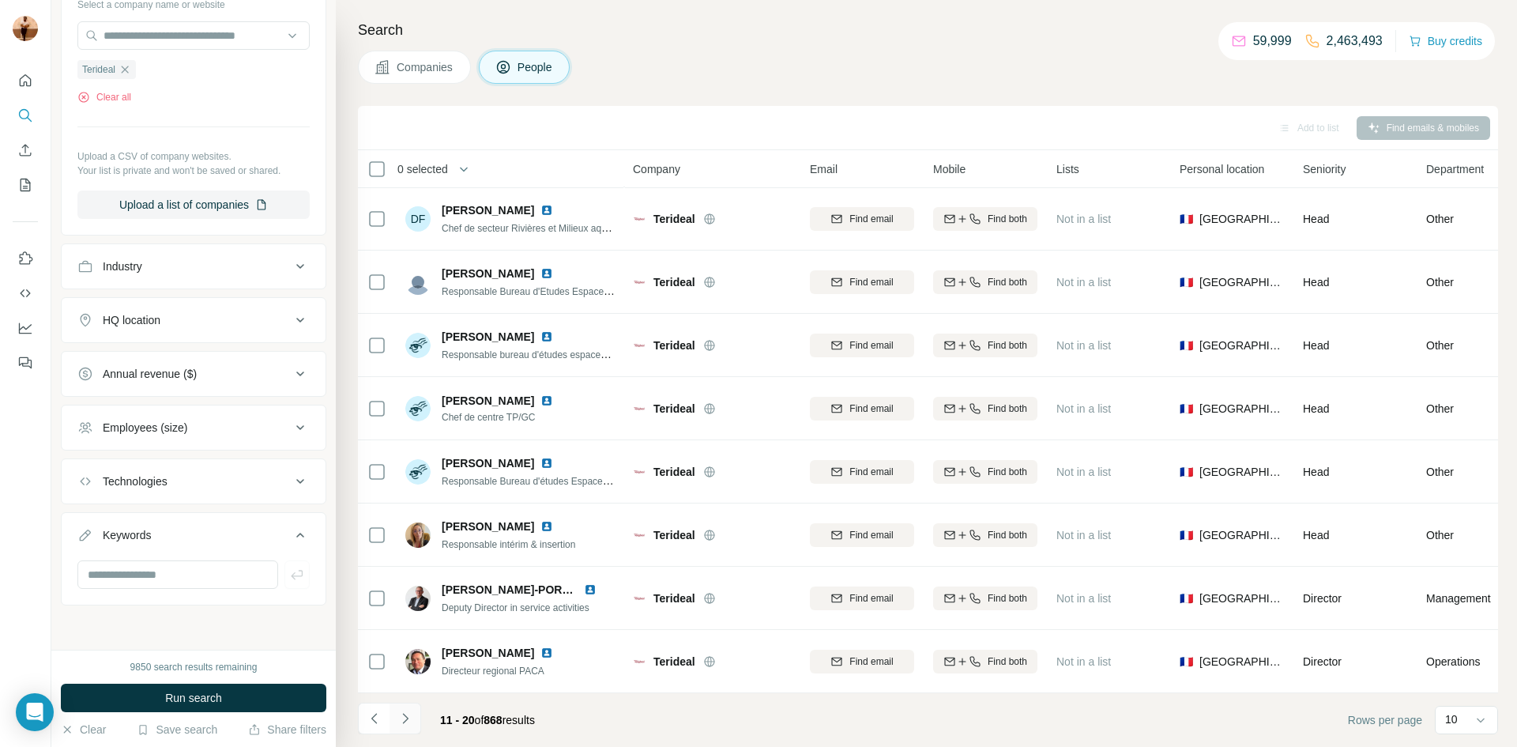
click at [411, 717] on icon "Navigate to next page" at bounding box center [405, 718] width 16 height 16
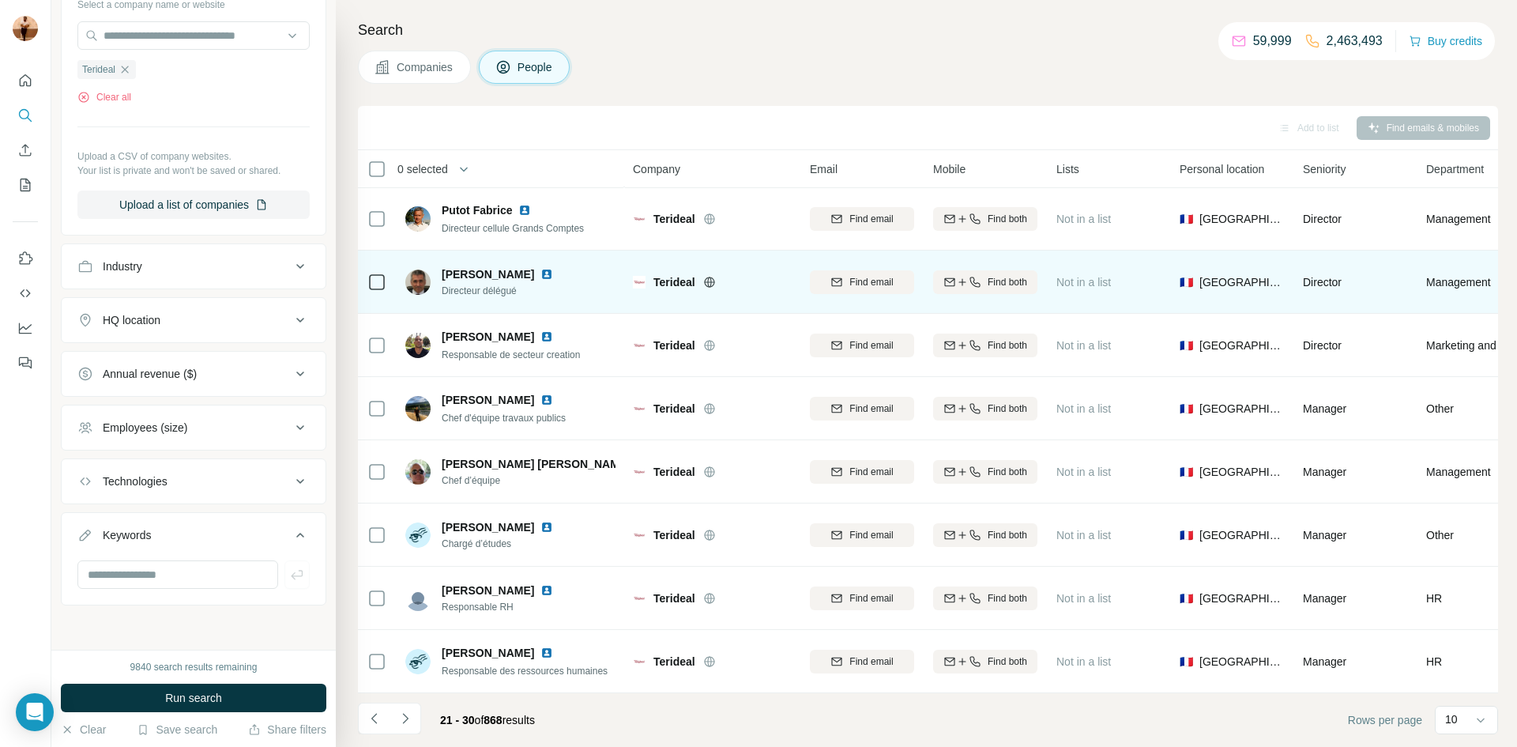
scroll to position [0, 0]
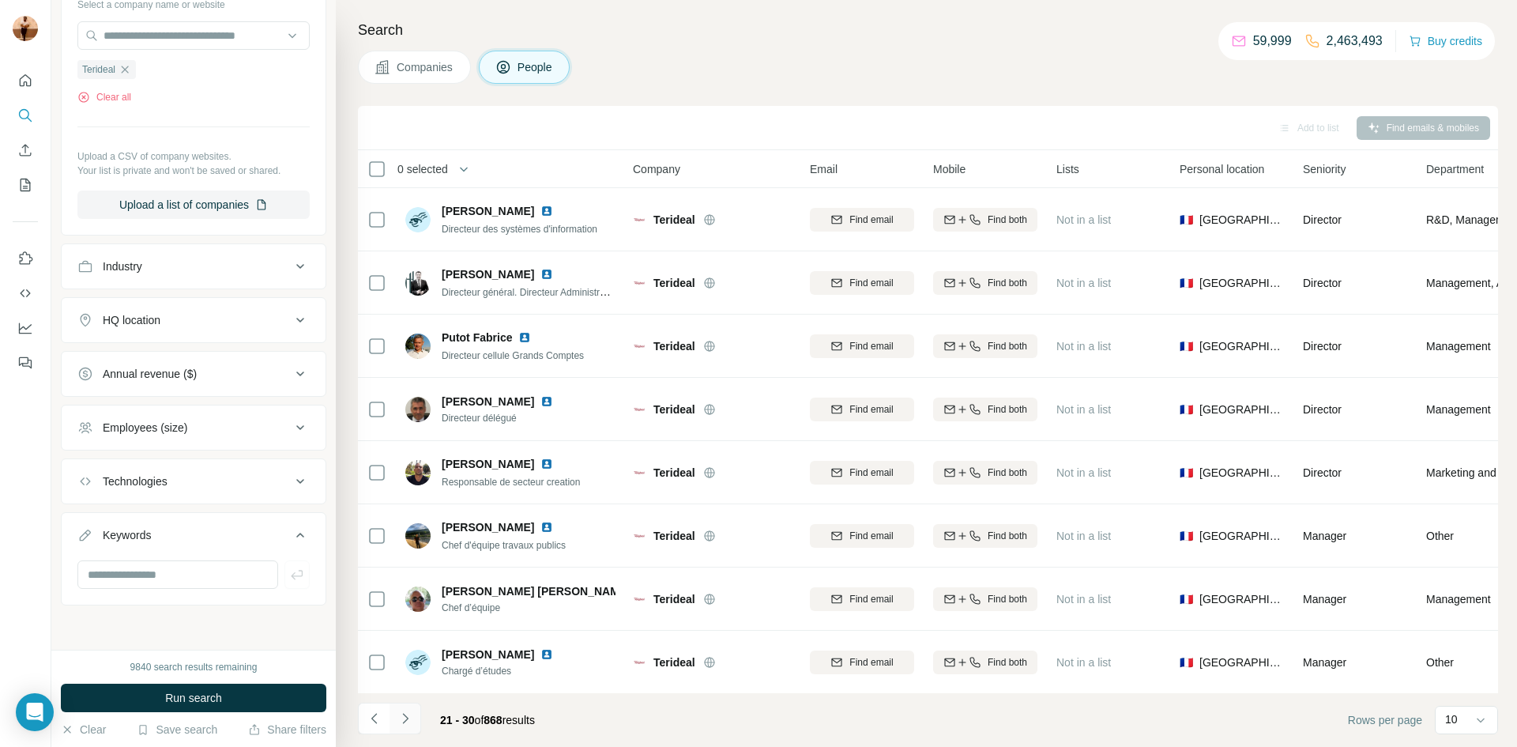
click at [405, 712] on icon "Navigate to next page" at bounding box center [405, 718] width 16 height 16
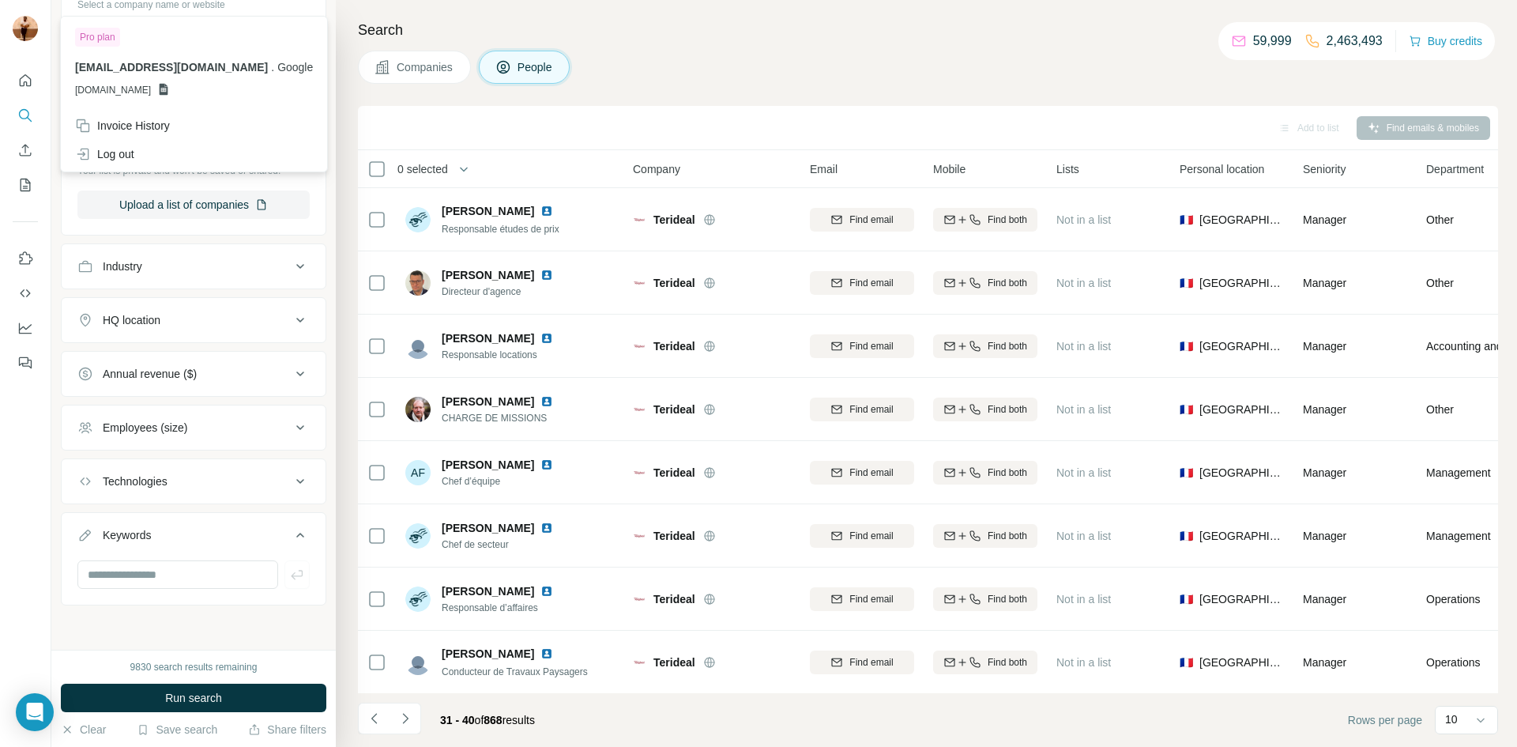
click at [26, 30] on img at bounding box center [25, 28] width 25 height 25
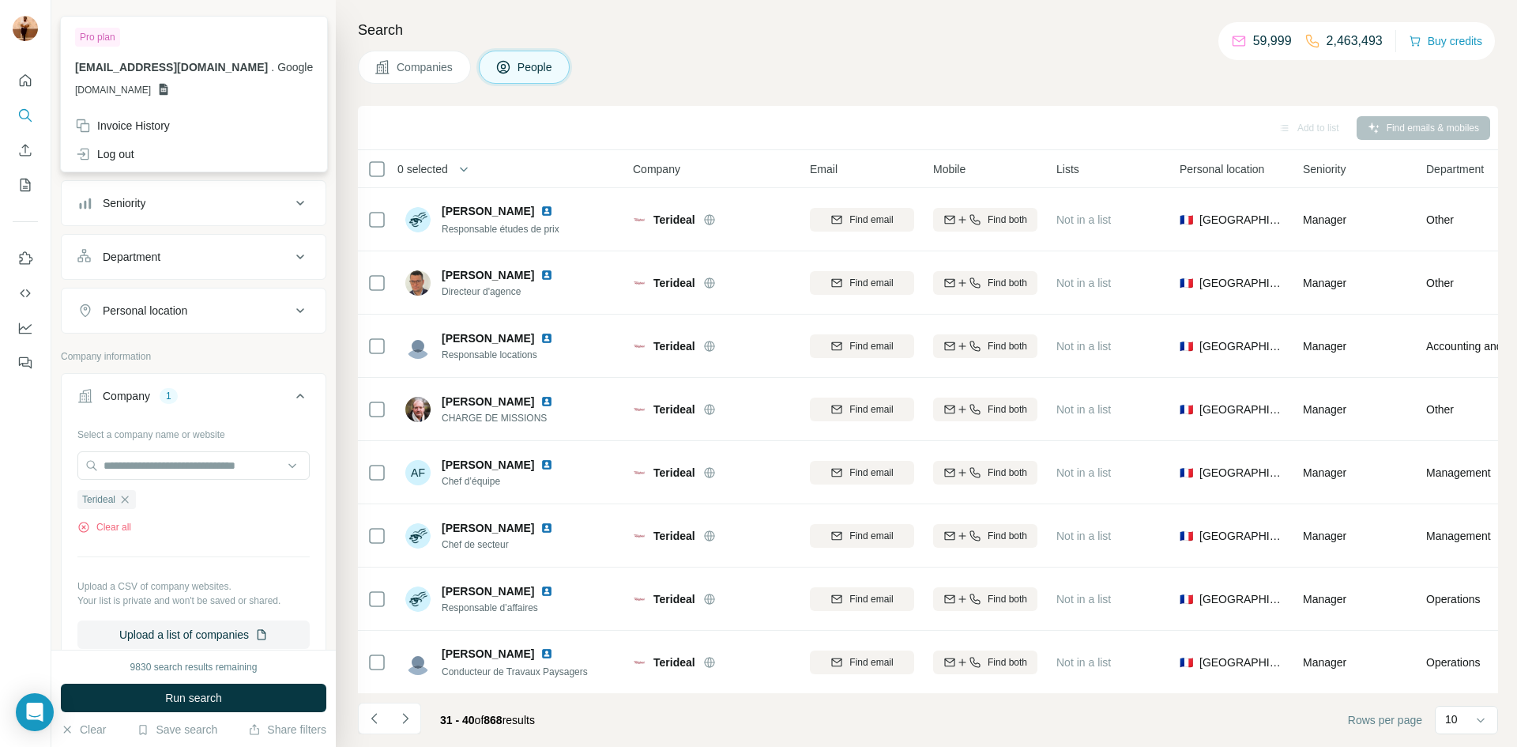
click at [296, 96] on div "Company lookalikes Personal information Job title Seniority Department Personal…" at bounding box center [193, 538] width 265 height 994
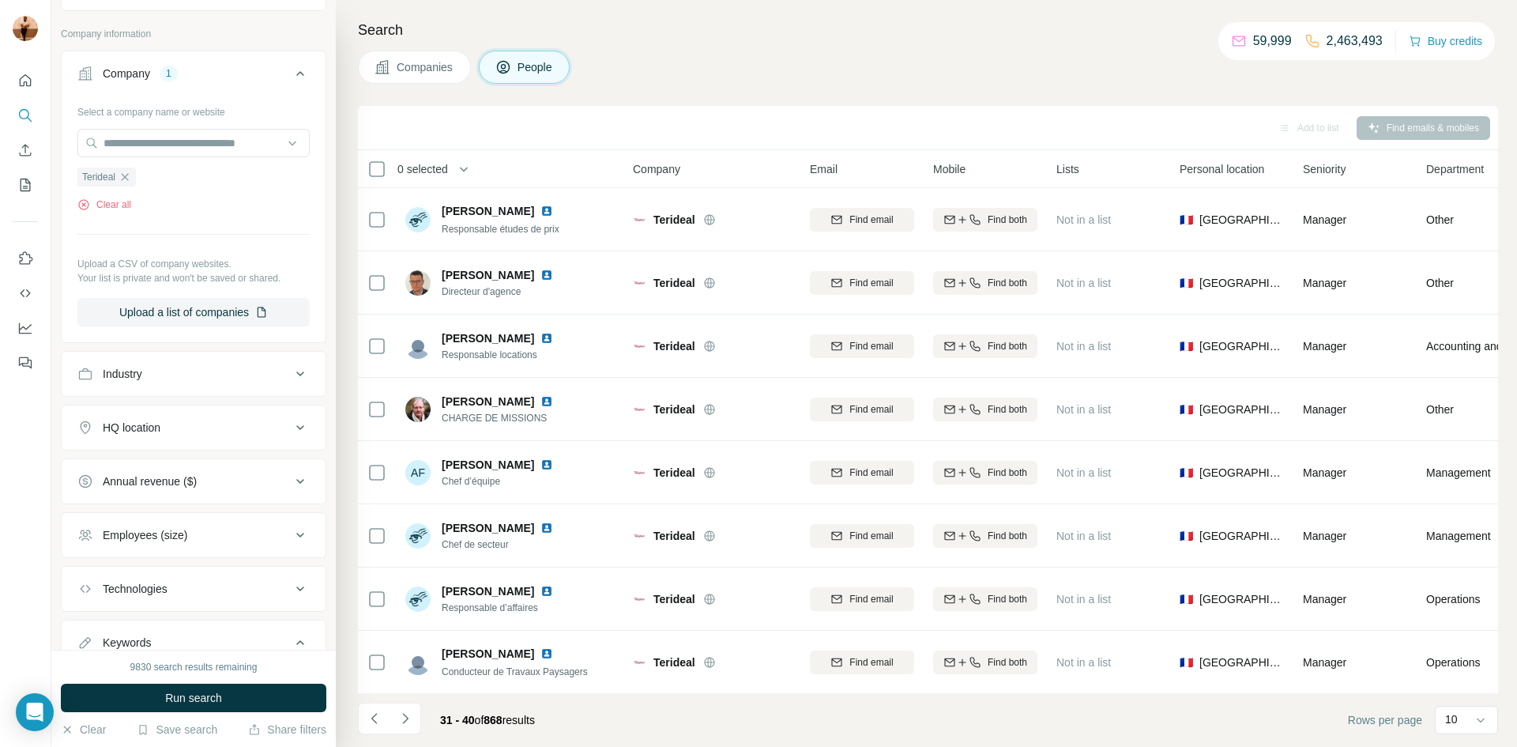
scroll to position [345, 0]
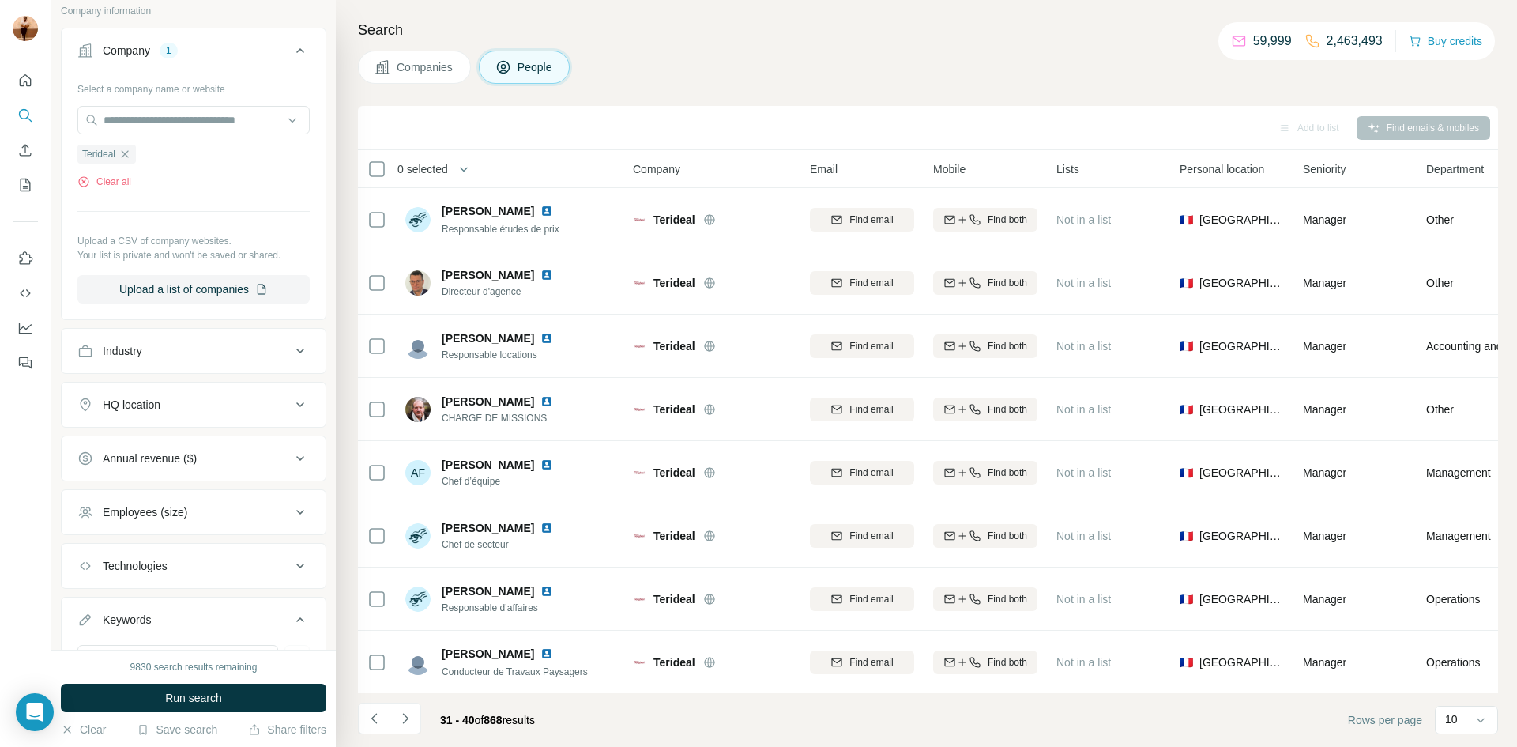
click at [201, 341] on button "Industry" at bounding box center [194, 351] width 264 height 38
click at [201, 341] on button "Industry" at bounding box center [194, 354] width 264 height 44
click at [155, 431] on ul "Company 1 Select a company name or website Terideal Clear all Upload a CSV of c…" at bounding box center [193, 359] width 265 height 662
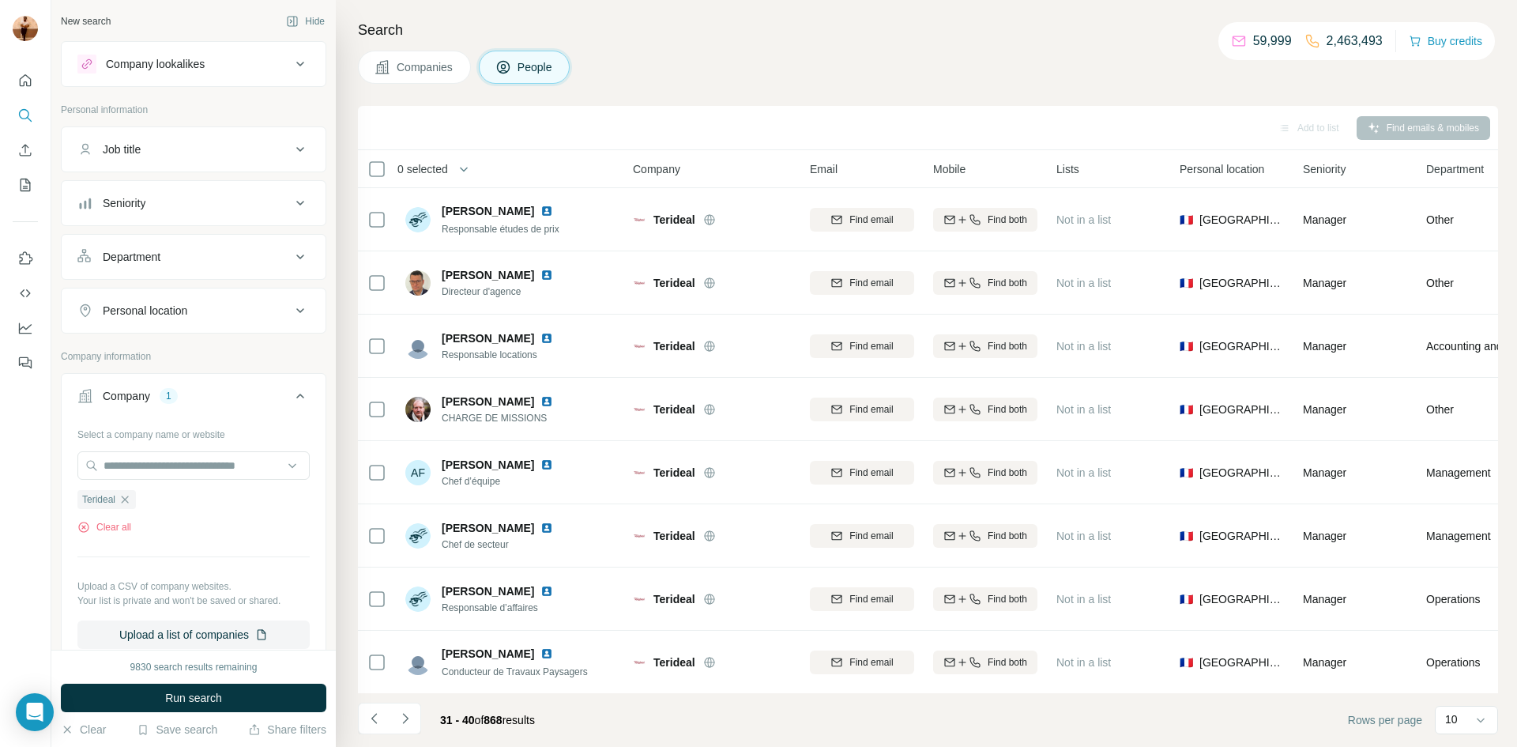
scroll to position [5, 0]
click at [37, 74] on button "Quick start" at bounding box center [25, 80] width 25 height 28
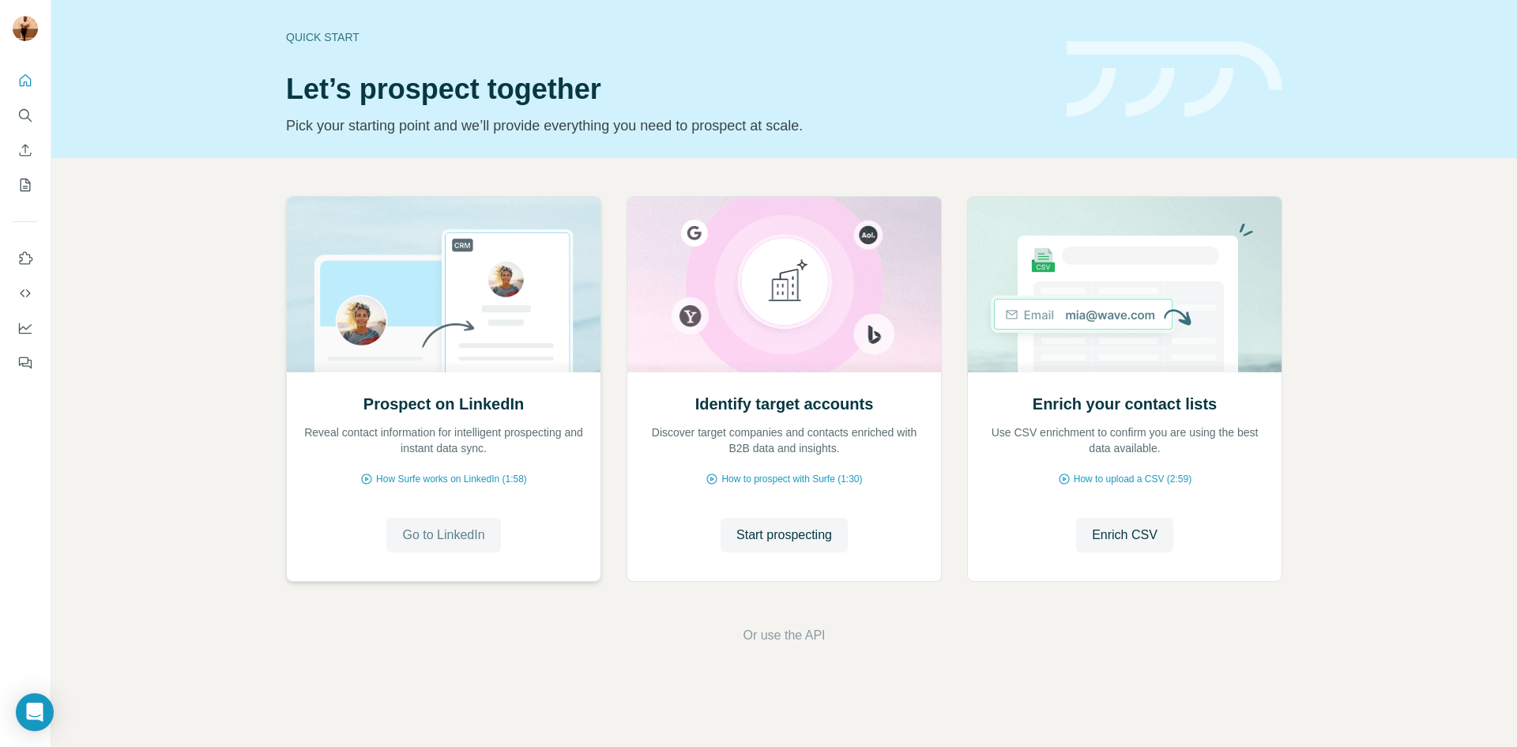
click at [428, 526] on span "Go to LinkedIn" at bounding box center [443, 534] width 82 height 19
click at [774, 539] on span "Start prospecting" at bounding box center [784, 534] width 96 height 19
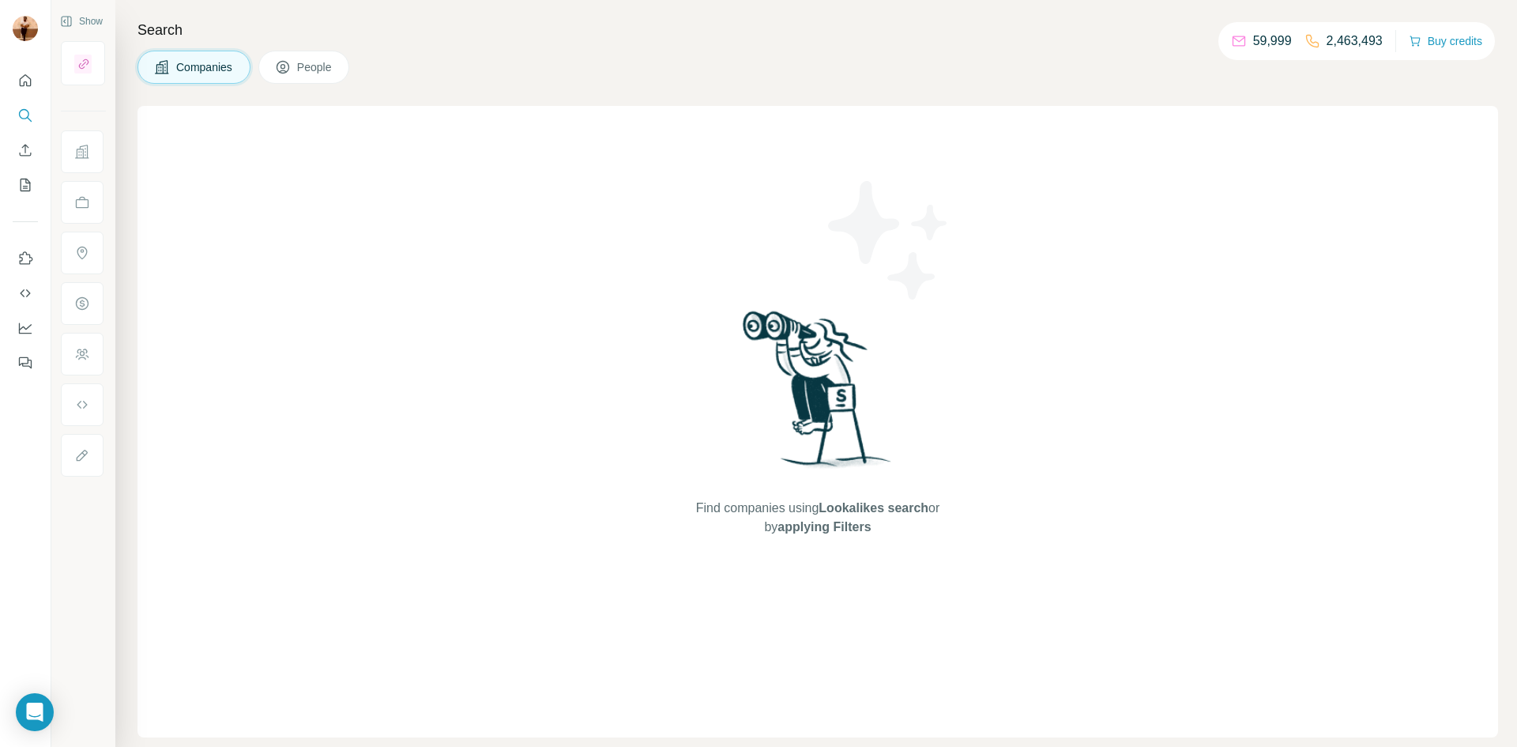
click at [771, 536] on span "Find companies using Lookalikes search or by applying Filters" at bounding box center [817, 518] width 253 height 38
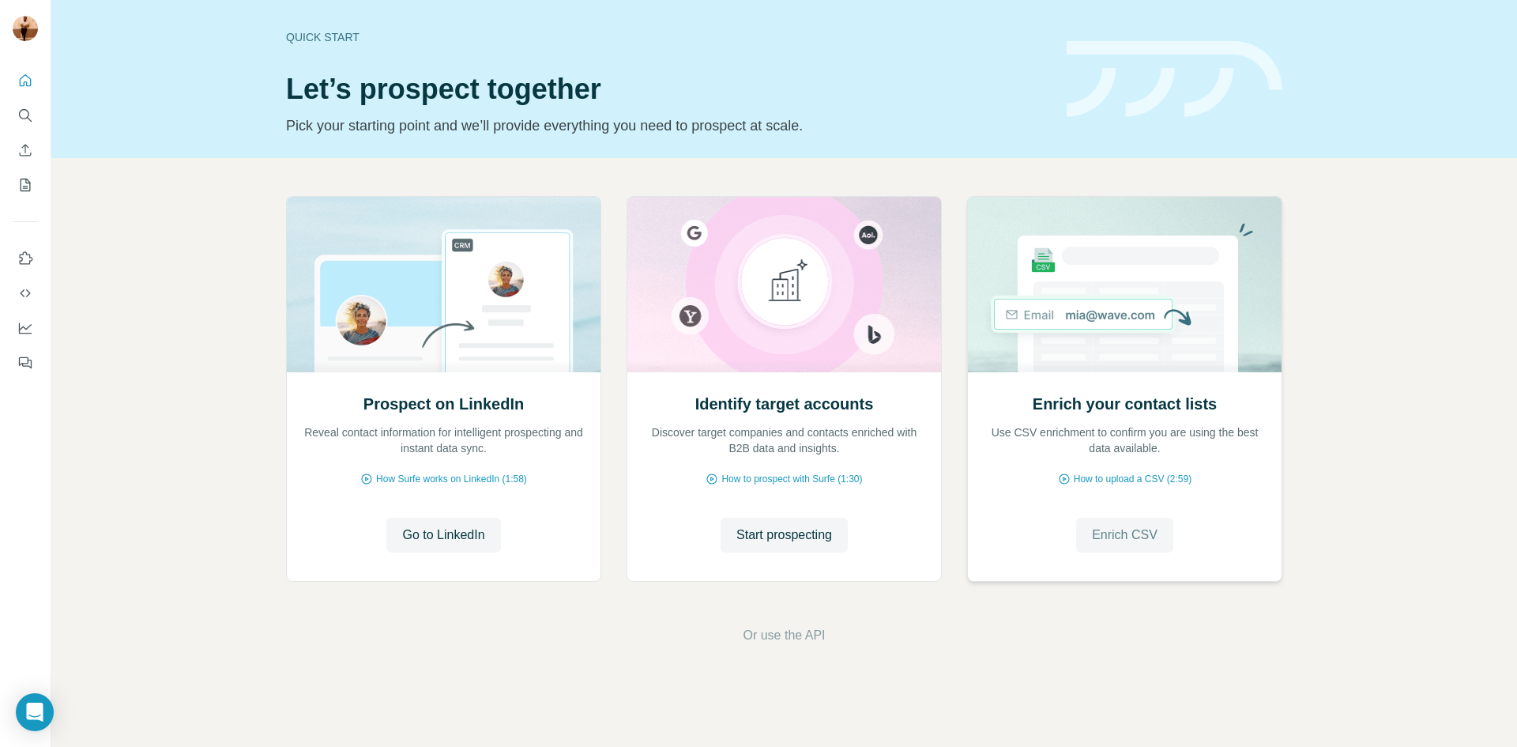
click at [1117, 534] on span "Enrich CSV" at bounding box center [1125, 534] width 66 height 19
